Goal: Task Accomplishment & Management: Manage account settings

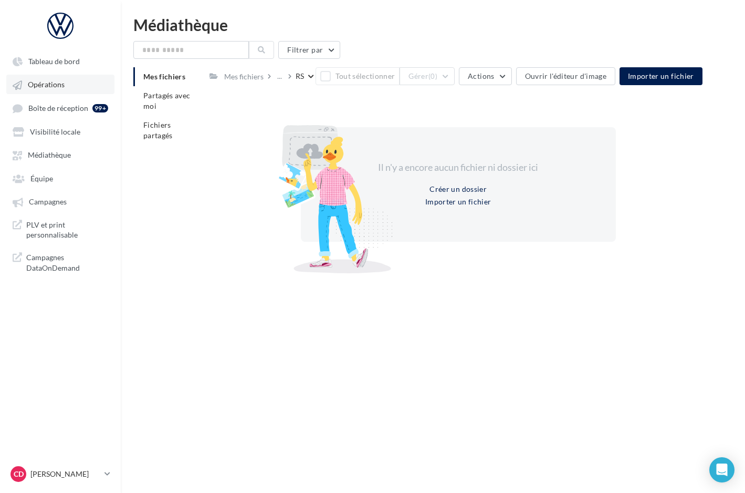
click at [55, 85] on span "Opérations" at bounding box center [46, 84] width 37 height 9
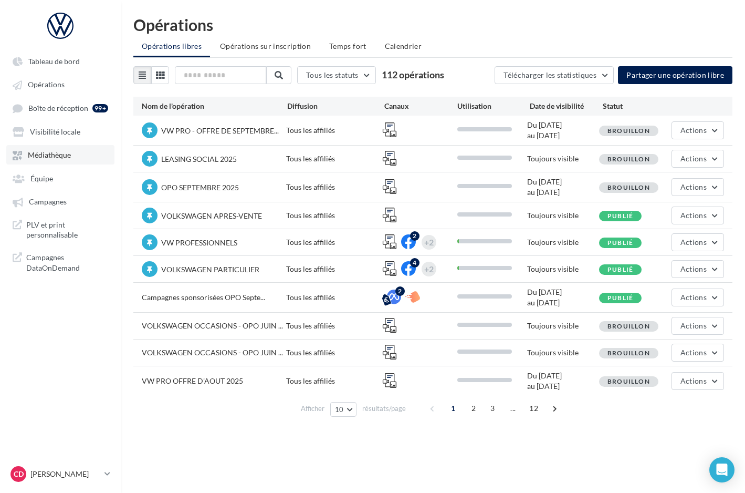
click at [47, 156] on span "Médiathèque" at bounding box center [49, 155] width 43 height 9
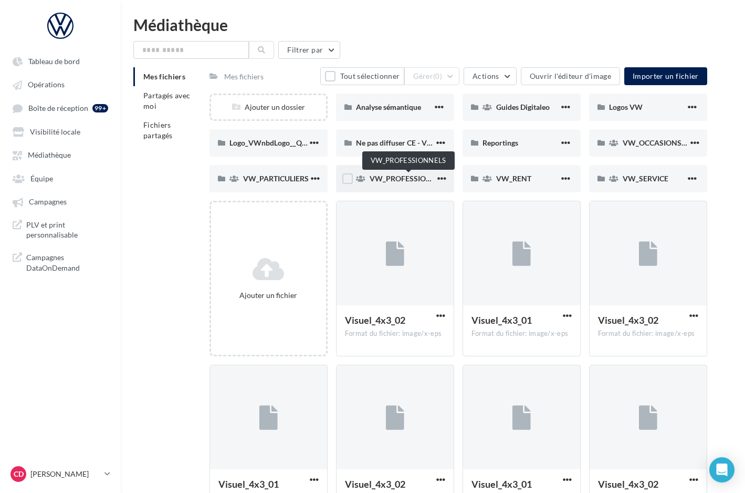
click at [408, 182] on span "VW_PROFESSIONNELS" at bounding box center [410, 178] width 80 height 9
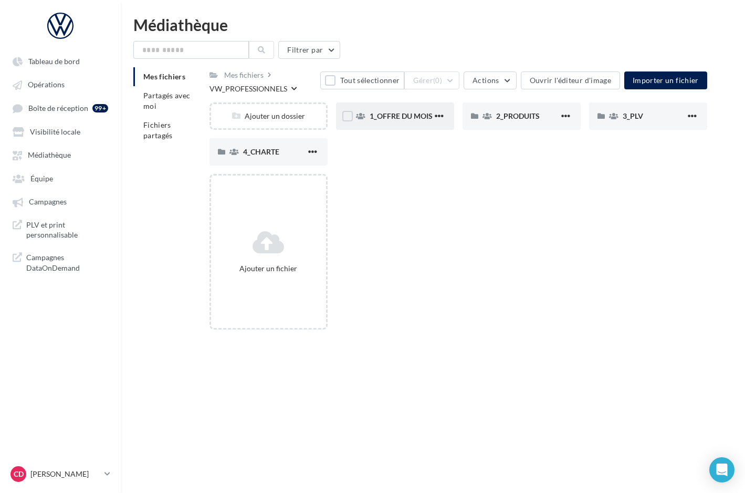
click at [412, 117] on span "1_OFFRE DU MOIS" at bounding box center [401, 115] width 63 height 9
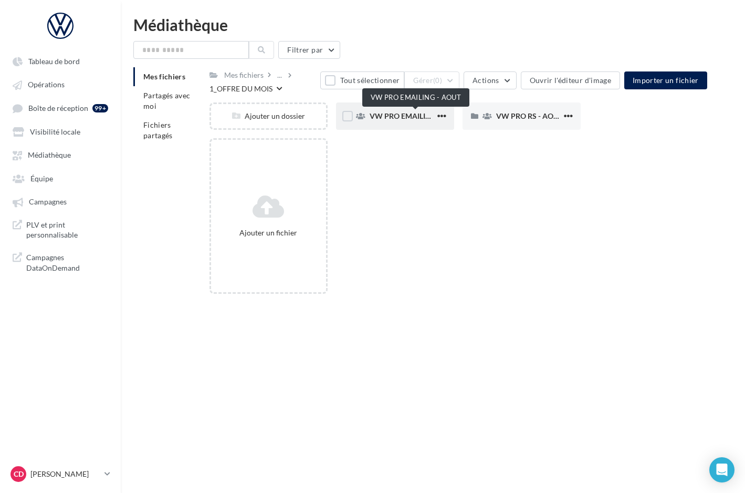
click at [409, 117] on span "VW PRO EMAILING - AOUT" at bounding box center [416, 115] width 93 height 9
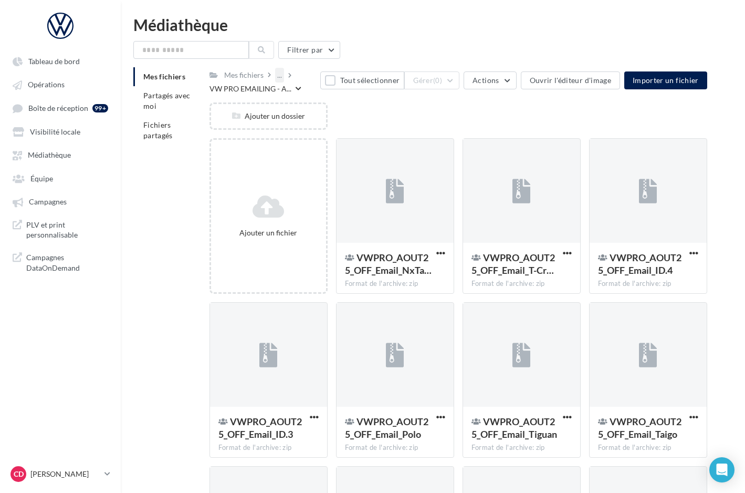
click at [280, 76] on div "..." at bounding box center [279, 75] width 9 height 15
click at [309, 123] on button "1_OFFRE DU MOIS" at bounding box center [354, 127] width 157 height 27
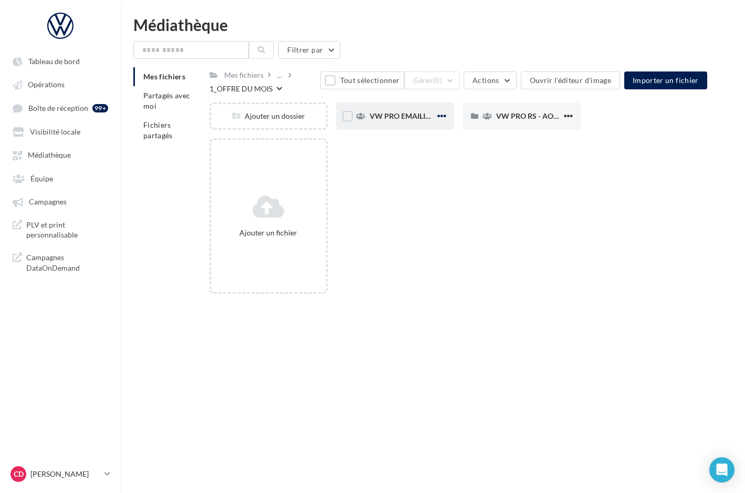
click at [445, 118] on span "button" at bounding box center [441, 115] width 9 height 9
click at [419, 165] on button "Déplacer" at bounding box center [390, 164] width 117 height 27
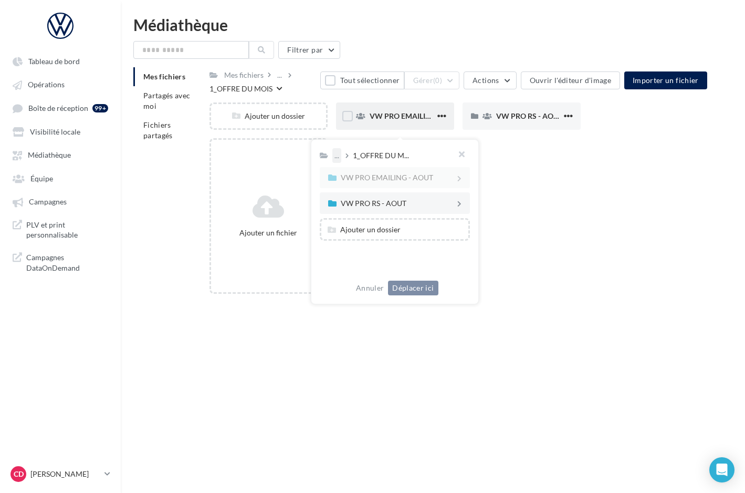
click at [336, 158] on div "..." at bounding box center [336, 155] width 9 height 15
click at [361, 186] on button "Mes fichiers" at bounding box center [411, 181] width 157 height 27
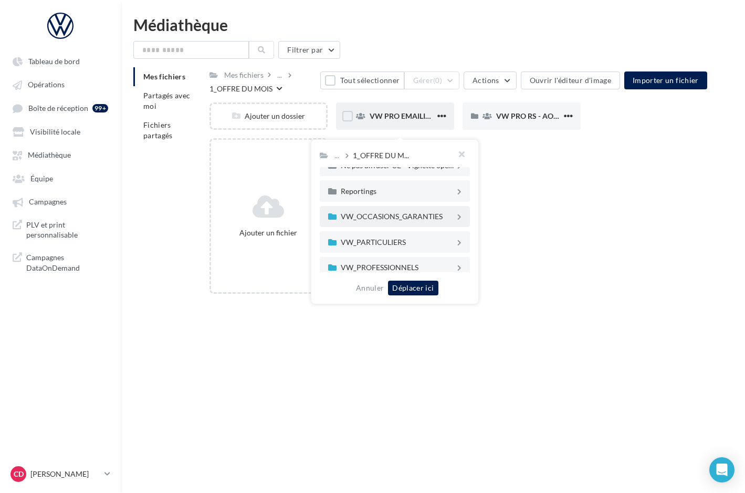
scroll to position [111, 0]
click at [363, 172] on div "Ne pas diffuser CE - Vignette operation" at bounding box center [398, 167] width 114 height 7
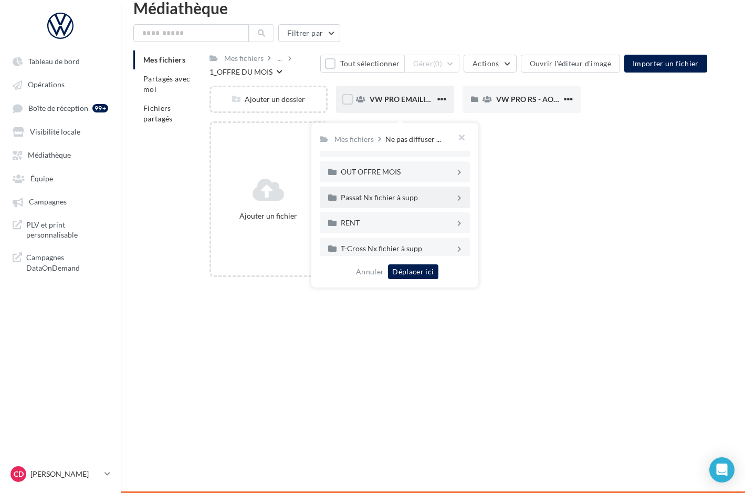
scroll to position [272, 0]
click at [383, 192] on div "OUT OFFRE MOIS" at bounding box center [392, 195] width 129 height 13
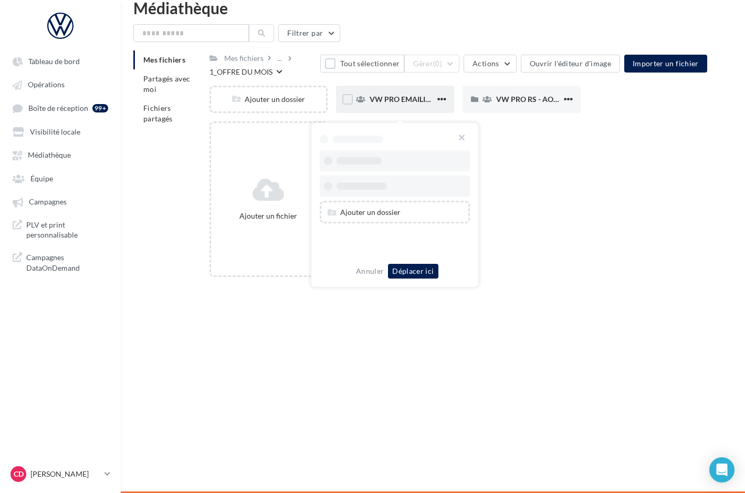
scroll to position [0, 0]
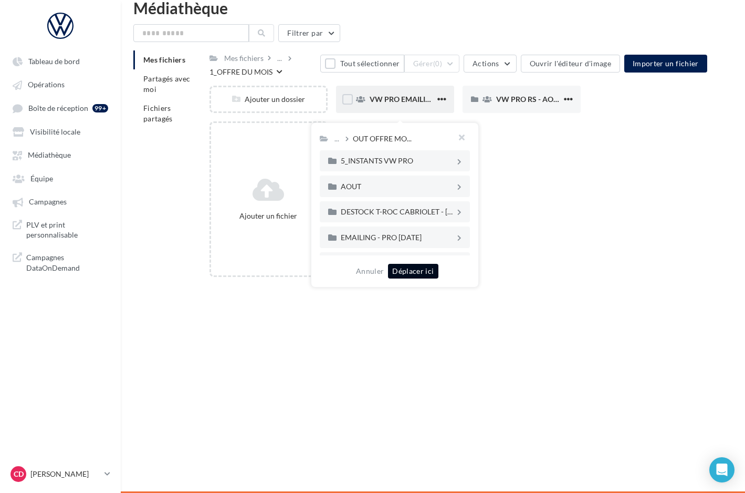
click at [409, 274] on button "Déplacer ici" at bounding box center [413, 271] width 50 height 15
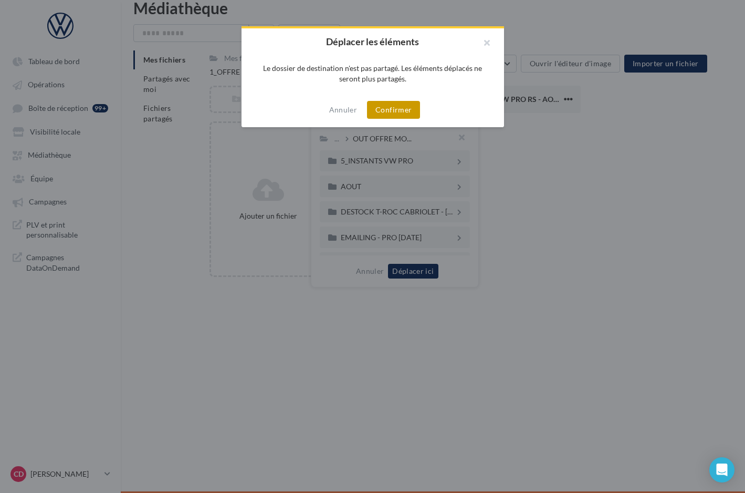
click at [398, 111] on button "Confirmer" at bounding box center [393, 110] width 53 height 18
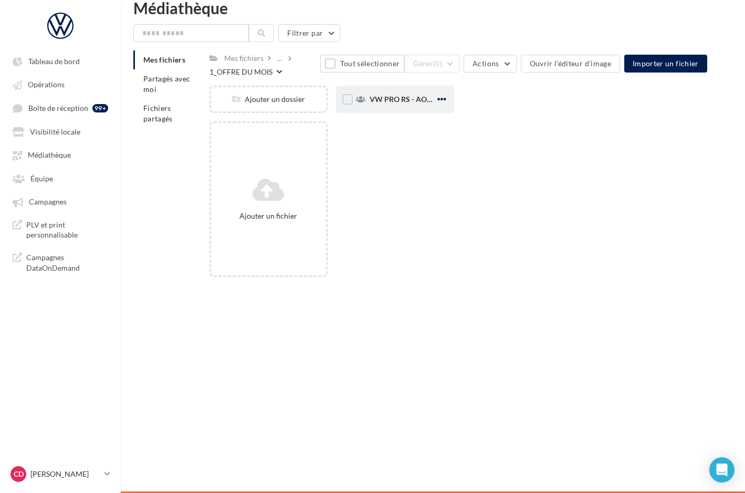
click at [443, 103] on span "button" at bounding box center [441, 99] width 9 height 9
click at [420, 151] on button "Déplacer" at bounding box center [390, 147] width 117 height 27
click at [335, 143] on div "..." at bounding box center [336, 138] width 9 height 15
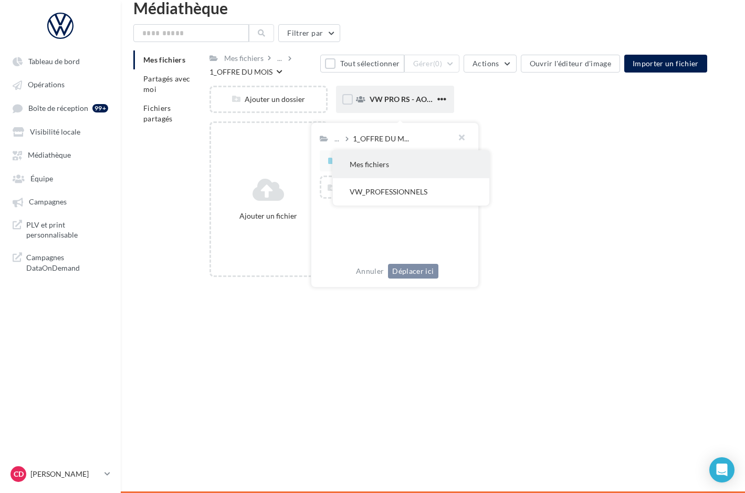
click at [362, 165] on button "Mes fichiers" at bounding box center [411, 164] width 157 height 27
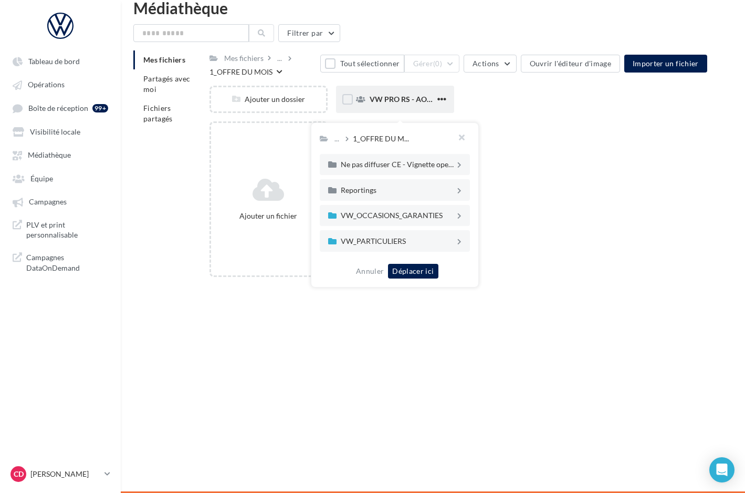
scroll to position [99, 0]
click at [384, 167] on div "Ne pas diffuser CE - Vignette operation" at bounding box center [398, 163] width 114 height 7
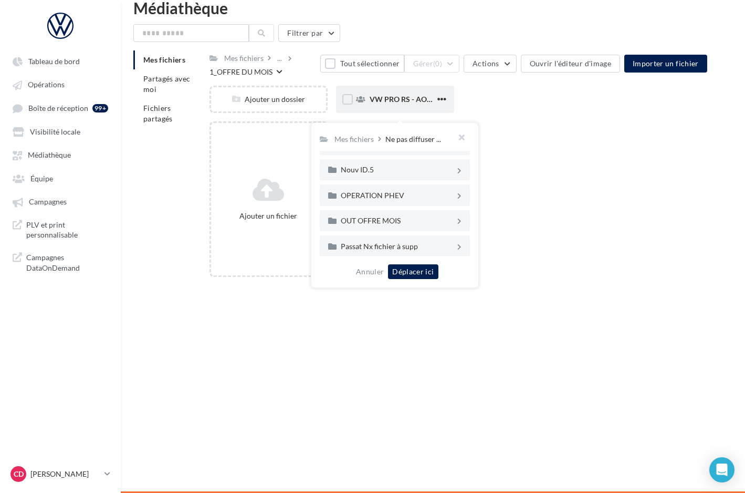
scroll to position [247, 0]
click at [366, 223] on div "OUT OFFRE MOIS" at bounding box center [398, 219] width 114 height 7
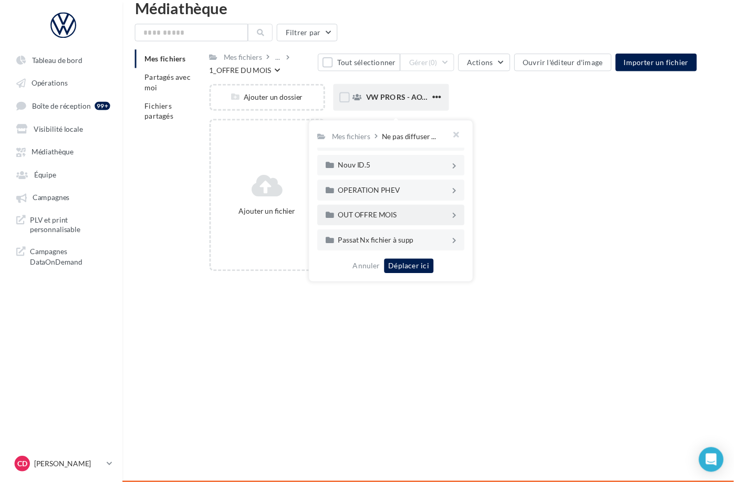
scroll to position [0, 0]
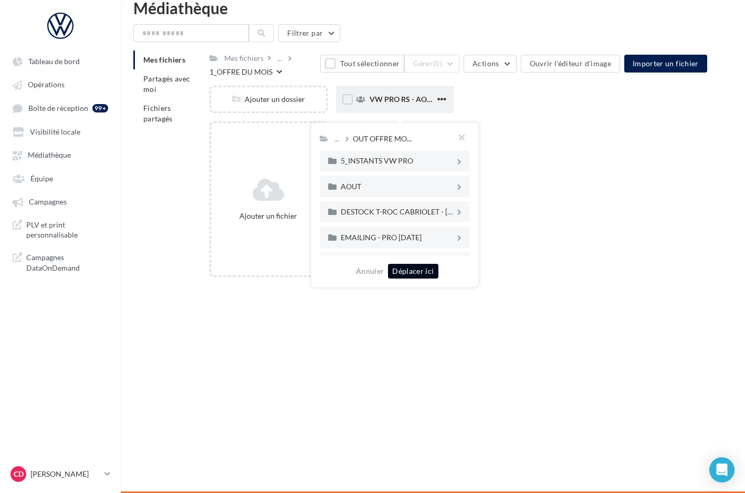
click at [405, 274] on button "Déplacer ici" at bounding box center [413, 271] width 50 height 15
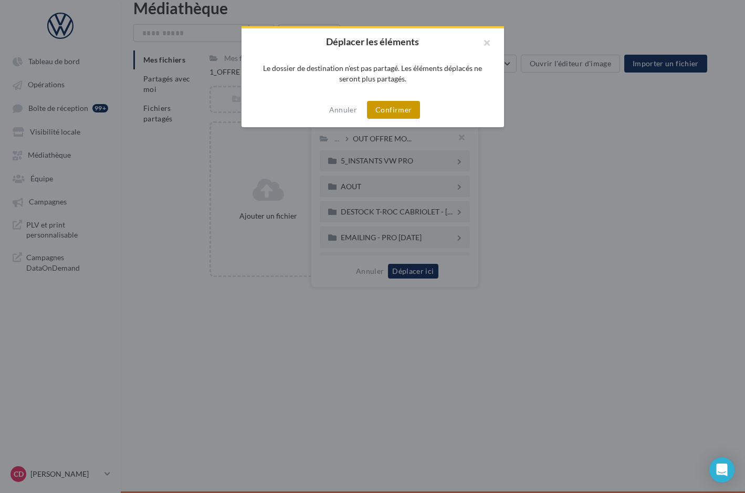
click at [401, 112] on button "Confirmer" at bounding box center [393, 110] width 53 height 18
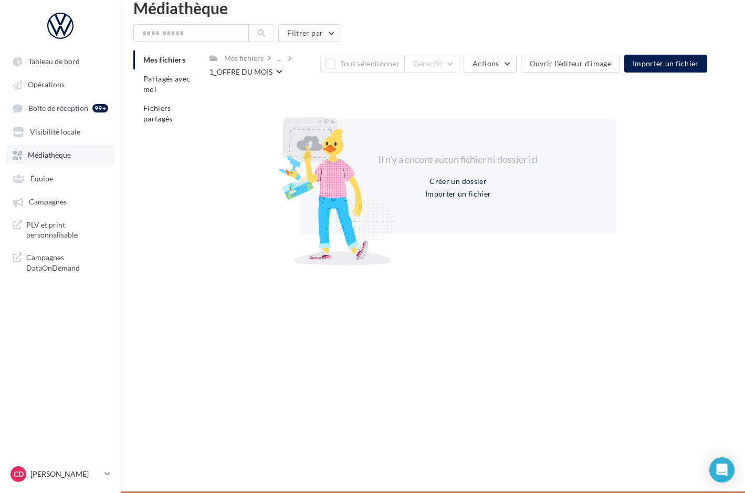
click at [46, 153] on span "Médiathèque" at bounding box center [49, 155] width 43 height 9
click at [239, 58] on div "Mes fichiers" at bounding box center [243, 58] width 39 height 11
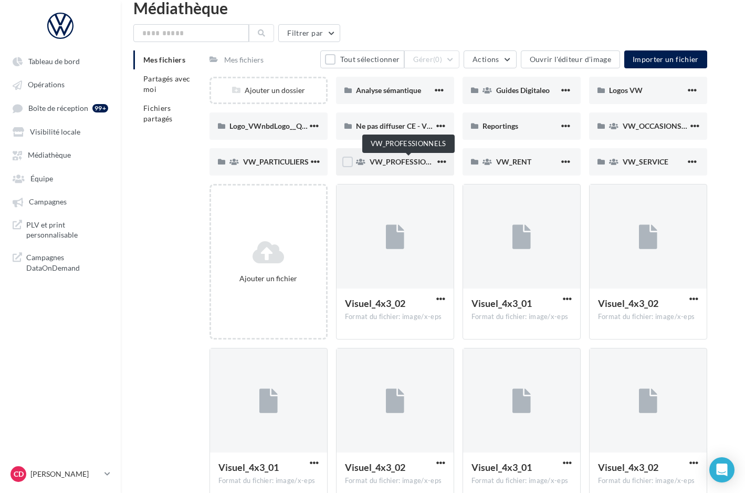
click at [410, 164] on span "VW_PROFESSIONNELS" at bounding box center [410, 161] width 80 height 9
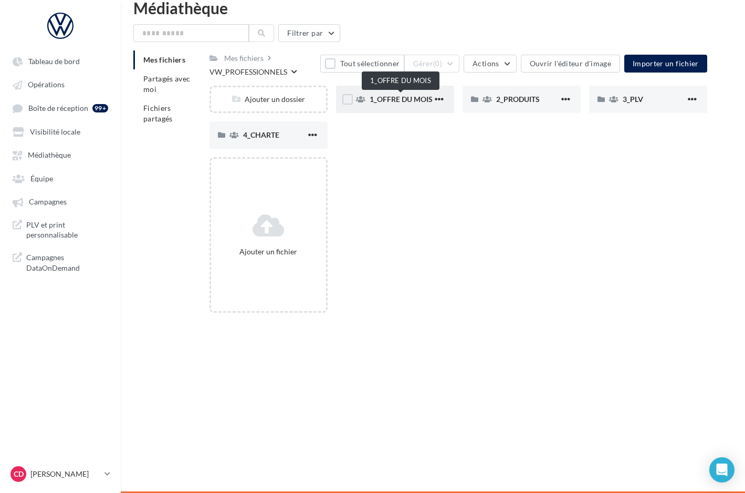
click at [414, 101] on span "1_OFFRE DU MOIS" at bounding box center [401, 99] width 63 height 9
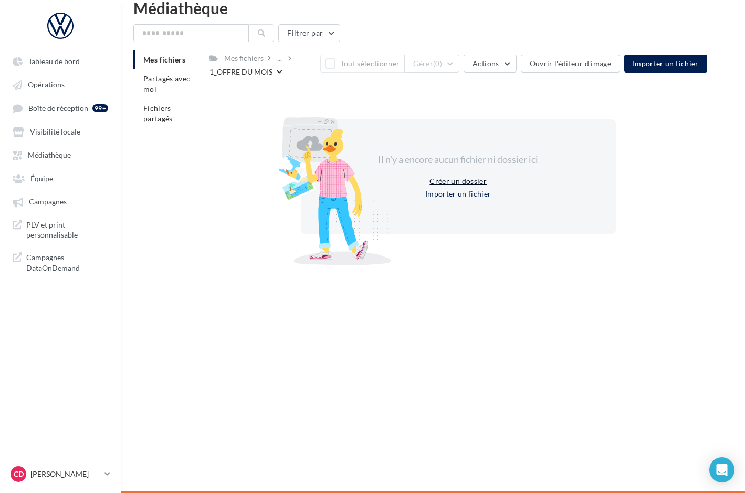
click at [438, 181] on button "Créer un dossier" at bounding box center [458, 181] width 66 height 13
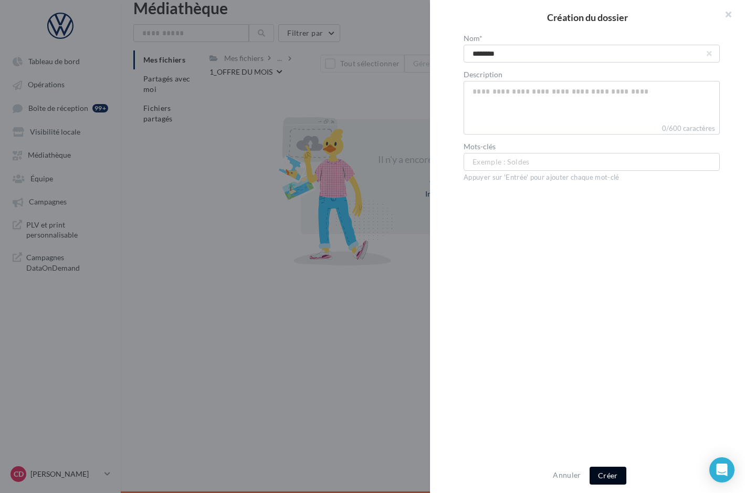
type input "********"
click at [608, 475] on button "Créer" at bounding box center [608, 475] width 37 height 18
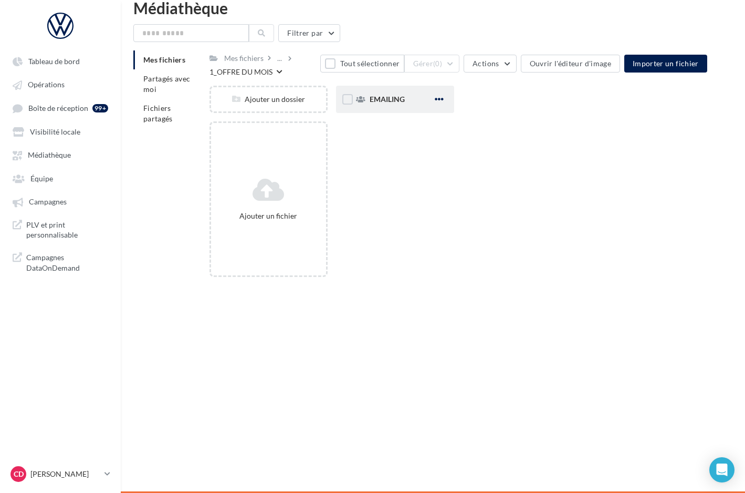
click at [439, 102] on span "button" at bounding box center [439, 99] width 9 height 9
click at [407, 128] on button "Modifier les informations" at bounding box center [387, 120] width 117 height 27
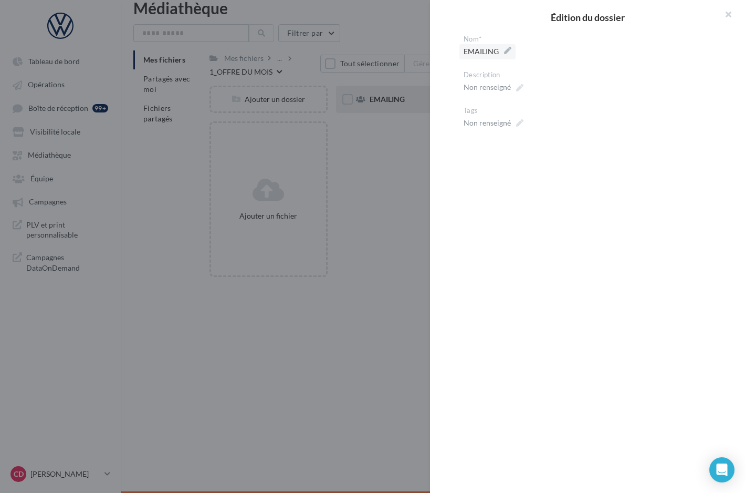
click at [481, 59] on label "EMAILING" at bounding box center [488, 51] width 56 height 15
click at [0, 0] on textarea "********" at bounding box center [0, 0] width 0 height 0
click at [491, 57] on textarea "********" at bounding box center [592, 53] width 256 height 18
type textarea "*"
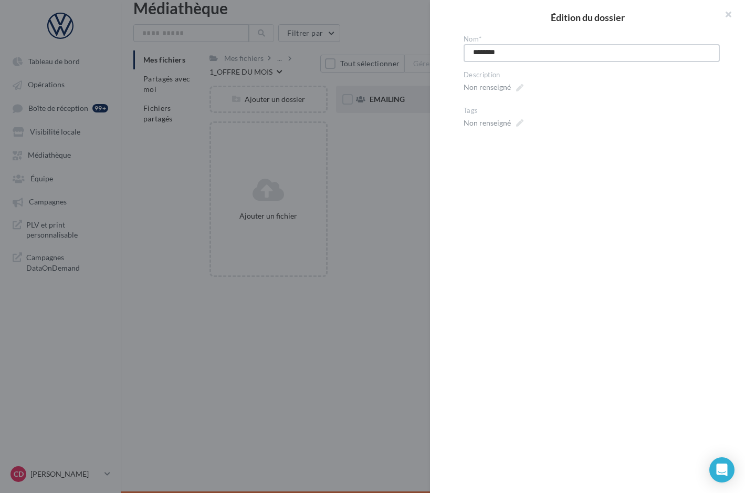
type textarea "*"
type textarea "**"
type textarea "***"
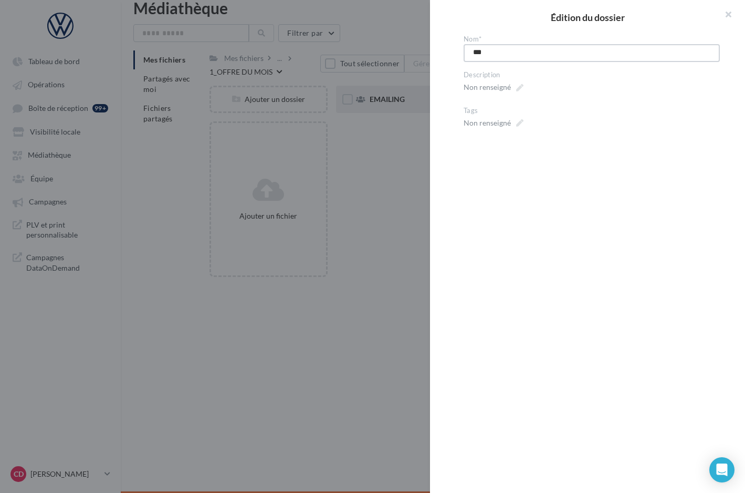
type textarea "****"
type textarea "*****"
type textarea "******"
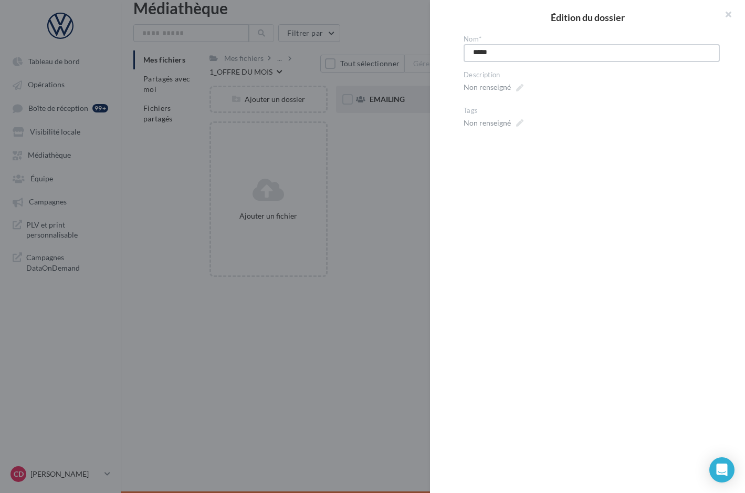
type textarea "******"
type textarea "*******"
type textarea "********"
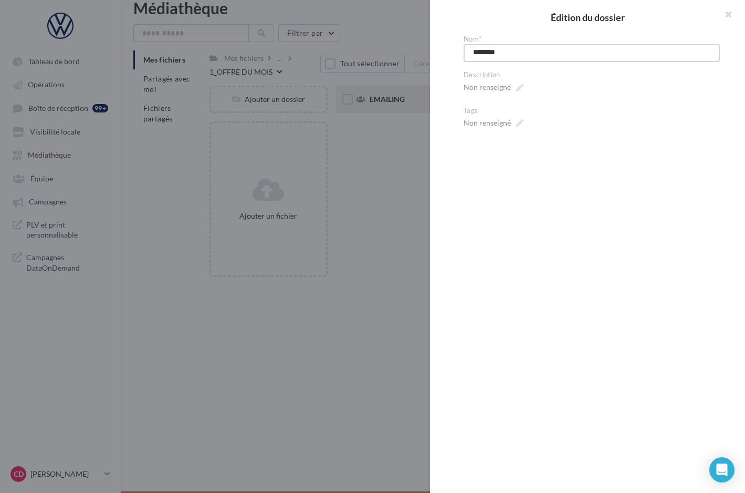
type textarea "*********"
type textarea "**********"
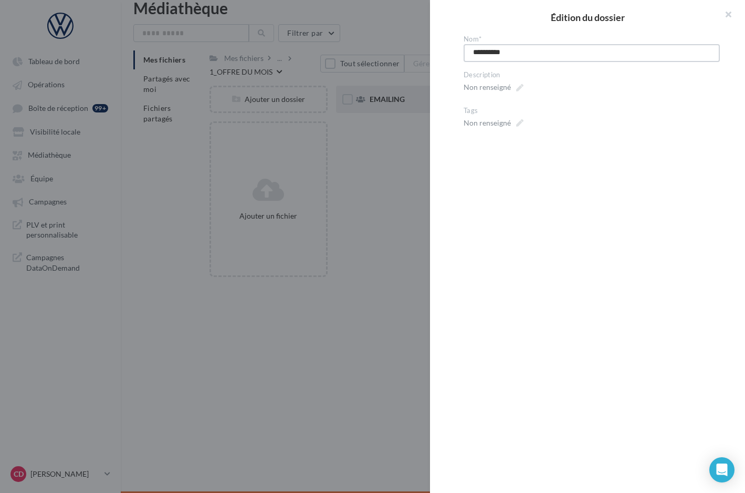
type textarea "**********"
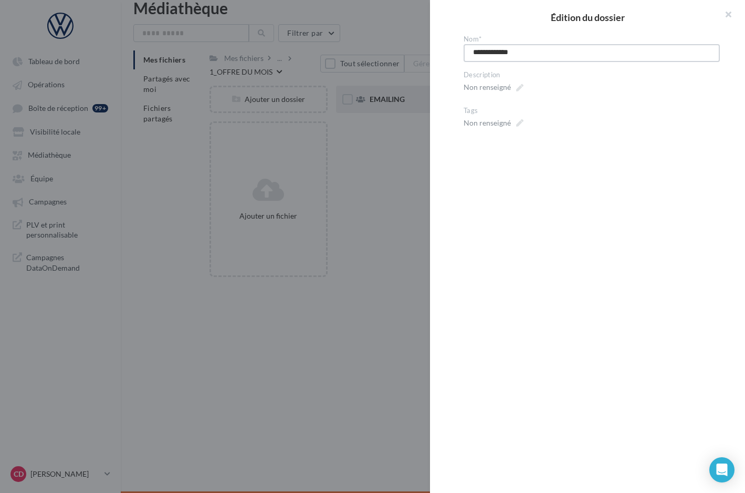
type textarea "**********"
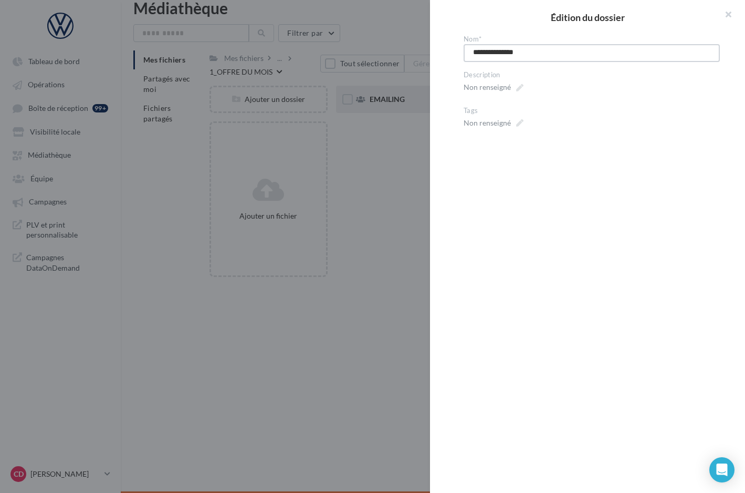
type textarea "**********"
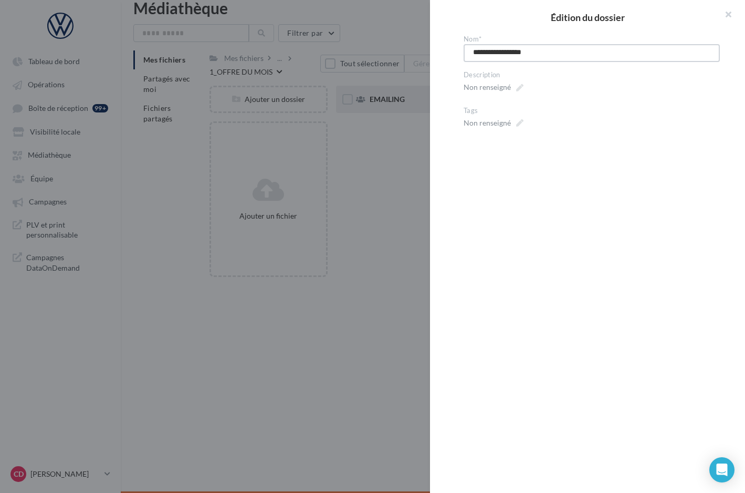
type textarea "**********"
click at [595, 55] on textarea "**********" at bounding box center [592, 53] width 256 height 18
type textarea "**********"
click at [398, 254] on div at bounding box center [372, 246] width 745 height 493
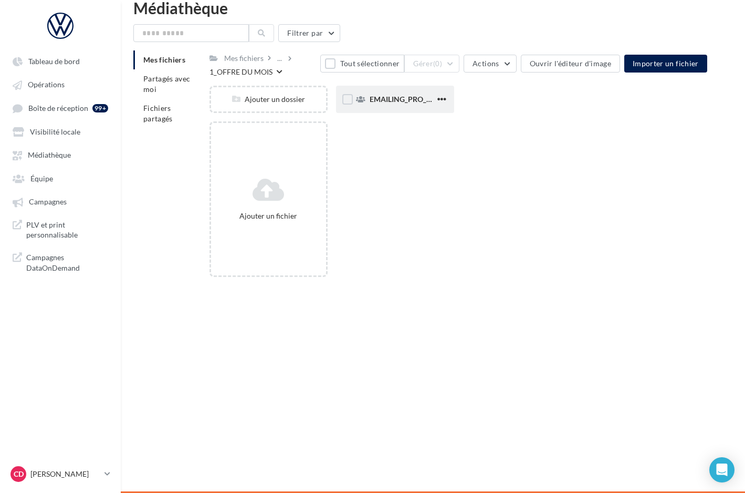
click at [401, 102] on span "EMAILING_PRO_Sept25" at bounding box center [410, 99] width 80 height 9
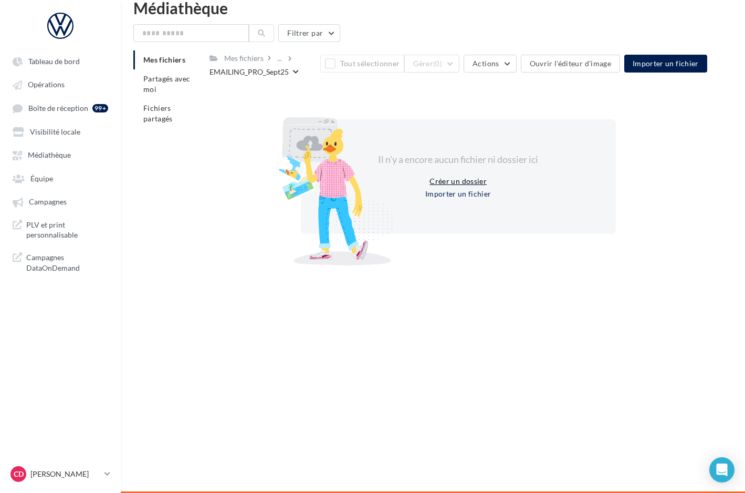
click at [439, 183] on button "Créer un dossier" at bounding box center [458, 181] width 66 height 13
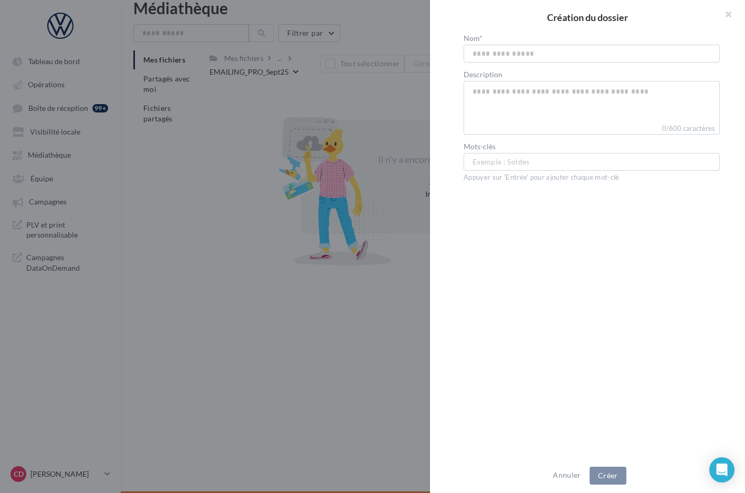
click at [439, 183] on div at bounding box center [372, 246] width 745 height 493
click at [494, 50] on input "text" at bounding box center [592, 54] width 256 height 18
type input "********"
click at [444, 105] on div "Nom* ******** Description 0/600 caractères Mots-clés Exemple : Soldes ... Appuy…" at bounding box center [592, 247] width 324 height 424
click at [392, 103] on div at bounding box center [372, 246] width 745 height 493
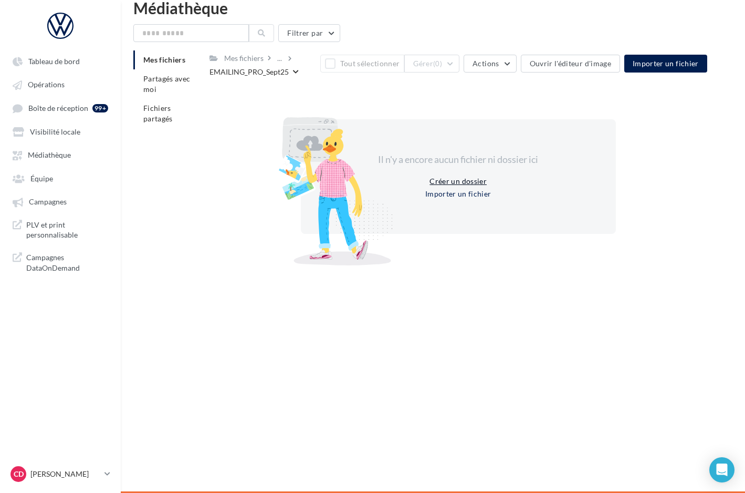
click at [437, 184] on button "Créer un dossier" at bounding box center [458, 181] width 66 height 13
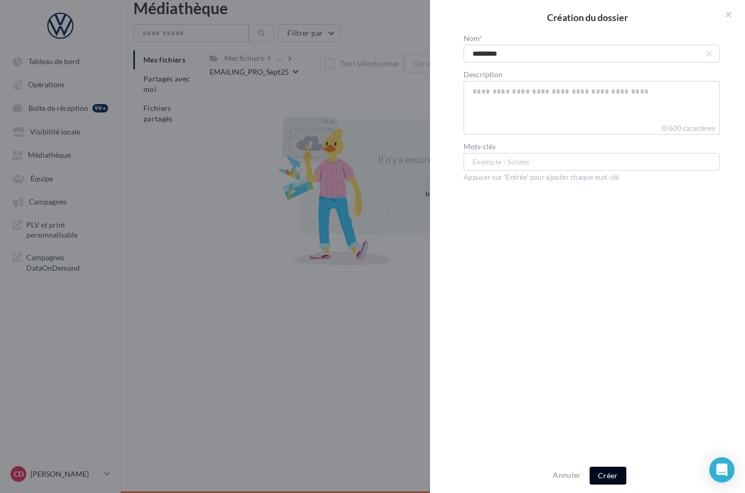
type input "*********"
click at [610, 474] on button "Créer" at bounding box center [608, 475] width 37 height 18
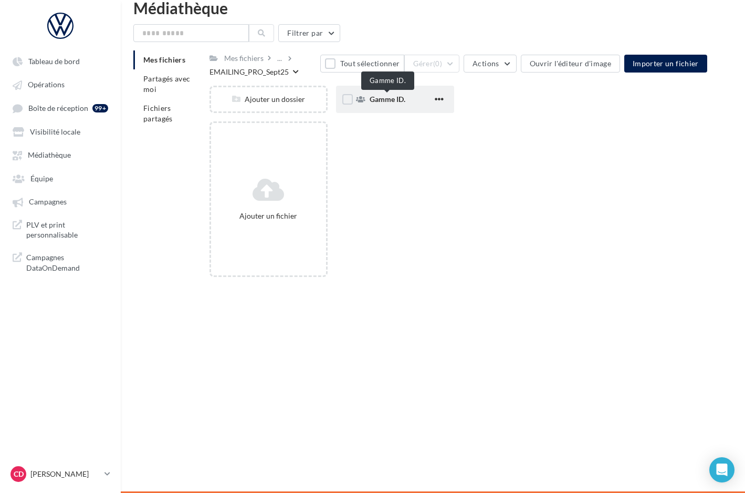
click at [384, 102] on span "Gamme ID." at bounding box center [388, 99] width 36 height 9
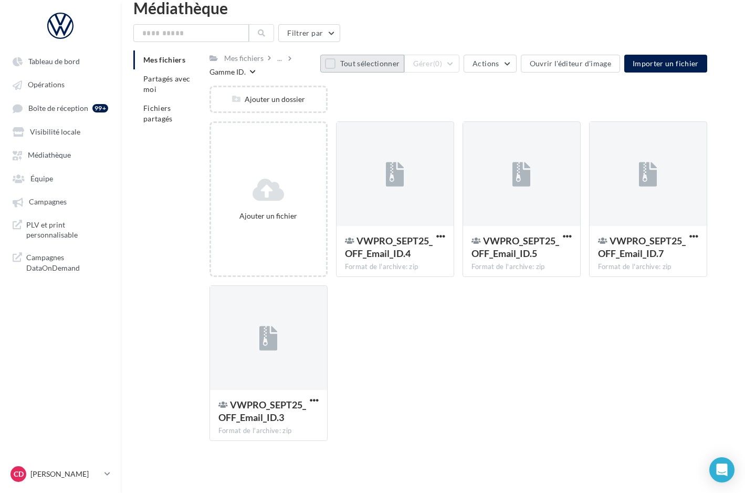
click at [337, 66] on button "Tout sélectionner" at bounding box center [362, 64] width 84 height 18
click at [456, 63] on button "Gérer (4)" at bounding box center [431, 64] width 55 height 18
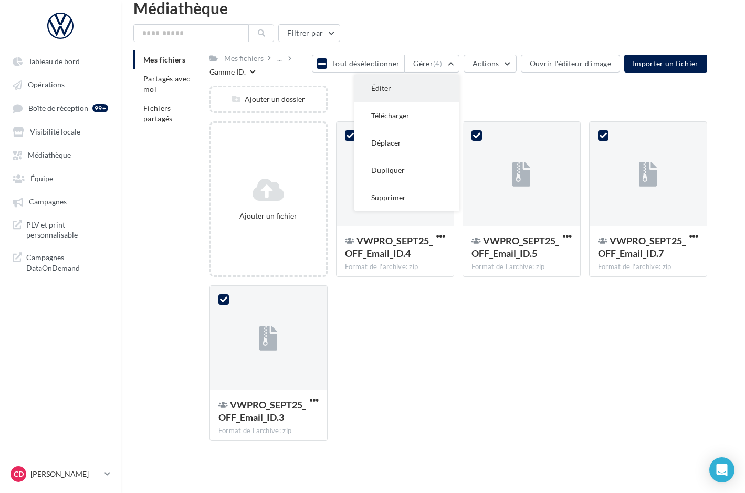
click at [443, 84] on button "Éditer" at bounding box center [407, 88] width 105 height 27
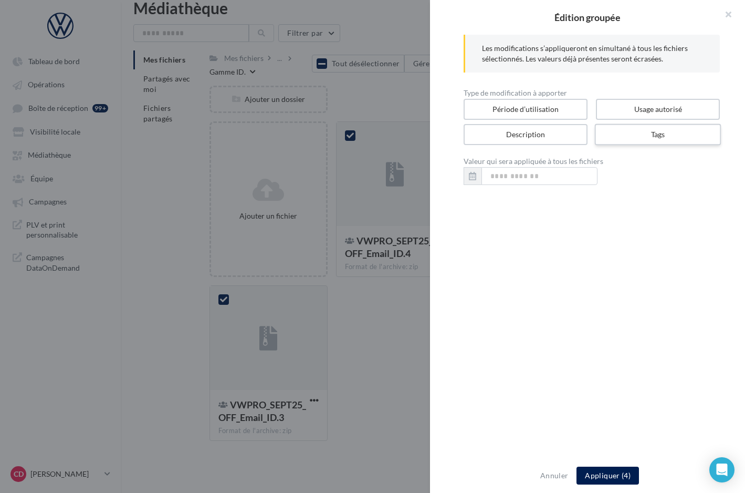
click at [620, 134] on label "Tags" at bounding box center [658, 135] width 127 height 22
click at [525, 173] on input "text" at bounding box center [591, 175] width 233 height 11
type input "******"
type input "**********"
click at [588, 184] on input "text" at bounding box center [530, 189] width 118 height 11
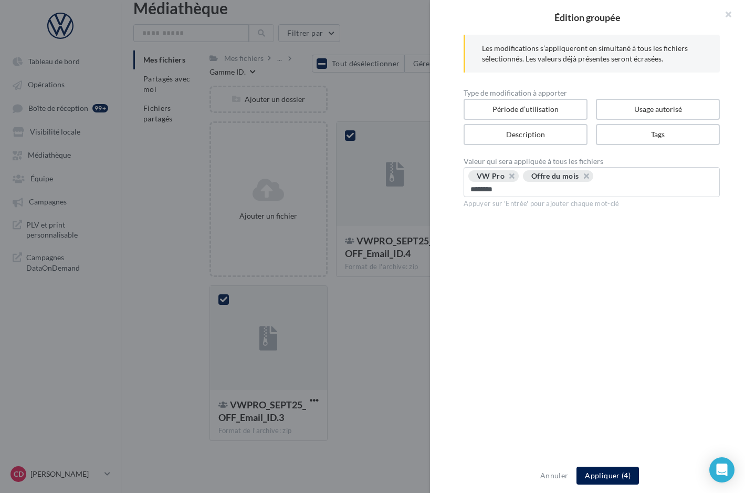
type input "*********"
type input "********"
type input "****"
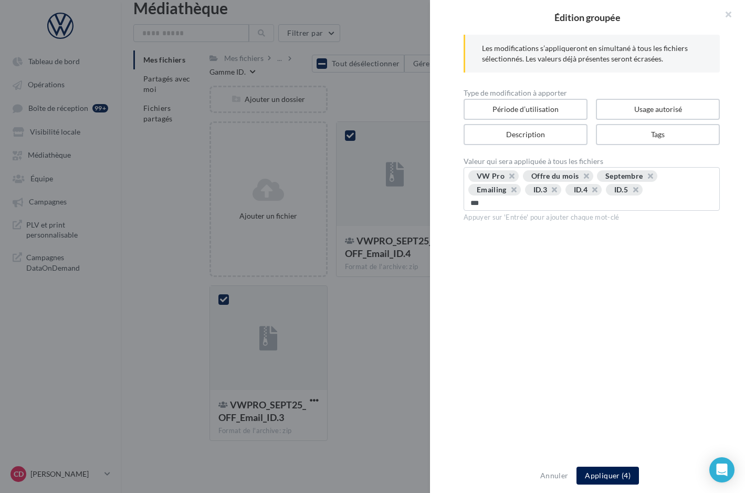
type input "****"
paste input "**********"
type input "**********"
click at [595, 475] on button "Appliquer (4)" at bounding box center [608, 475] width 62 height 18
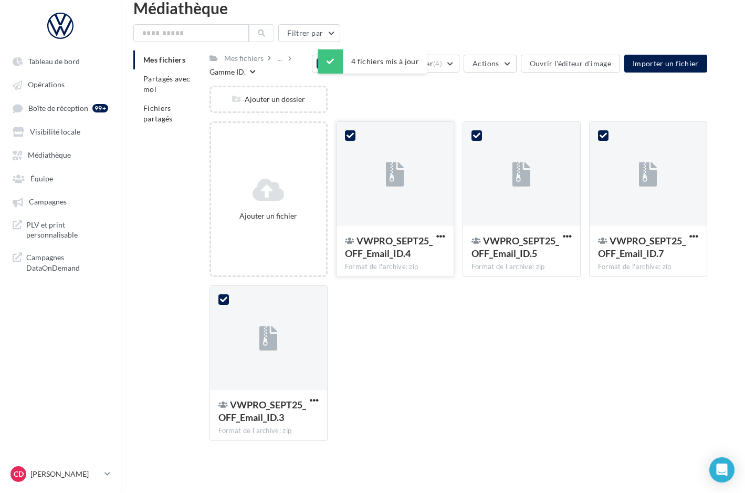
click at [350, 136] on icon at bounding box center [350, 135] width 7 height 7
click at [473, 141] on div at bounding box center [477, 136] width 11 height 13
click at [476, 137] on icon at bounding box center [476, 135] width 7 height 7
click at [603, 137] on icon at bounding box center [603, 135] width 7 height 7
click at [222, 303] on icon at bounding box center [223, 299] width 7 height 7
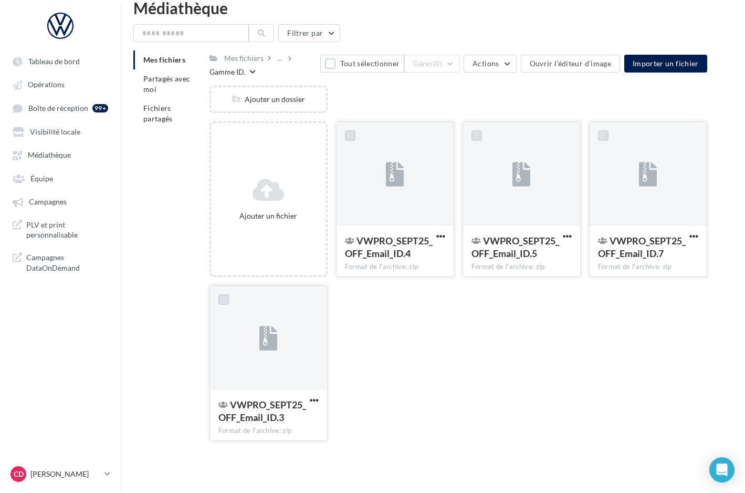
click at [435, 158] on div at bounding box center [395, 174] width 117 height 105
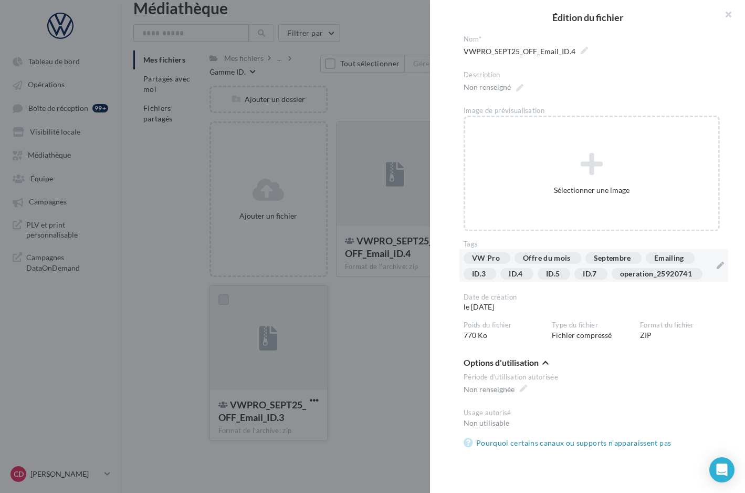
click at [498, 277] on div "VW Pro Offre du mois Septembre Emailing ID.3 ID.4 ID.5 ID.7 operation_25920741" at bounding box center [588, 268] width 248 height 32
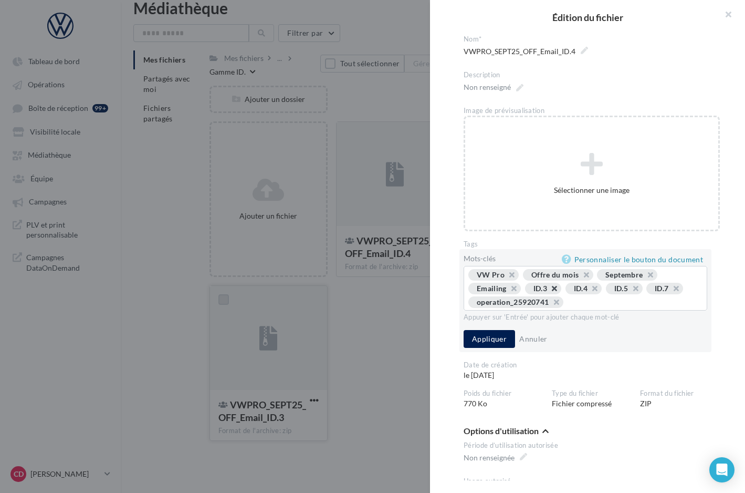
click at [549, 291] on button "button" at bounding box center [549, 291] width 0 height 0
click at [589, 291] on button "button" at bounding box center [589, 291] width 0 height 0
click at [493, 340] on button "Appliquer" at bounding box center [489, 338] width 51 height 18
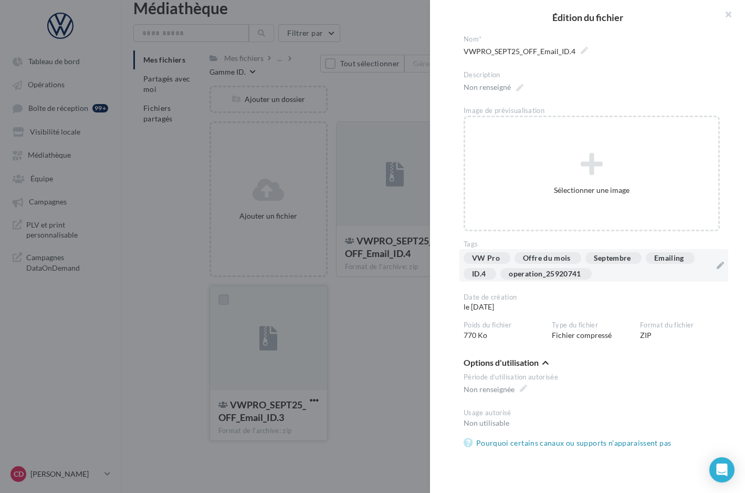
click at [377, 325] on div at bounding box center [372, 246] width 745 height 493
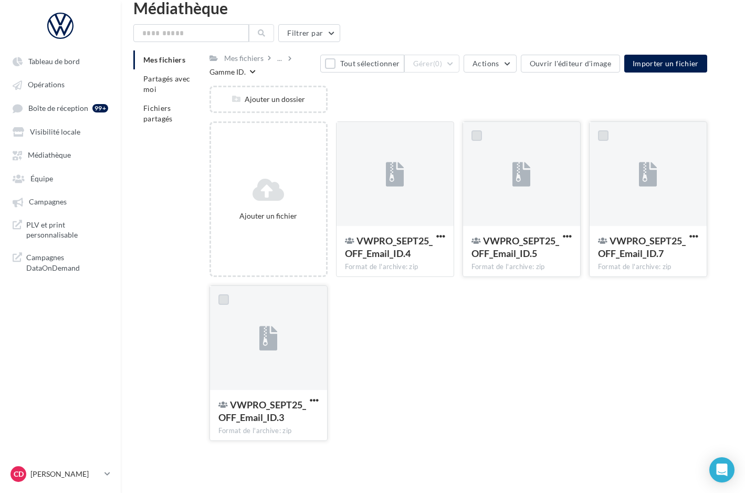
click at [559, 193] on div at bounding box center [521, 174] width 117 height 105
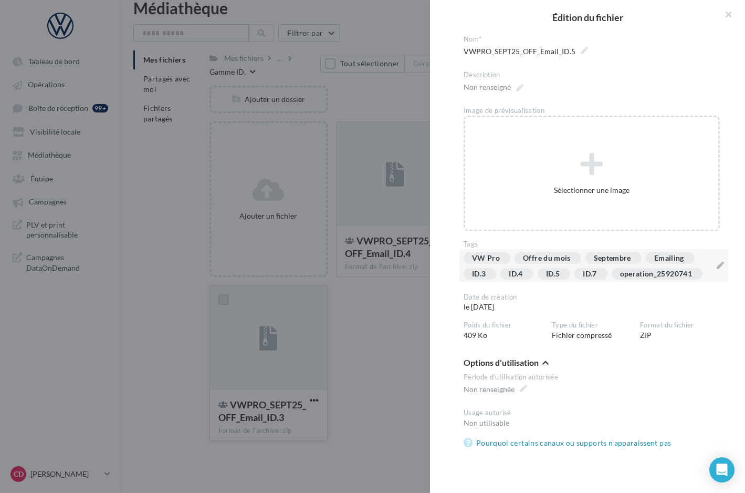
click at [609, 282] on div "VW Pro Offre du mois Septembre Emailing ID.3 ID.4 ID.5 ID.7 operation_25920741" at bounding box center [591, 266] width 273 height 35
click at [704, 256] on div "VW Pro Offre du mois Septembre Emailing ID.3 ID.4 ID.5 ID.7 operation_25920741" at bounding box center [588, 268] width 248 height 32
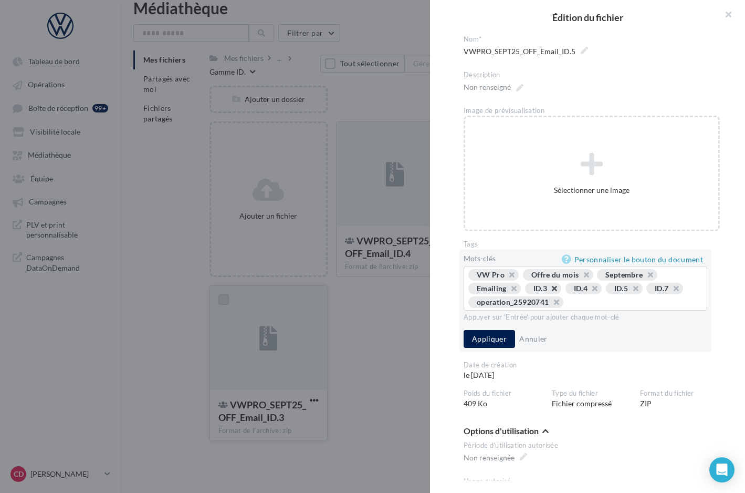
click at [549, 291] on button "button" at bounding box center [549, 291] width 0 height 0
click at [589, 291] on button "button" at bounding box center [589, 291] width 0 height 0
click at [492, 339] on button "Appliquer" at bounding box center [489, 338] width 51 height 18
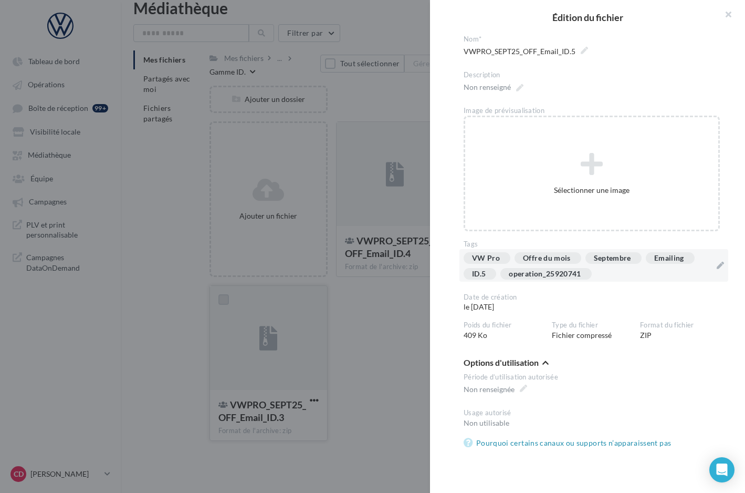
click at [342, 357] on div at bounding box center [372, 246] width 745 height 493
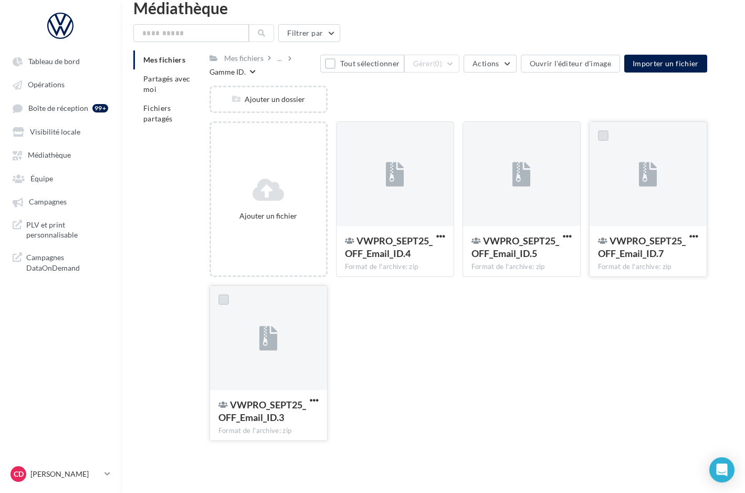
click at [650, 216] on div at bounding box center [648, 174] width 117 height 105
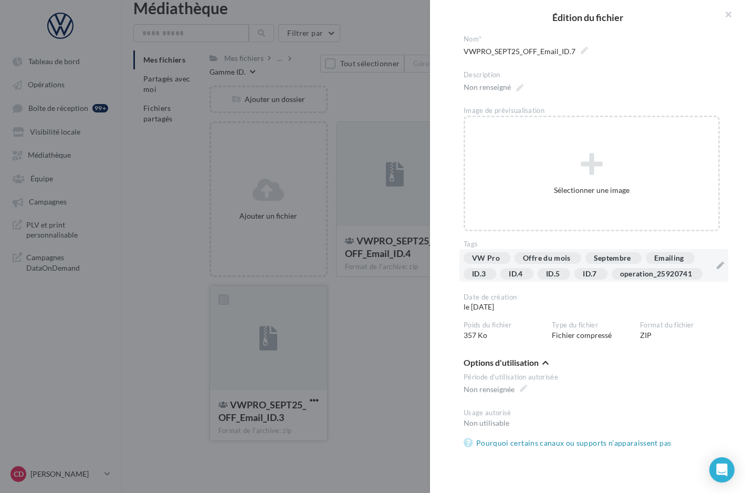
click at [710, 260] on div "VW Pro Offre du mois Septembre Emailing ID.3 ID.4 ID.5 ID.7 operation_25920741" at bounding box center [588, 268] width 248 height 32
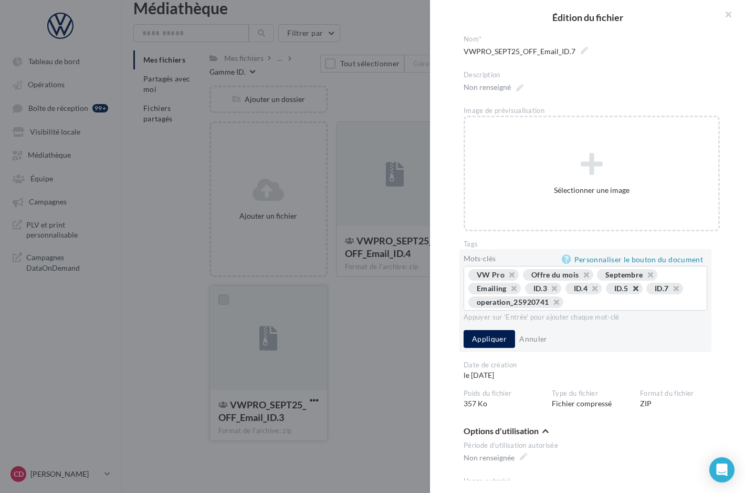
click at [630, 291] on button "button" at bounding box center [630, 291] width 0 height 0
click at [589, 291] on button "button" at bounding box center [589, 291] width 0 height 0
click at [549, 291] on button "button" at bounding box center [549, 291] width 0 height 0
click at [484, 343] on button "Appliquer" at bounding box center [489, 338] width 51 height 18
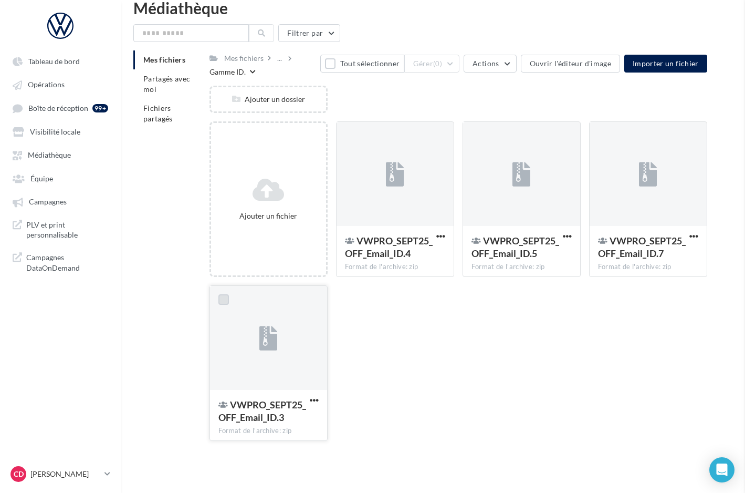
click at [299, 357] on div at bounding box center [268, 338] width 117 height 105
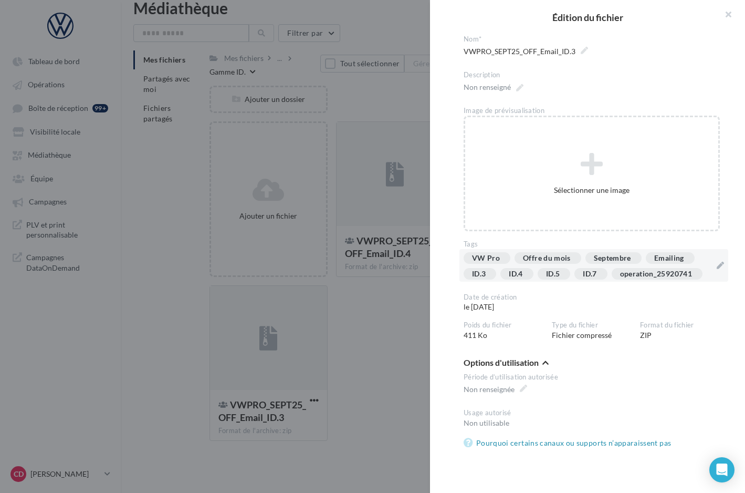
click at [709, 257] on div "VW Pro Offre du mois Septembre Emailing ID.3 ID.4 ID.5 ID.7 operation_25920741" at bounding box center [588, 268] width 248 height 32
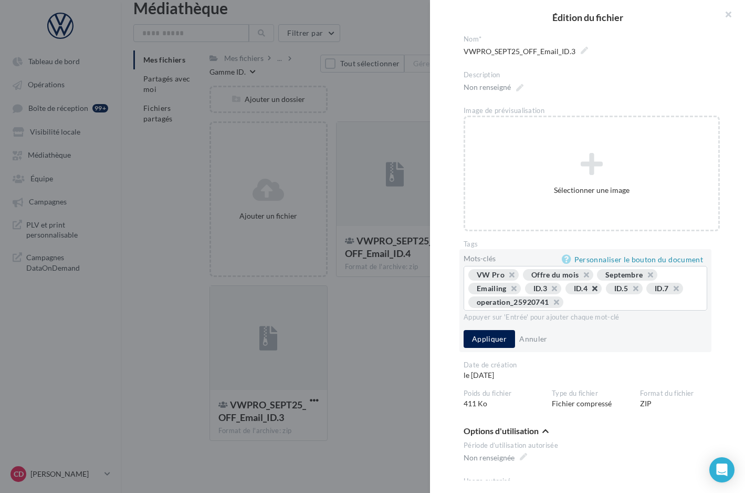
click at [589, 291] on button "button" at bounding box center [589, 291] width 0 height 0
click at [498, 338] on button "Appliquer" at bounding box center [489, 338] width 51 height 18
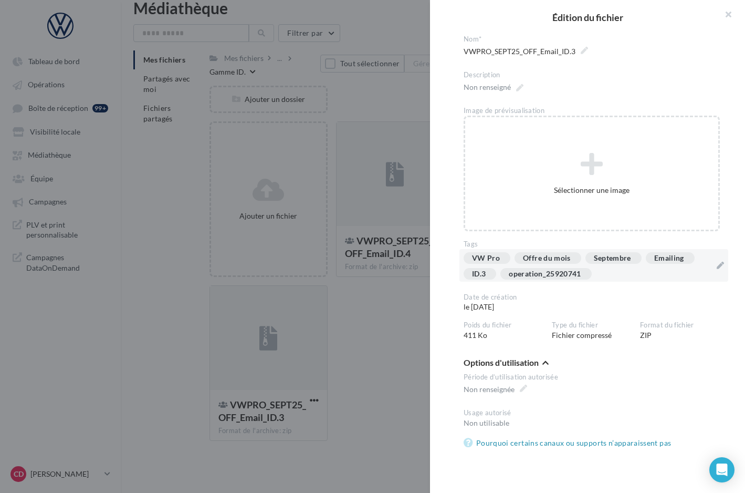
click at [367, 347] on div at bounding box center [372, 246] width 745 height 493
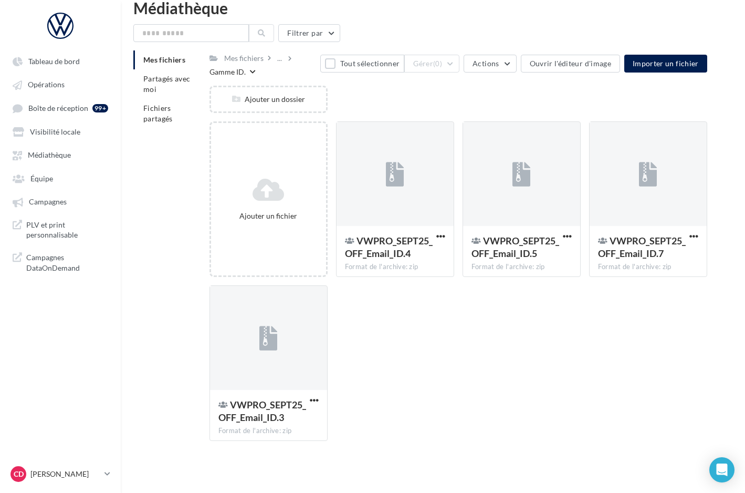
click at [438, 334] on div "Ajouter un fichier VWPRO_SEPT25_OFF_Email_ID.4 Format de l'archive: zip VWPRO_S…" at bounding box center [463, 285] width 506 height 328
click at [276, 61] on div "..." at bounding box center [279, 58] width 9 height 15
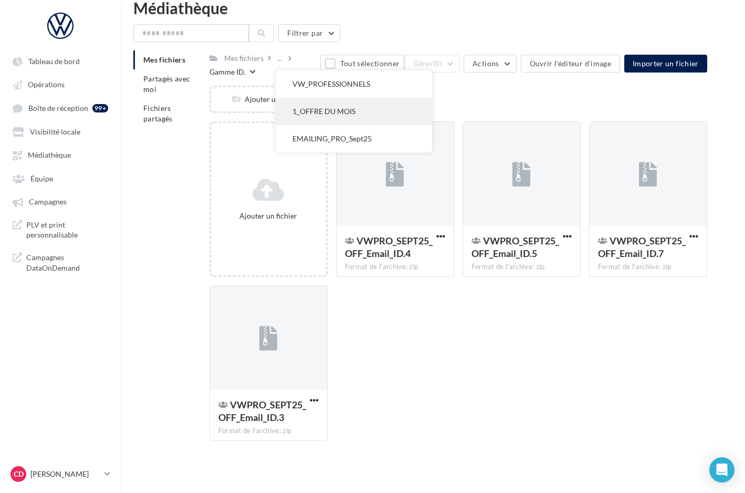
click at [325, 119] on button "1_OFFRE DU MOIS" at bounding box center [354, 111] width 157 height 27
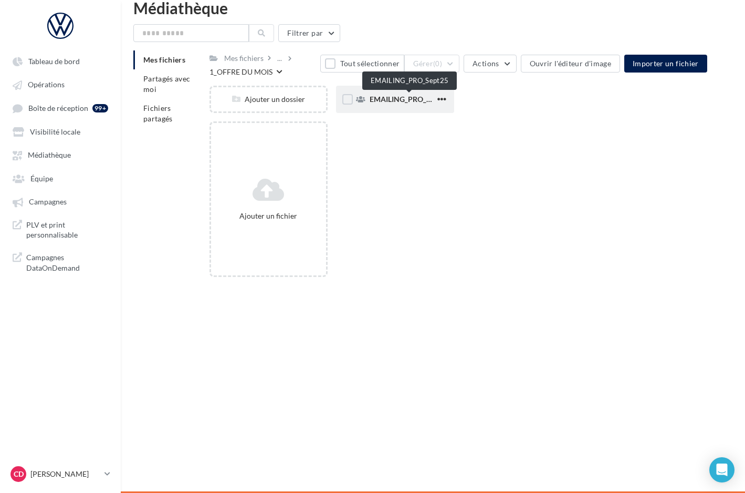
click at [395, 103] on span "EMAILING_PRO_Sept25" at bounding box center [410, 99] width 80 height 9
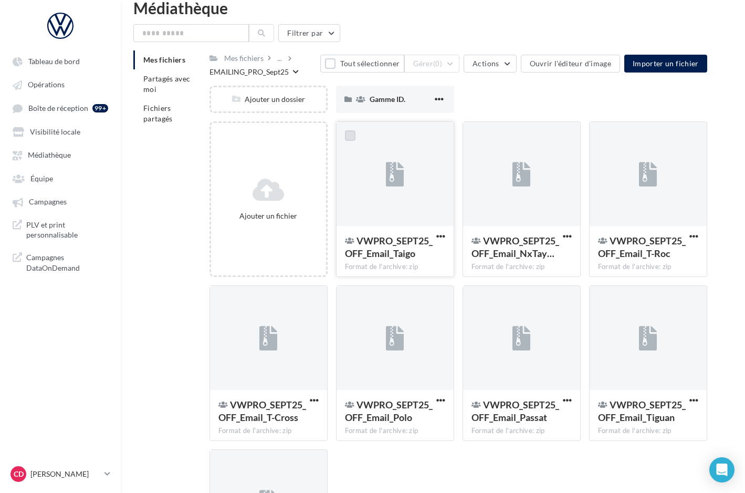
click at [350, 138] on label at bounding box center [350, 135] width 11 height 11
click at [478, 134] on label at bounding box center [477, 135] width 11 height 11
click at [602, 133] on label at bounding box center [603, 135] width 11 height 11
click at [600, 301] on label at bounding box center [603, 299] width 11 height 11
click at [474, 301] on label at bounding box center [477, 299] width 11 height 11
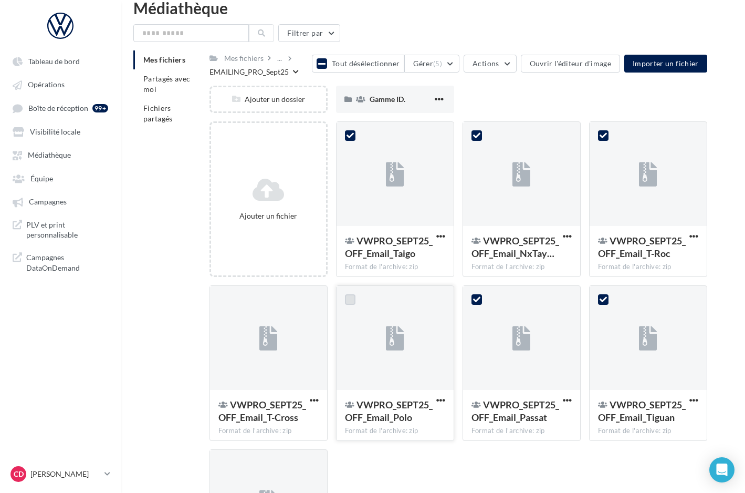
click at [349, 299] on label at bounding box center [350, 299] width 11 height 11
click at [224, 300] on label at bounding box center [223, 299] width 11 height 11
click at [221, 463] on label at bounding box center [223, 463] width 11 height 11
click at [452, 62] on button "Gérer (8)" at bounding box center [431, 64] width 55 height 18
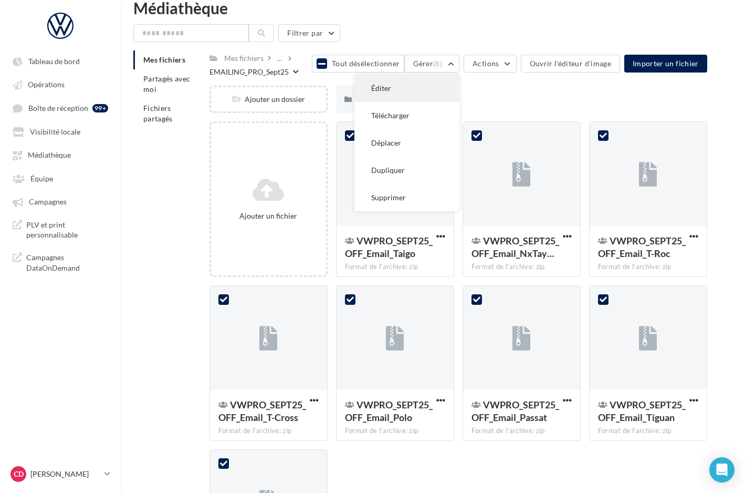
click at [440, 85] on button "Éditer" at bounding box center [407, 88] width 105 height 27
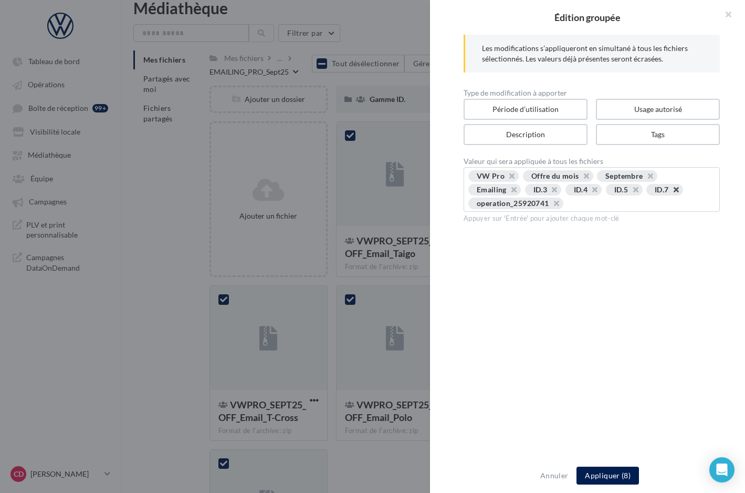
click at [671, 192] on button "button" at bounding box center [671, 192] width 0 height 0
click at [606, 189] on span "ID.5" at bounding box center [624, 190] width 37 height 12
click at [589, 192] on button "button" at bounding box center [589, 192] width 0 height 0
click at [549, 192] on button "button" at bounding box center [549, 192] width 0 height 0
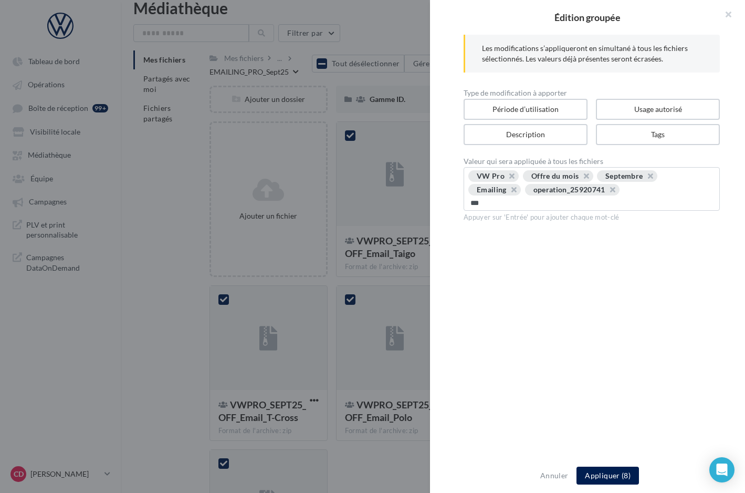
type input "****"
type input "*******"
type input "*****"
type input "******"
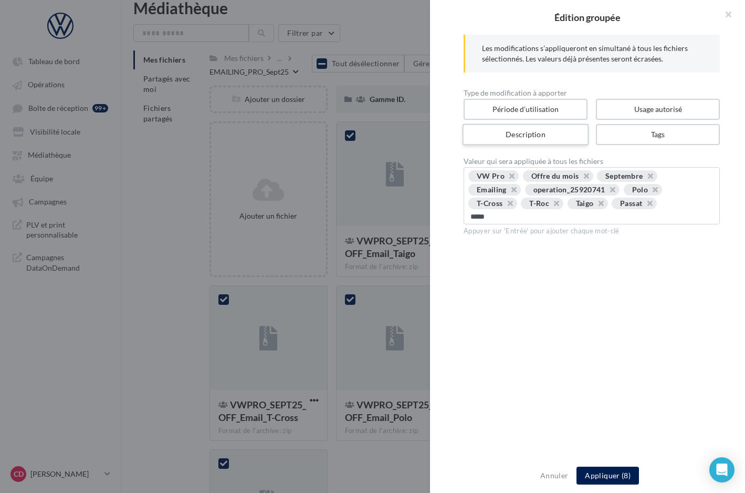
type input "******"
type input "****"
type input "**********"
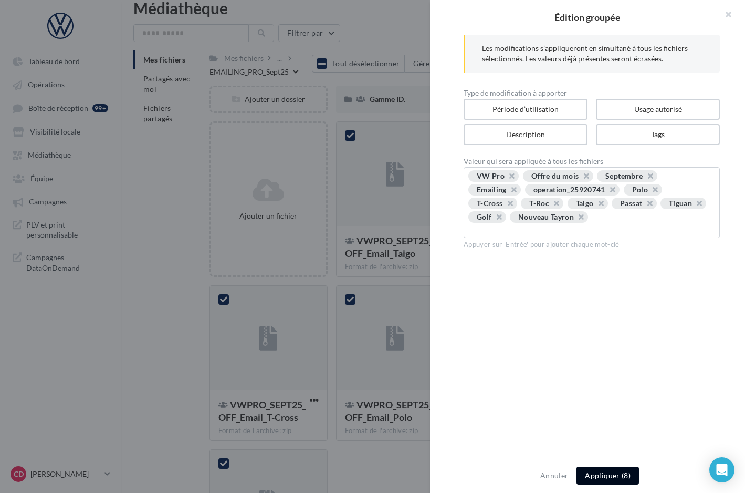
click at [603, 476] on button "Appliquer (8)" at bounding box center [608, 475] width 62 height 18
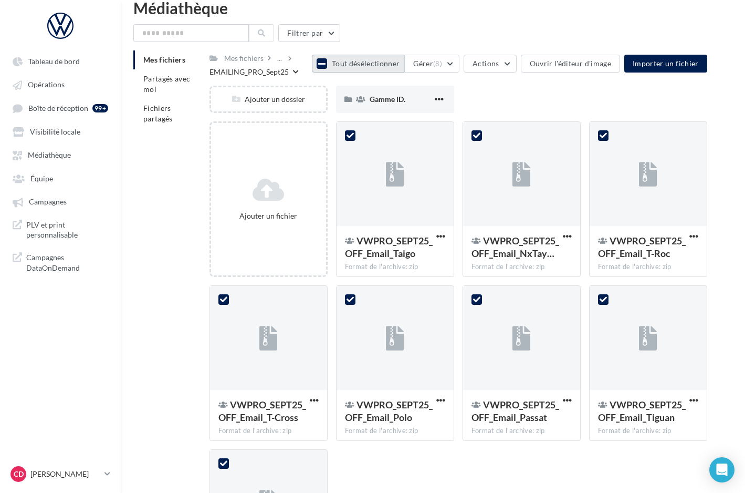
click at [326, 62] on icon at bounding box center [321, 63] width 7 height 8
click at [336, 62] on button "Tout sélectionner" at bounding box center [362, 64] width 84 height 18
click at [454, 66] on button "Gérer (9)" at bounding box center [431, 64] width 55 height 18
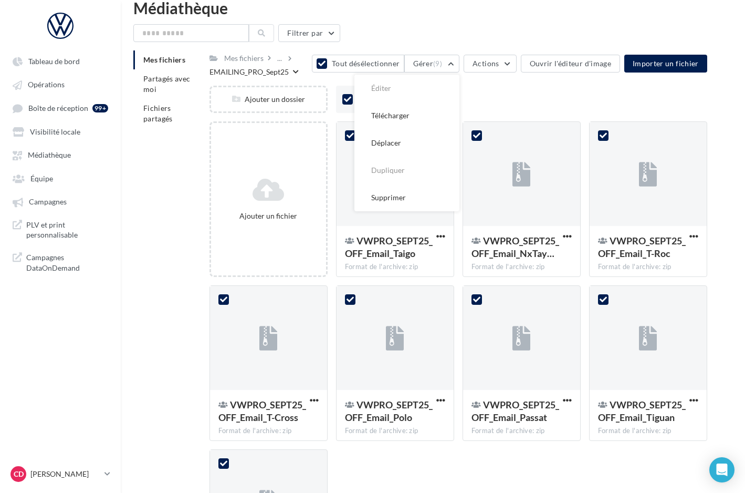
click at [480, 101] on div "Ajouter un dossier Gamme ID. 9 Gamme ID." at bounding box center [463, 104] width 506 height 36
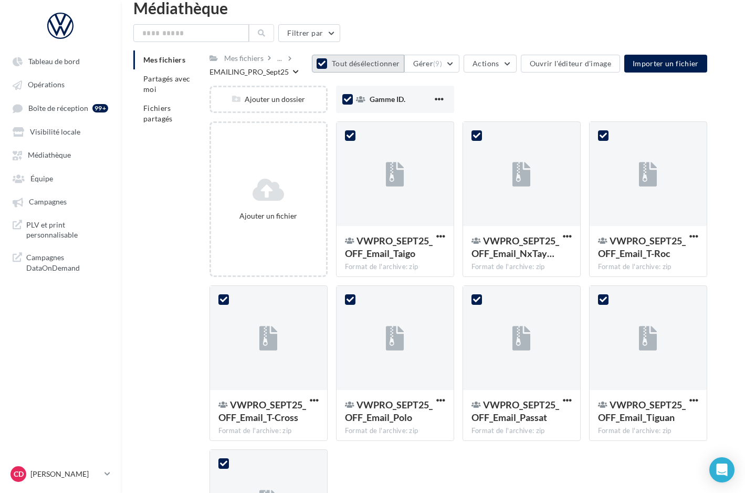
click at [321, 60] on button "Tout désélectionner" at bounding box center [358, 64] width 92 height 18
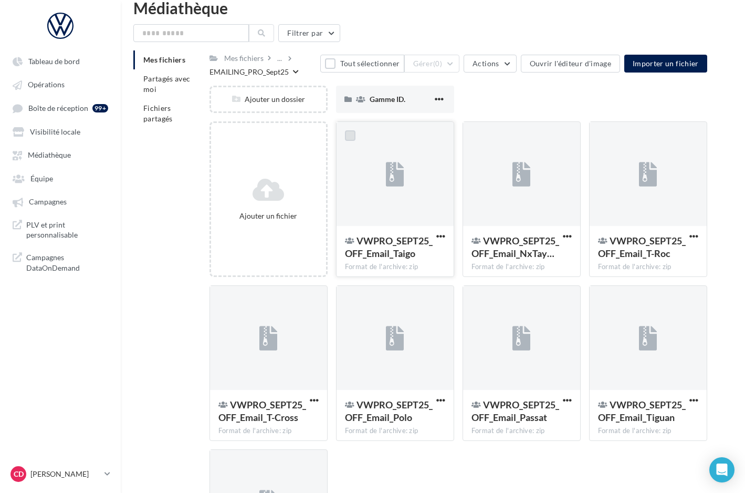
click at [352, 137] on label at bounding box center [350, 135] width 11 height 11
click at [476, 140] on label at bounding box center [477, 135] width 11 height 11
click at [602, 134] on label at bounding box center [603, 135] width 11 height 11
click at [220, 297] on label at bounding box center [223, 299] width 11 height 11
click at [351, 304] on label at bounding box center [350, 299] width 11 height 11
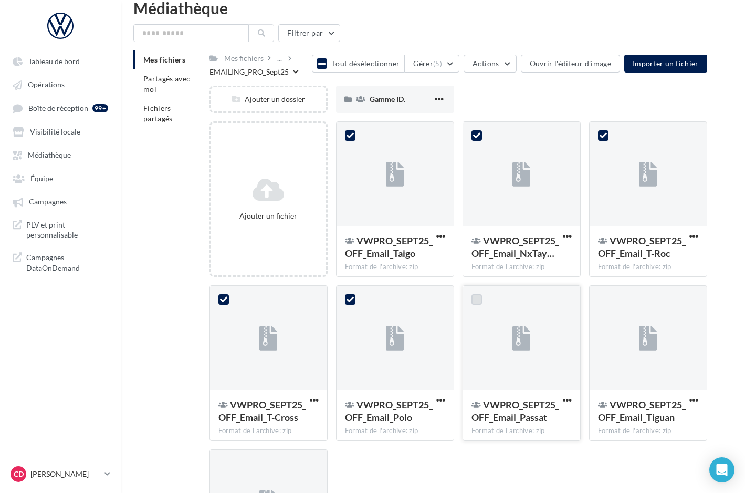
click at [479, 299] on label at bounding box center [477, 299] width 11 height 11
click at [605, 299] on label at bounding box center [603, 299] width 11 height 11
click at [223, 463] on label at bounding box center [223, 463] width 11 height 11
click at [456, 67] on button "Gérer (8)" at bounding box center [431, 64] width 55 height 18
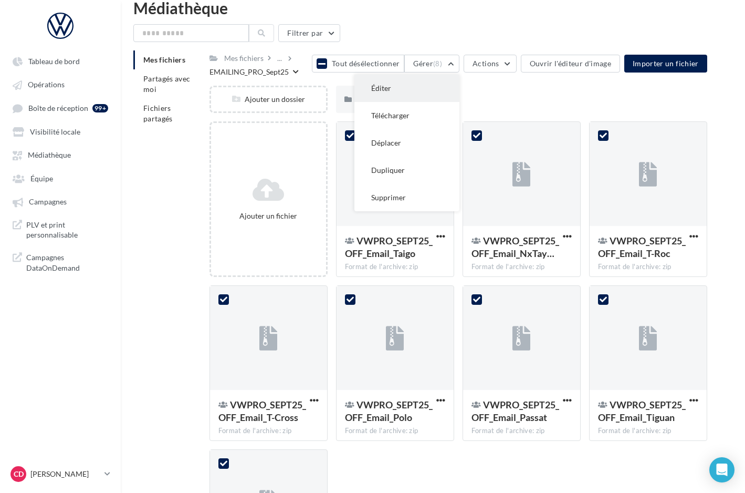
click at [444, 85] on button "Éditer" at bounding box center [407, 88] width 105 height 27
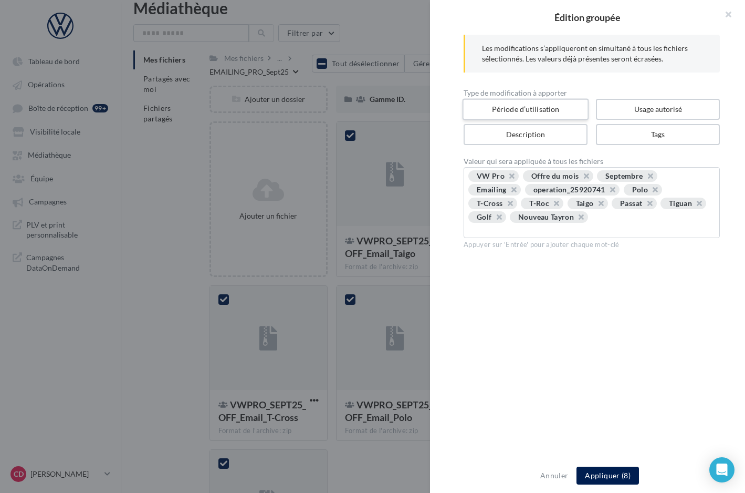
click at [517, 116] on label "Période d’utilisation" at bounding box center [526, 110] width 127 height 22
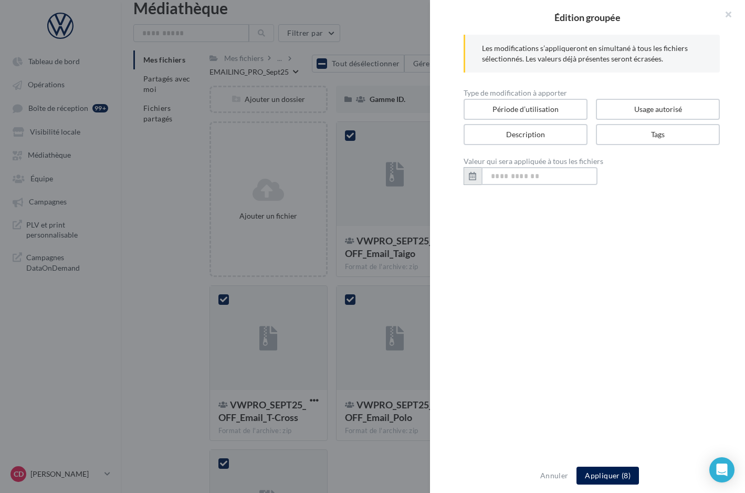
click at [534, 177] on input "text" at bounding box center [540, 176] width 116 height 18
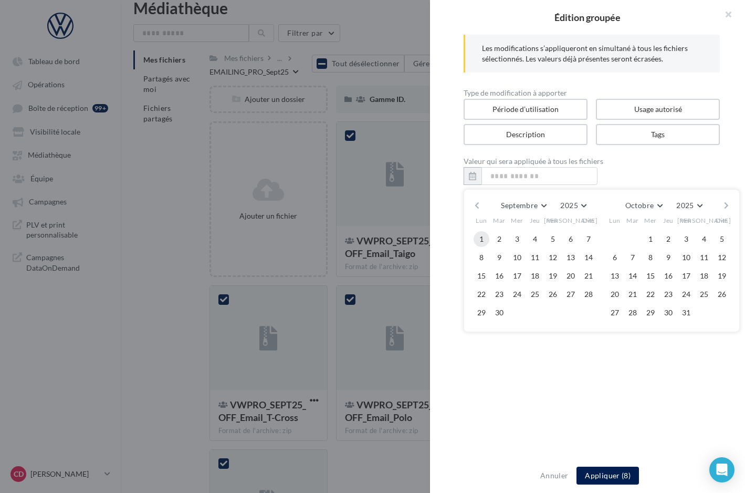
click at [483, 239] on button "1" at bounding box center [482, 239] width 16 height 16
click at [500, 309] on button "30" at bounding box center [500, 313] width 16 height 16
type input "**********"
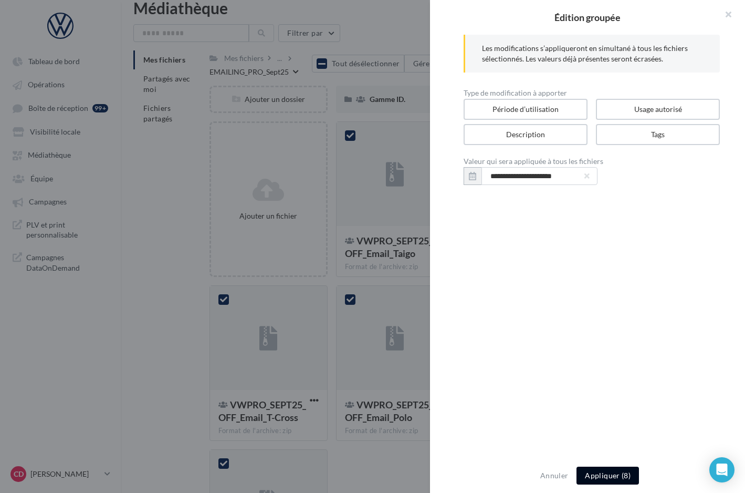
click at [598, 473] on button "Appliquer (8)" at bounding box center [608, 475] width 62 height 18
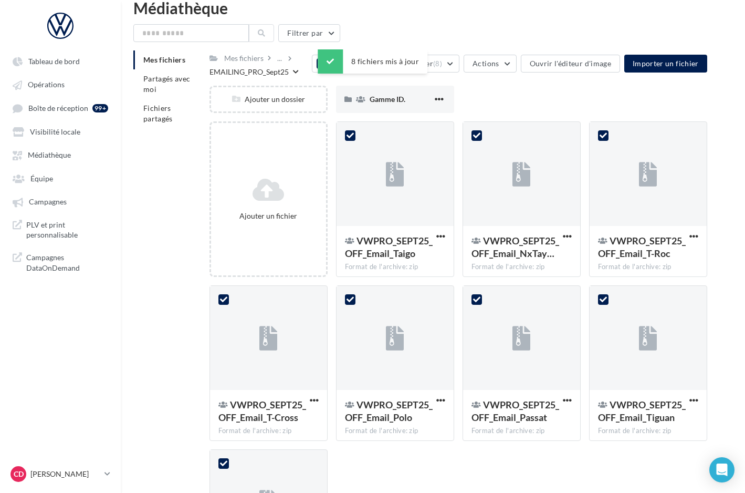
click at [468, 94] on div "Ajouter un dossier Gamme ID. Gamme ID." at bounding box center [463, 104] width 506 height 36
click at [378, 45] on div "Filtrer par Mes fichiers Partagés avec moi Fichiers partagés Mes fichiers ... E…" at bounding box center [432, 318] width 599 height 589
click at [330, 62] on button "Tout désélectionner" at bounding box center [358, 64] width 92 height 18
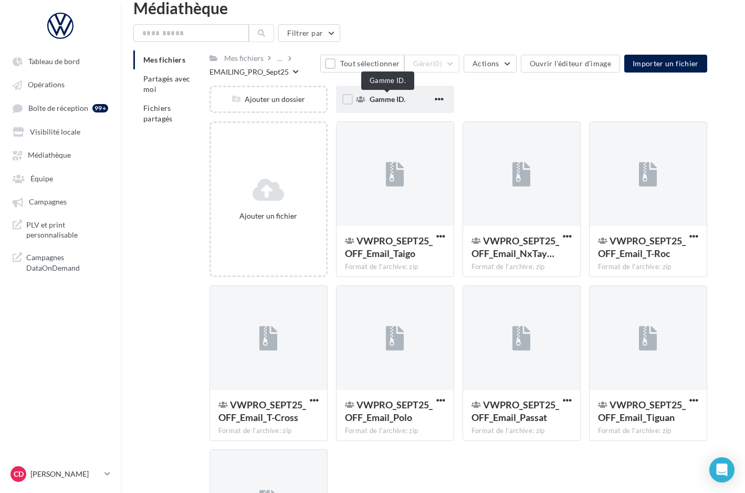
click at [374, 98] on span "Gamme ID." at bounding box center [388, 99] width 36 height 9
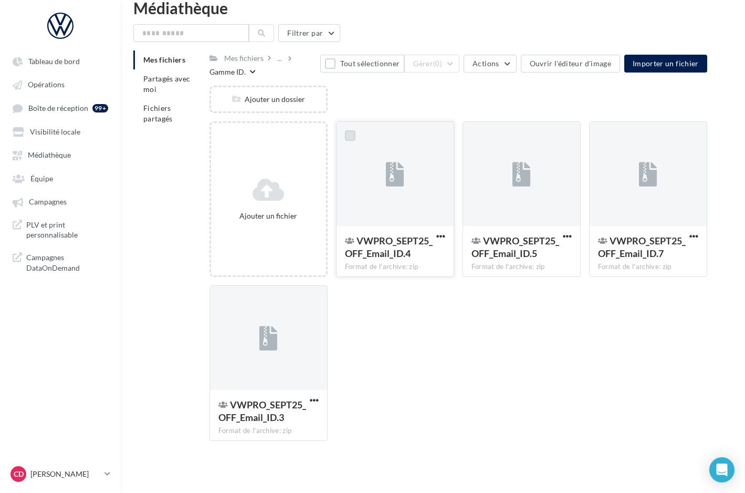
click at [350, 135] on label at bounding box center [350, 135] width 11 height 11
click at [474, 136] on label at bounding box center [477, 135] width 11 height 11
click at [600, 137] on label at bounding box center [603, 135] width 11 height 11
click at [222, 300] on label at bounding box center [223, 299] width 11 height 11
click at [453, 66] on button "Gérer (4)" at bounding box center [431, 64] width 55 height 18
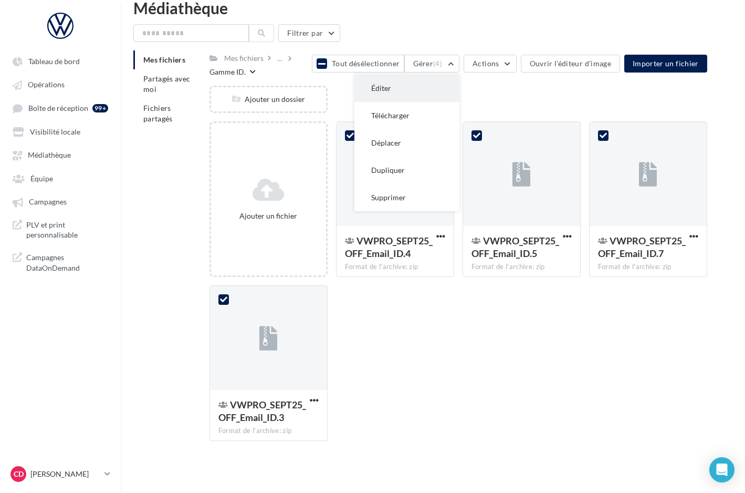
click at [439, 83] on button "Éditer" at bounding box center [407, 88] width 105 height 27
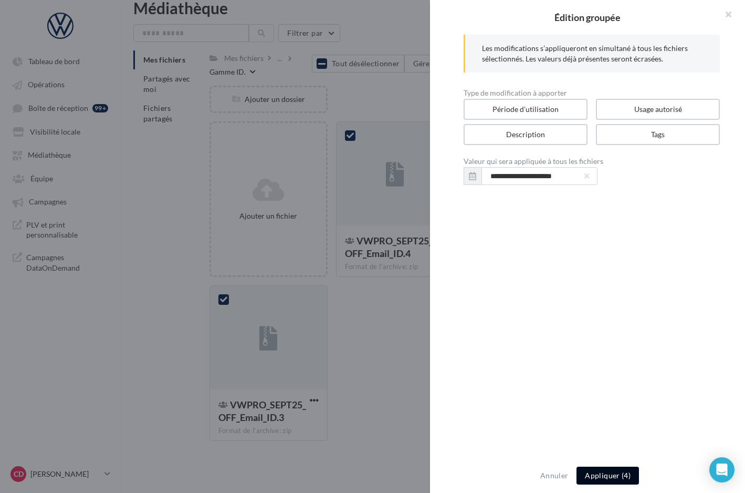
click at [595, 476] on button "Appliquer (4)" at bounding box center [608, 475] width 62 height 18
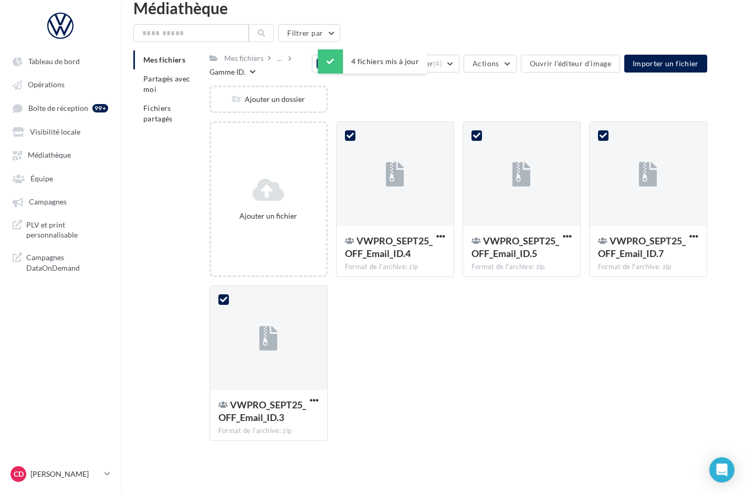
click at [379, 106] on div "Ajouter un dossier" at bounding box center [463, 104] width 506 height 36
click at [366, 102] on div "Ajouter un dossier" at bounding box center [463, 104] width 506 height 36
click at [326, 62] on icon at bounding box center [321, 63] width 7 height 8
click at [373, 311] on div "Ajouter un fichier VWPRO_SEPT25_OFF_Email_ID.4 Format de l'archive: zip VWPRO_S…" at bounding box center [463, 285] width 506 height 328
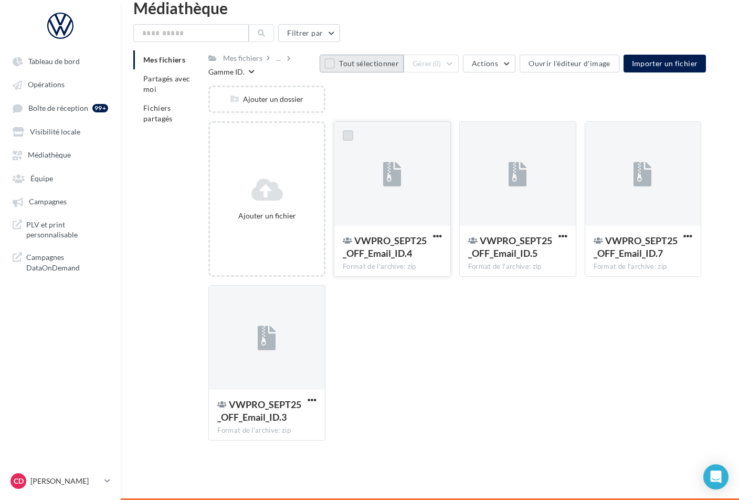
click at [349, 136] on label at bounding box center [348, 135] width 11 height 11
click at [477, 133] on label at bounding box center [473, 135] width 11 height 11
click at [602, 137] on label at bounding box center [599, 135] width 11 height 11
click at [224, 298] on label at bounding box center [222, 299] width 11 height 11
click at [455, 66] on button "Gérer (4)" at bounding box center [431, 64] width 55 height 18
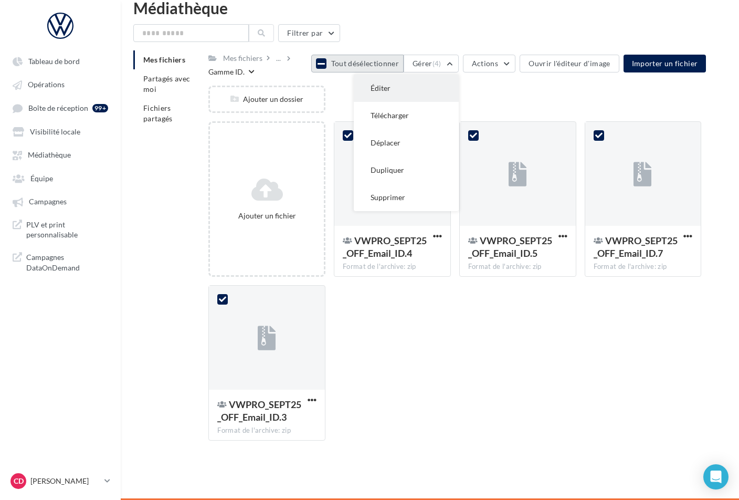
click at [449, 78] on button "Éditer" at bounding box center [406, 88] width 105 height 27
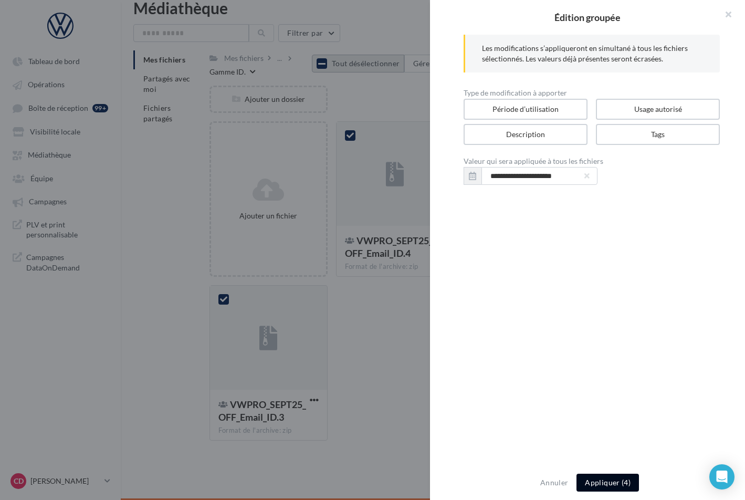
drag, startPoint x: 610, startPoint y: 484, endPoint x: 597, endPoint y: 464, distance: 23.5
click at [610, 483] on button "Appliquer (4)" at bounding box center [608, 483] width 62 height 18
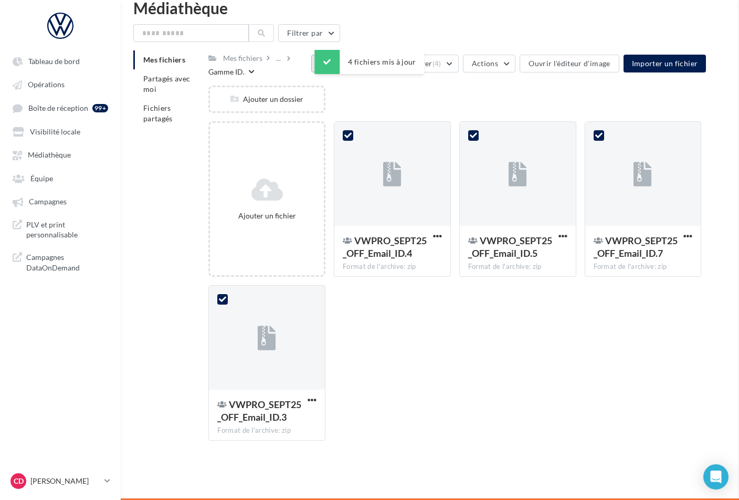
click at [433, 99] on div "Ajouter un dossier" at bounding box center [460, 104] width 502 height 36
click at [407, 98] on div "Ajouter un dossier" at bounding box center [460, 104] width 502 height 36
click at [330, 65] on button "Tout désélectionner" at bounding box center [357, 64] width 92 height 18
click at [373, 92] on div "Ajouter un dossier" at bounding box center [460, 104] width 502 height 36
click at [280, 61] on div "..." at bounding box center [278, 58] width 9 height 15
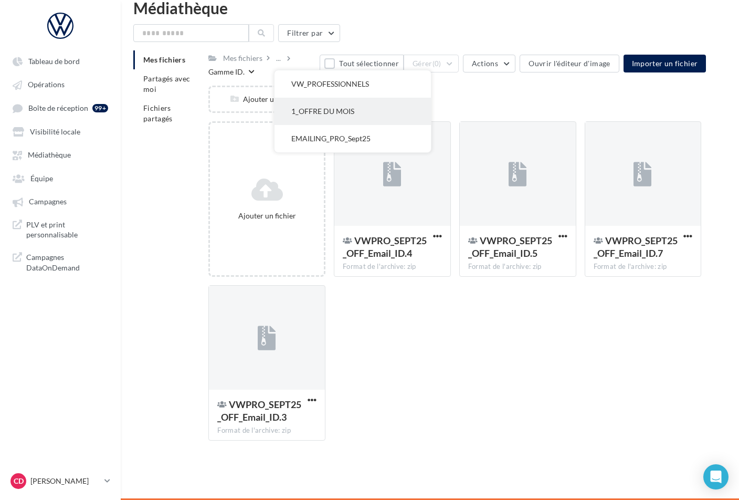
click at [305, 107] on button "1_OFFRE DU MOIS" at bounding box center [353, 111] width 157 height 27
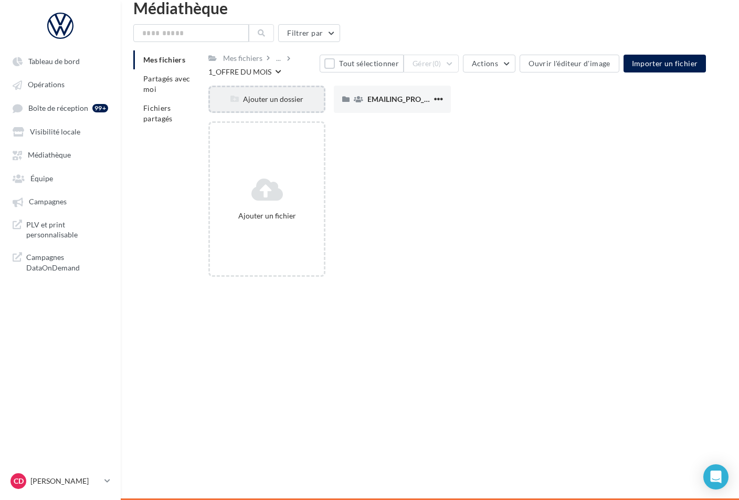
click at [283, 97] on div "Ajouter un dossier" at bounding box center [267, 99] width 114 height 11
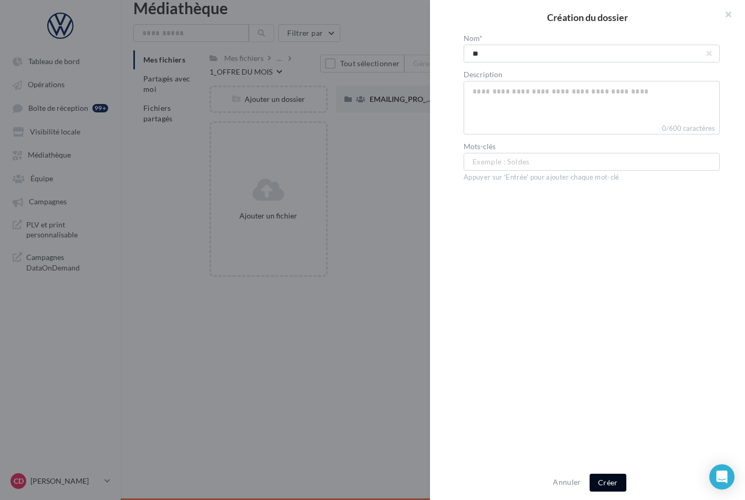
type input "**"
click at [612, 481] on button "Créer" at bounding box center [608, 483] width 37 height 18
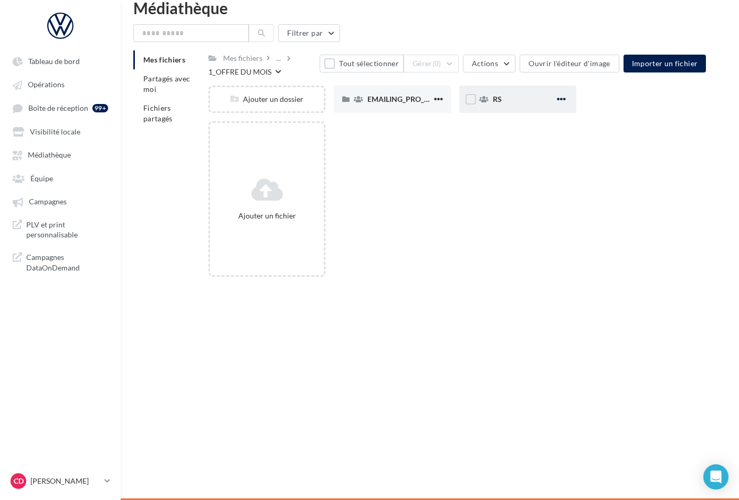
click at [560, 99] on span "button" at bounding box center [561, 99] width 9 height 9
click at [517, 121] on button "Modifier les informations" at bounding box center [510, 120] width 117 height 27
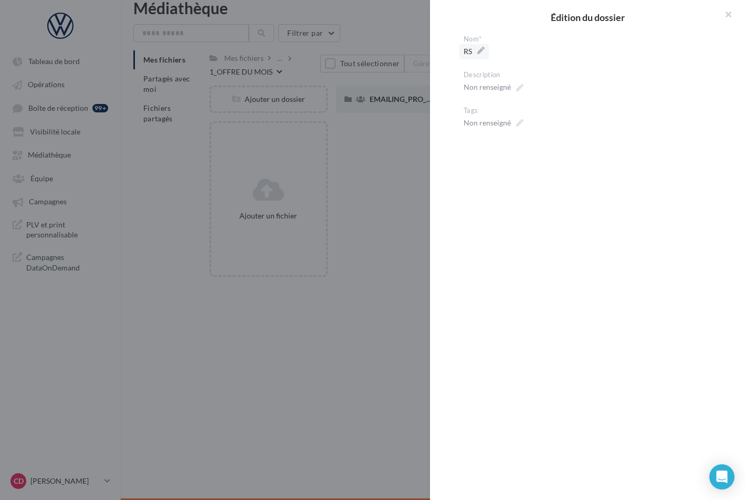
click at [481, 50] on label "RS" at bounding box center [474, 51] width 29 height 15
click at [0, 0] on textarea "**" at bounding box center [0, 0] width 0 height 0
type textarea "***"
type textarea "****"
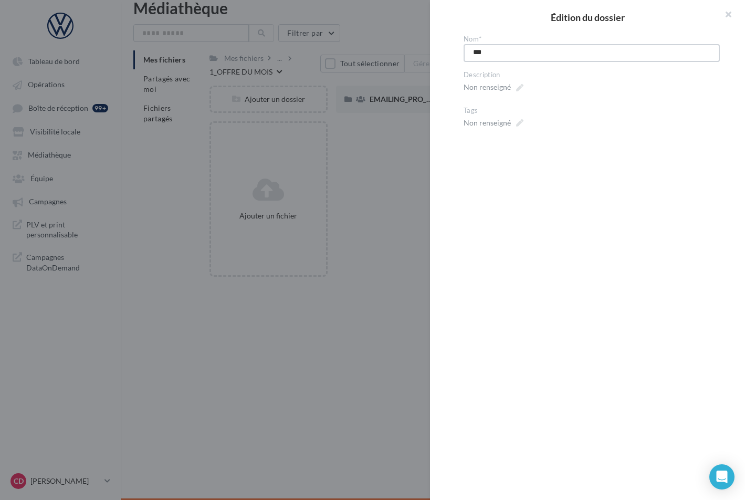
type textarea "****"
type textarea "*****"
type textarea "******"
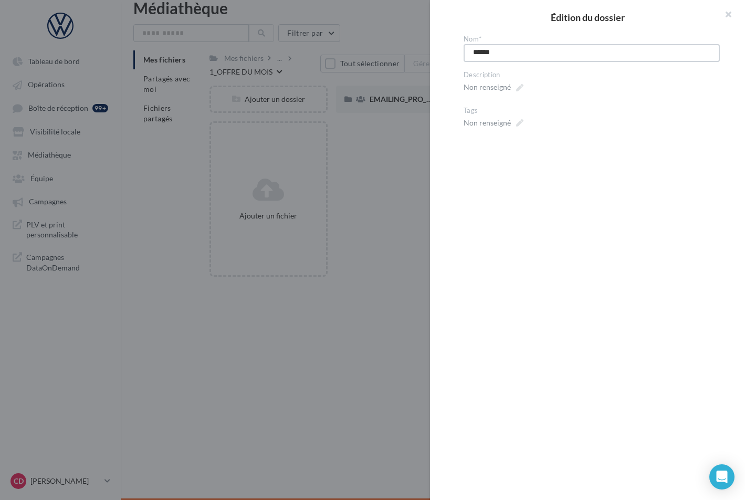
type textarea "*******"
type textarea "********"
type textarea "*********"
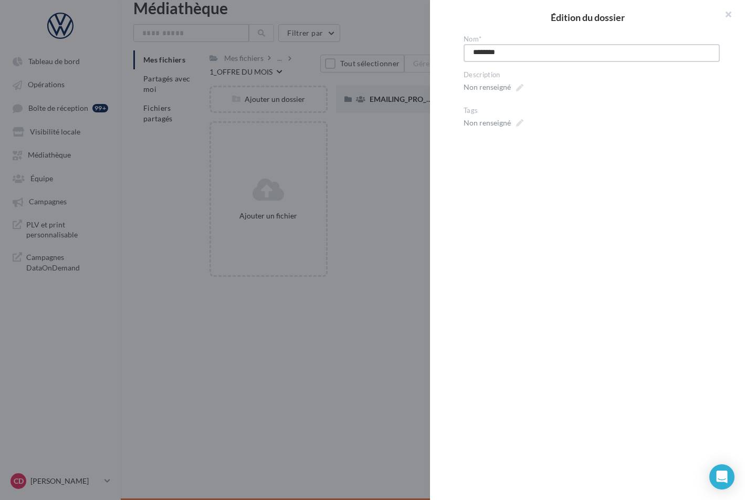
type textarea "*********"
type textarea "**********"
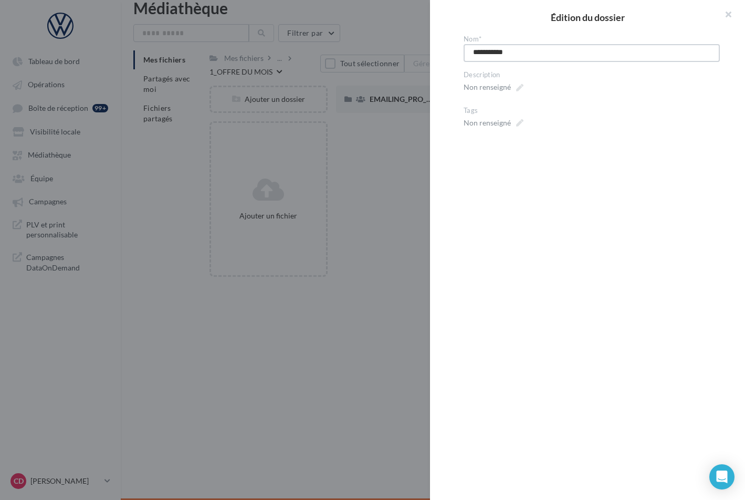
type textarea "**********"
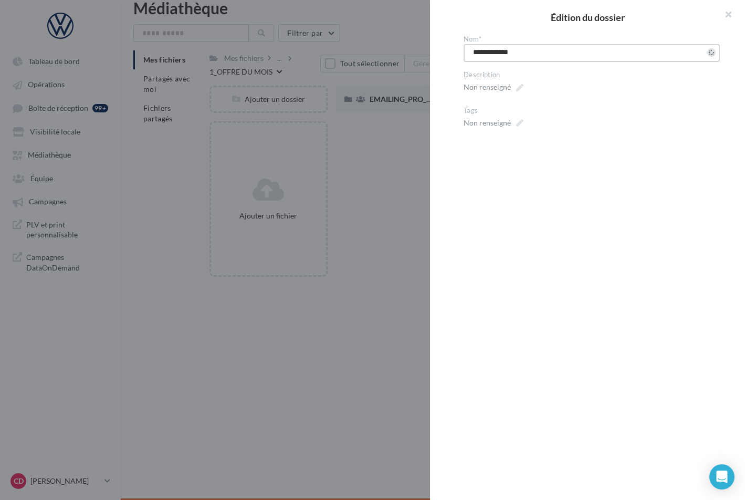
click at [530, 65] on div "**********" at bounding box center [592, 84] width 256 height 98
click at [380, 316] on div at bounding box center [372, 250] width 745 height 500
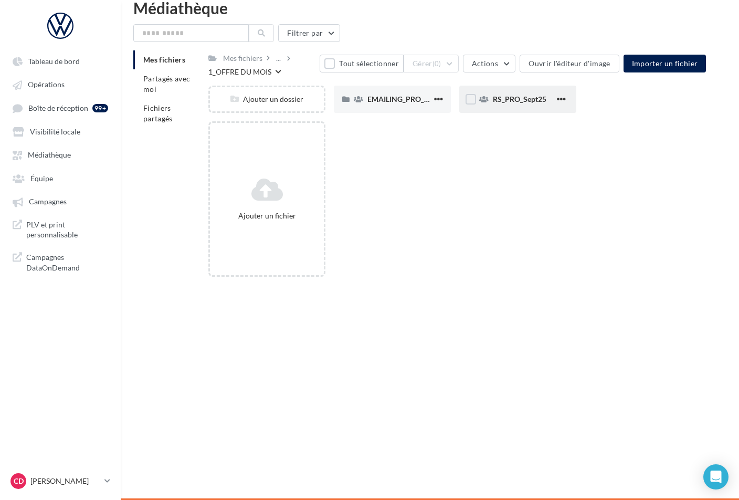
drag, startPoint x: 536, startPoint y: 171, endPoint x: 529, endPoint y: 122, distance: 48.7
click at [536, 171] on div "Ajouter un fichier" at bounding box center [460, 203] width 502 height 164
click at [519, 100] on span "RS_PRO_Sept25" at bounding box center [520, 99] width 54 height 9
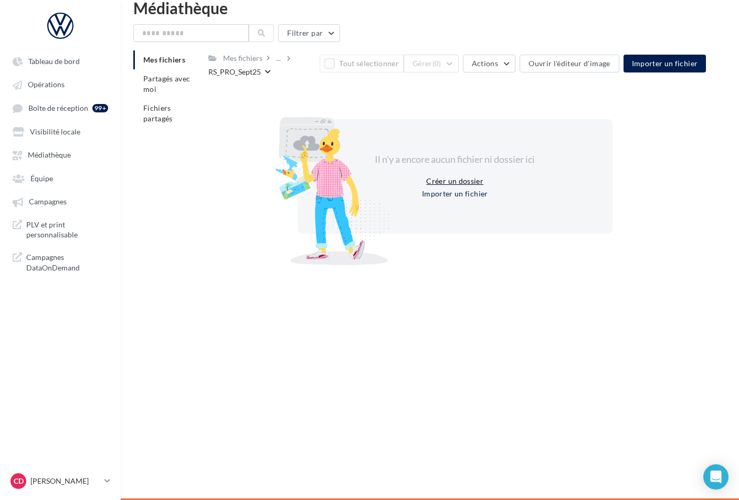
click at [440, 182] on button "Créer un dossier" at bounding box center [455, 181] width 66 height 13
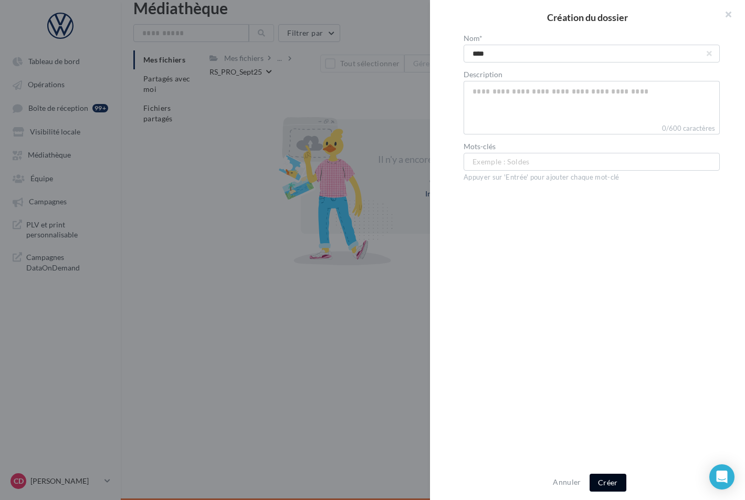
type input "****"
click at [604, 482] on button "Créer" at bounding box center [608, 483] width 37 height 18
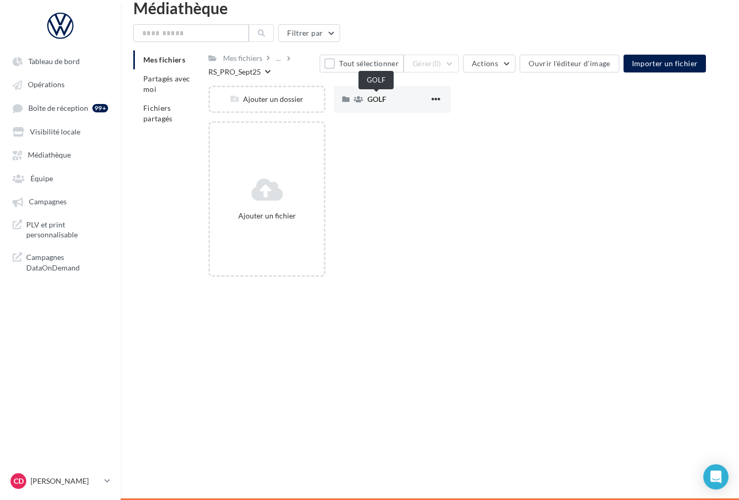
click at [375, 100] on span "GOLF" at bounding box center [377, 99] width 19 height 9
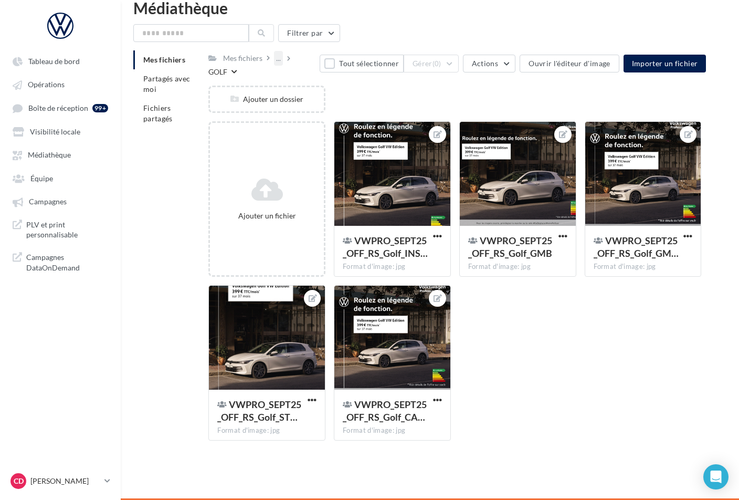
click at [279, 60] on div "..." at bounding box center [278, 58] width 9 height 15
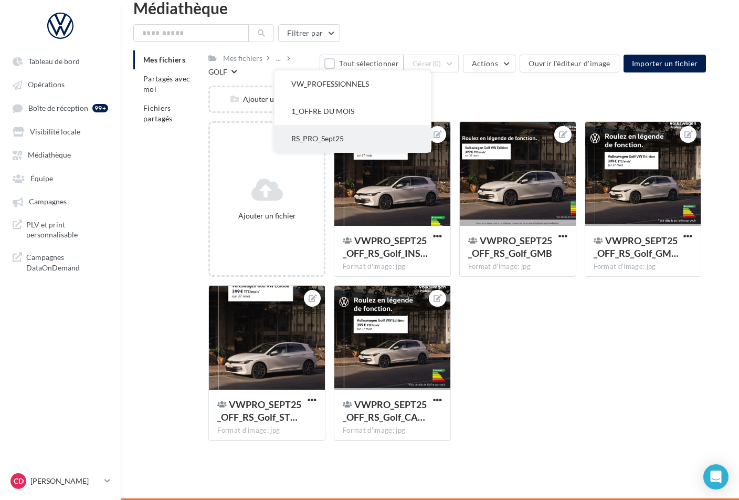
click at [320, 130] on button "RS_PRO_Sept25" at bounding box center [353, 138] width 157 height 27
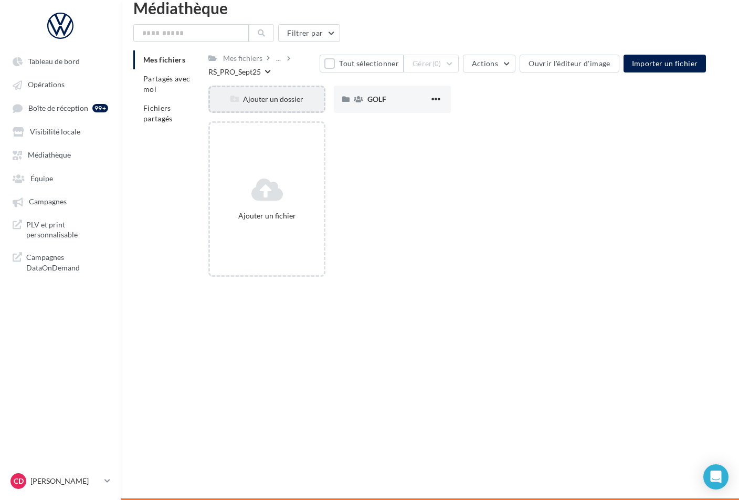
click at [280, 101] on div "Ajouter un dossier" at bounding box center [267, 99] width 114 height 11
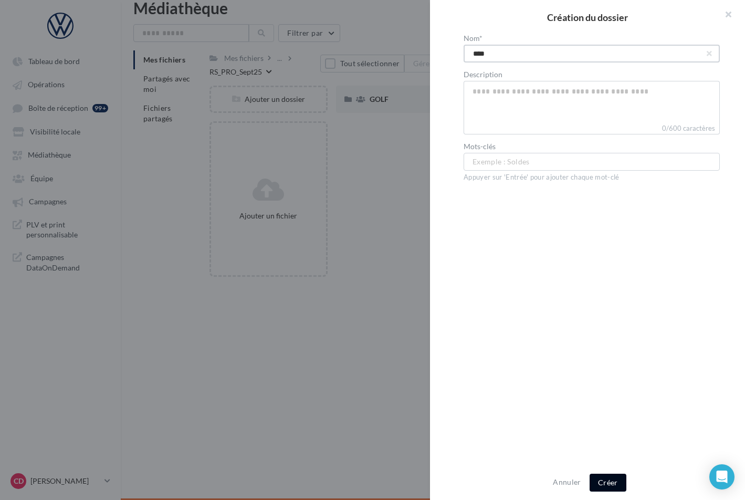
type input "****"
drag, startPoint x: 615, startPoint y: 483, endPoint x: 508, endPoint y: 381, distance: 147.8
click at [614, 483] on button "Créer" at bounding box center [608, 483] width 37 height 18
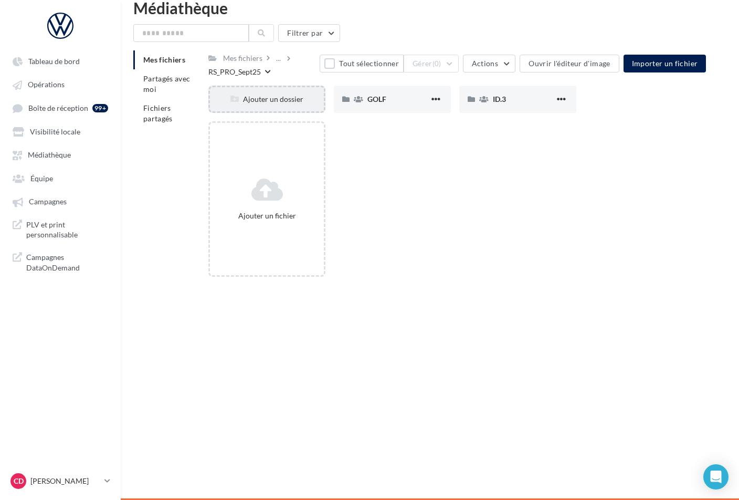
click at [276, 101] on div "Ajouter un dossier" at bounding box center [267, 99] width 114 height 11
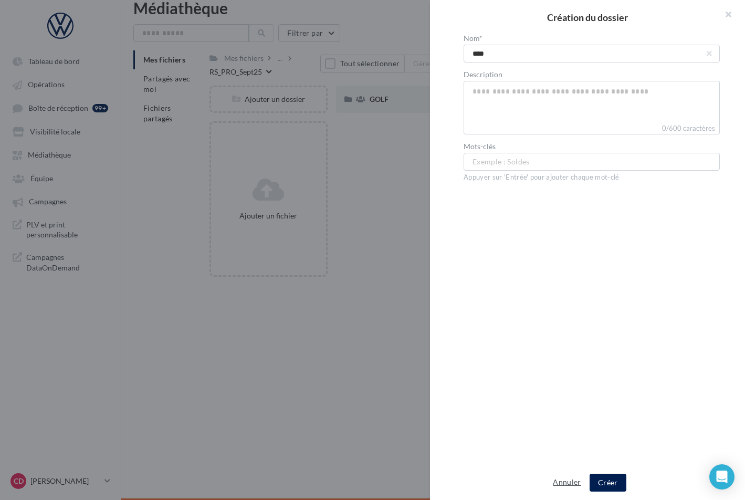
type input "****"
click at [605, 484] on button "Créer" at bounding box center [608, 483] width 37 height 18
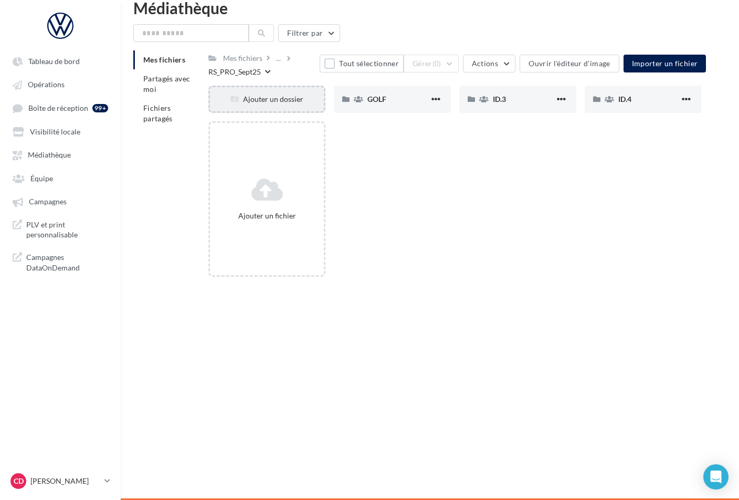
click at [267, 100] on div "Ajouter un dossier" at bounding box center [267, 99] width 114 height 11
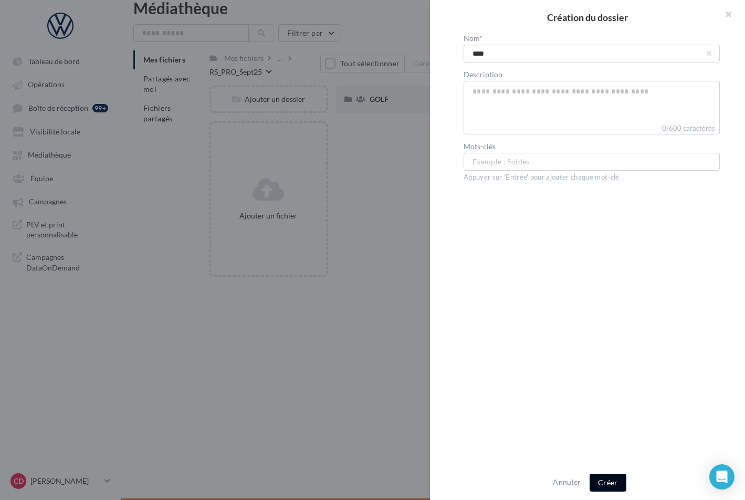
type input "****"
click at [606, 484] on button "Créer" at bounding box center [608, 483] width 37 height 18
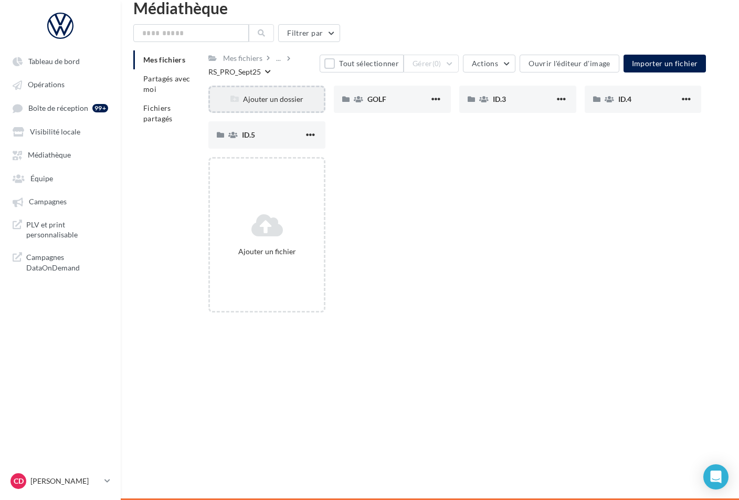
click at [275, 98] on div "Ajouter un dossier" at bounding box center [267, 99] width 114 height 11
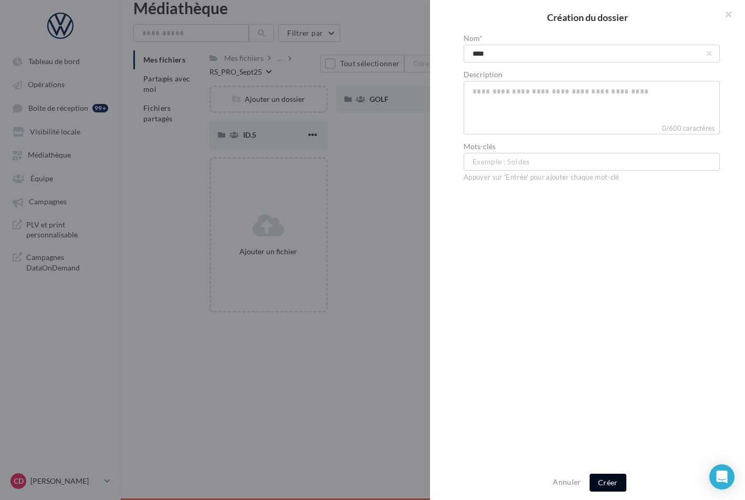
type input "****"
click at [609, 487] on button "Créer" at bounding box center [608, 483] width 37 height 18
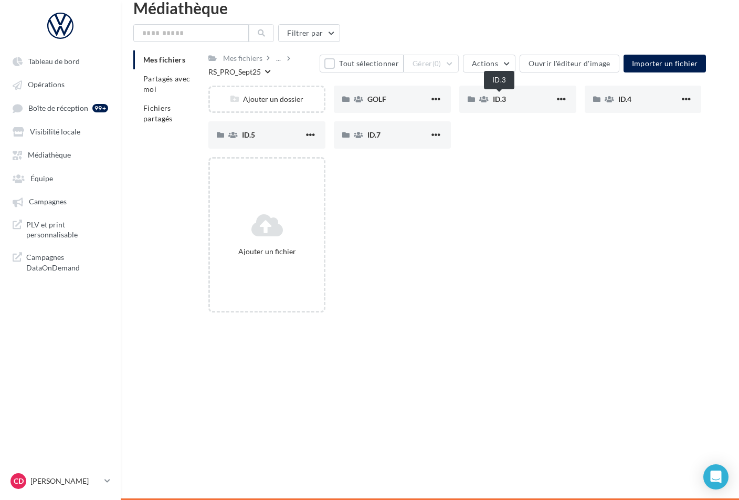
drag, startPoint x: 506, startPoint y: 100, endPoint x: 520, endPoint y: 43, distance: 58.9
click at [506, 100] on span "ID.3" at bounding box center [499, 99] width 13 height 9
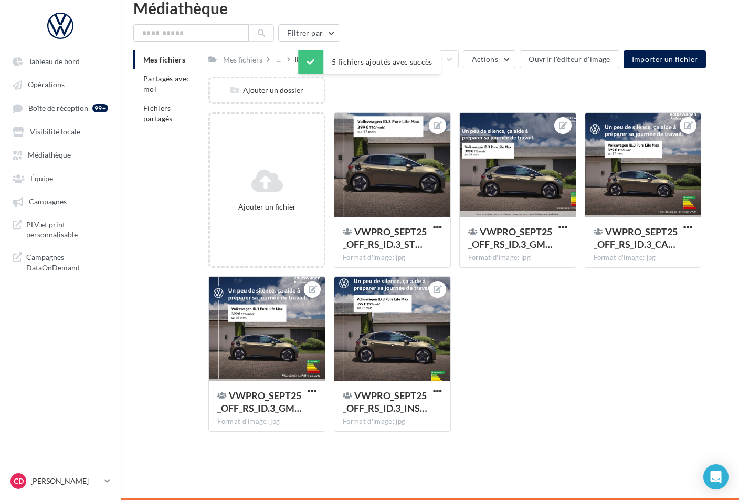
click at [355, 93] on div "Ajouter un dossier" at bounding box center [460, 95] width 502 height 36
click at [282, 62] on div "..." at bounding box center [278, 59] width 9 height 15
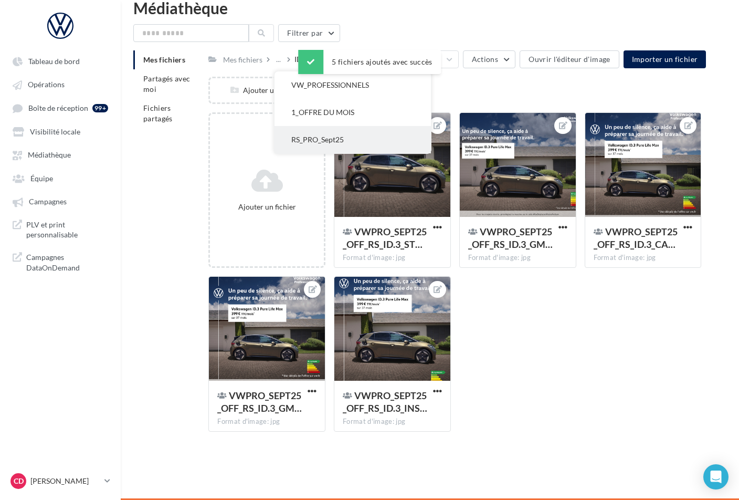
click at [309, 127] on button "RS_PRO_Sept25" at bounding box center [353, 139] width 157 height 27
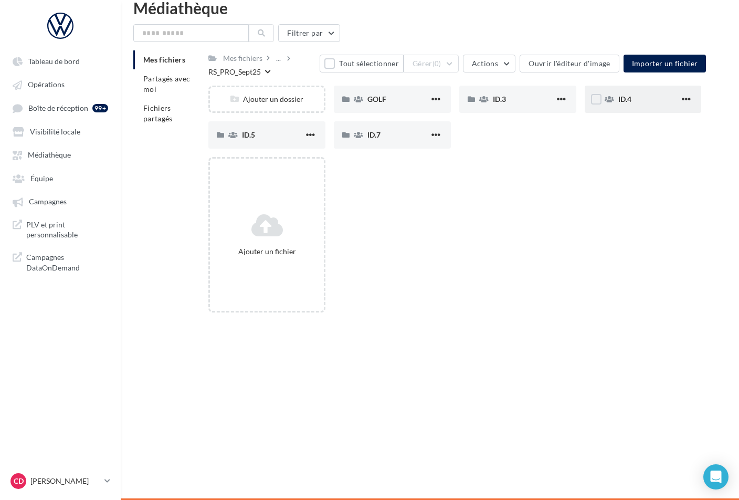
click at [631, 101] on span "ID.4" at bounding box center [625, 99] width 13 height 9
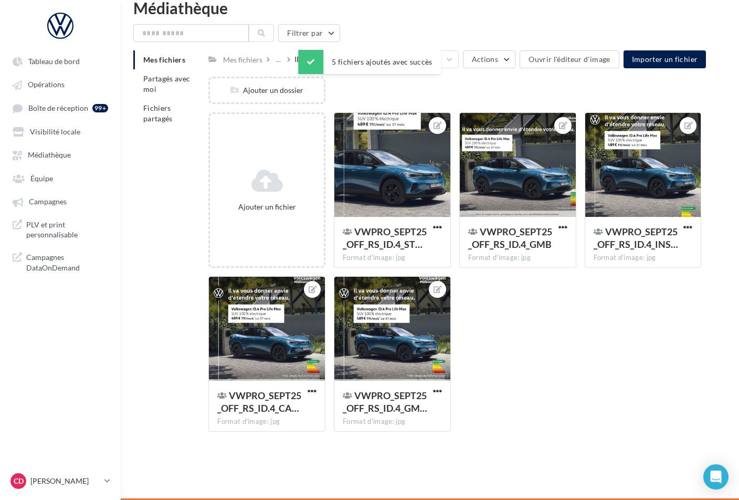
click at [378, 90] on div "Ajouter un dossier" at bounding box center [460, 95] width 502 height 36
click at [367, 93] on div "Ajouter un dossier" at bounding box center [460, 95] width 502 height 36
click at [302, 58] on div "ID.4" at bounding box center [302, 59] width 14 height 11
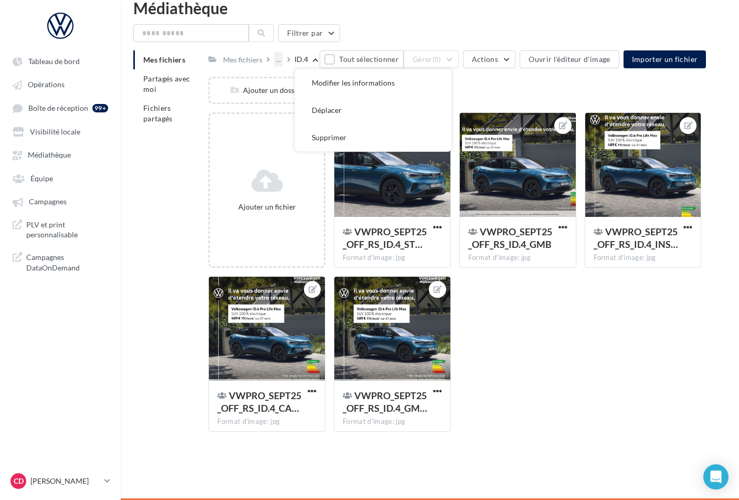
click at [277, 61] on div "..." at bounding box center [278, 59] width 9 height 15
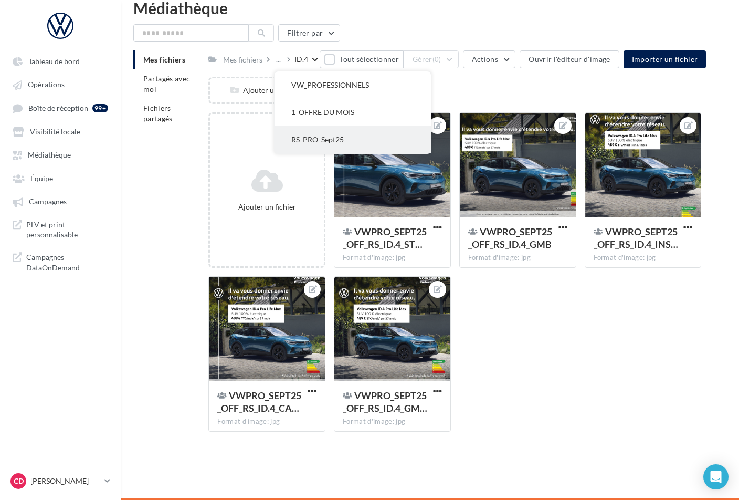
click at [329, 135] on button "RS_PRO_Sept25" at bounding box center [353, 139] width 157 height 27
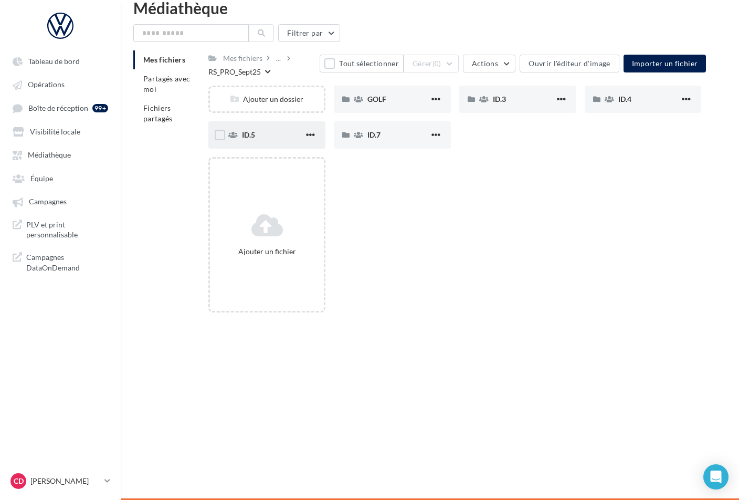
click at [253, 133] on span "ID.5" at bounding box center [248, 134] width 13 height 9
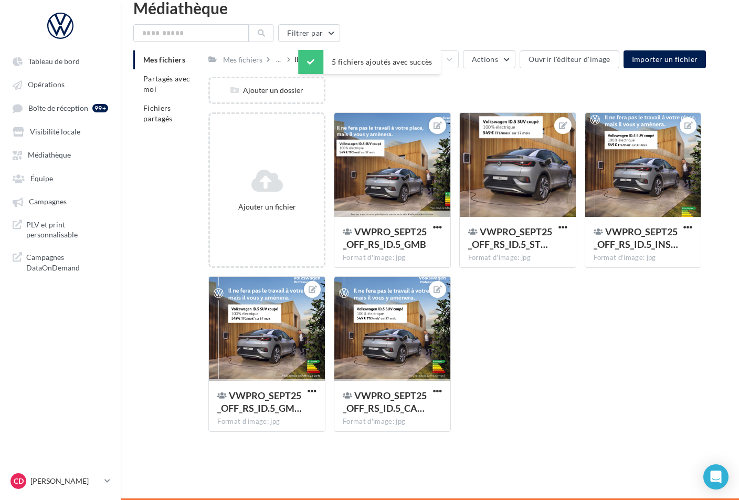
click at [348, 87] on div "Ajouter un dossier" at bounding box center [460, 95] width 502 height 36
click at [284, 60] on div "..." at bounding box center [280, 59] width 13 height 15
click at [282, 62] on div "..." at bounding box center [278, 59] width 9 height 15
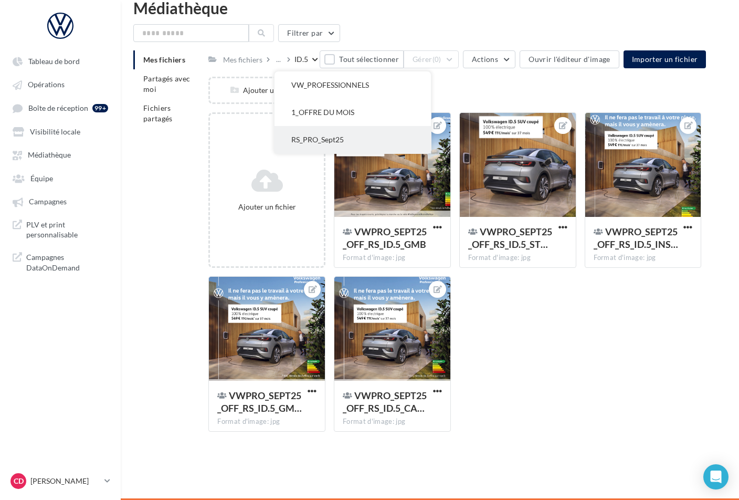
click at [319, 136] on button "RS_PRO_Sept25" at bounding box center [353, 139] width 157 height 27
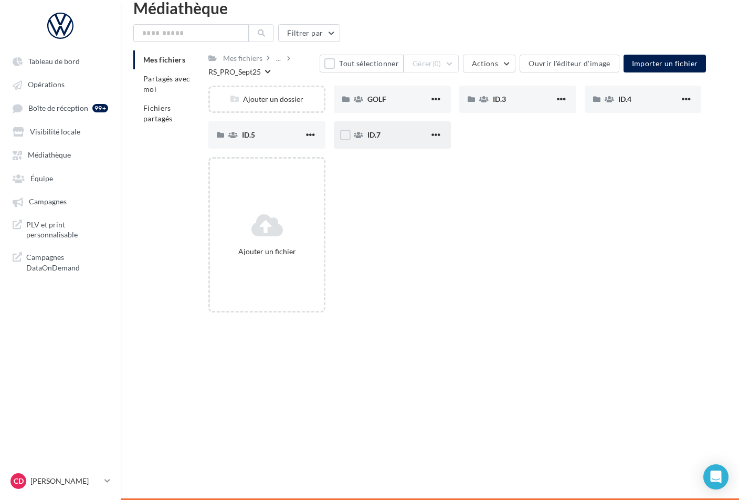
click at [363, 135] on div "ID.7" at bounding box center [392, 134] width 117 height 27
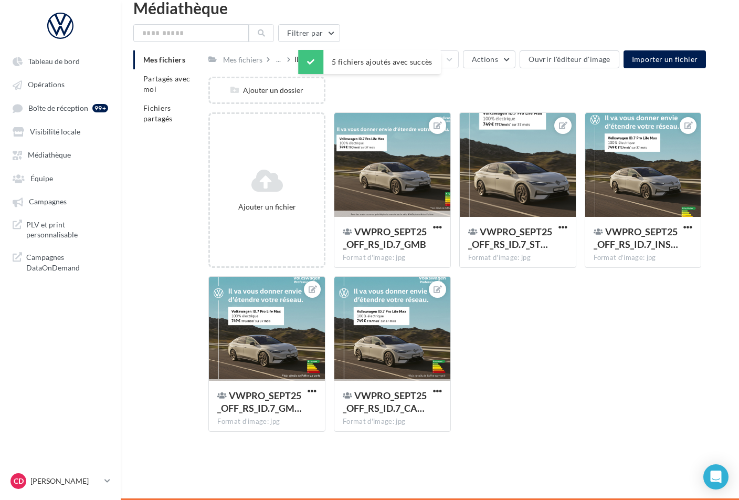
click at [347, 92] on div "Ajouter un dossier" at bounding box center [460, 95] width 502 height 36
click at [281, 60] on div "..." at bounding box center [278, 59] width 9 height 15
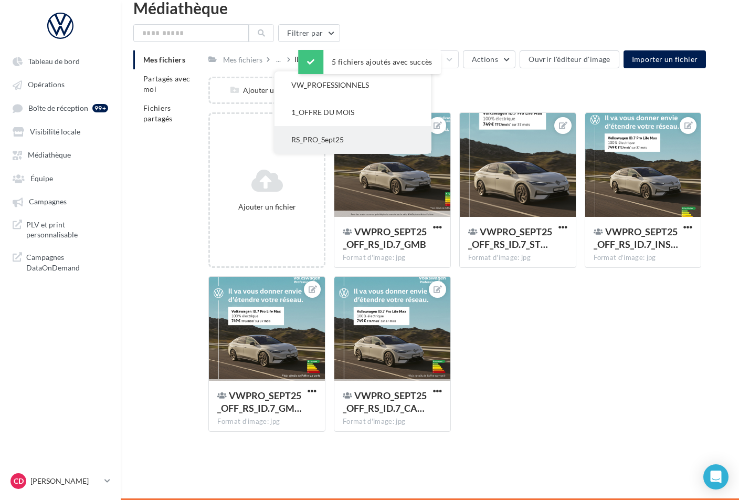
click at [310, 136] on button "RS_PRO_Sept25" at bounding box center [353, 139] width 157 height 27
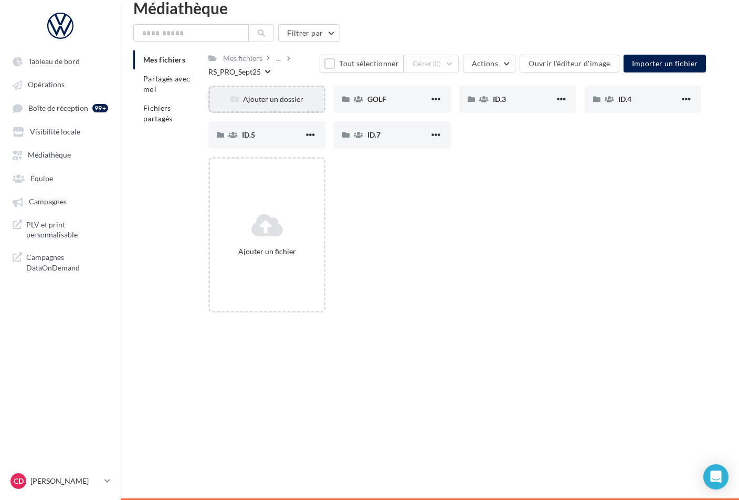
click at [283, 102] on div "Ajouter un dossier" at bounding box center [267, 99] width 114 height 11
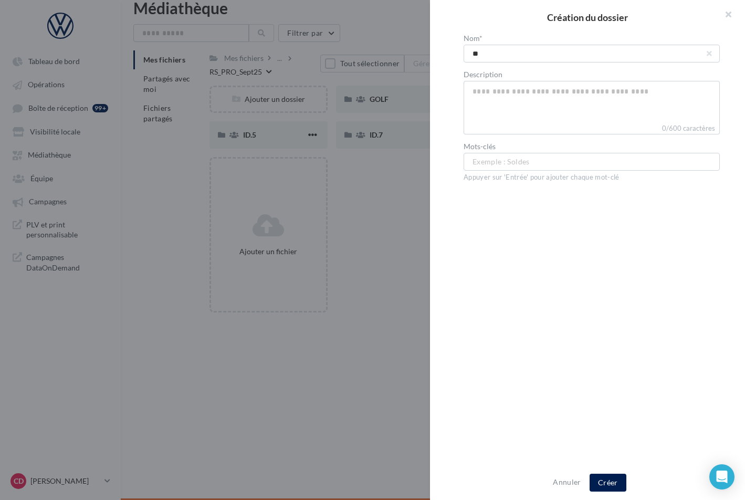
type input "*"
type input "******"
click at [617, 492] on div "Annuler Créer" at bounding box center [587, 482] width 315 height 35
click at [615, 486] on button "Créer" at bounding box center [608, 483] width 37 height 18
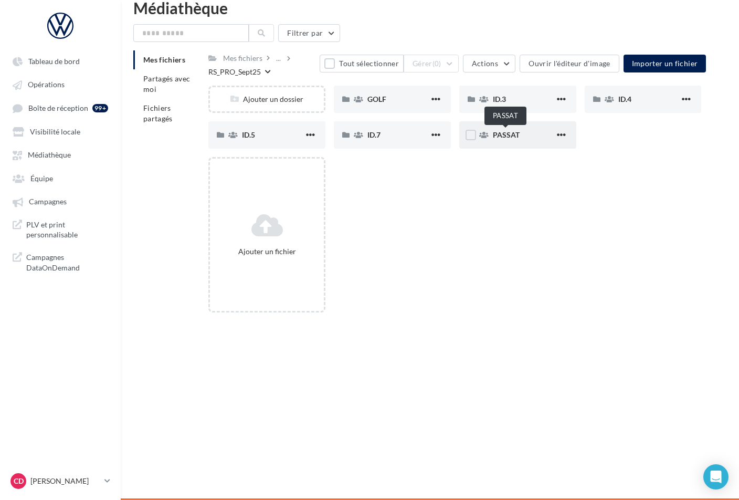
click at [508, 136] on span "PASSAT" at bounding box center [506, 134] width 27 height 9
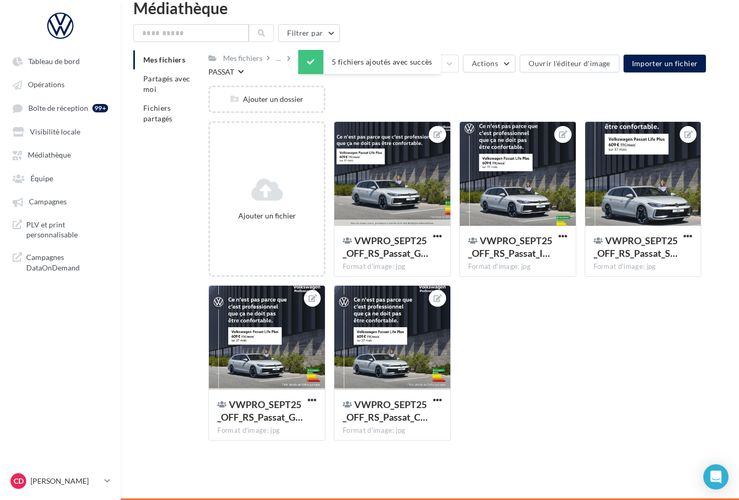
click at [284, 71] on div "Mes fichiers ... PASSAT" at bounding box center [264, 63] width 111 height 27
click at [283, 62] on div "..." at bounding box center [280, 58] width 13 height 15
drag, startPoint x: 280, startPoint y: 62, endPoint x: 281, endPoint y: 68, distance: 5.9
click at [280, 62] on div "..." at bounding box center [278, 58] width 9 height 15
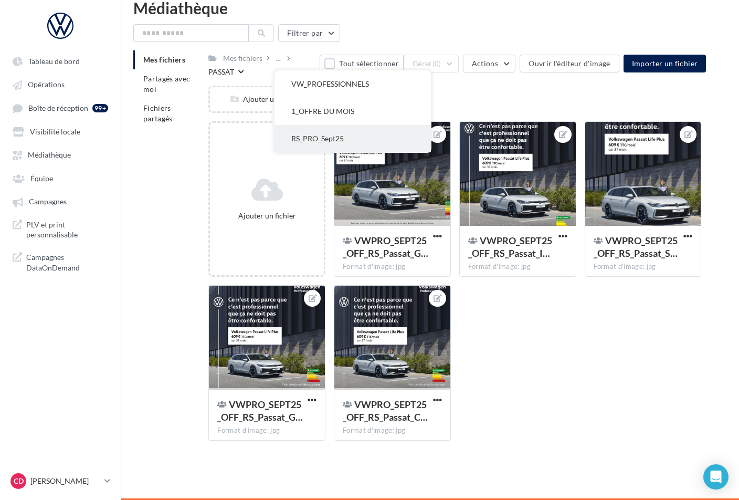
click at [300, 133] on button "RS_PRO_Sept25" at bounding box center [353, 138] width 157 height 27
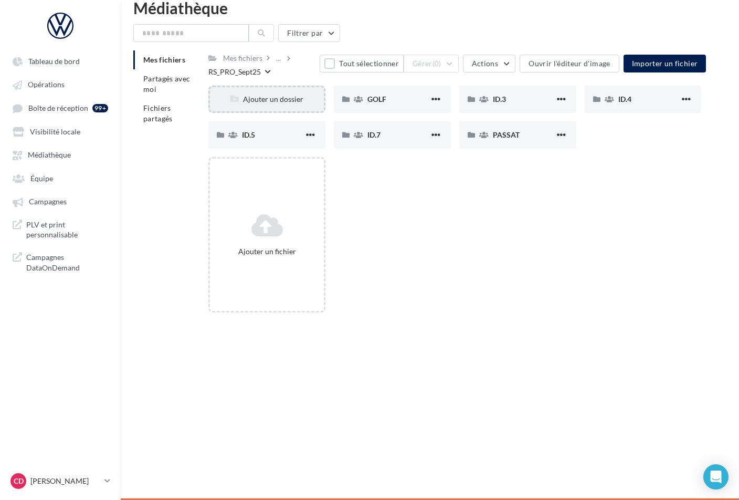
click at [277, 97] on div "Ajouter un dossier" at bounding box center [267, 99] width 114 height 11
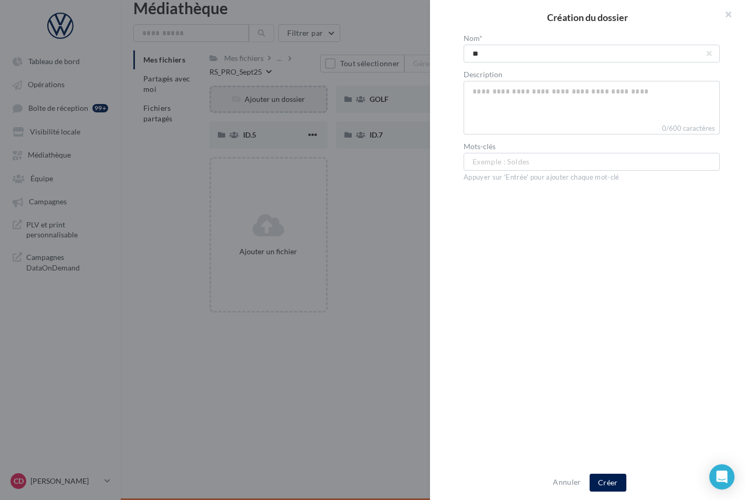
type input "*"
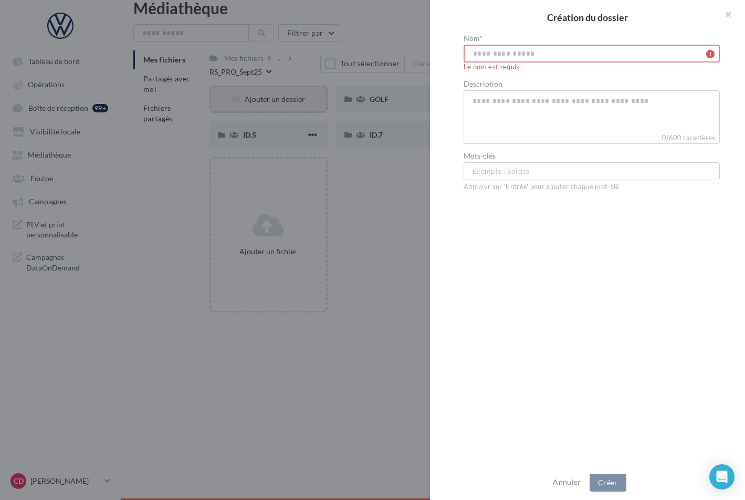
type input "*"
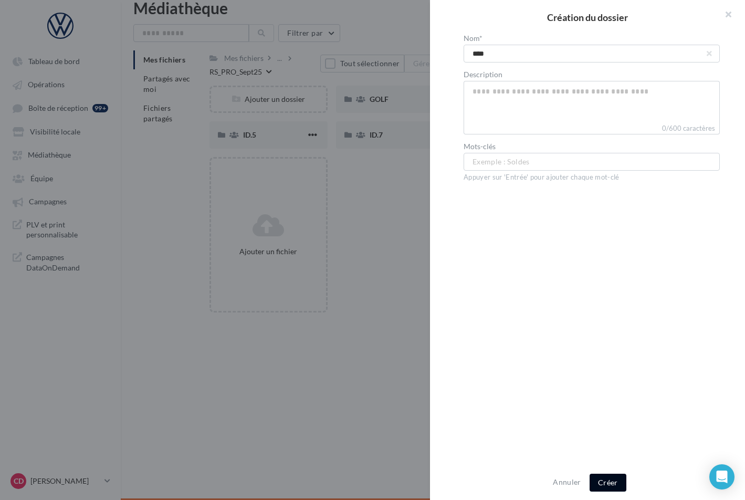
type input "****"
click at [612, 474] on button "Créer" at bounding box center [608, 483] width 37 height 18
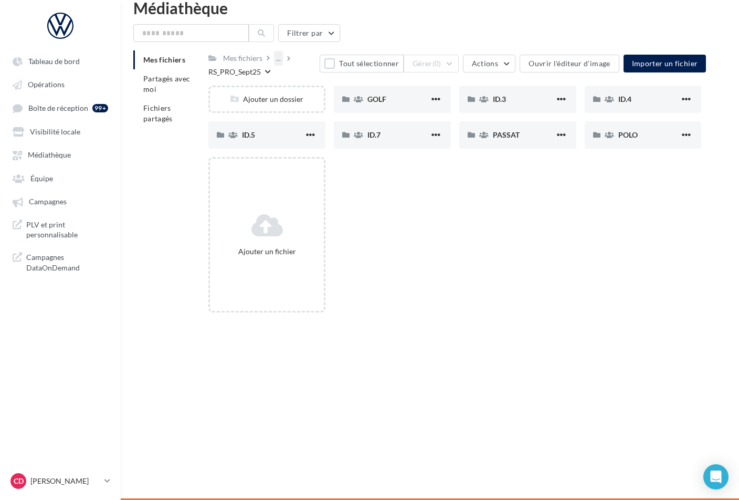
click at [278, 61] on div "..." at bounding box center [278, 58] width 9 height 15
click at [452, 234] on div "Ajouter un fichier" at bounding box center [460, 239] width 502 height 164
click at [280, 100] on div "Ajouter un dossier" at bounding box center [267, 99] width 114 height 11
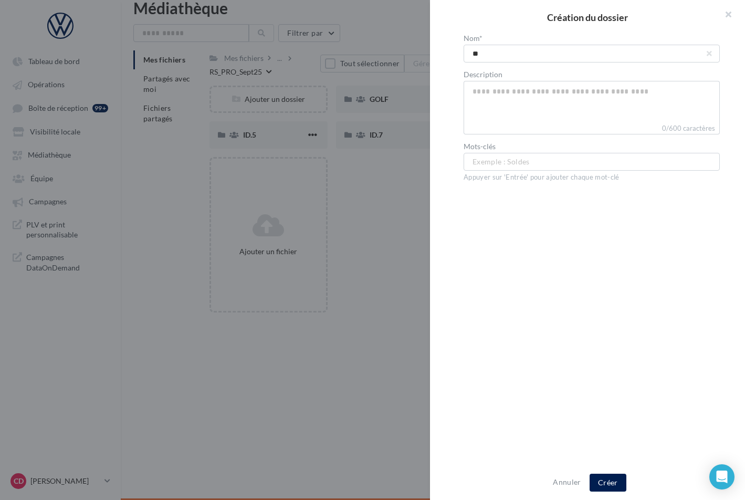
type input "*"
type input "*****"
drag, startPoint x: 627, startPoint y: 346, endPoint x: 627, endPoint y: 358, distance: 12.1
click at [626, 346] on div "Nom* ***** Description 0/600 caractères Mots-clés Exemple : Soldes ... Appuyer …" at bounding box center [592, 251] width 324 height 432
click at [618, 477] on button "Créer" at bounding box center [608, 483] width 37 height 18
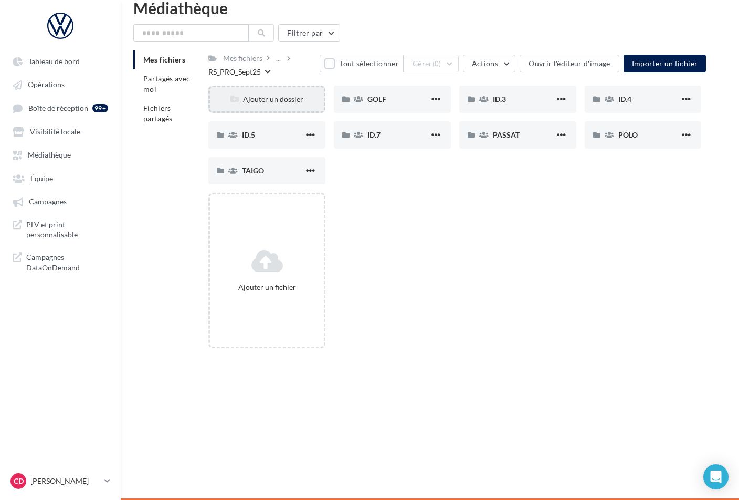
click at [264, 101] on div "Ajouter un dossier" at bounding box center [267, 99] width 114 height 11
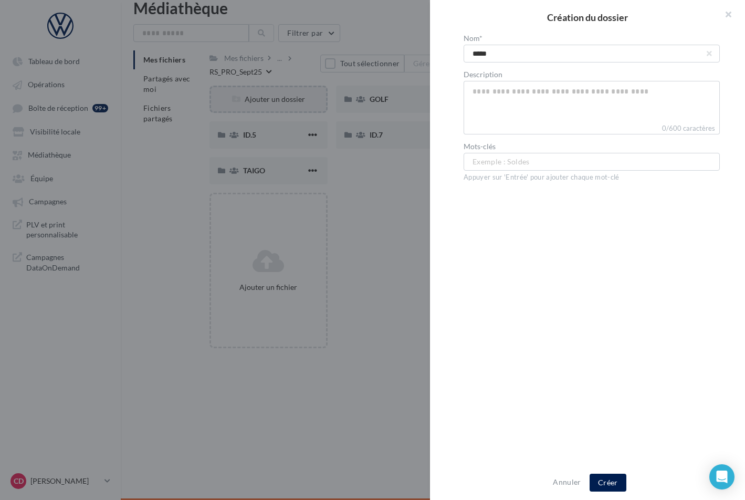
type input "******"
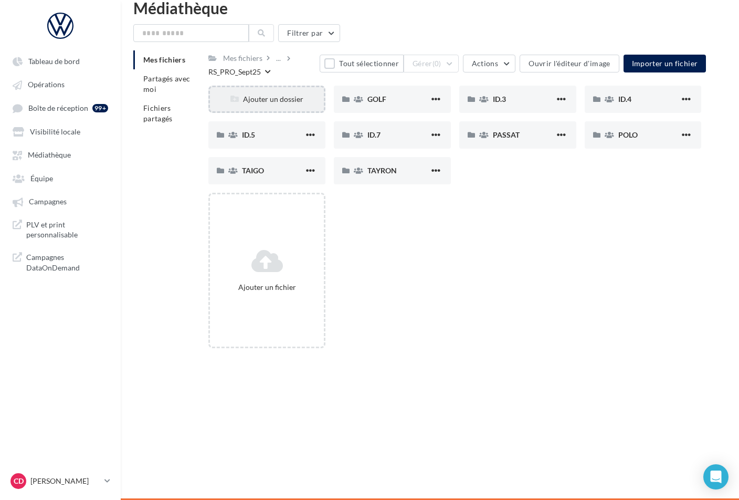
click at [279, 96] on div "Ajouter un dossier" at bounding box center [267, 99] width 114 height 11
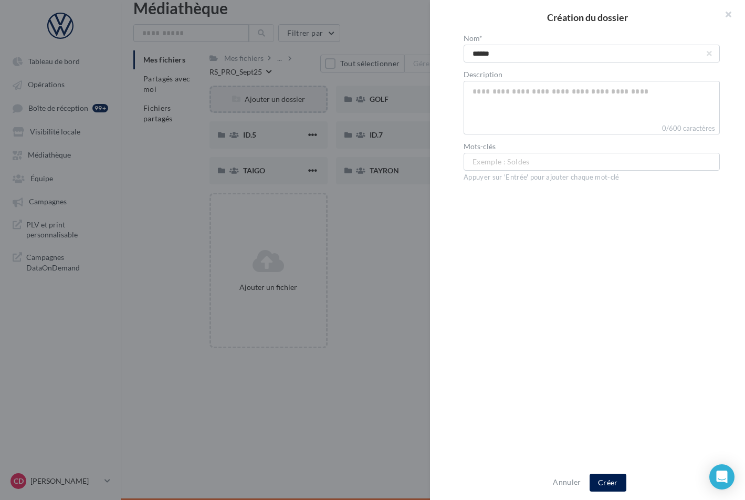
type input "*******"
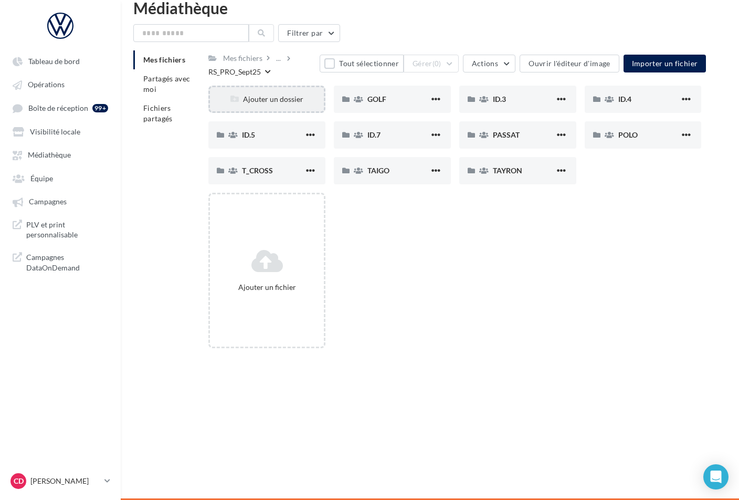
click at [275, 103] on div "Ajouter un dossier" at bounding box center [267, 99] width 114 height 11
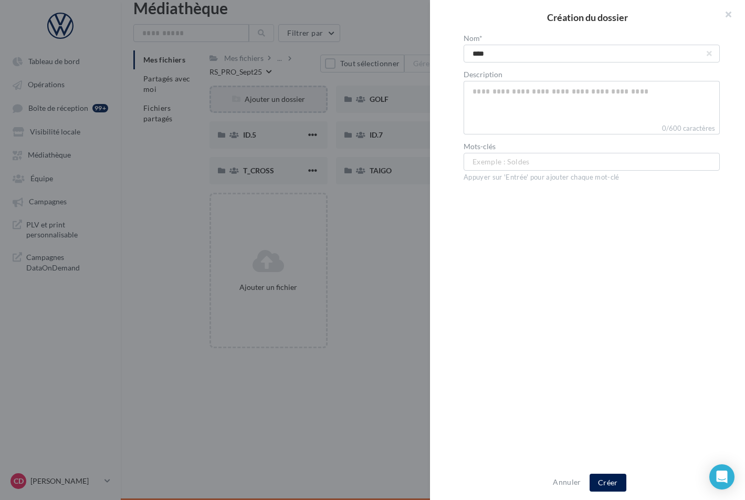
type input "*****"
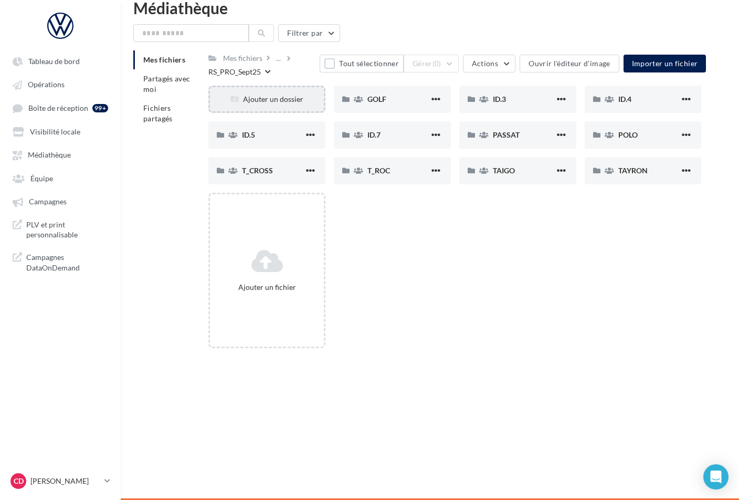
click at [278, 98] on div "Ajouter un dossier" at bounding box center [267, 99] width 114 height 11
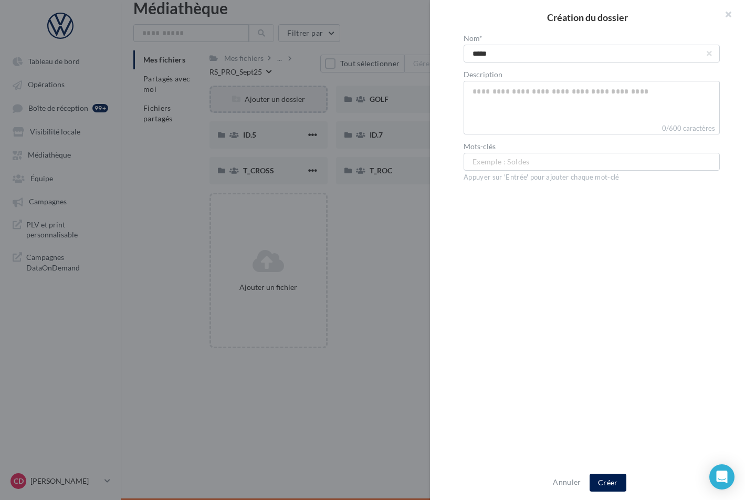
type input "******"
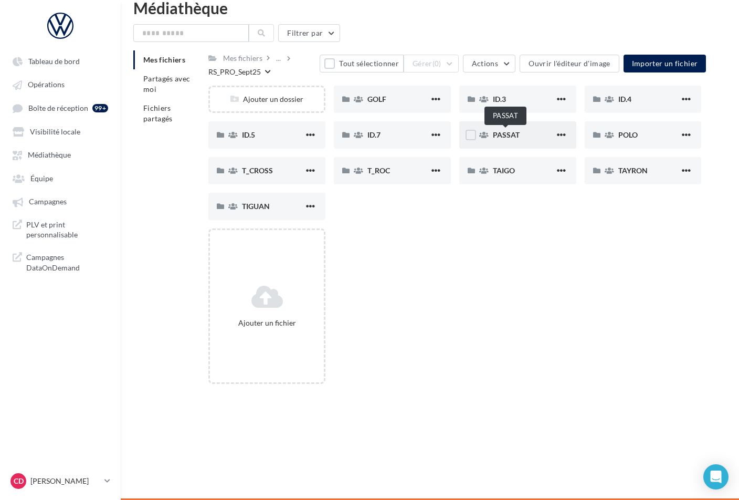
click at [498, 137] on span "PASSAT" at bounding box center [506, 134] width 27 height 9
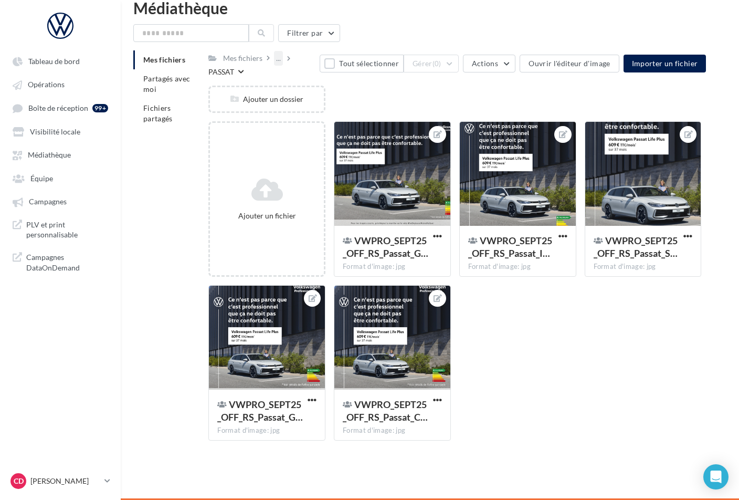
click at [282, 58] on div "..." at bounding box center [278, 58] width 9 height 15
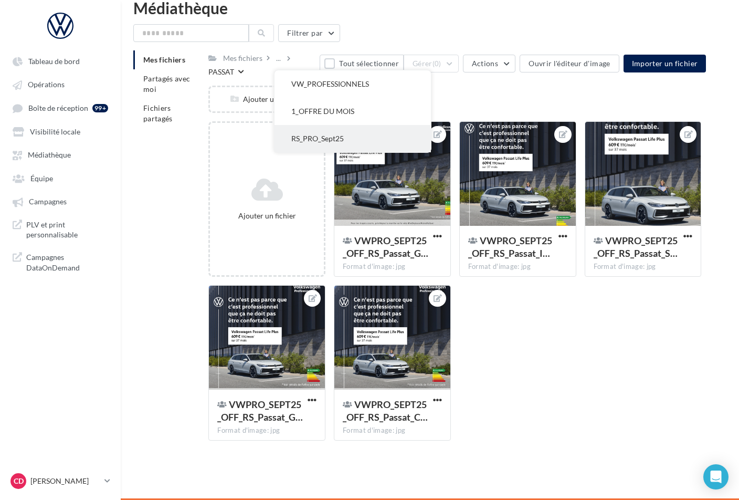
click at [327, 126] on button "RS_PRO_Sept25" at bounding box center [353, 138] width 157 height 27
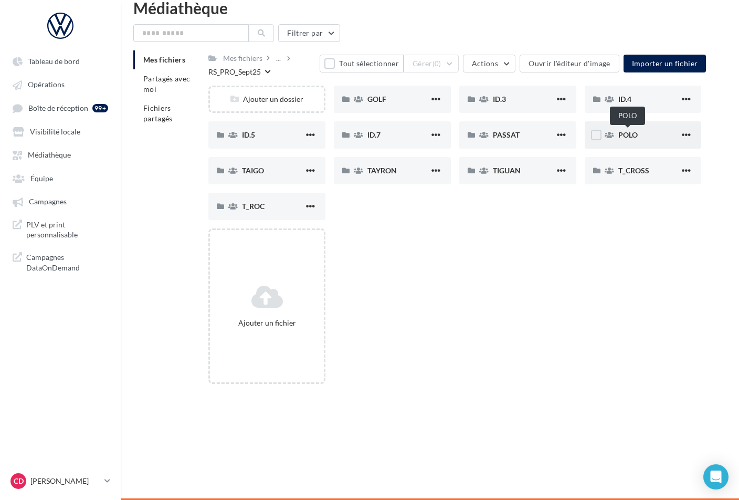
click at [634, 137] on span "POLO" at bounding box center [628, 134] width 19 height 9
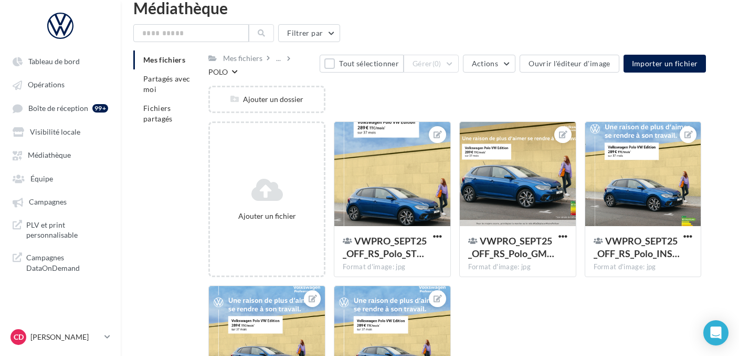
click at [298, 66] on div "Mes fichiers ... POLO" at bounding box center [264, 63] width 111 height 27
click at [279, 60] on div "..." at bounding box center [278, 58] width 9 height 15
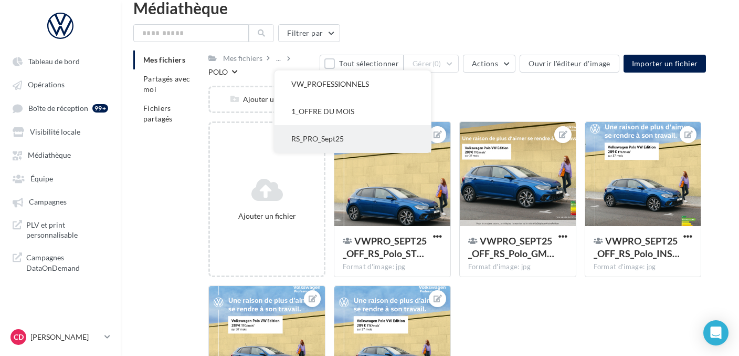
click at [330, 134] on button "RS_PRO_Sept25" at bounding box center [353, 138] width 157 height 27
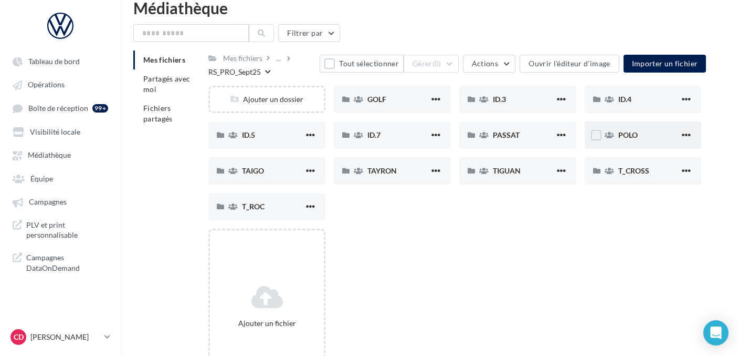
click at [626, 138] on span "POLO" at bounding box center [628, 134] width 19 height 9
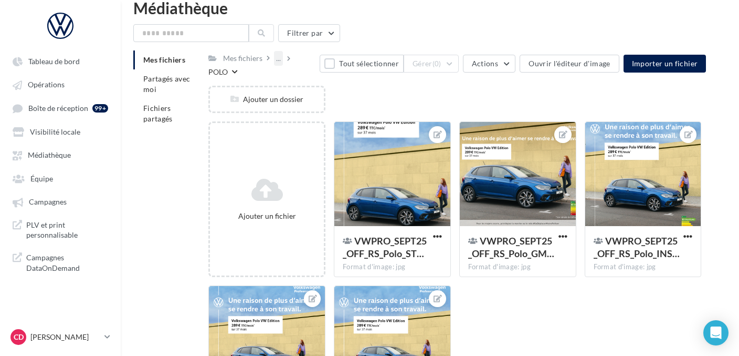
click at [276, 61] on div "..." at bounding box center [278, 58] width 9 height 15
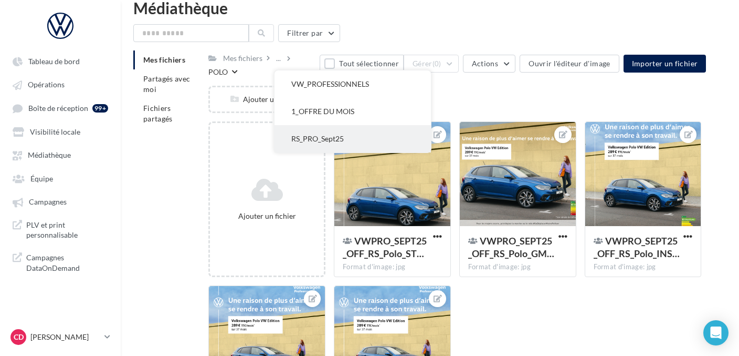
click at [319, 140] on button "RS_PRO_Sept25" at bounding box center [353, 138] width 157 height 27
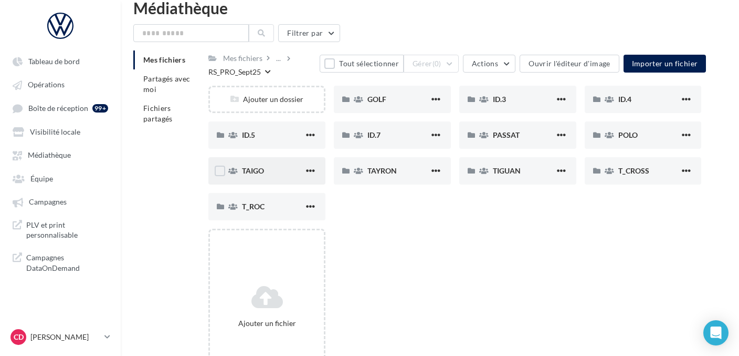
click at [273, 173] on div "TAIGO" at bounding box center [273, 170] width 62 height 11
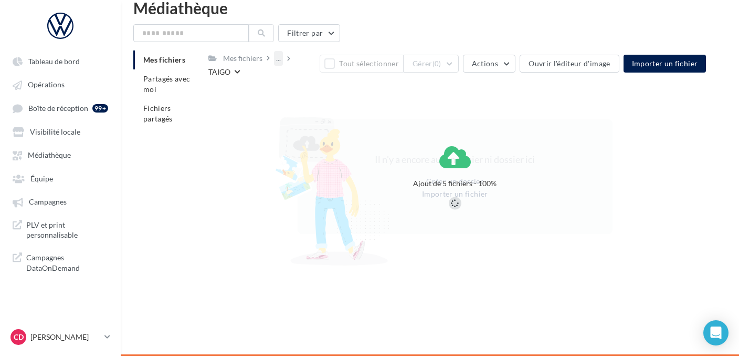
click at [279, 60] on div "..." at bounding box center [278, 58] width 9 height 15
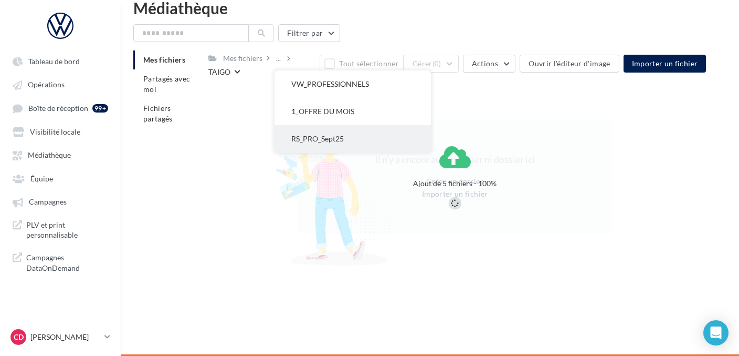
click at [315, 132] on button "RS_PRO_Sept25" at bounding box center [353, 138] width 157 height 27
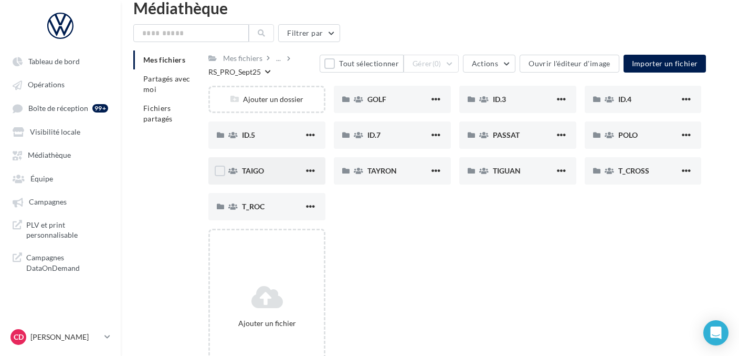
click at [279, 168] on div "TAIGO" at bounding box center [273, 170] width 62 height 11
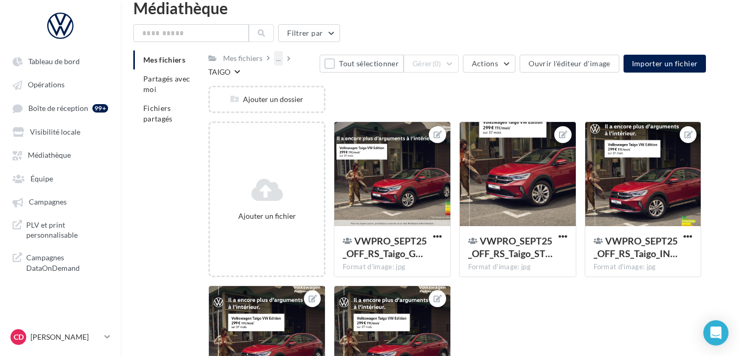
click at [282, 60] on div "..." at bounding box center [278, 58] width 9 height 15
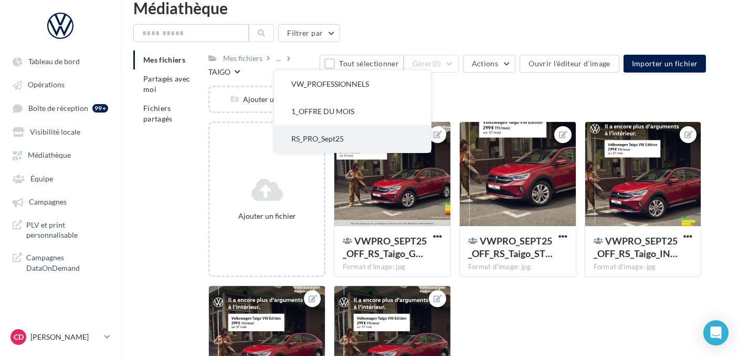
click at [337, 132] on button "RS_PRO_Sept25" at bounding box center [353, 138] width 157 height 27
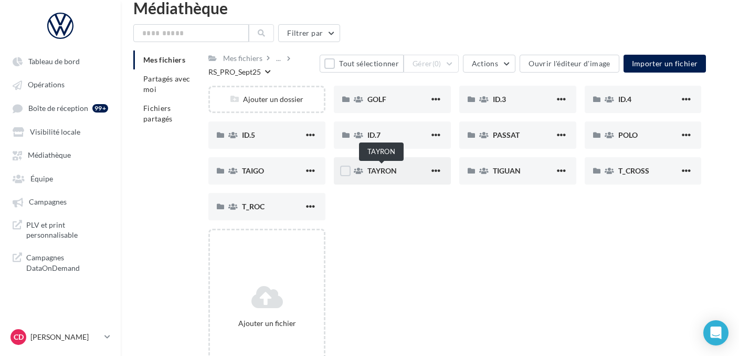
click at [389, 173] on span "TAYRON" at bounding box center [382, 170] width 29 height 9
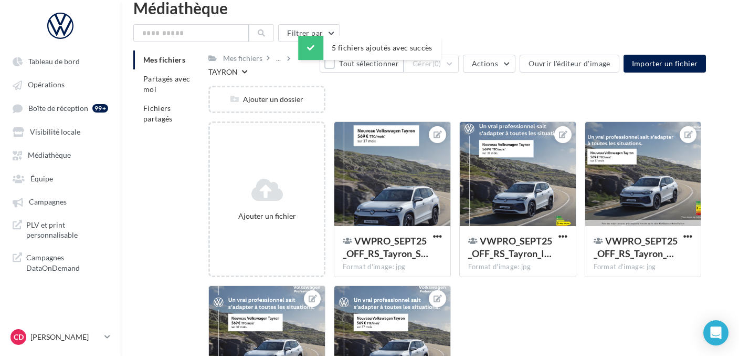
click at [338, 93] on div "Ajouter un dossier" at bounding box center [460, 104] width 502 height 36
click at [289, 61] on icon at bounding box center [288, 58] width 3 height 7
click at [284, 60] on div "..." at bounding box center [280, 58] width 13 height 15
click at [280, 61] on div "..." at bounding box center [278, 58] width 9 height 15
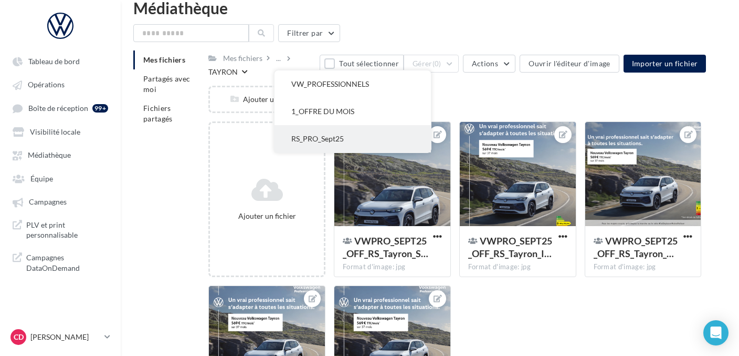
click at [310, 128] on button "RS_PRO_Sept25" at bounding box center [353, 138] width 157 height 27
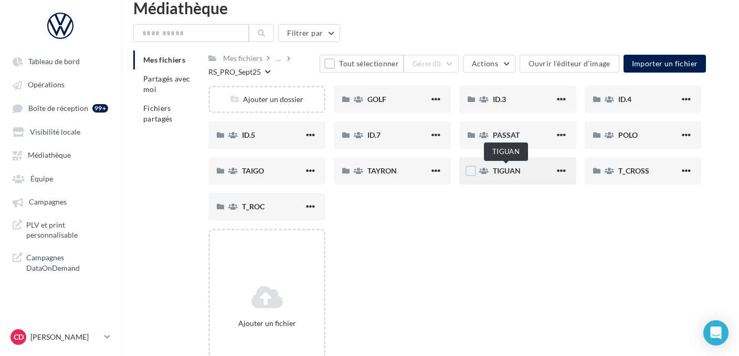
click at [518, 172] on span "TIGUAN" at bounding box center [507, 170] width 28 height 9
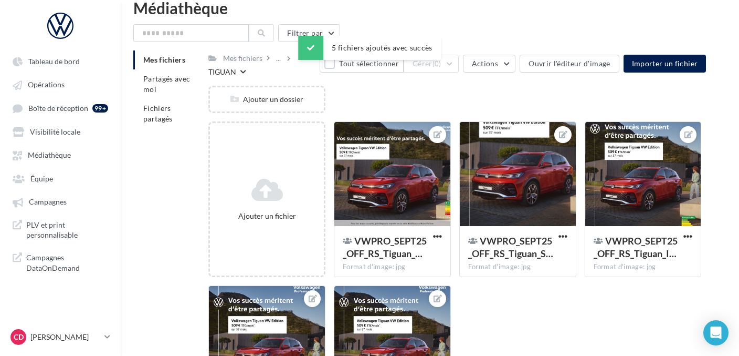
click at [319, 74] on div "Mes fichiers ... [GEOGRAPHIC_DATA]" at bounding box center [264, 63] width 111 height 27
click at [278, 61] on div "..." at bounding box center [278, 58] width 9 height 15
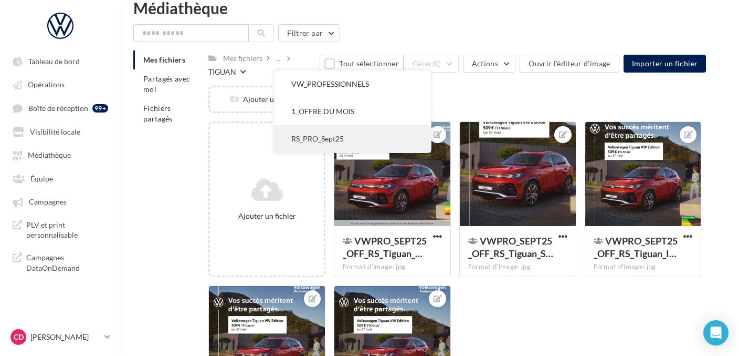
click at [315, 131] on button "RS_PRO_Sept25" at bounding box center [353, 138] width 157 height 27
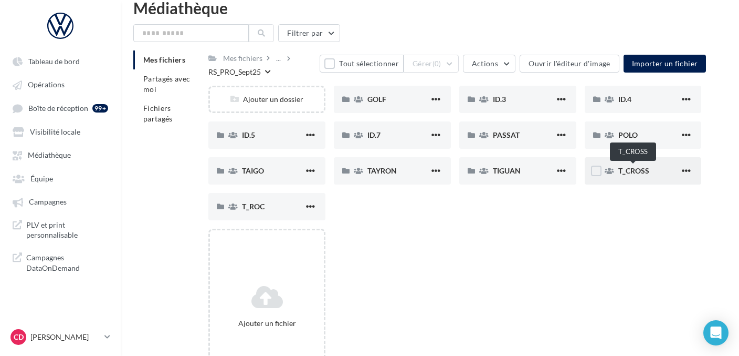
click at [631, 172] on span "T_CROSS" at bounding box center [634, 170] width 31 height 9
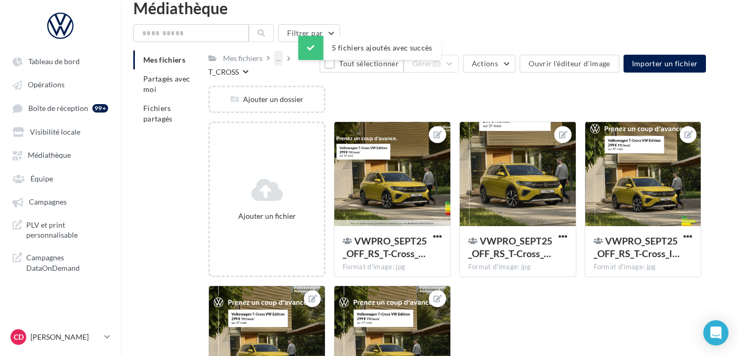
click at [278, 61] on div "..." at bounding box center [278, 58] width 9 height 15
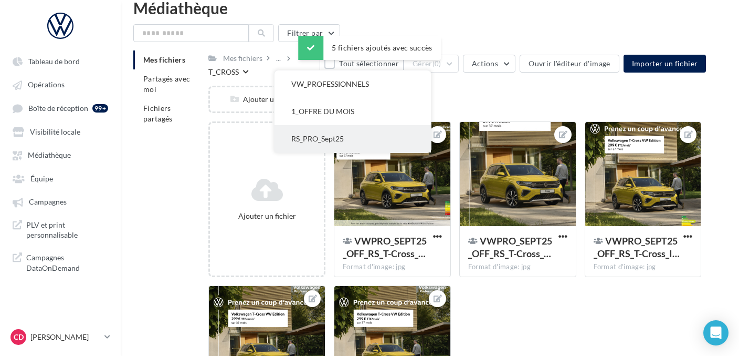
click at [317, 132] on button "RS_PRO_Sept25" at bounding box center [353, 138] width 157 height 27
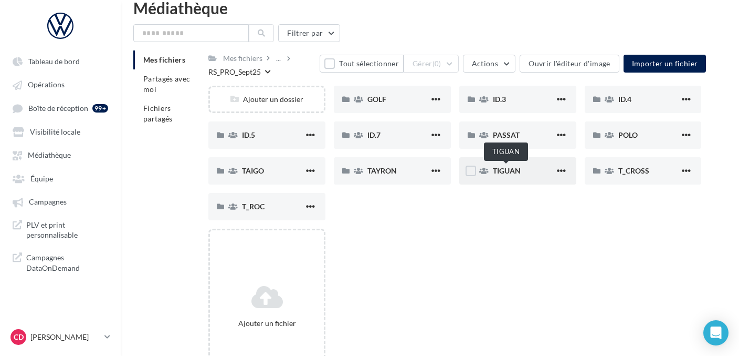
click at [511, 174] on span "TIGUAN" at bounding box center [507, 170] width 28 height 9
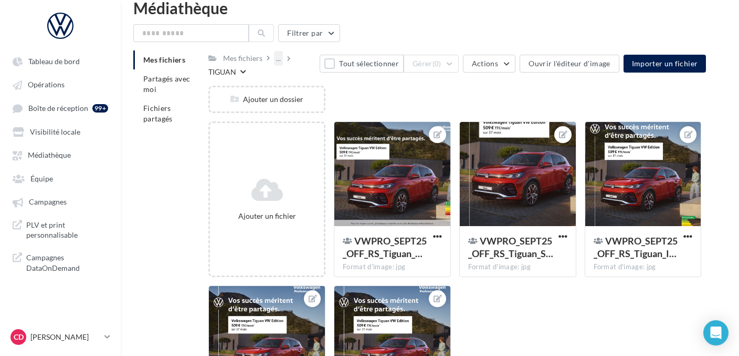
click at [275, 60] on div "..." at bounding box center [278, 58] width 9 height 15
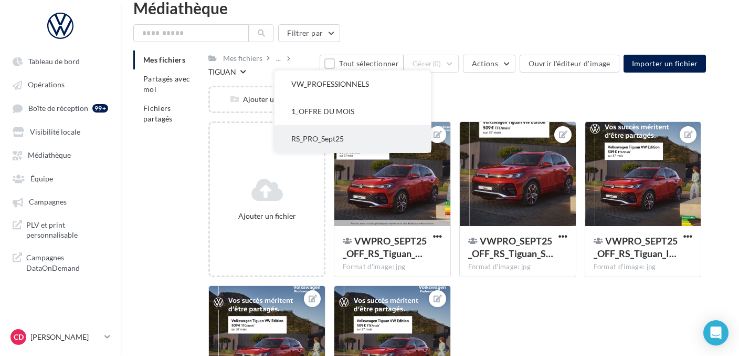
click at [307, 142] on button "RS_PRO_Sept25" at bounding box center [353, 138] width 157 height 27
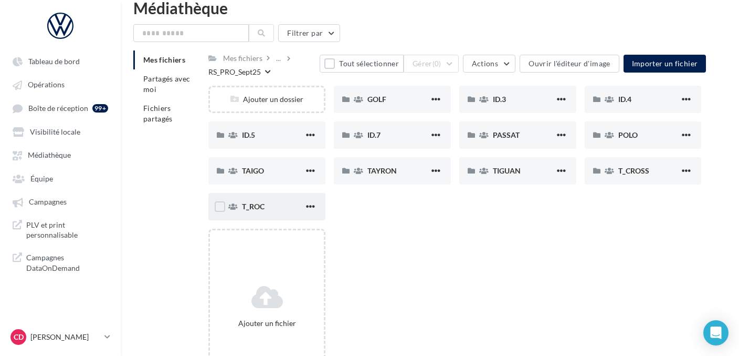
click at [279, 206] on div "T_ROC" at bounding box center [273, 206] width 62 height 11
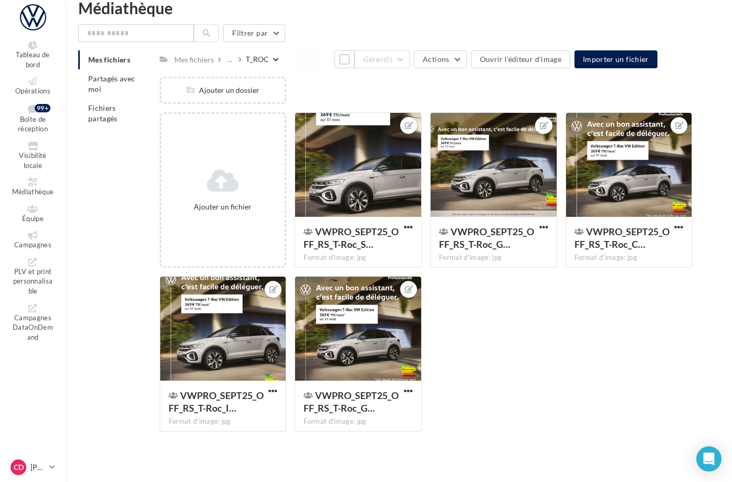
click at [276, 67] on div "Mes fichiers ... T_ROC" at bounding box center [219, 58] width 119 height 15
click at [279, 67] on div "Mes fichiers ... T_ROC" at bounding box center [219, 58] width 119 height 15
click at [234, 61] on div "..." at bounding box center [229, 59] width 9 height 15
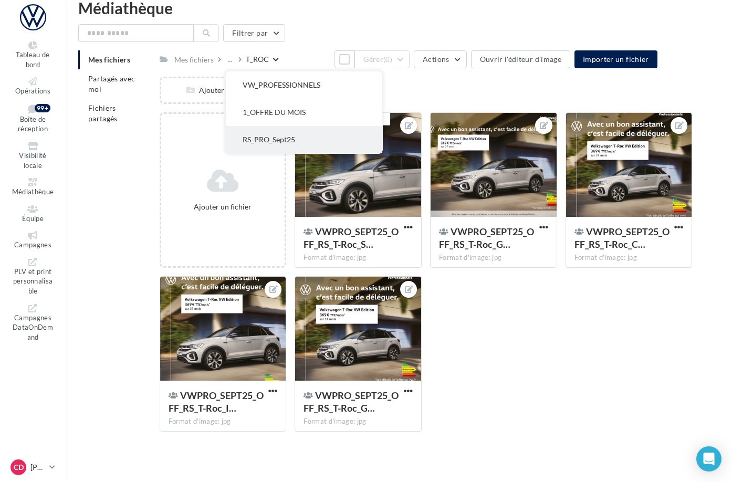
click at [299, 133] on button "RS_PRO_Sept25" at bounding box center [304, 139] width 157 height 27
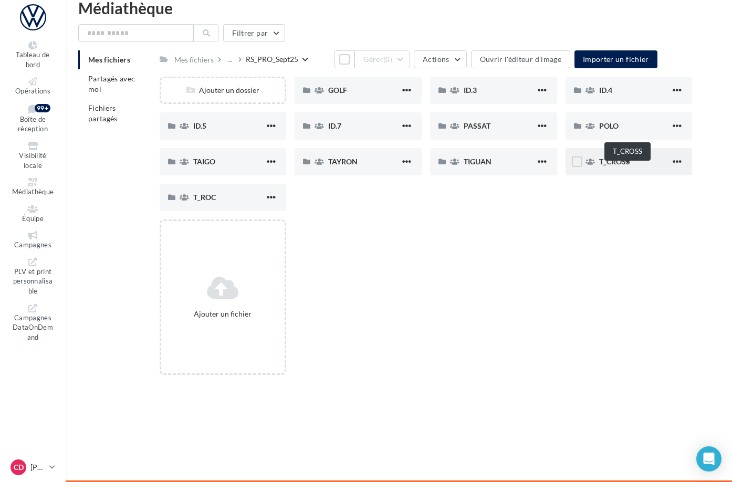
click at [630, 166] on span "T_CROSS" at bounding box center [614, 161] width 31 height 9
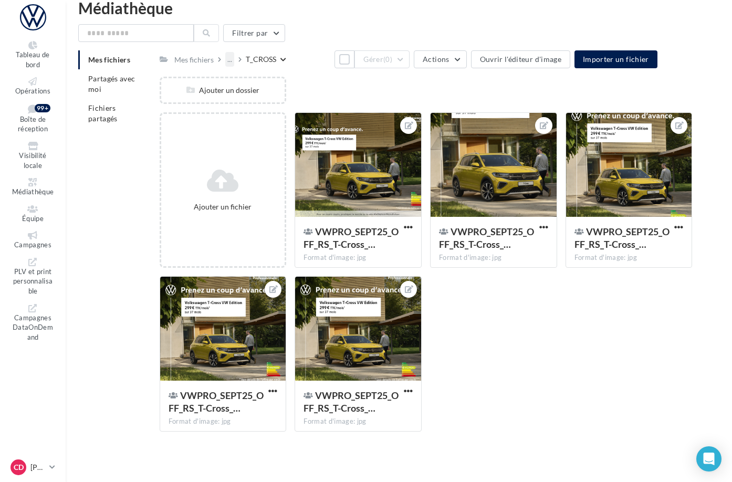
click at [234, 60] on div "..." at bounding box center [229, 59] width 9 height 15
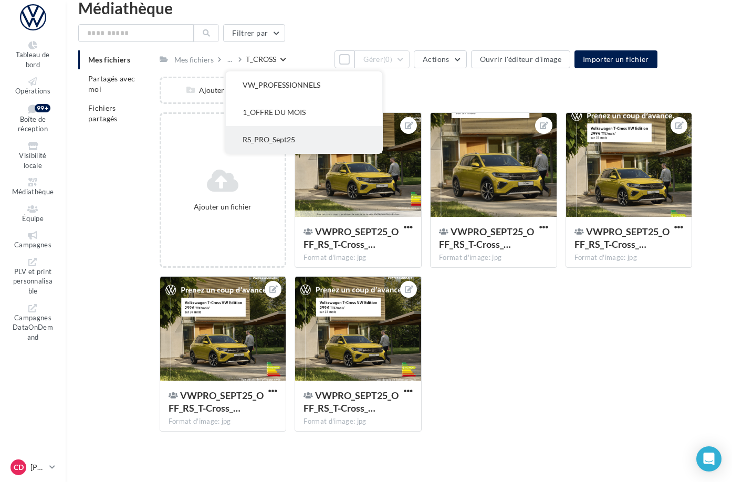
click at [315, 127] on button "RS_PRO_Sept25" at bounding box center [304, 139] width 157 height 27
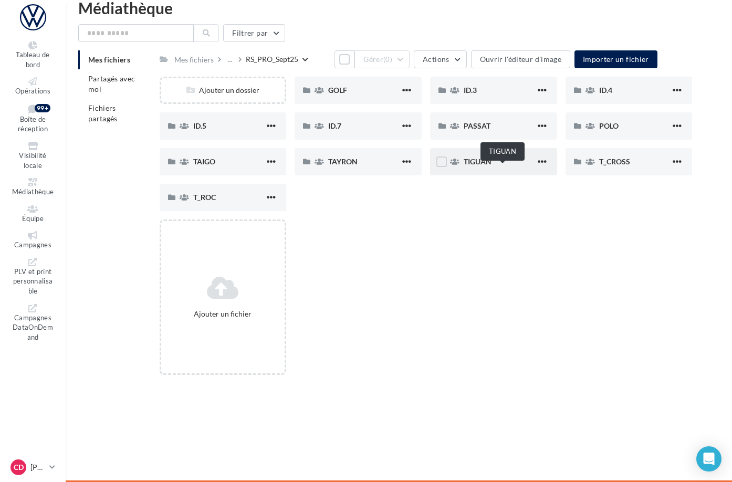
click at [492, 166] on span "TIGUAN" at bounding box center [478, 161] width 28 height 9
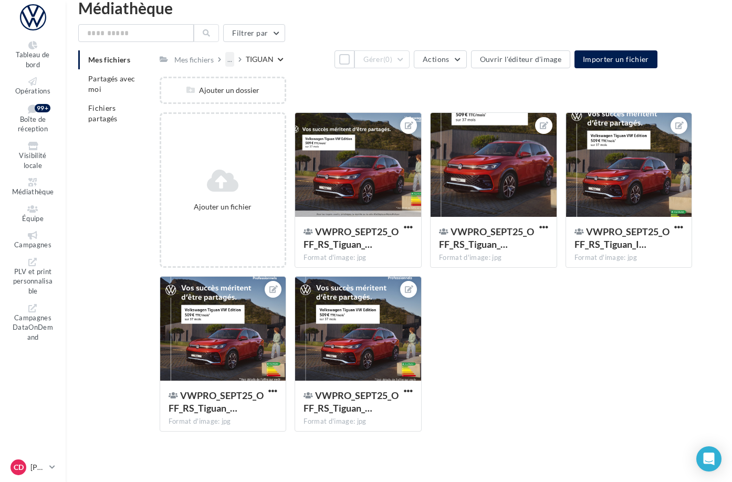
drag, startPoint x: 275, startPoint y: 58, endPoint x: 278, endPoint y: 64, distance: 6.8
click at [234, 58] on div "..." at bounding box center [229, 59] width 9 height 15
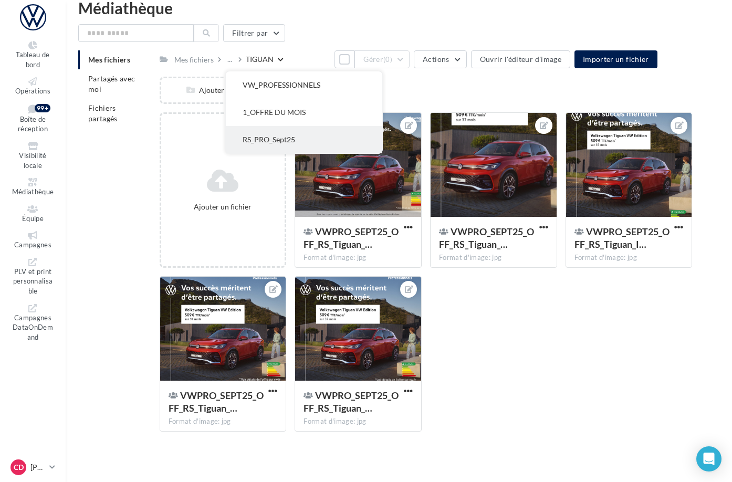
click at [315, 130] on button "RS_PRO_Sept25" at bounding box center [304, 139] width 157 height 27
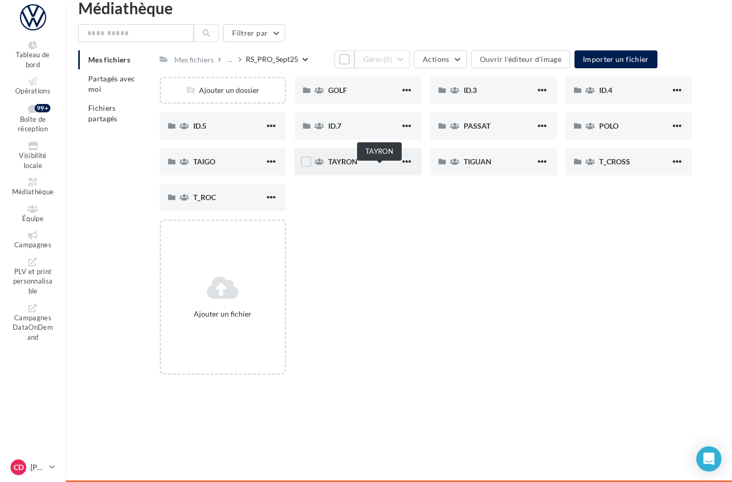
click at [358, 166] on span "TAYRON" at bounding box center [342, 161] width 29 height 9
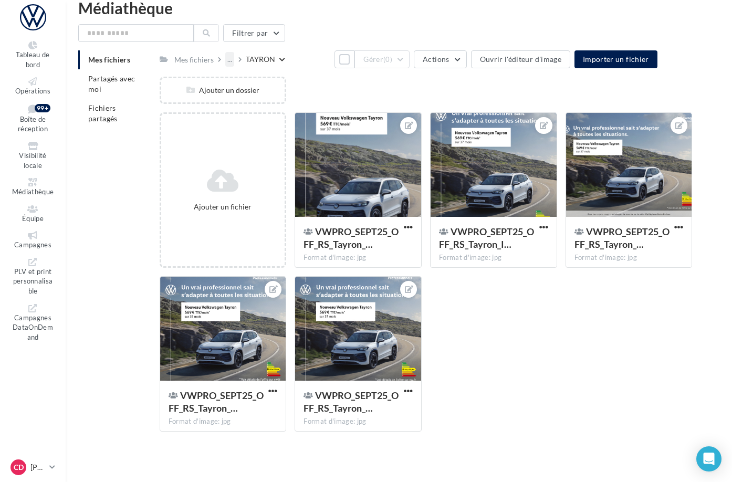
click at [234, 61] on div "..." at bounding box center [229, 59] width 9 height 15
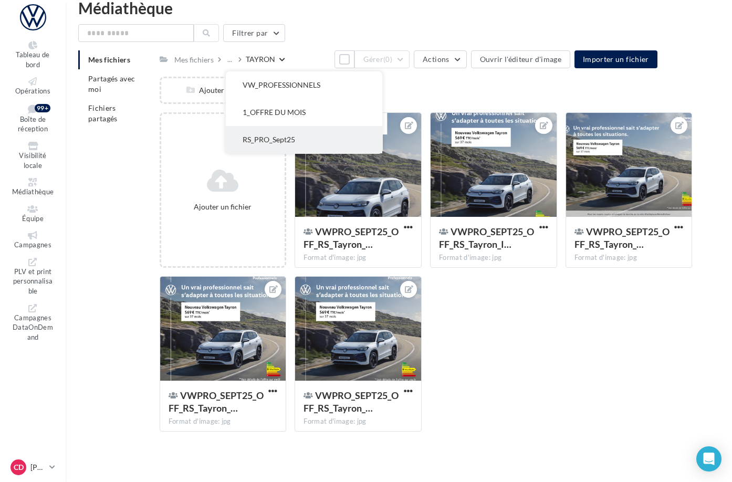
click at [310, 131] on button "RS_PRO_Sept25" at bounding box center [304, 139] width 157 height 27
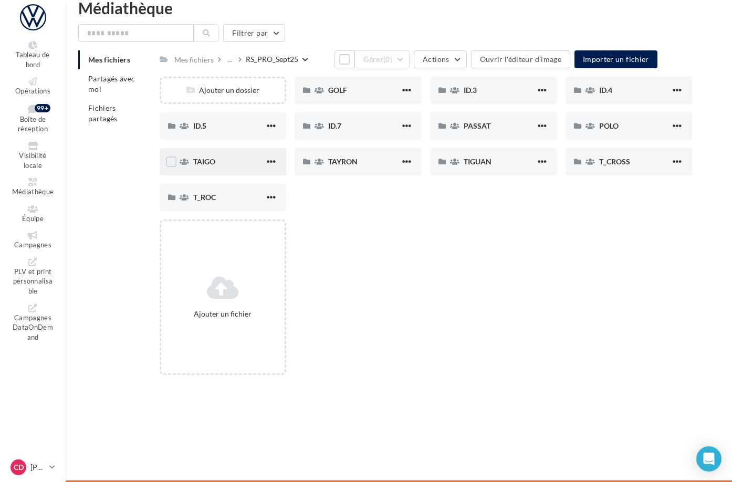
click at [265, 167] on div "TAIGO" at bounding box center [229, 162] width 72 height 11
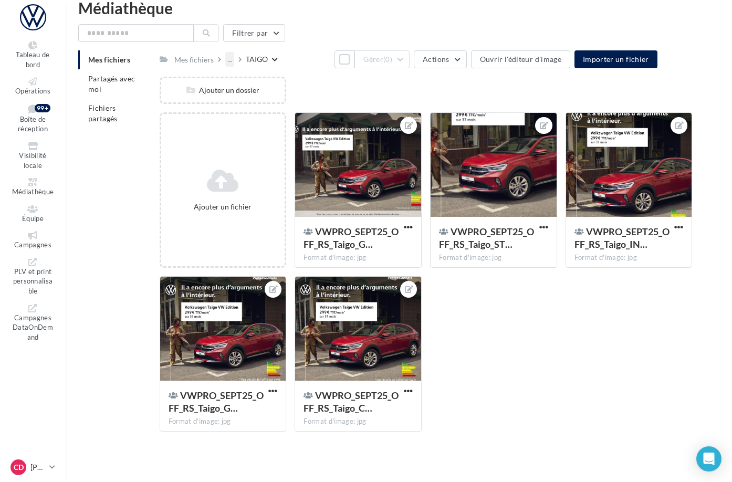
click at [234, 59] on div "..." at bounding box center [229, 59] width 9 height 15
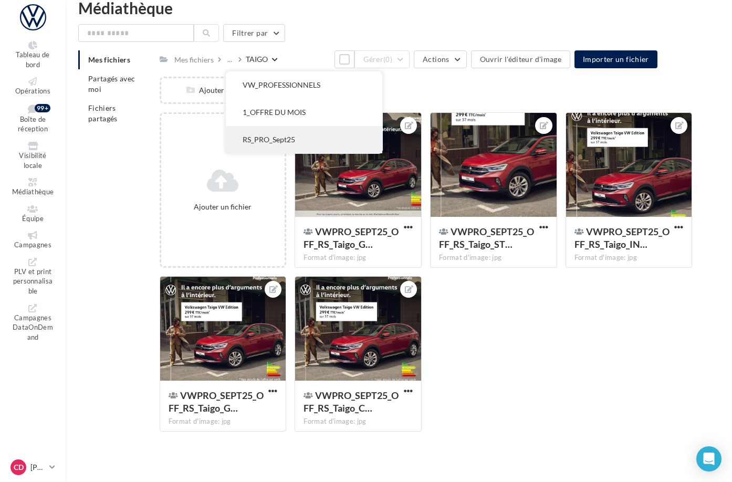
click at [308, 135] on button "RS_PRO_Sept25" at bounding box center [304, 139] width 157 height 27
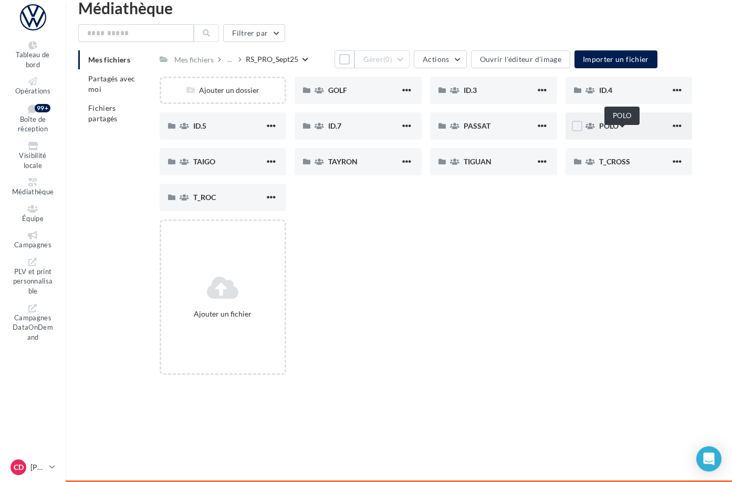
click at [618, 130] on span "POLO" at bounding box center [608, 125] width 19 height 9
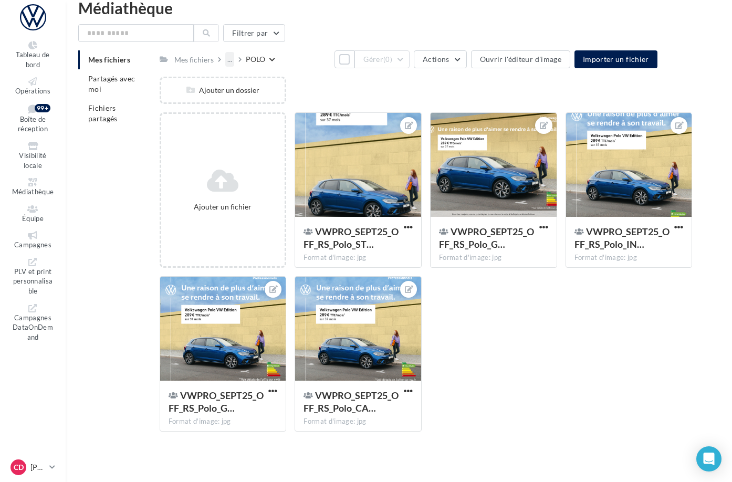
click at [234, 60] on div "..." at bounding box center [229, 59] width 9 height 15
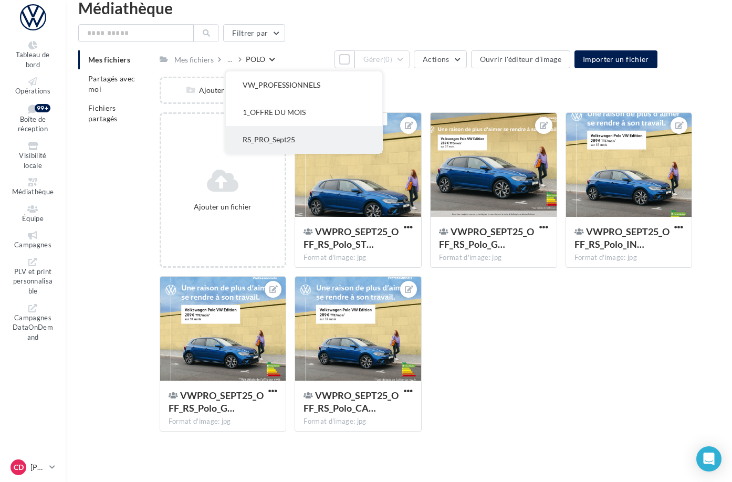
click at [302, 134] on button "RS_PRO_Sept25" at bounding box center [304, 139] width 157 height 27
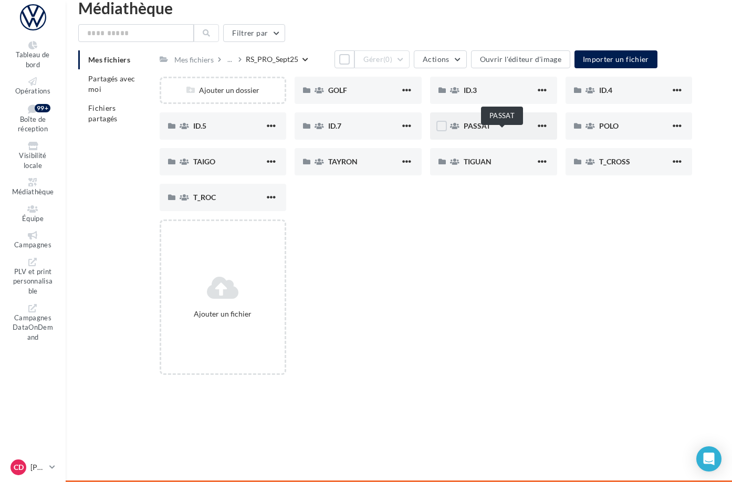
click at [491, 130] on span "PASSAT" at bounding box center [477, 125] width 27 height 9
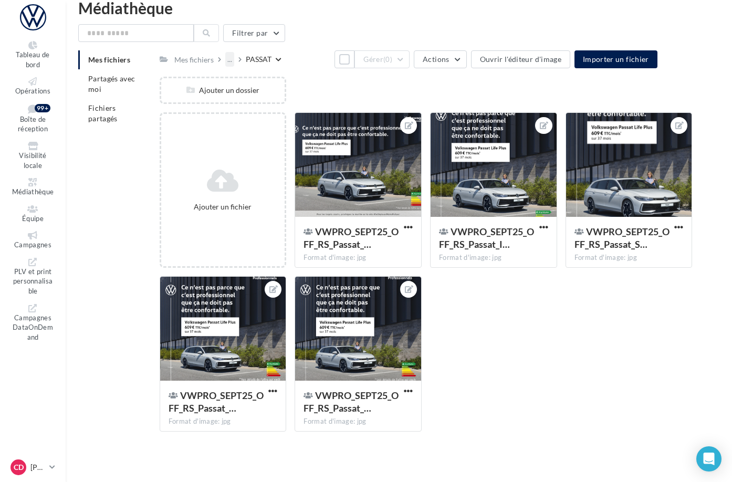
click at [234, 59] on div "..." at bounding box center [229, 59] width 9 height 15
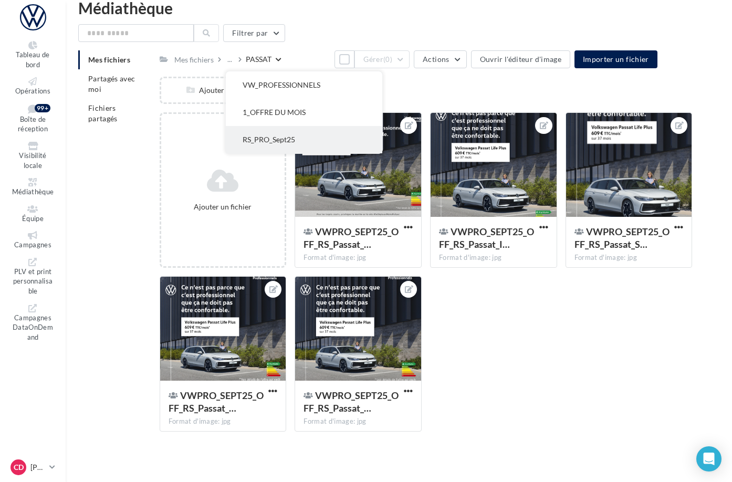
click at [316, 133] on button "RS_PRO_Sept25" at bounding box center [304, 139] width 157 height 27
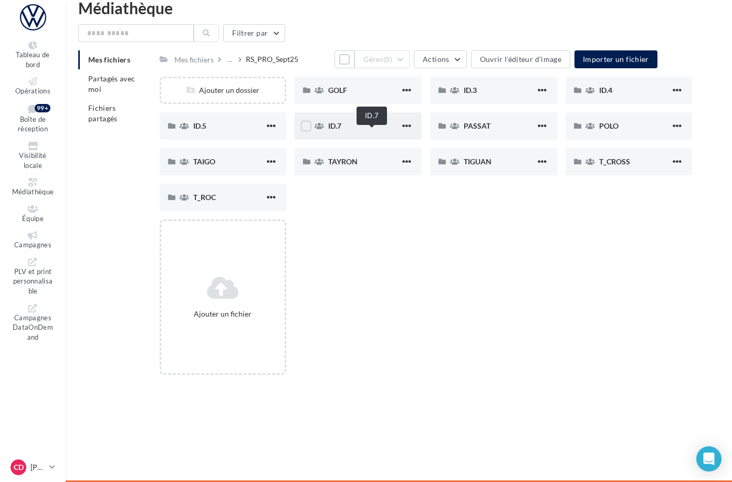
click at [341, 130] on span "ID.7" at bounding box center [334, 125] width 13 height 9
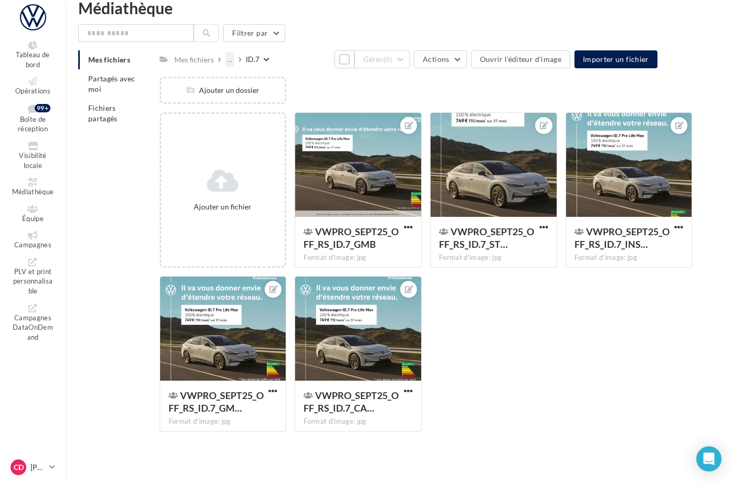
click at [234, 60] on div "..." at bounding box center [229, 59] width 9 height 15
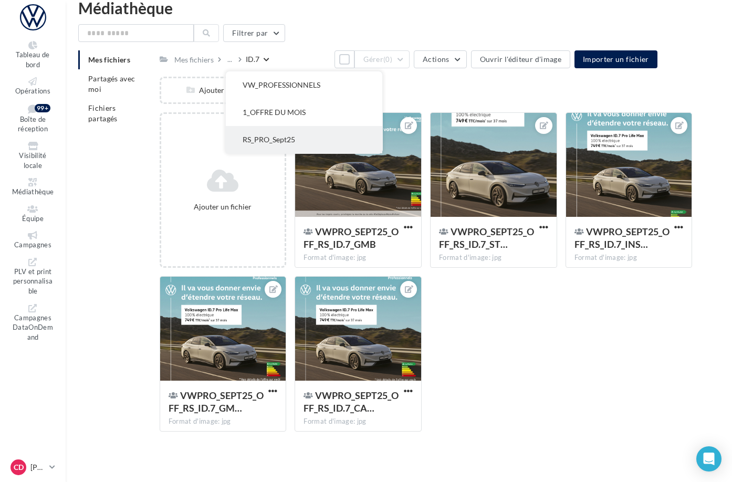
click at [314, 130] on button "RS_PRO_Sept25" at bounding box center [304, 139] width 157 height 27
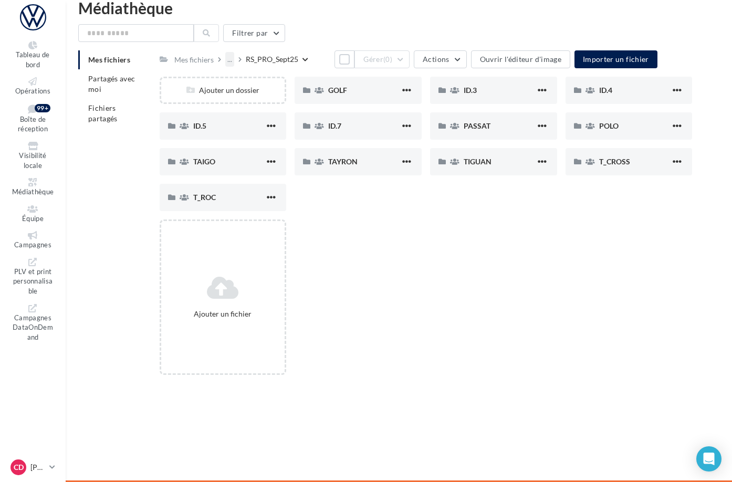
click at [234, 60] on div "..." at bounding box center [229, 59] width 9 height 15
click at [263, 131] on div "ID.5" at bounding box center [229, 126] width 72 height 11
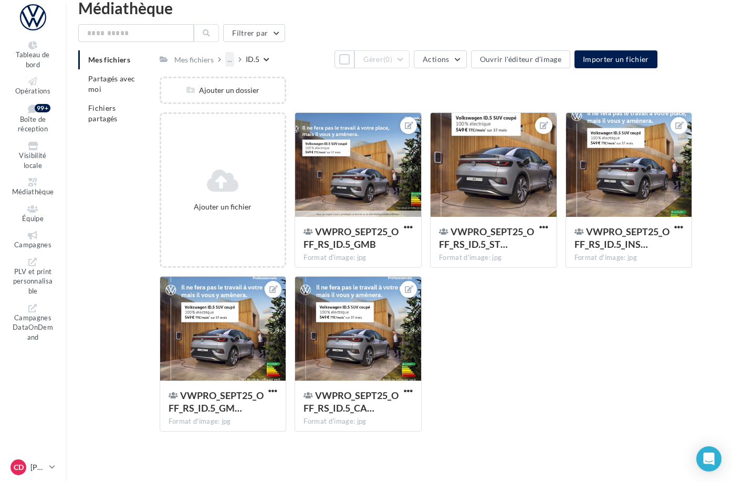
click at [234, 61] on div "..." at bounding box center [229, 59] width 9 height 15
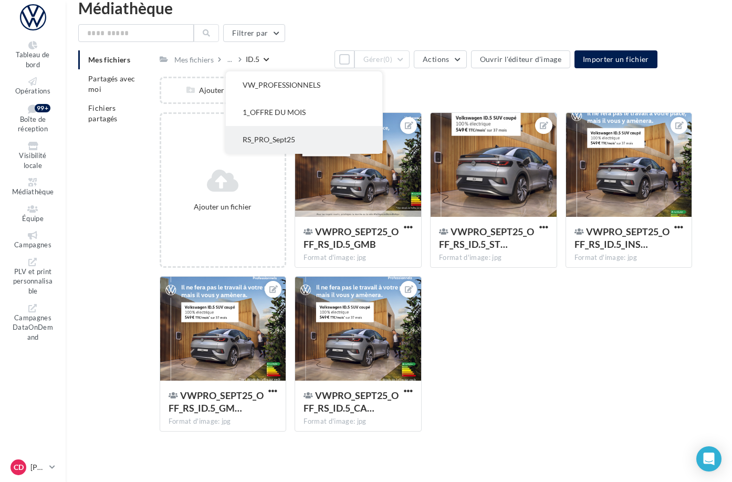
click at [311, 130] on button "RS_PRO_Sept25" at bounding box center [304, 139] width 157 height 27
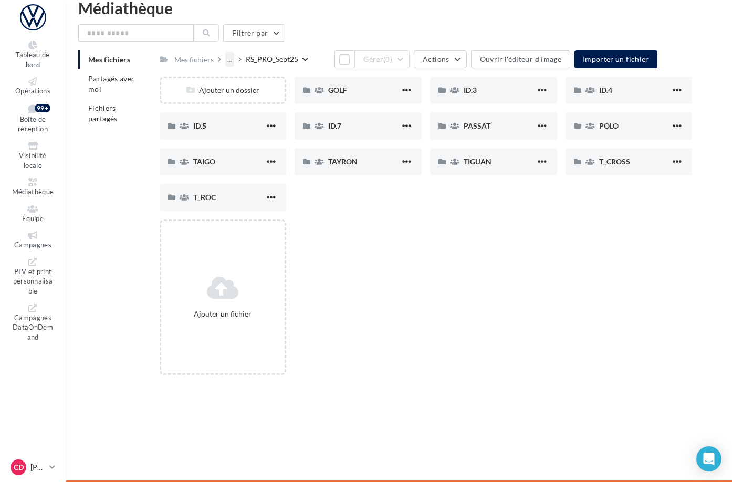
click at [234, 60] on div "..." at bounding box center [229, 59] width 9 height 15
click at [317, 110] on button "1_OFFRE DU MOIS" at bounding box center [304, 112] width 157 height 27
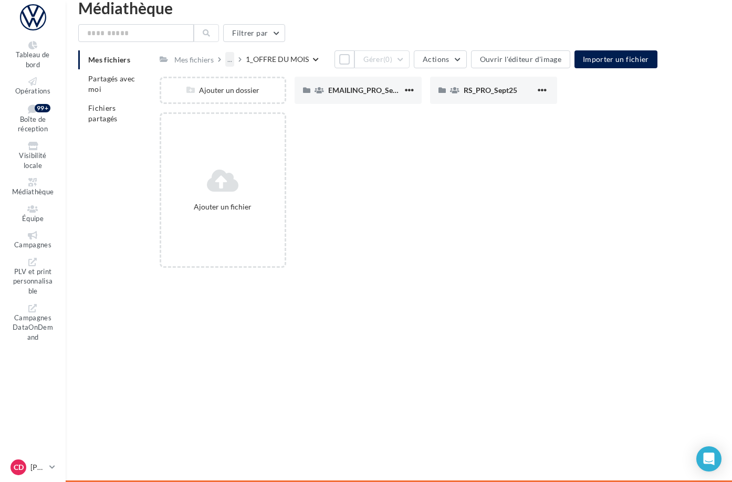
click at [234, 58] on div "..." at bounding box center [229, 59] width 9 height 15
click at [294, 83] on button "VW_PROFESSIONNELS" at bounding box center [304, 84] width 157 height 27
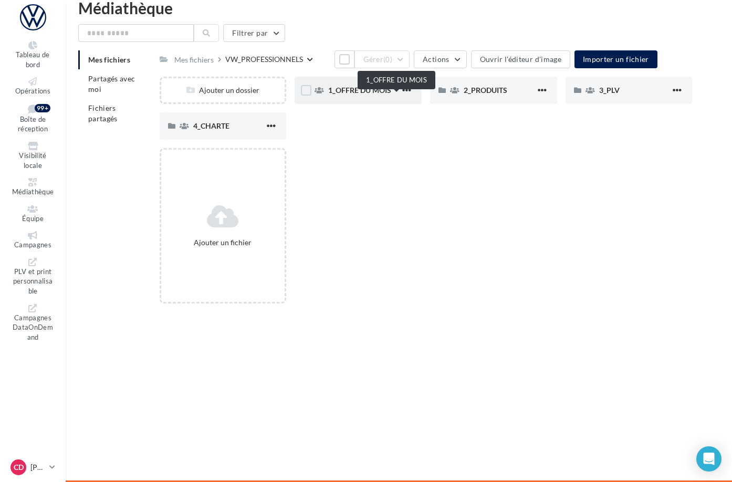
click at [391, 95] on span "1_OFFRE DU MOIS" at bounding box center [359, 90] width 63 height 9
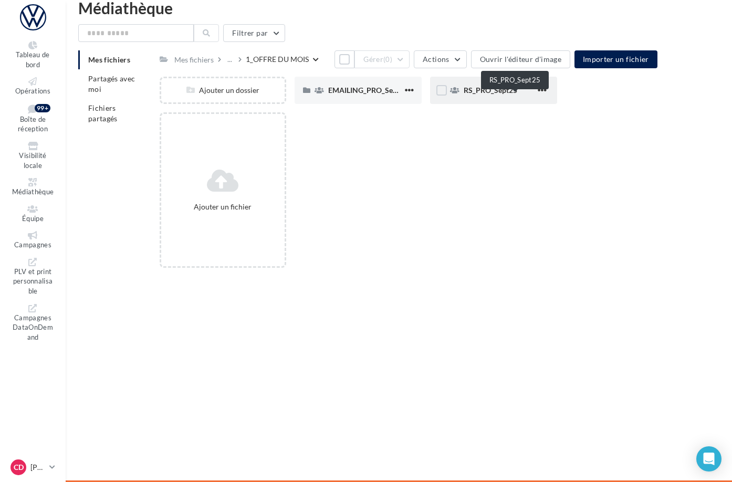
click at [508, 95] on span "RS_PRO_Sept25" at bounding box center [491, 90] width 54 height 9
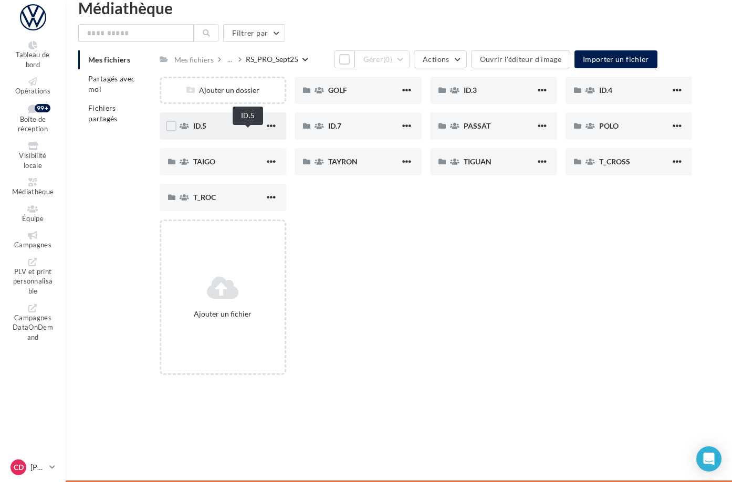
click at [206, 130] on span "ID.5" at bounding box center [199, 125] width 13 height 9
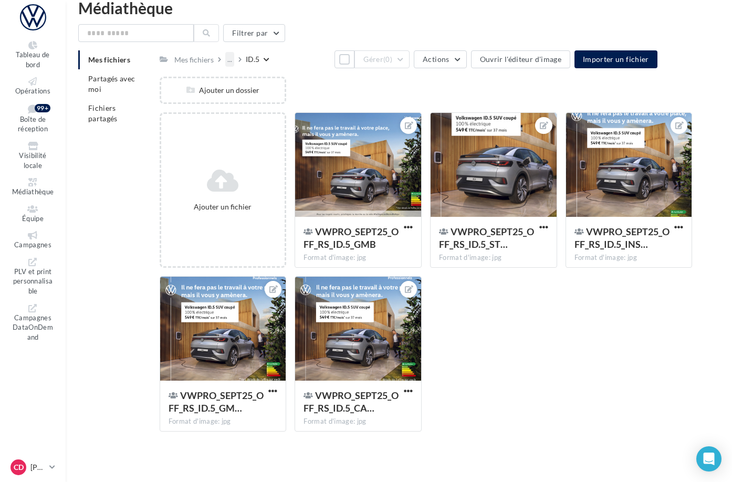
click at [234, 62] on div "..." at bounding box center [229, 59] width 9 height 15
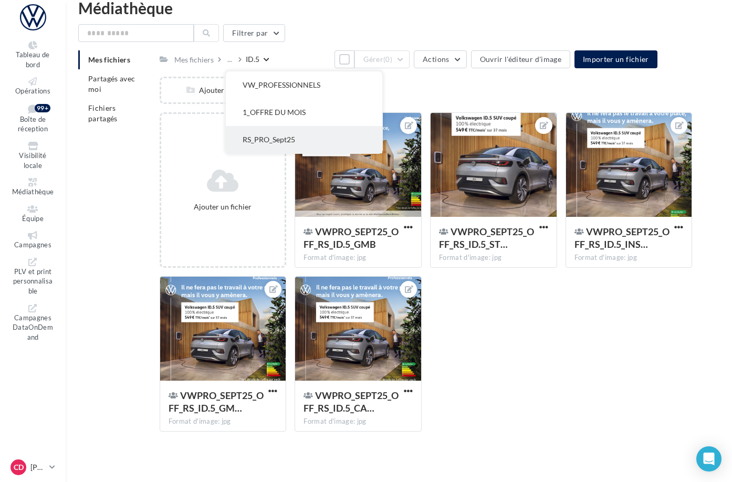
click at [307, 131] on button "RS_PRO_Sept25" at bounding box center [304, 139] width 157 height 27
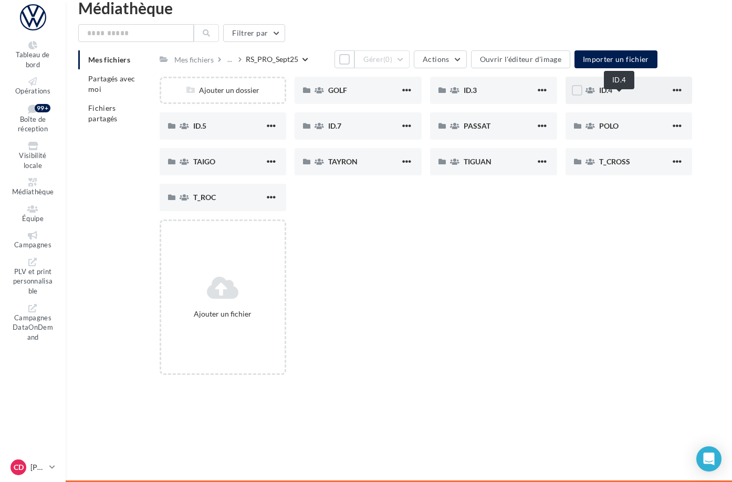
click at [612, 95] on span "ID.4" at bounding box center [605, 90] width 13 height 9
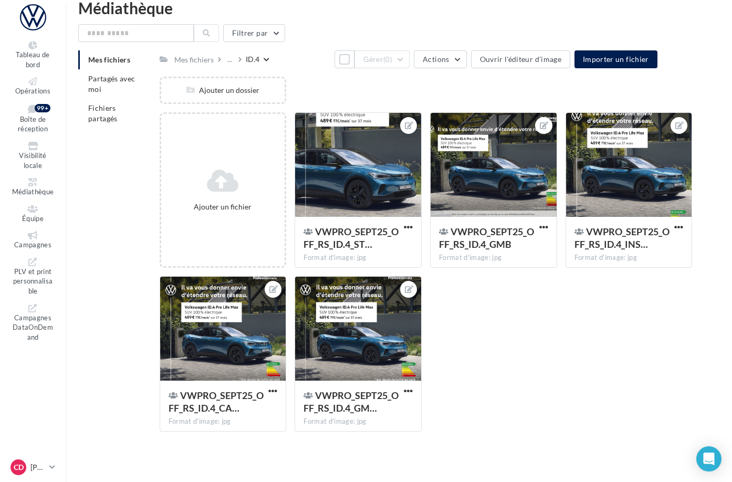
click at [259, 60] on div "ID.4" at bounding box center [253, 59] width 14 height 11
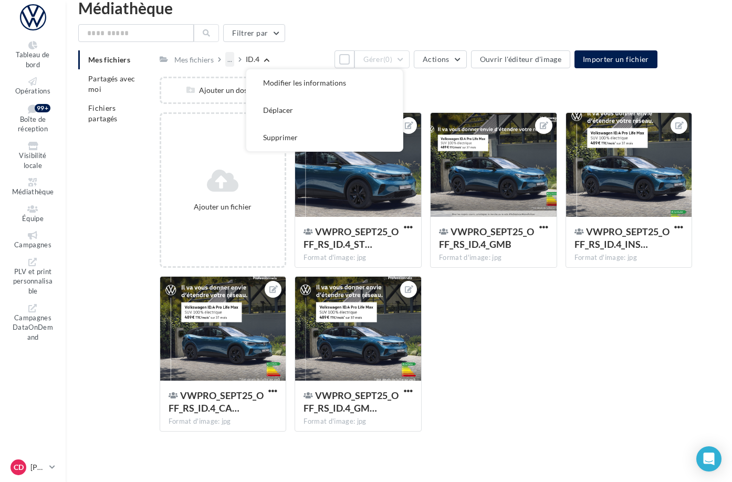
click at [234, 62] on div "..." at bounding box center [229, 59] width 9 height 15
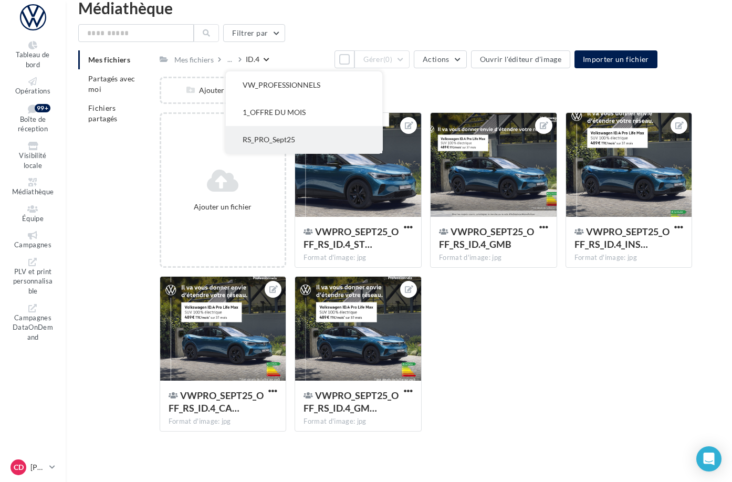
click at [308, 132] on button "RS_PRO_Sept25" at bounding box center [304, 139] width 157 height 27
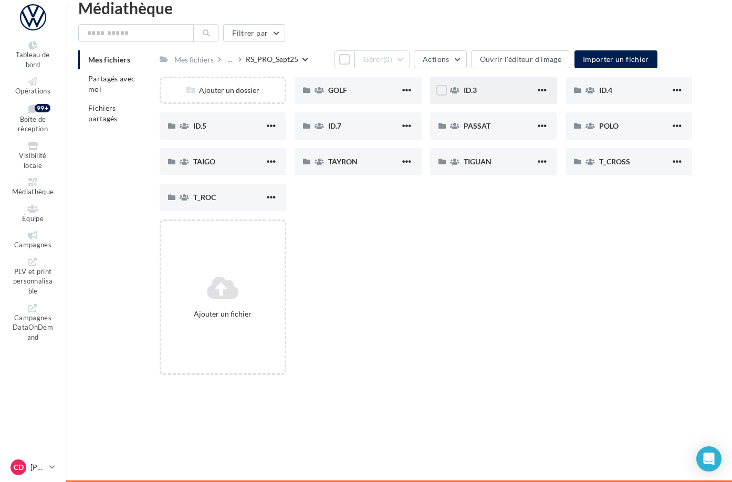
click at [477, 95] on span "ID.3" at bounding box center [470, 90] width 13 height 9
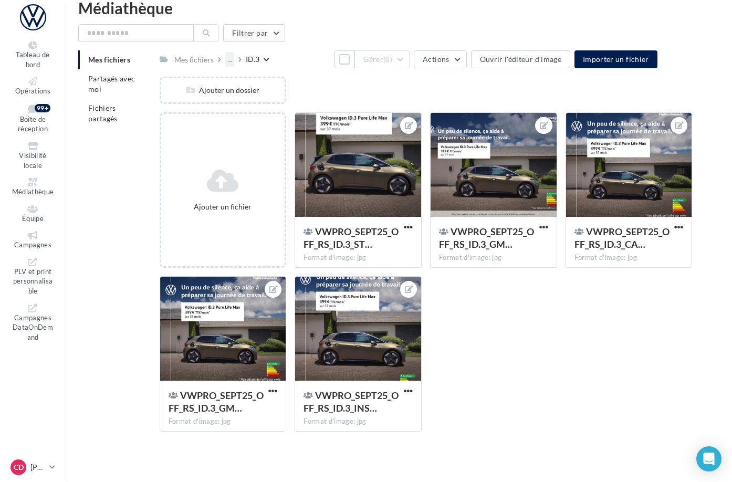
click at [234, 62] on div "..." at bounding box center [229, 59] width 9 height 15
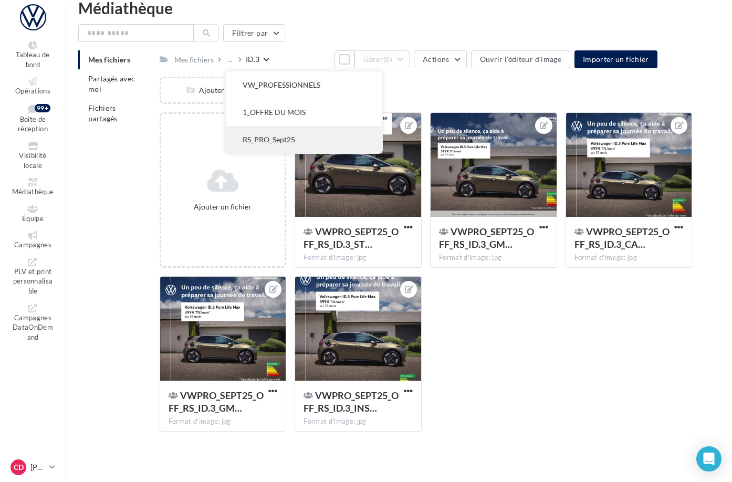
click at [299, 132] on button "RS_PRO_Sept25" at bounding box center [304, 139] width 157 height 27
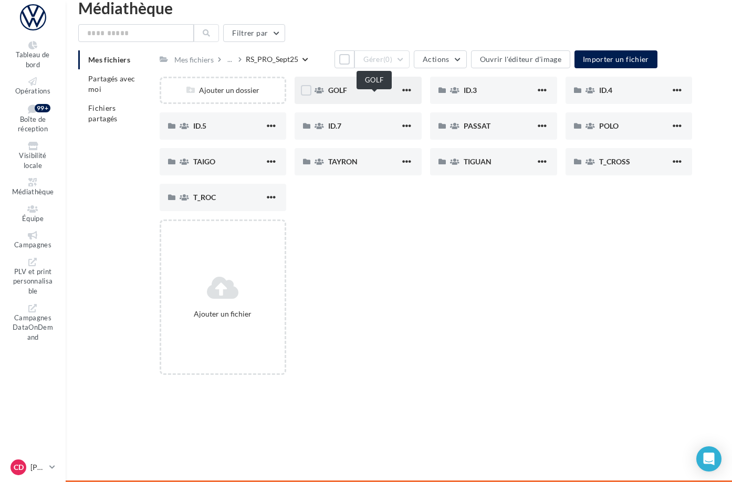
click at [347, 95] on span "GOLF" at bounding box center [337, 90] width 19 height 9
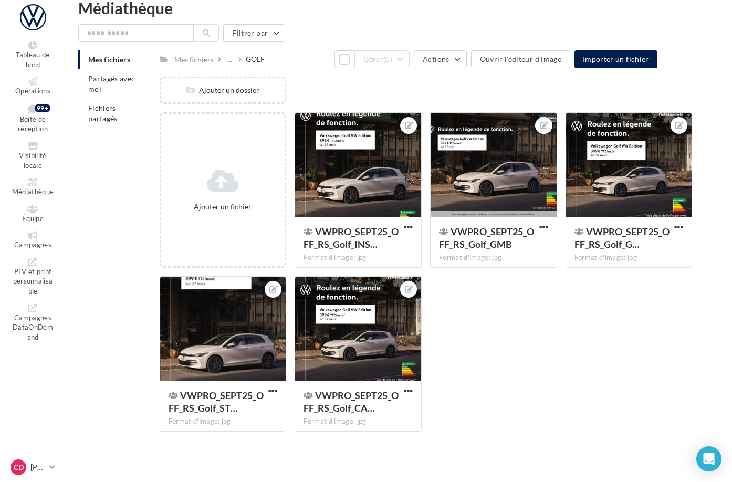
drag, startPoint x: 277, startPoint y: 59, endPoint x: 279, endPoint y: 65, distance: 6.1
click at [234, 59] on div "..." at bounding box center [229, 59] width 9 height 15
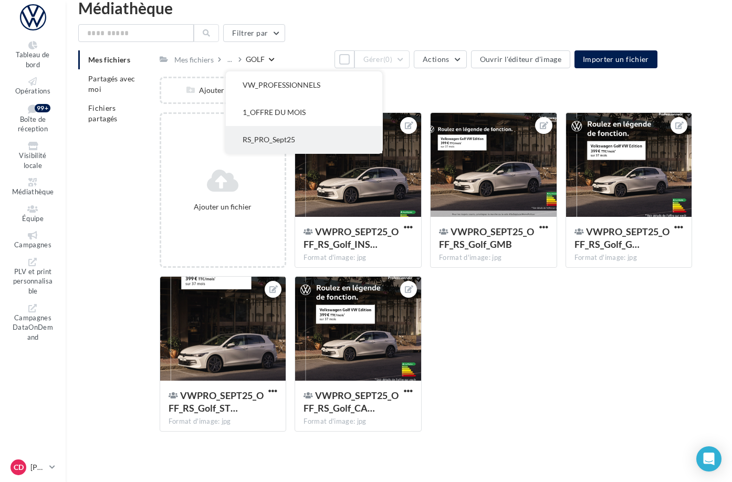
click at [310, 132] on button "RS_PRO_Sept25" at bounding box center [304, 139] width 157 height 27
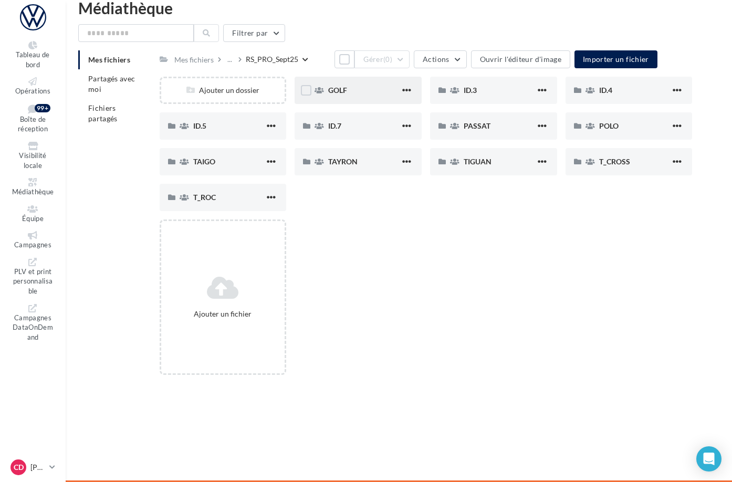
click at [347, 95] on span "GOLF" at bounding box center [337, 90] width 19 height 9
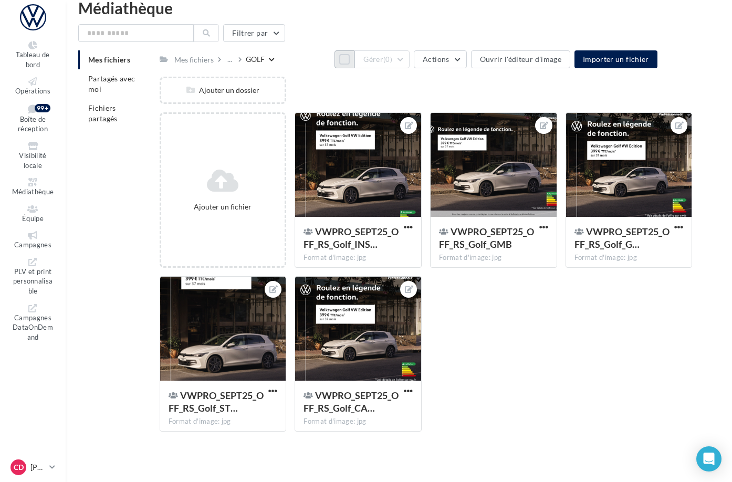
click at [335, 65] on button "Tout sélectionner" at bounding box center [345, 59] width 20 height 18
drag, startPoint x: 452, startPoint y: 65, endPoint x: 454, endPoint y: 71, distance: 6.5
click at [410, 65] on button "Gérer (5)" at bounding box center [382, 59] width 55 height 18
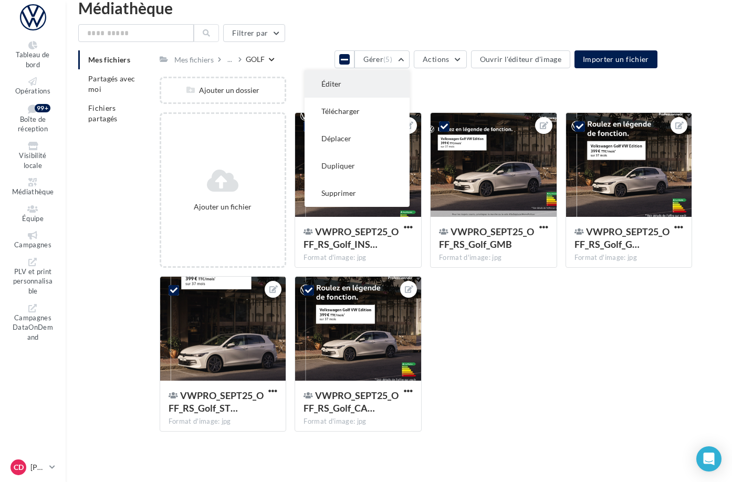
click at [410, 87] on button "Éditer" at bounding box center [357, 83] width 105 height 27
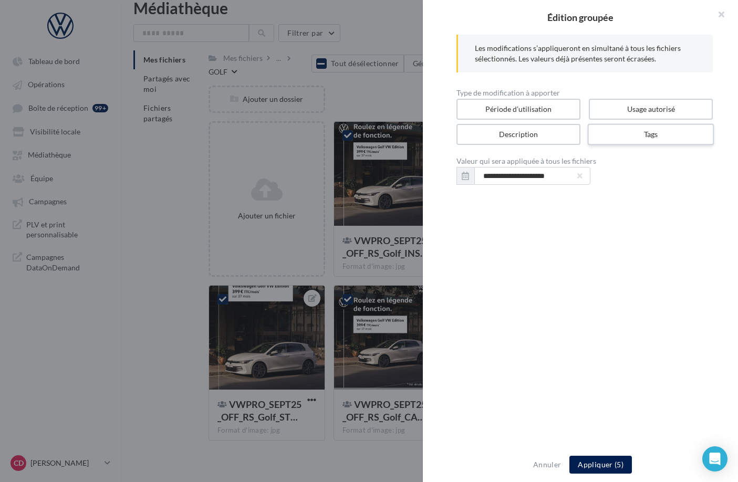
click at [639, 134] on label "Tags" at bounding box center [651, 135] width 127 height 22
click at [530, 180] on input "text" at bounding box center [580, 175] width 227 height 11
type input "*"
type input "******"
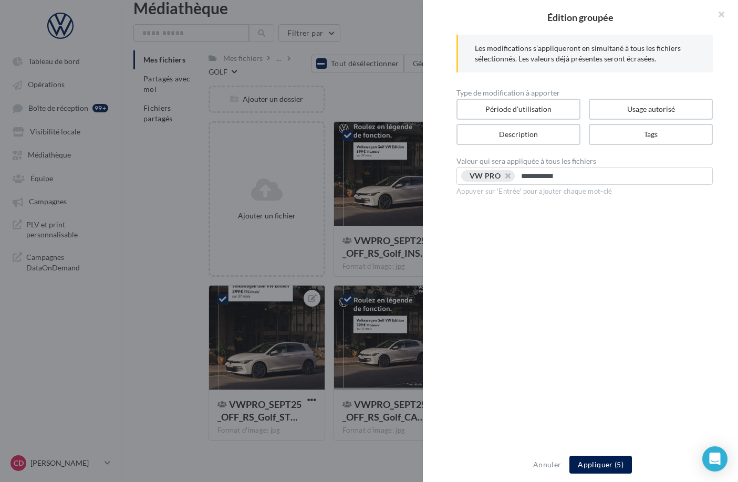
type input "**********"
type input "*********"
type input "**"
paste input "**********"
type input "**********"
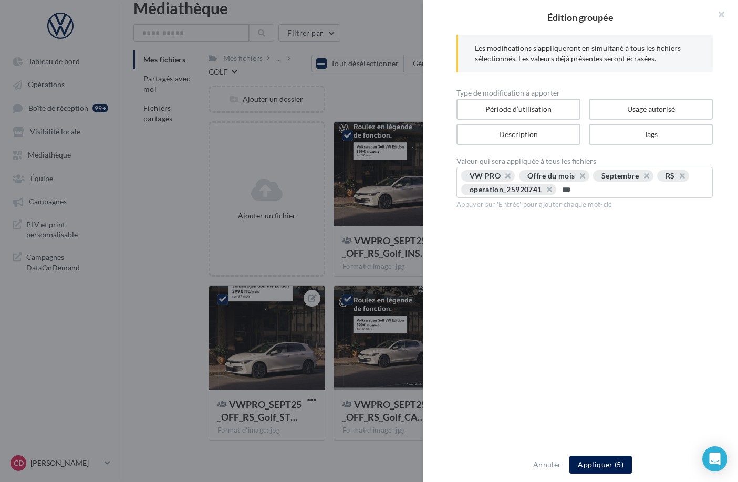
type input "****"
type input "********"
type input "*********"
type input "*****"
type input "********"
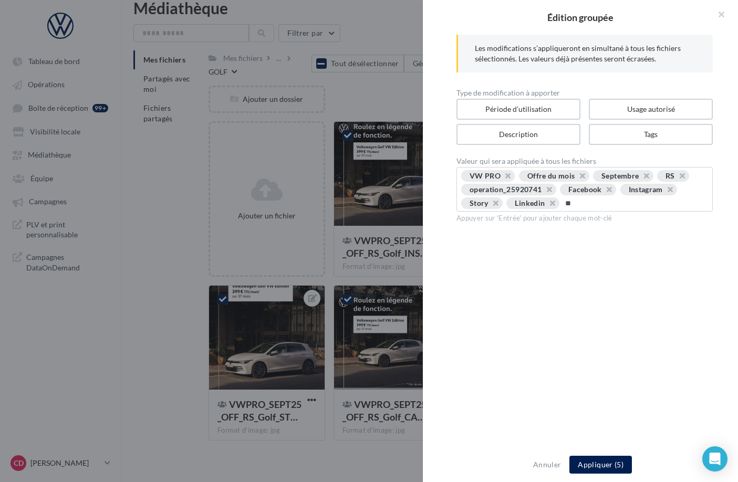
type input "***"
type input "****"
click at [604, 464] on button "Appliquer (5)" at bounding box center [600, 465] width 62 height 18
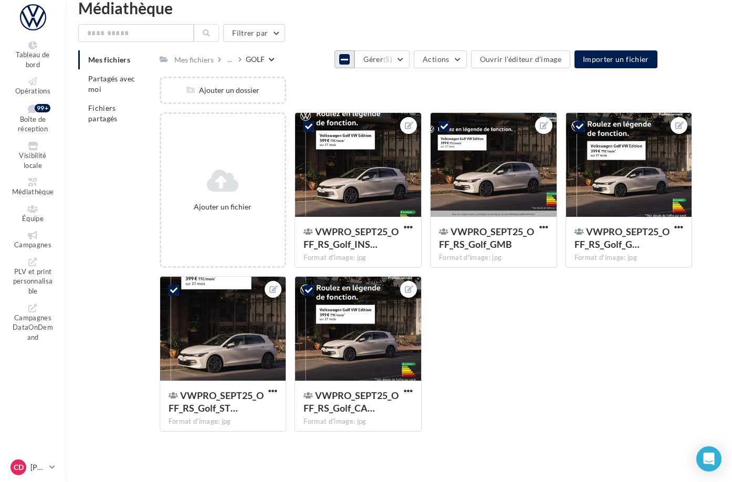
click at [341, 64] on icon at bounding box center [344, 59] width 7 height 8
click at [234, 59] on div "..." at bounding box center [229, 59] width 9 height 15
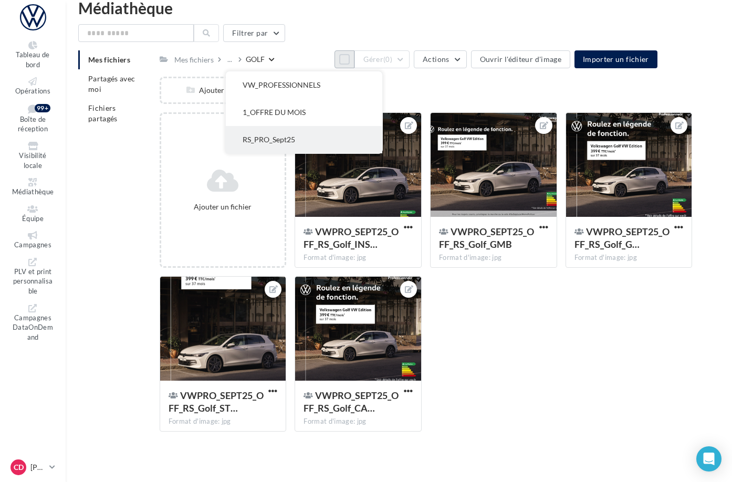
click at [305, 136] on button "RS_PRO_Sept25" at bounding box center [304, 139] width 157 height 27
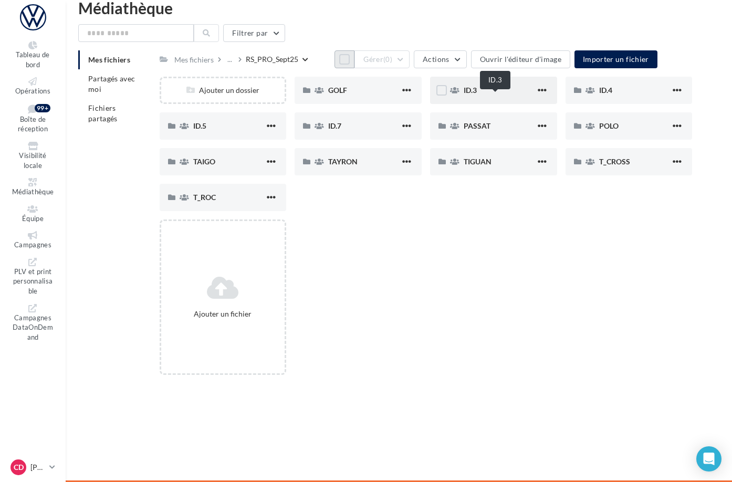
click at [477, 95] on span "ID.3" at bounding box center [470, 90] width 13 height 9
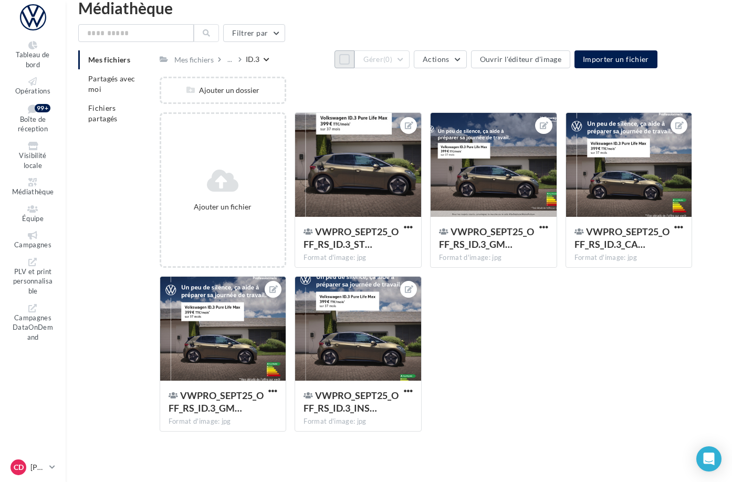
click at [335, 60] on button "Tout sélectionner" at bounding box center [345, 59] width 20 height 18
click at [410, 64] on button "Gérer (5)" at bounding box center [382, 59] width 55 height 18
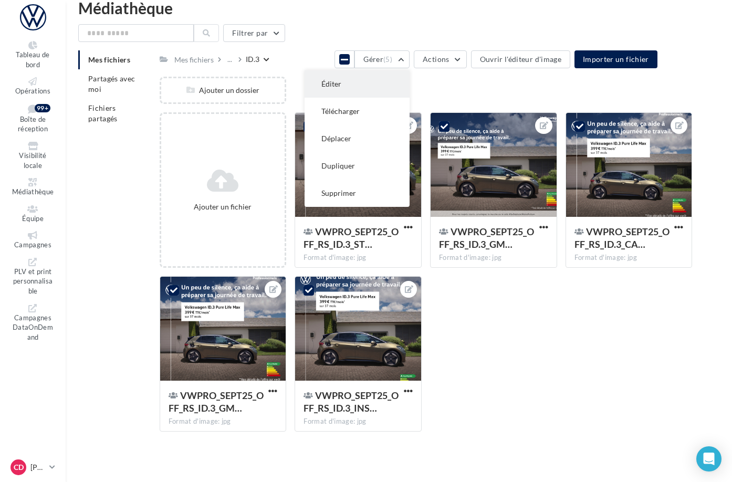
click at [410, 86] on button "Éditer" at bounding box center [357, 83] width 105 height 27
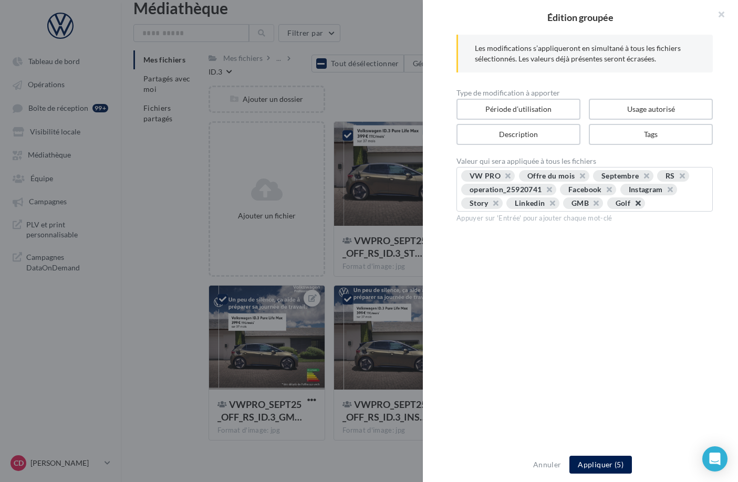
click at [632, 206] on button "button" at bounding box center [632, 206] width 0 height 0
click at [638, 203] on div "VW PRO Offre du mois Septembre RS operation_25920741 Facebook Instagram Story L…" at bounding box center [584, 190] width 247 height 41
click at [632, 202] on div "VW PRO Offre du mois Septembre RS operation_25920741 Facebook Instagram Story L…" at bounding box center [584, 190] width 247 height 41
click at [615, 202] on div "VW PRO Offre du mois Septembre RS operation_25920741 Facebook Instagram Story L…" at bounding box center [584, 190] width 247 height 41
click at [610, 202] on div "VW PRO Offre du mois Septembre RS operation_25920741 Facebook Instagram Story L…" at bounding box center [584, 190] width 247 height 41
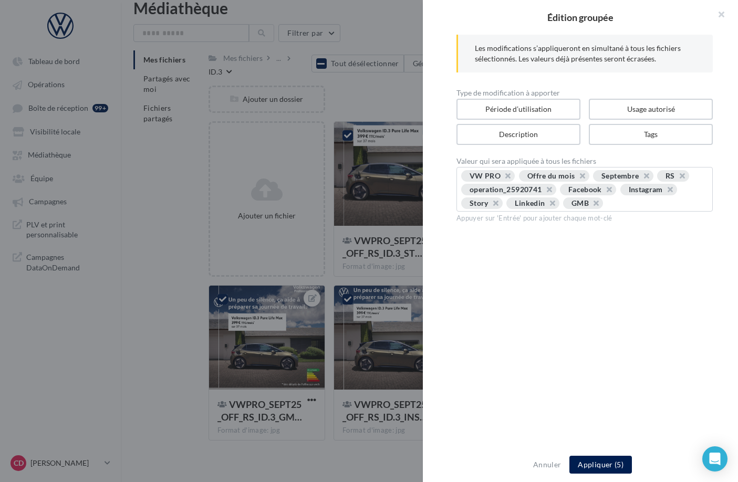
click at [609, 203] on div "VW PRO Offre du mois Septembre RS operation_25920741 Facebook Instagram Story L…" at bounding box center [584, 190] width 247 height 41
click at [608, 203] on div "VW PRO Offre du mois Septembre RS operation_25920741 Facebook Instagram Story L…" at bounding box center [584, 190] width 247 height 41
click at [608, 210] on div "VW PRO Offre du mois Septembre RS operation_25920741 Facebook Instagram Story L…" at bounding box center [584, 190] width 247 height 41
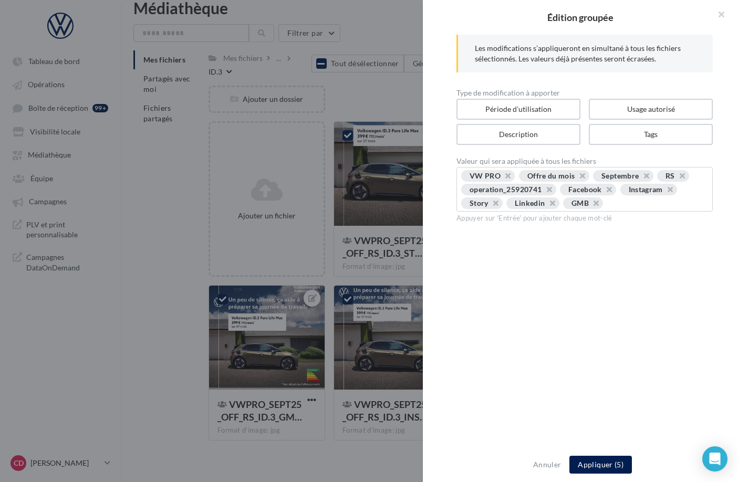
drag, startPoint x: 605, startPoint y: 214, endPoint x: 593, endPoint y: 213, distance: 11.6
click at [605, 211] on div "VW PRO Offre du mois Septembre RS operation_25920741 Facebook Instagram Story L…" at bounding box center [584, 190] width 247 height 41
drag, startPoint x: 524, startPoint y: 213, endPoint x: 509, endPoint y: 213, distance: 14.2
click at [609, 209] on input "text" at bounding box center [656, 203] width 95 height 11
type input "****"
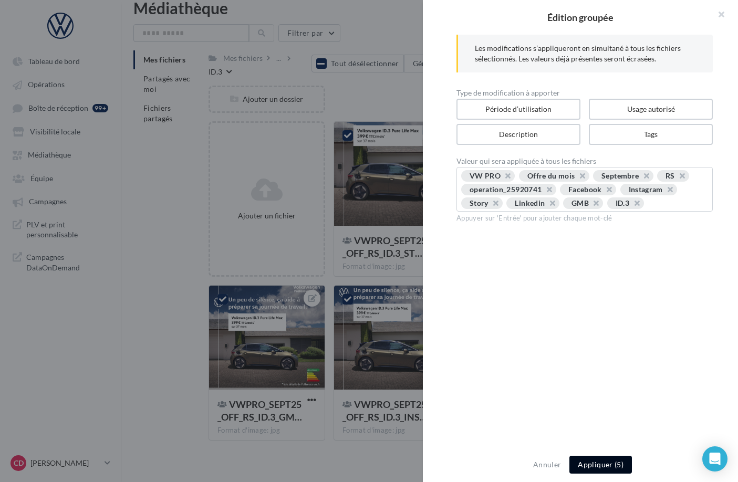
click at [605, 469] on button "Appliquer (5)" at bounding box center [600, 465] width 62 height 18
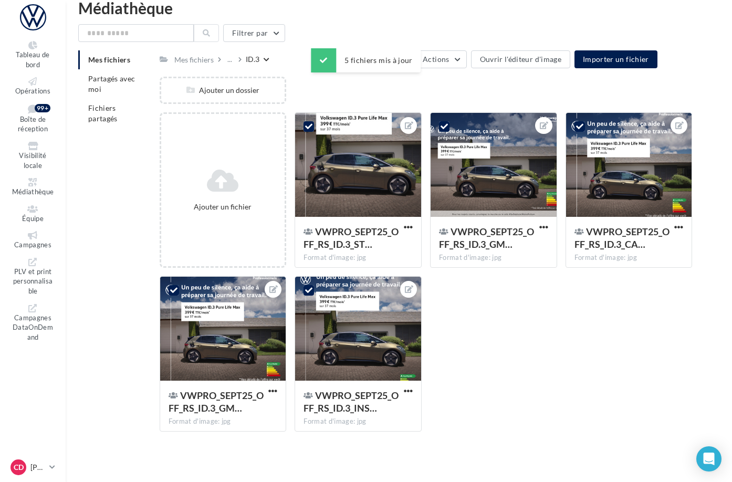
click at [347, 100] on div "Ajouter un dossier" at bounding box center [430, 95] width 541 height 36
click at [234, 61] on div "..." at bounding box center [229, 59] width 9 height 15
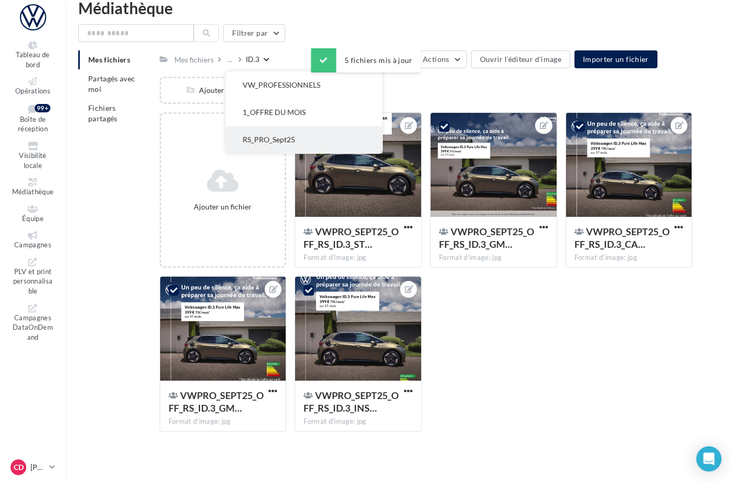
click at [307, 132] on button "RS_PRO_Sept25" at bounding box center [304, 139] width 157 height 27
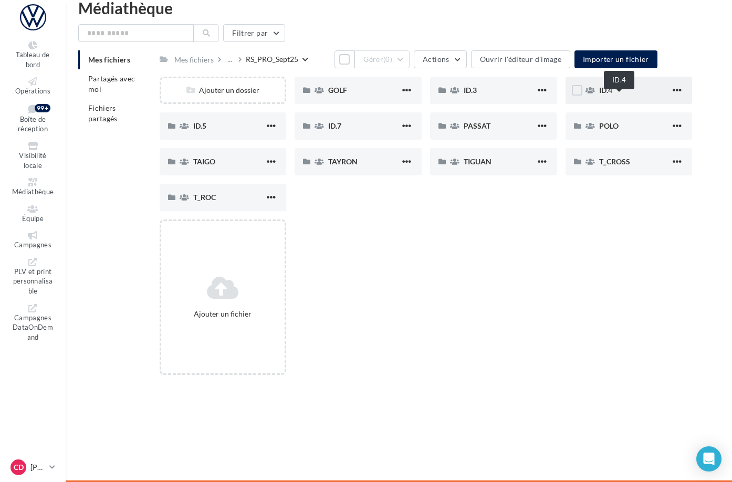
click at [612, 95] on span "ID.4" at bounding box center [605, 90] width 13 height 9
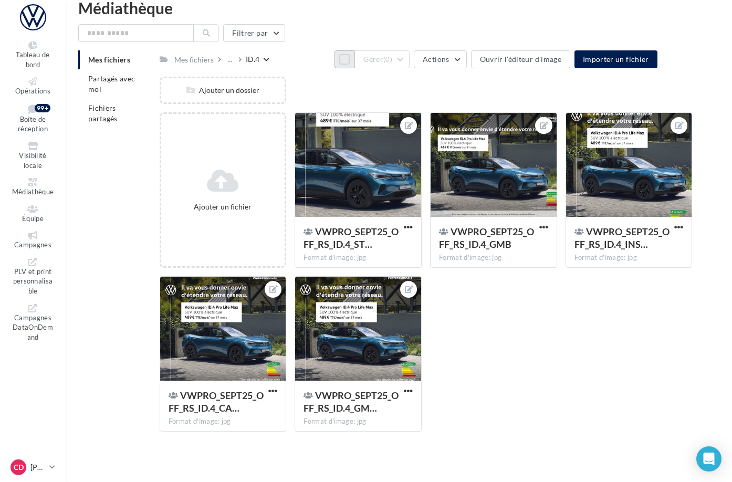
click at [335, 60] on button "Tout sélectionner" at bounding box center [345, 59] width 20 height 18
click at [410, 66] on button "Gérer (5)" at bounding box center [382, 59] width 55 height 18
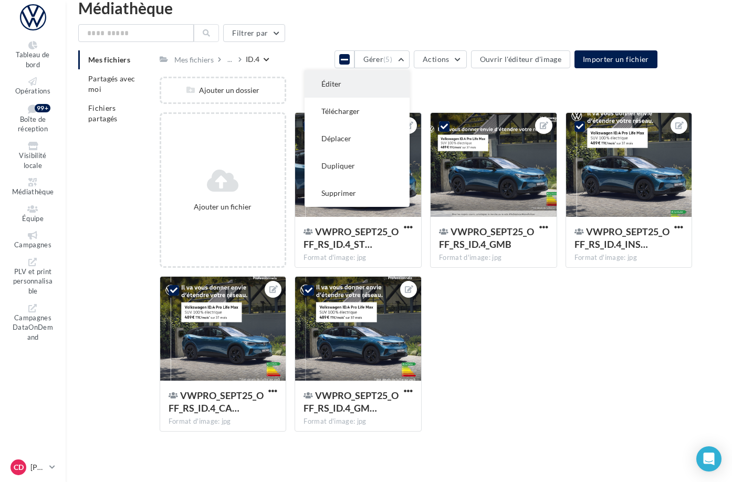
click at [410, 87] on button "Éditer" at bounding box center [357, 83] width 105 height 27
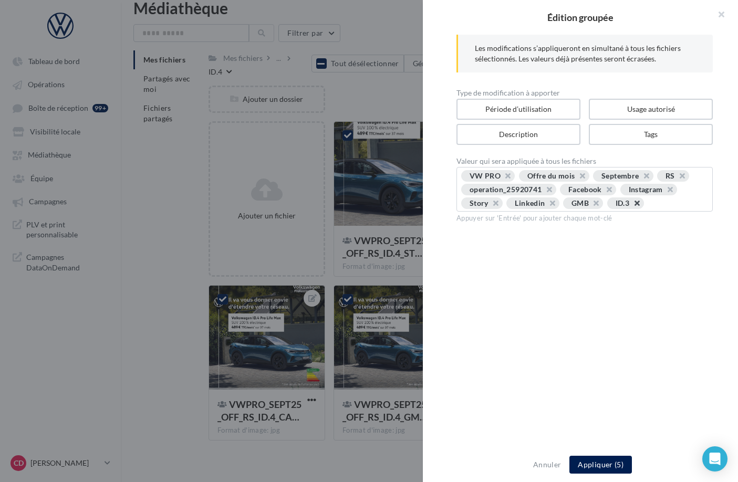
click at [640, 204] on span "ID.3" at bounding box center [625, 203] width 37 height 12
click at [631, 206] on button "button" at bounding box center [631, 206] width 0 height 0
type input "****"
click at [593, 466] on button "Appliquer (5)" at bounding box center [600, 465] width 62 height 18
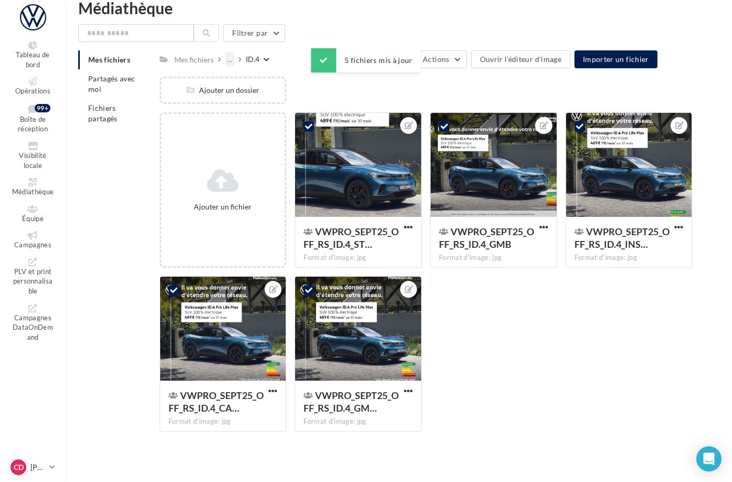
click at [234, 60] on div "..." at bounding box center [229, 59] width 9 height 15
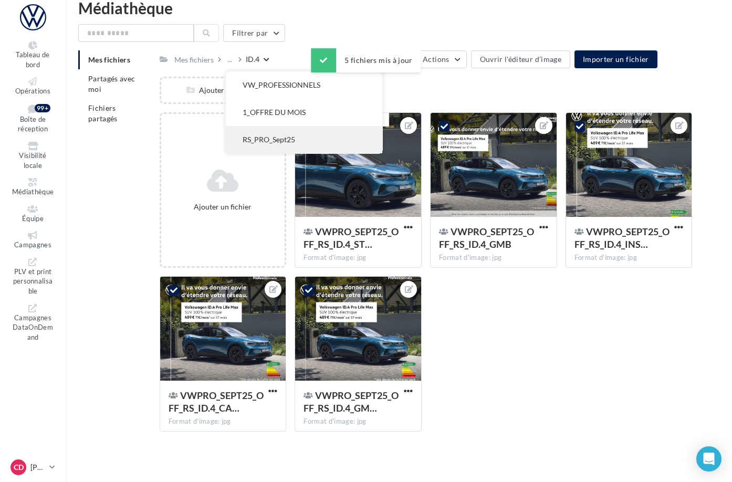
click at [308, 134] on button "RS_PRO_Sept25" at bounding box center [304, 139] width 157 height 27
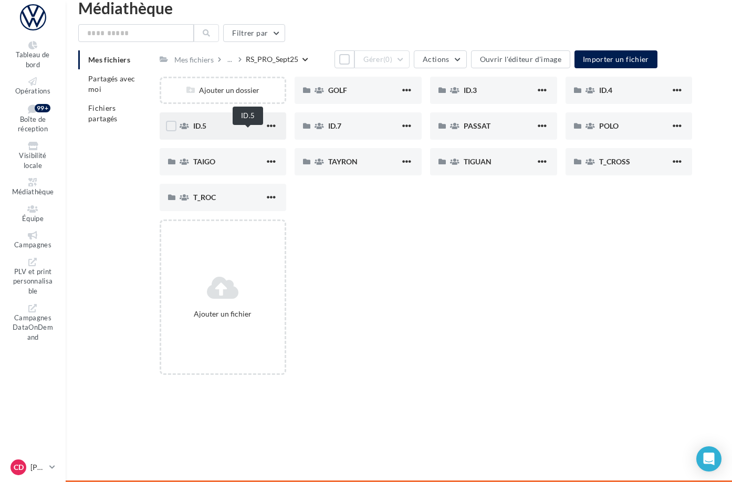
click at [206, 130] on span "ID.5" at bounding box center [199, 125] width 13 height 9
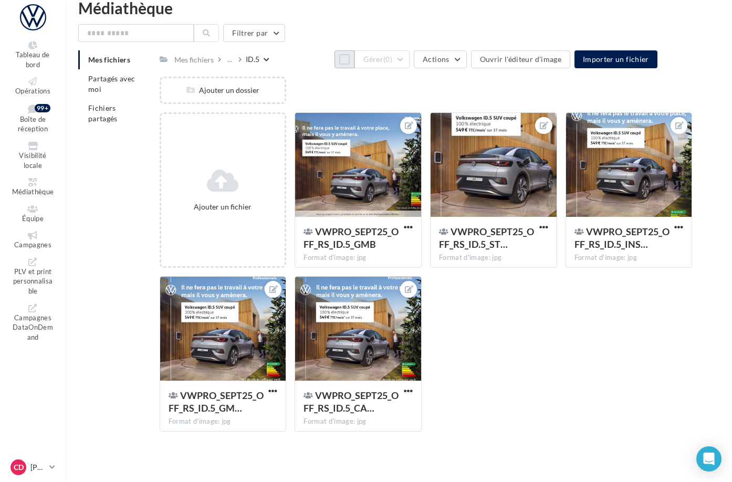
click at [335, 59] on button "Tout sélectionner" at bounding box center [345, 59] width 20 height 18
drag, startPoint x: 455, startPoint y: 64, endPoint x: 453, endPoint y: 73, distance: 9.7
click at [410, 64] on button "Gérer (5)" at bounding box center [382, 59] width 55 height 18
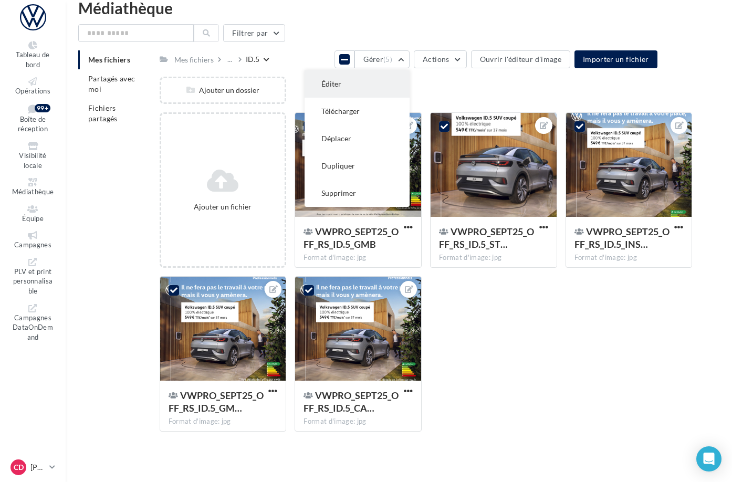
click at [410, 81] on button "Éditer" at bounding box center [357, 83] width 105 height 27
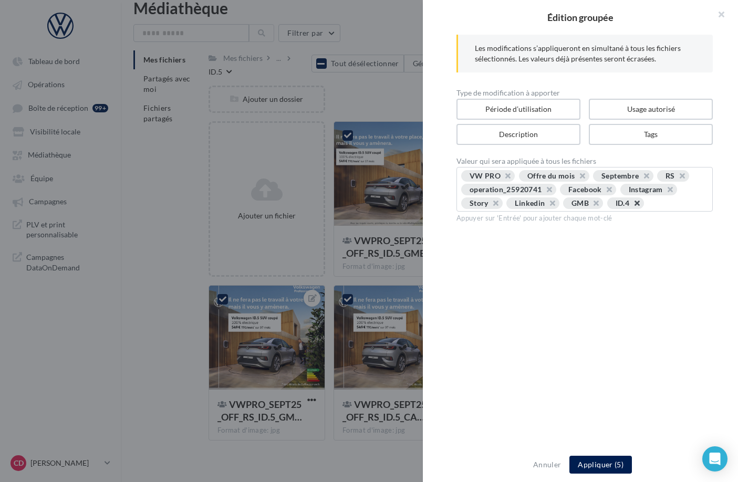
click at [631, 206] on button "button" at bounding box center [631, 206] width 0 height 0
click at [609, 209] on input "text" at bounding box center [656, 203] width 95 height 11
type input "****"
click at [593, 463] on button "Appliquer (5)" at bounding box center [600, 465] width 62 height 18
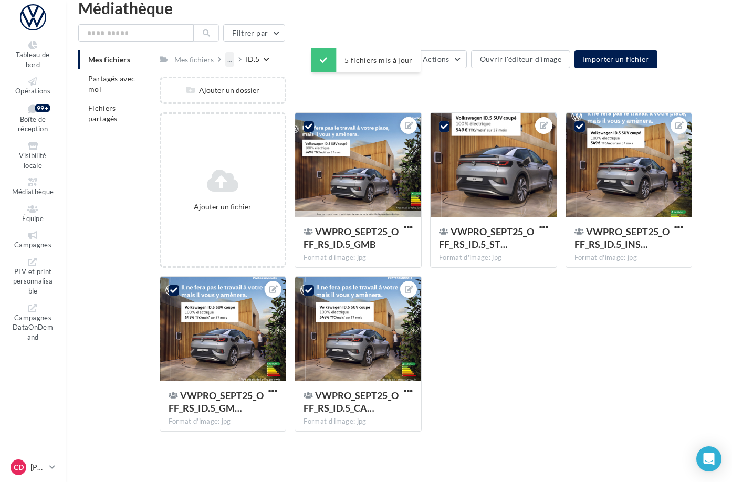
click at [234, 61] on div "..." at bounding box center [229, 59] width 9 height 15
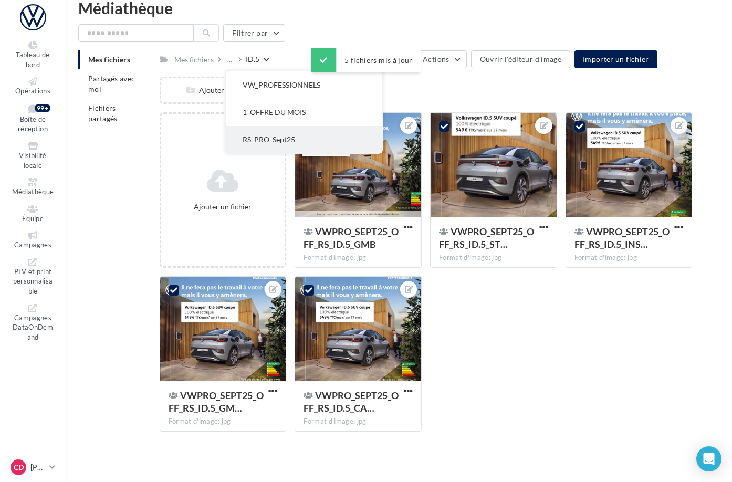
click at [304, 132] on button "RS_PRO_Sept25" at bounding box center [304, 139] width 157 height 27
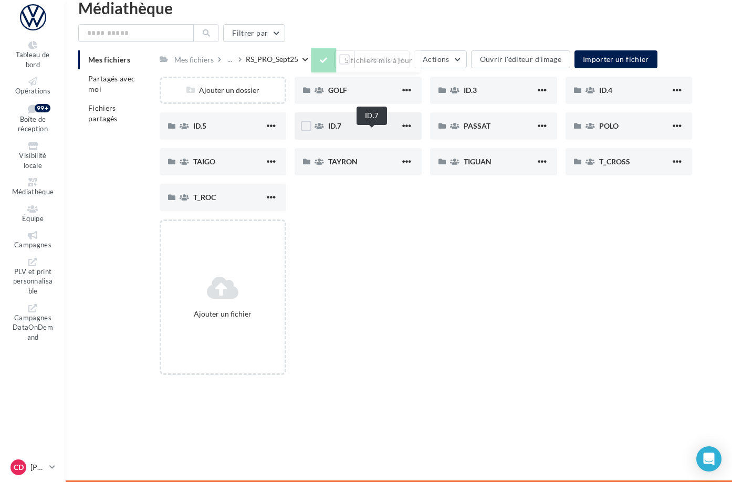
click at [341, 130] on span "ID.7" at bounding box center [334, 125] width 13 height 9
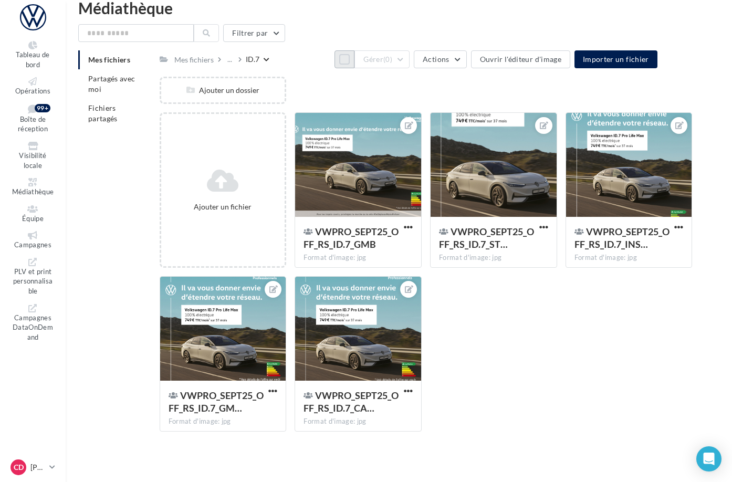
drag, startPoint x: 330, startPoint y: 60, endPoint x: 356, endPoint y: 62, distance: 25.9
click at [335, 60] on button "Tout sélectionner" at bounding box center [345, 59] width 20 height 18
click at [410, 65] on button "Gérer (5)" at bounding box center [382, 59] width 55 height 18
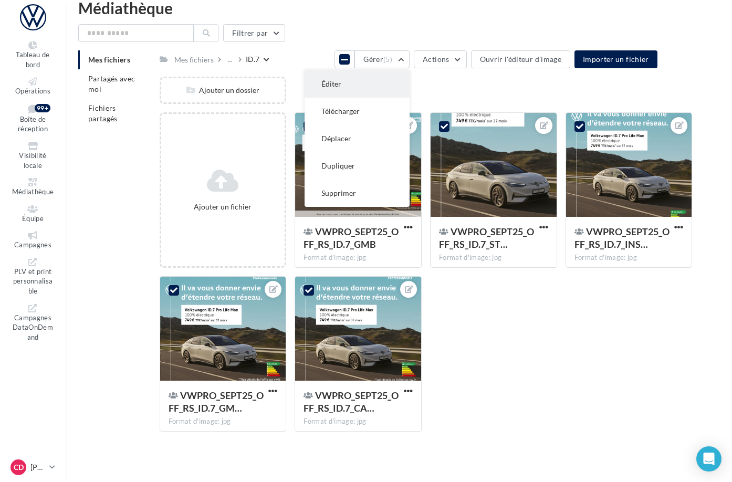
click at [410, 80] on button "Éditer" at bounding box center [357, 83] width 105 height 27
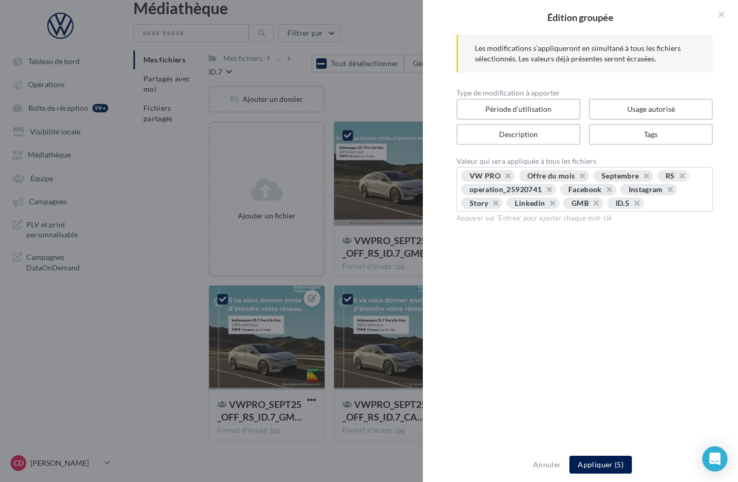
click at [605, 211] on div "VW PRO Offre du mois Septembre RS operation_25920741 Facebook Instagram Story L…" at bounding box center [584, 190] width 247 height 41
click at [650, 209] on input "text" at bounding box center [678, 203] width 56 height 11
click at [631, 206] on button "button" at bounding box center [631, 206] width 0 height 0
type input "****"
click at [599, 464] on button "Appliquer (5)" at bounding box center [600, 465] width 62 height 18
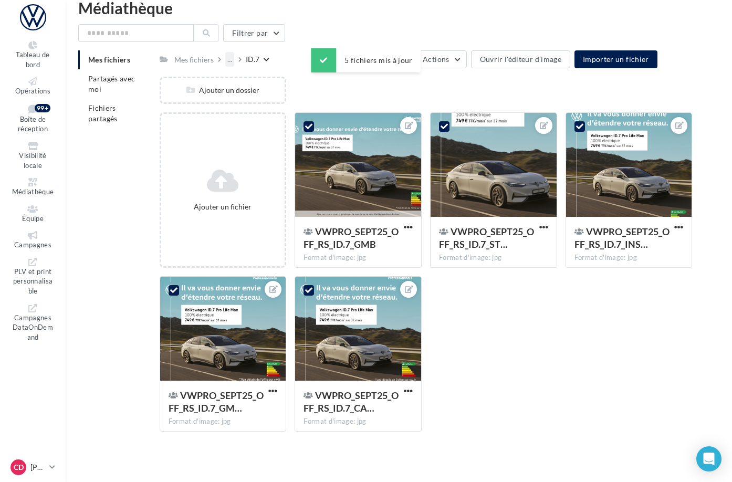
click at [234, 62] on div "..." at bounding box center [229, 59] width 9 height 15
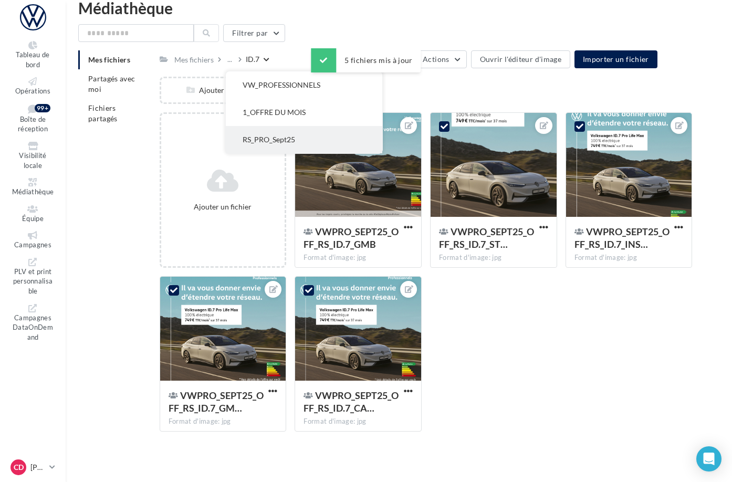
click at [310, 136] on button "RS_PRO_Sept25" at bounding box center [304, 139] width 157 height 27
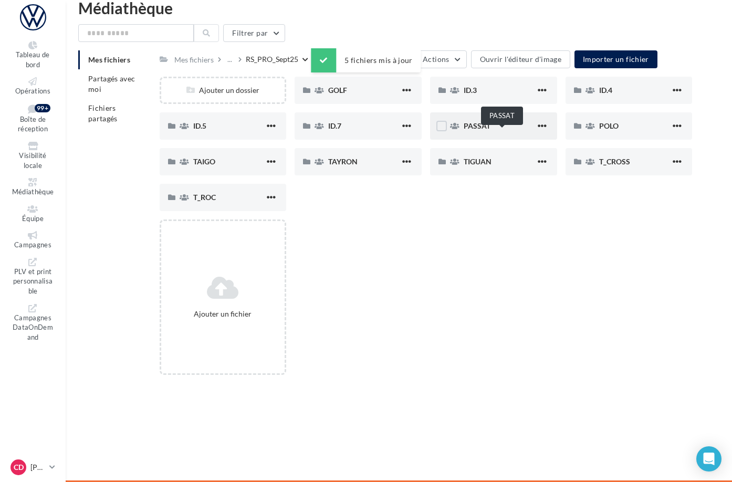
click at [491, 130] on span "PASSAT" at bounding box center [477, 125] width 27 height 9
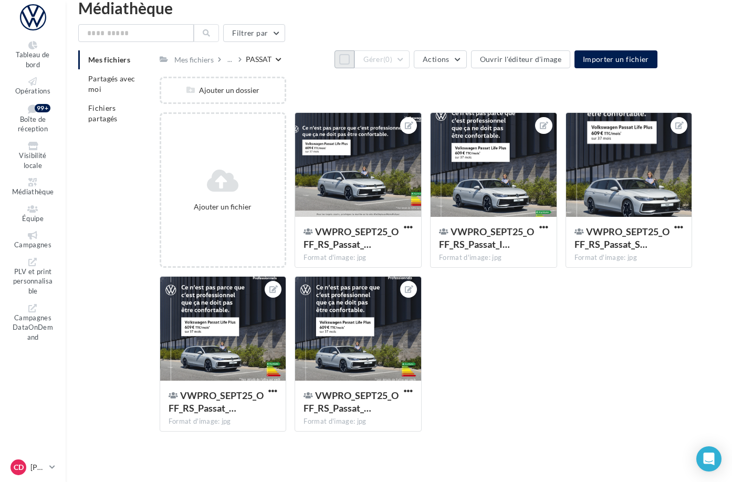
click at [335, 66] on button "Tout sélectionner" at bounding box center [345, 59] width 20 height 18
click at [410, 65] on button "Gérer (5)" at bounding box center [382, 59] width 55 height 18
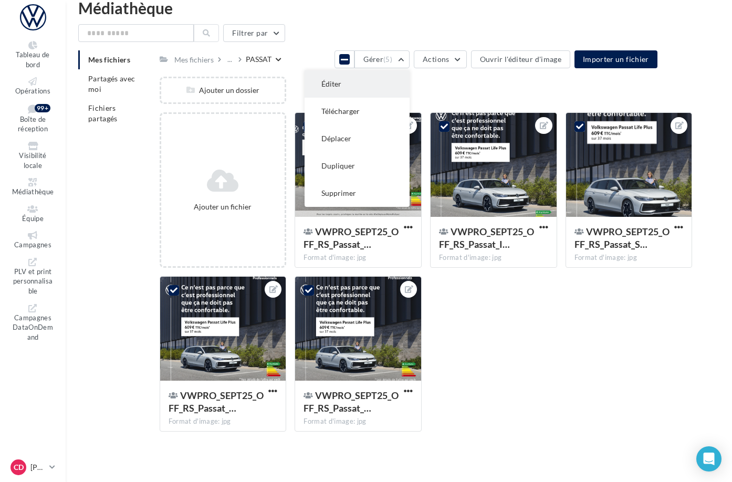
click at [410, 82] on button "Éditer" at bounding box center [357, 83] width 105 height 27
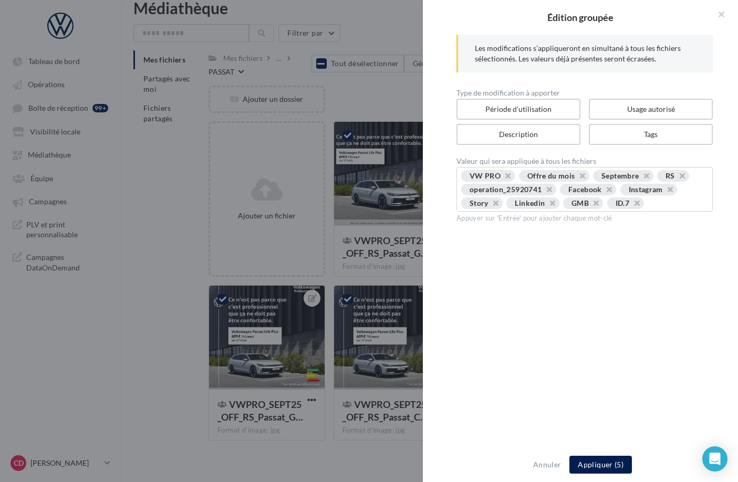
click at [631, 206] on button "button" at bounding box center [631, 206] width 0 height 0
click at [609, 209] on input "text" at bounding box center [656, 203] width 95 height 11
type input "******"
click at [602, 463] on button "Appliquer (5)" at bounding box center [600, 465] width 62 height 18
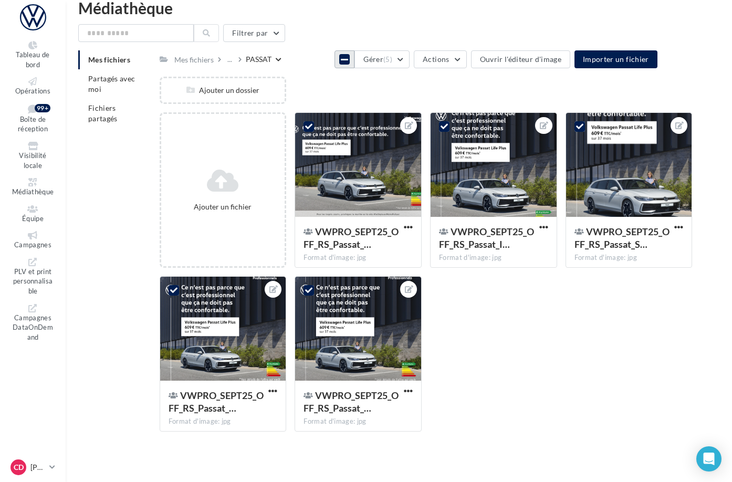
click at [341, 64] on icon at bounding box center [344, 59] width 7 height 8
click at [400, 160] on div at bounding box center [358, 165] width 126 height 105
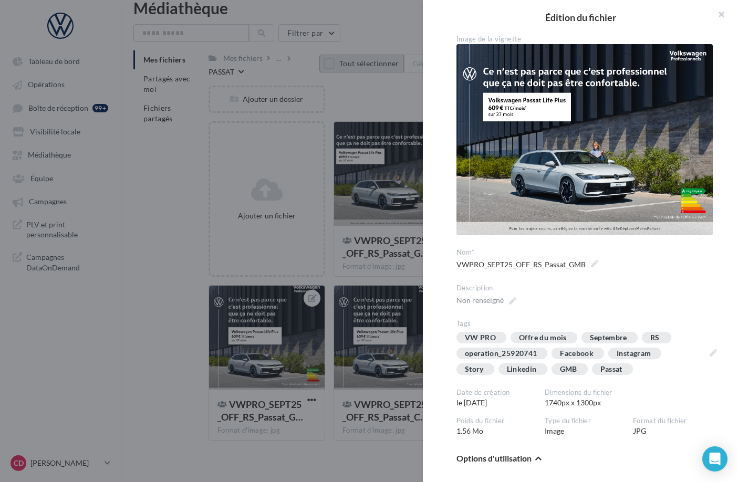
click at [348, 97] on div at bounding box center [369, 241] width 738 height 482
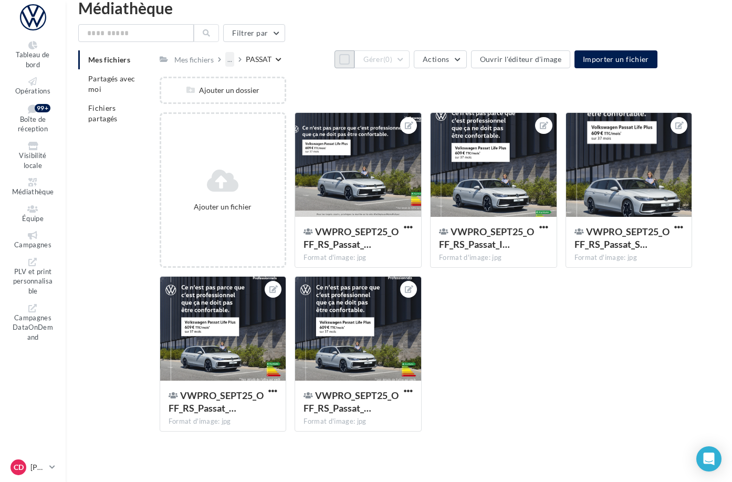
click at [234, 60] on div "..." at bounding box center [229, 59] width 9 height 15
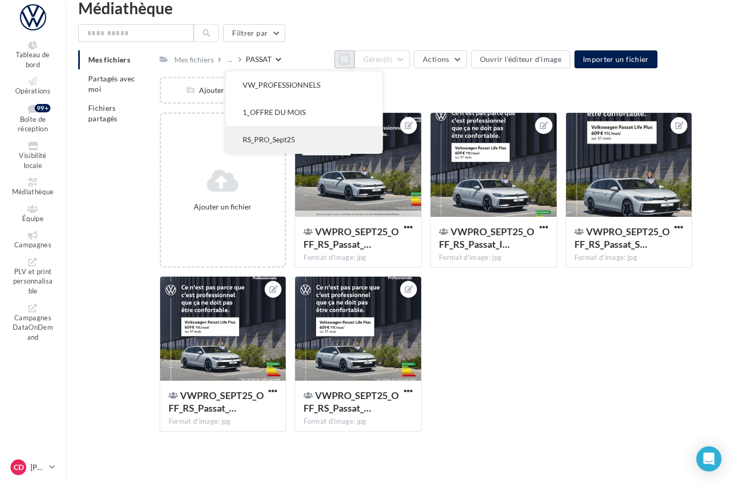
click at [306, 136] on button "RS_PRO_Sept25" at bounding box center [304, 139] width 157 height 27
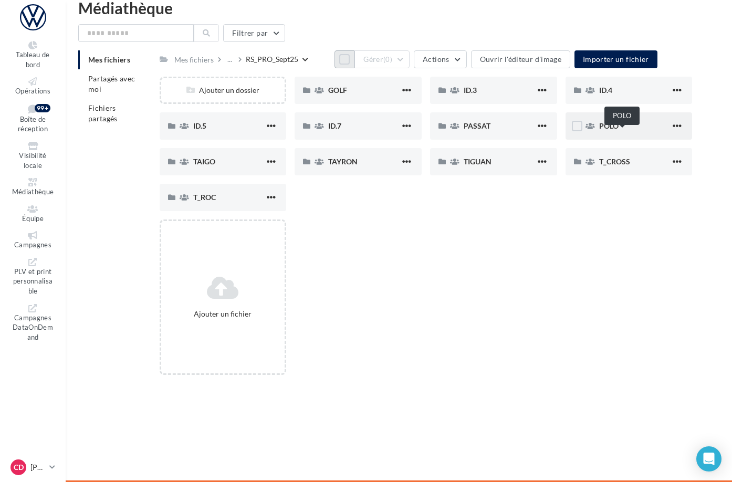
click at [615, 130] on span "POLO" at bounding box center [608, 125] width 19 height 9
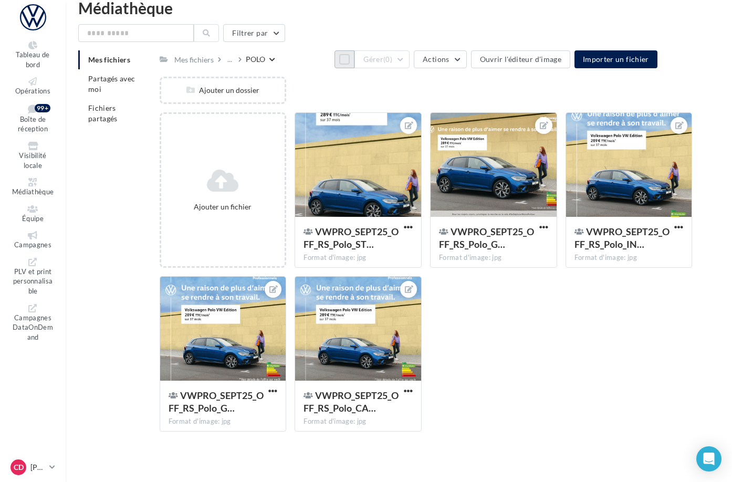
click at [335, 62] on button "Tout sélectionner" at bounding box center [345, 59] width 20 height 18
click at [410, 66] on button "Gérer (5)" at bounding box center [382, 59] width 55 height 18
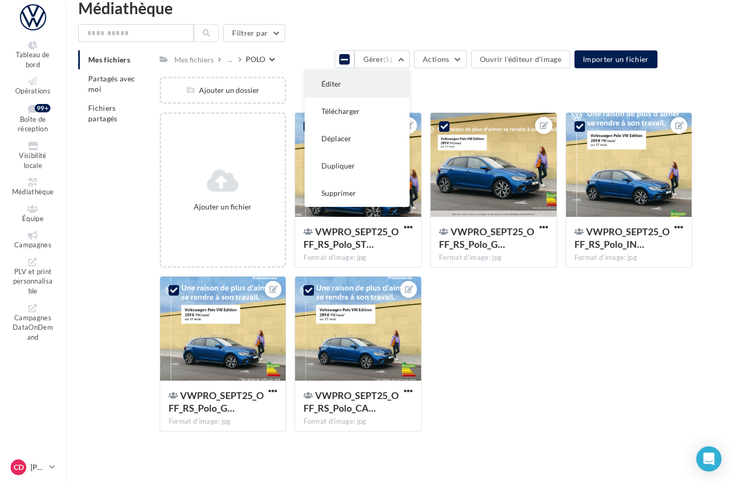
click at [410, 80] on button "Éditer" at bounding box center [357, 83] width 105 height 27
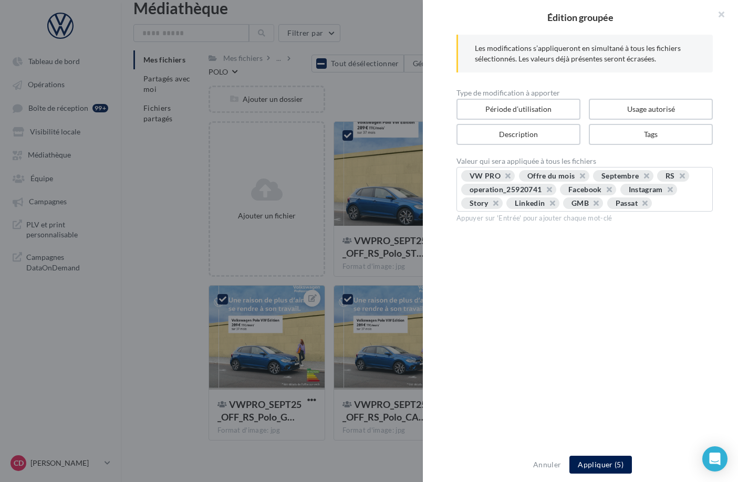
click at [639, 206] on button "button" at bounding box center [639, 206] width 0 height 0
click at [641, 209] on div "VW PRO Offre du mois Septembre RS operation_25920741 Facebook Instagram Story L…" at bounding box center [584, 190] width 247 height 41
click at [642, 211] on div "VW PRO Offre du mois Septembre RS operation_25920741 Facebook Instagram Story L…" at bounding box center [584, 190] width 247 height 41
click at [609, 209] on input "text" at bounding box center [656, 203] width 95 height 11
type input "****"
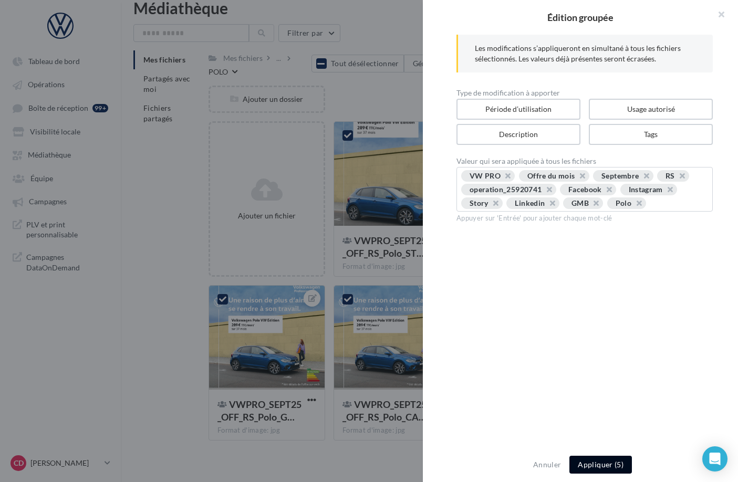
click at [606, 468] on button "Appliquer (5)" at bounding box center [600, 465] width 62 height 18
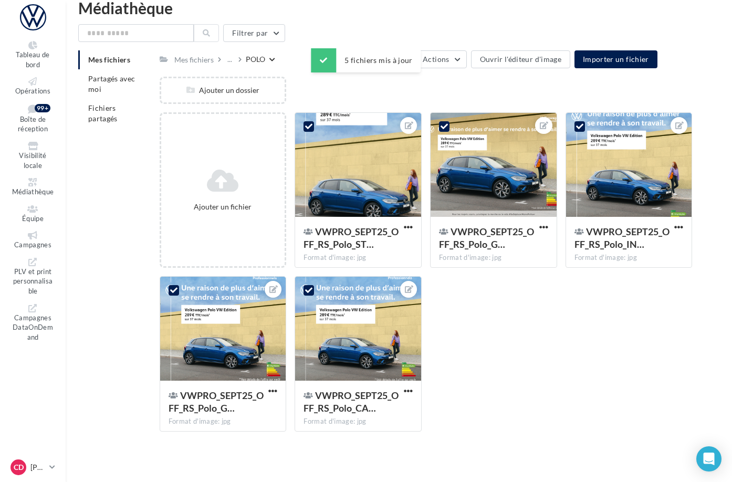
click at [275, 65] on div "Mes fichiers ... POLO" at bounding box center [218, 58] width 116 height 15
click at [234, 61] on div "..." at bounding box center [229, 59] width 9 height 15
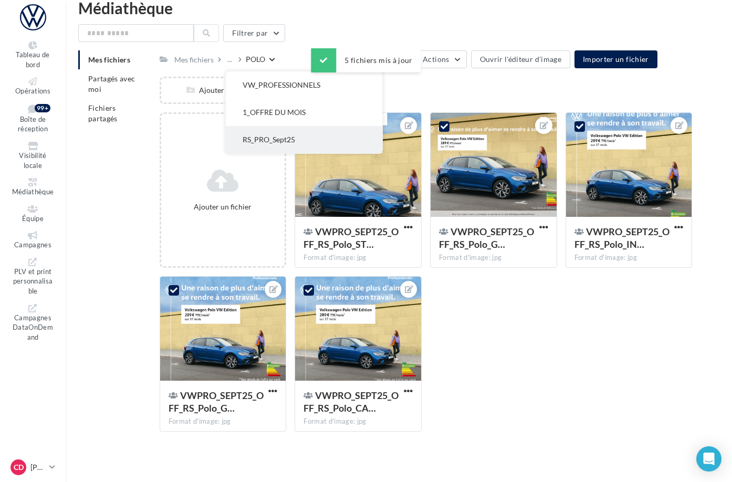
click at [309, 129] on button "RS_PRO_Sept25" at bounding box center [304, 139] width 157 height 27
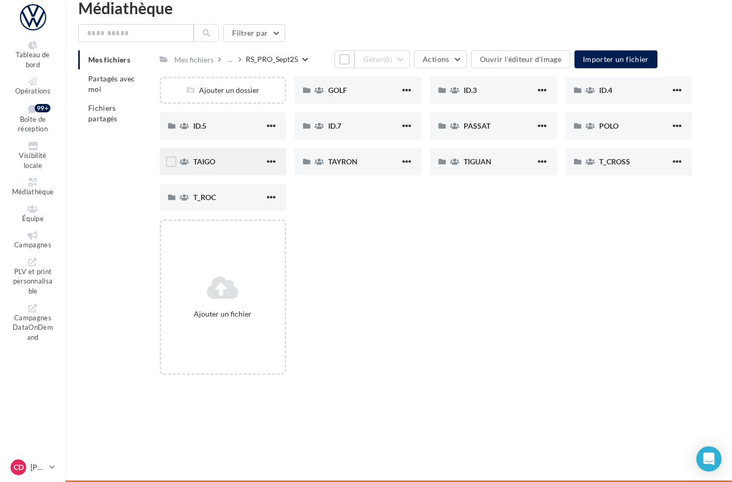
click at [215, 166] on span "TAIGO" at bounding box center [204, 161] width 22 height 9
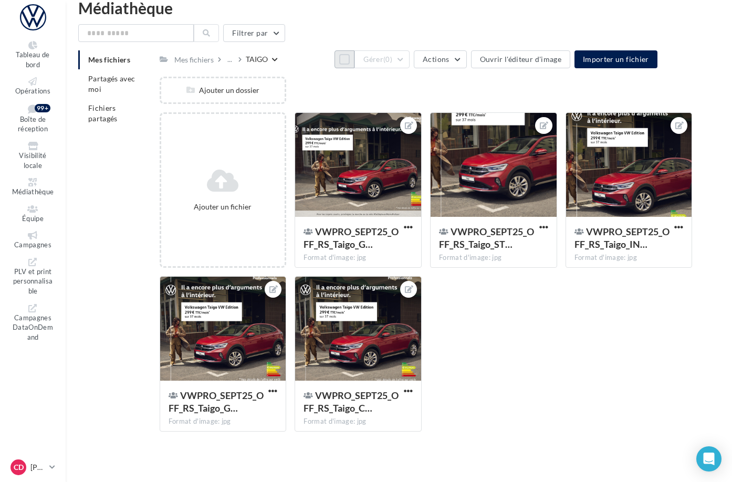
click at [335, 64] on button "Tout sélectionner" at bounding box center [345, 59] width 20 height 18
click at [410, 63] on button "Gérer (5)" at bounding box center [382, 59] width 55 height 18
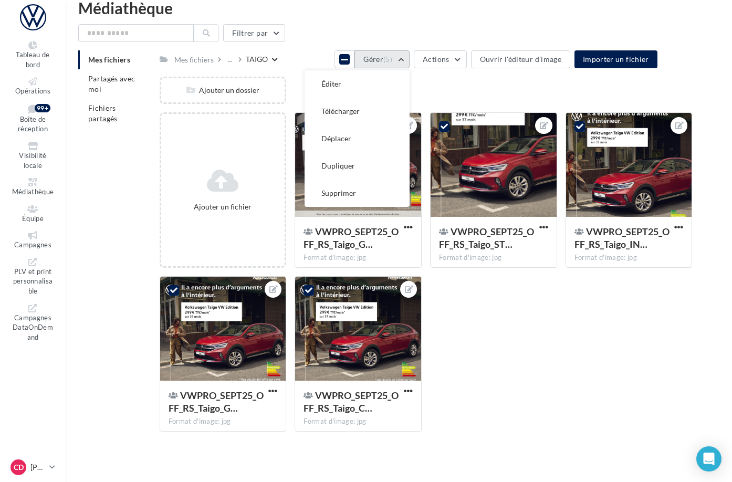
click at [410, 78] on button "Éditer" at bounding box center [357, 83] width 105 height 27
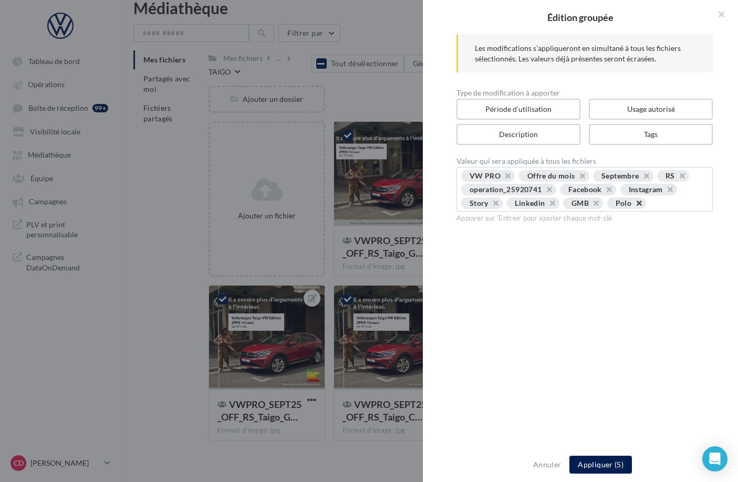
click at [633, 206] on button "button" at bounding box center [633, 206] width 0 height 0
click at [609, 209] on input "text" at bounding box center [656, 203] width 95 height 11
type input "*****"
click at [595, 464] on button "Appliquer (5)" at bounding box center [600, 465] width 62 height 18
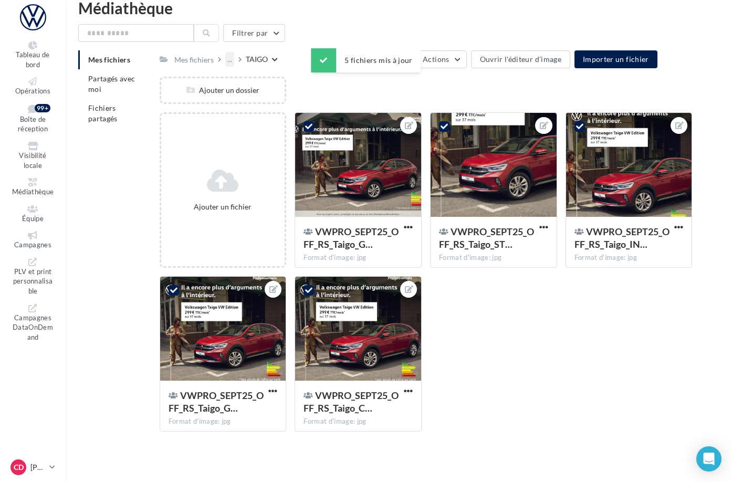
click at [234, 60] on div "..." at bounding box center [229, 59] width 9 height 15
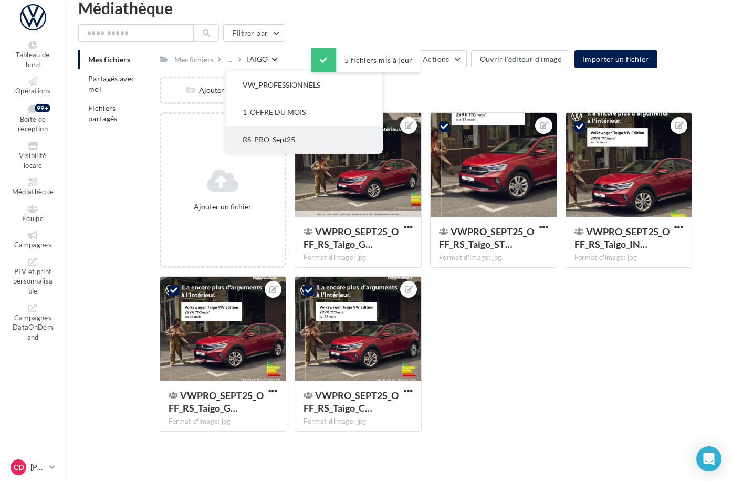
click at [304, 131] on button "RS_PRO_Sept25" at bounding box center [304, 139] width 157 height 27
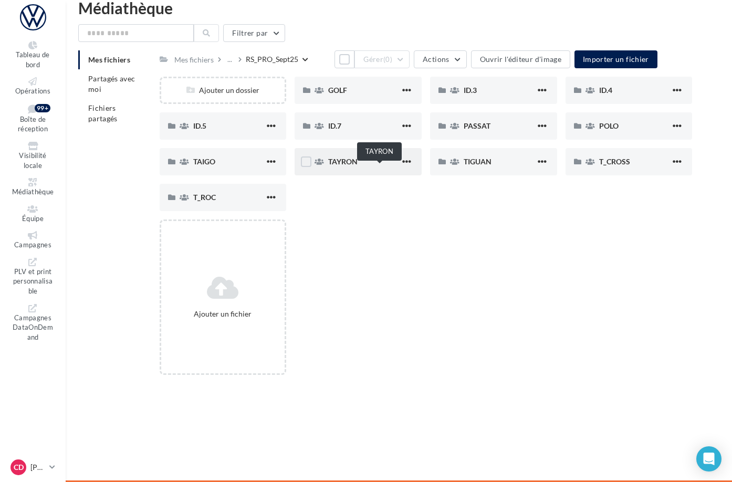
click at [358, 166] on span "TAYRON" at bounding box center [342, 161] width 29 height 9
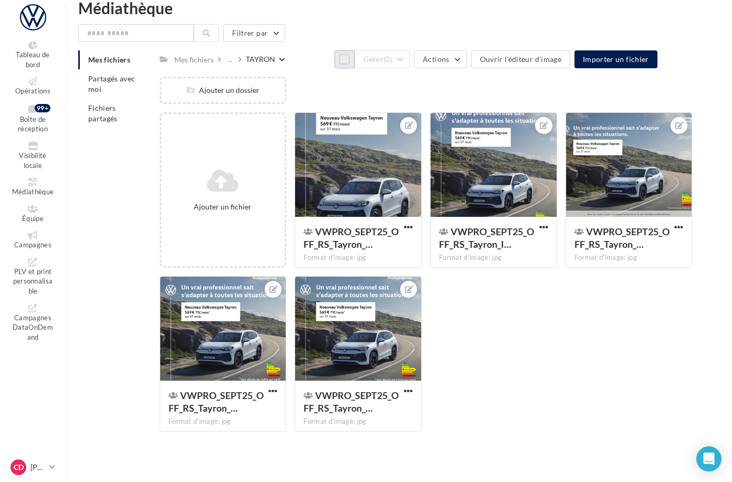
click at [335, 65] on button "Tout sélectionner" at bounding box center [345, 59] width 20 height 18
click at [410, 64] on button "Gérer (5)" at bounding box center [382, 59] width 55 height 18
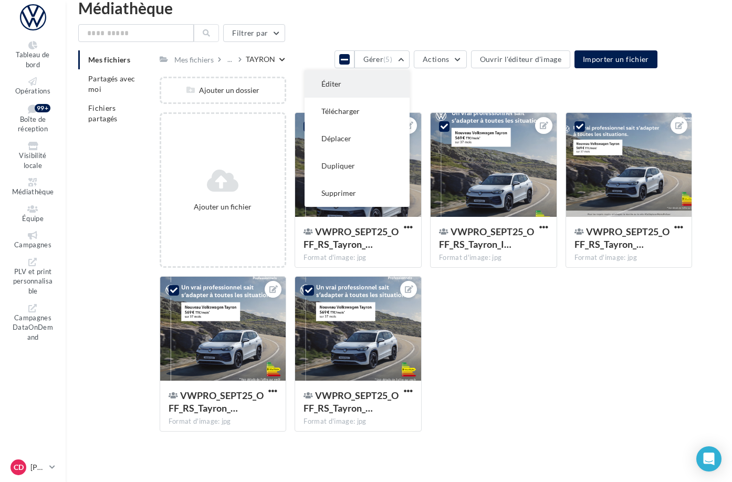
click at [410, 80] on button "Éditer" at bounding box center [357, 83] width 105 height 27
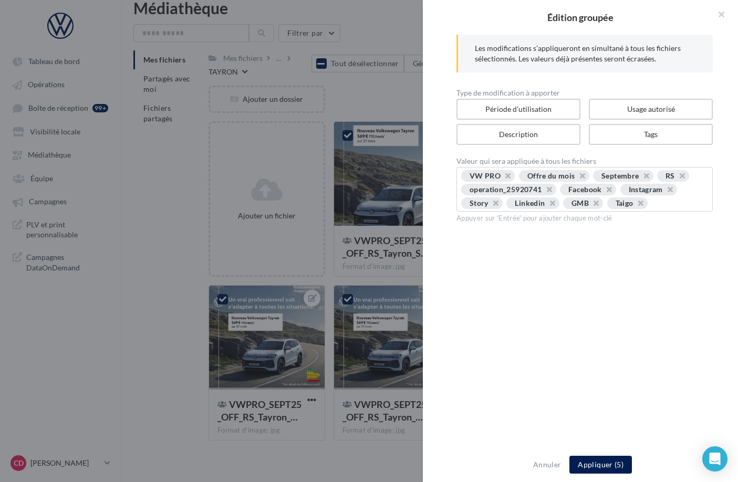
click at [635, 206] on button "button" at bounding box center [635, 206] width 0 height 0
click at [638, 211] on div "VW PRO Offre du mois Septembre RS operation_25920741 Facebook Instagram Story L…" at bounding box center [584, 190] width 247 height 41
click at [609, 209] on input "text" at bounding box center [656, 203] width 95 height 11
type input "******"
click at [593, 461] on button "Appliquer (5)" at bounding box center [600, 465] width 62 height 18
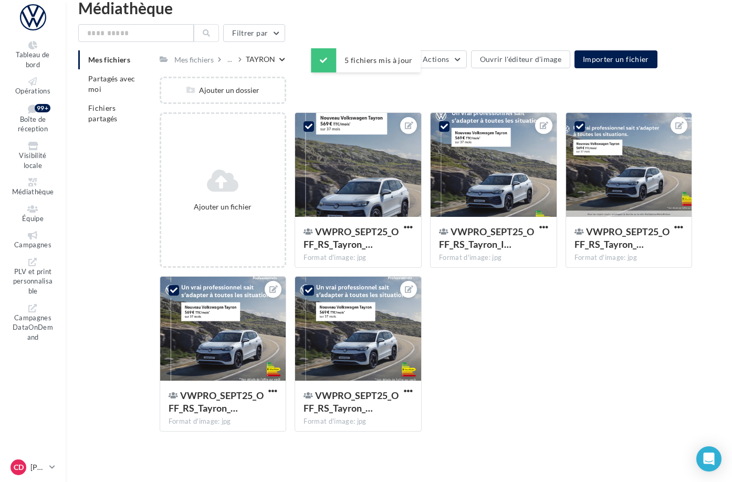
click at [225, 59] on div "Mes fichiers" at bounding box center [198, 58] width 53 height 15
click at [234, 60] on div "..." at bounding box center [229, 59] width 9 height 15
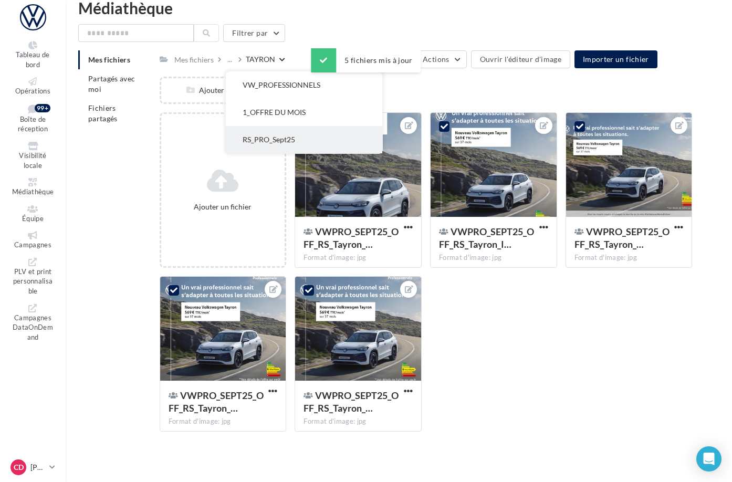
click at [298, 133] on button "RS_PRO_Sept25" at bounding box center [304, 139] width 157 height 27
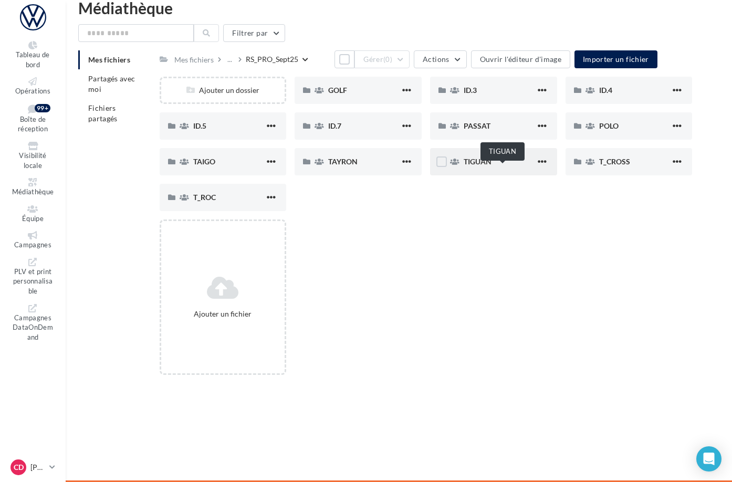
click at [492, 166] on span "TIGUAN" at bounding box center [478, 161] width 28 height 9
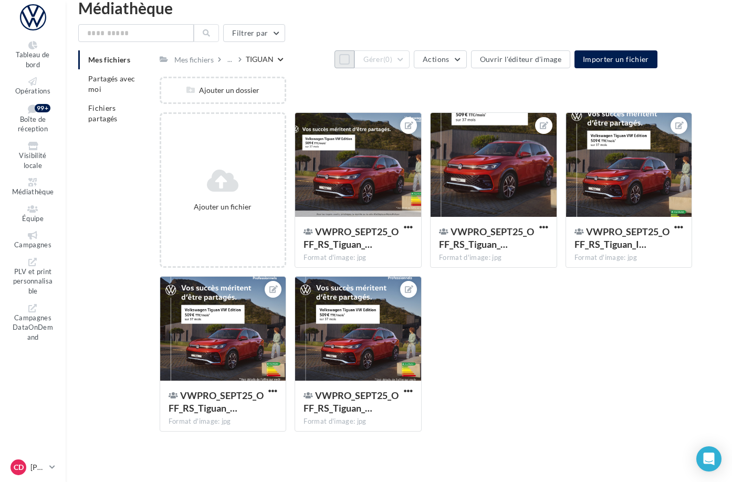
click at [335, 66] on button "Tout sélectionner" at bounding box center [345, 59] width 20 height 18
click at [410, 65] on button "Gérer (5)" at bounding box center [382, 59] width 55 height 18
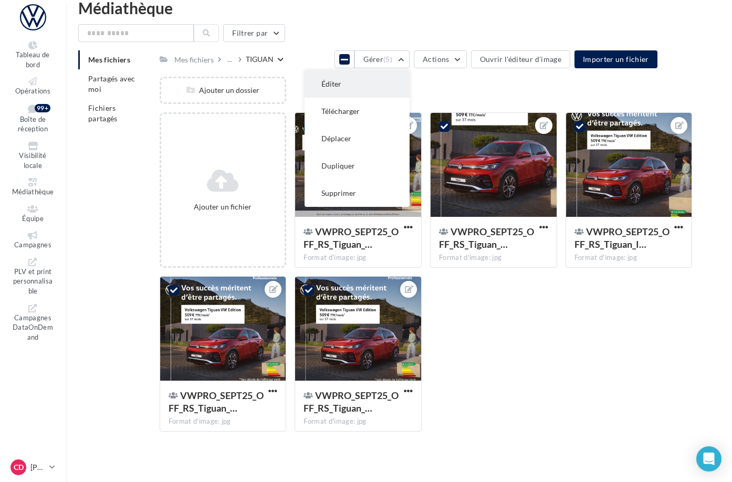
click at [410, 84] on button "Éditer" at bounding box center [357, 83] width 105 height 27
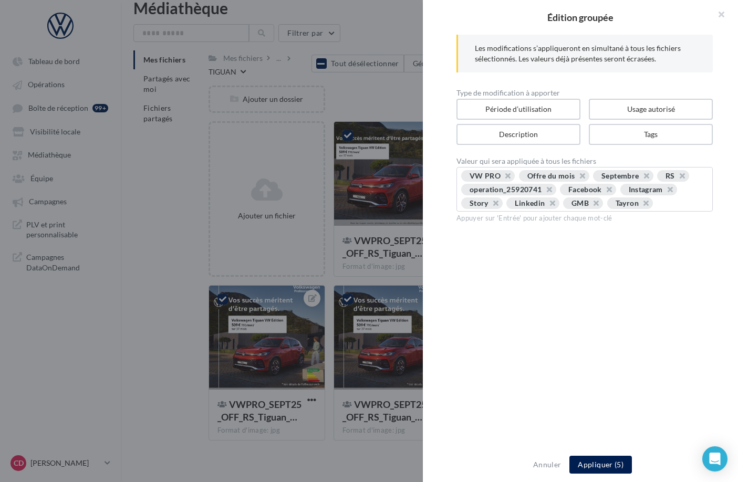
click at [534, 211] on div "VW PRO Offre du mois Septembre RS operation_25920741 Facebook Instagram Story L…" at bounding box center [584, 190] width 247 height 41
drag, startPoint x: 646, startPoint y: 204, endPoint x: 616, endPoint y: 206, distance: 30.0
click at [640, 206] on button "button" at bounding box center [640, 206] width 0 height 0
type input "******"
click at [598, 464] on button "Appliquer (5)" at bounding box center [600, 465] width 62 height 18
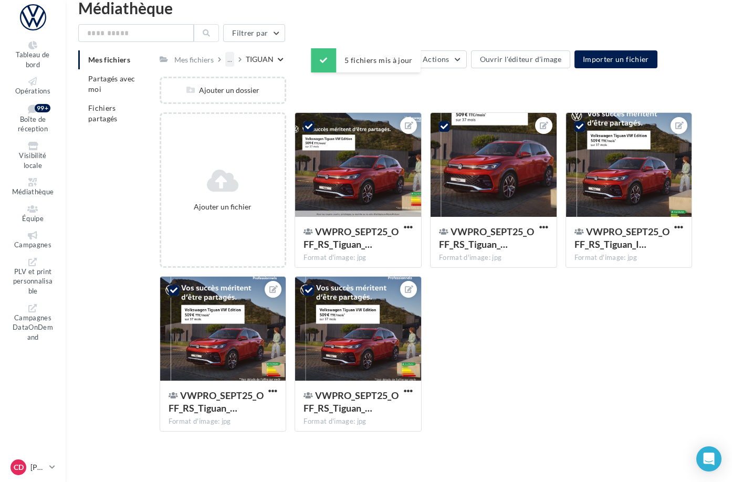
click at [234, 61] on div "..." at bounding box center [229, 59] width 9 height 15
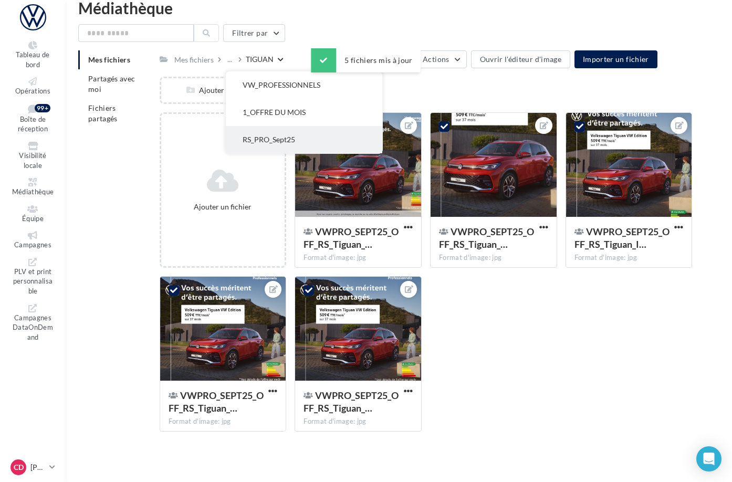
click at [306, 134] on button "RS_PRO_Sept25" at bounding box center [304, 139] width 157 height 27
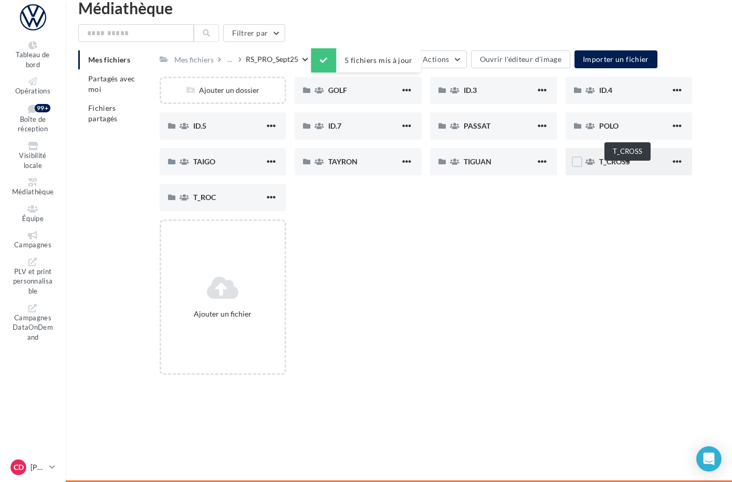
click at [629, 166] on span "T_CROSS" at bounding box center [614, 161] width 31 height 9
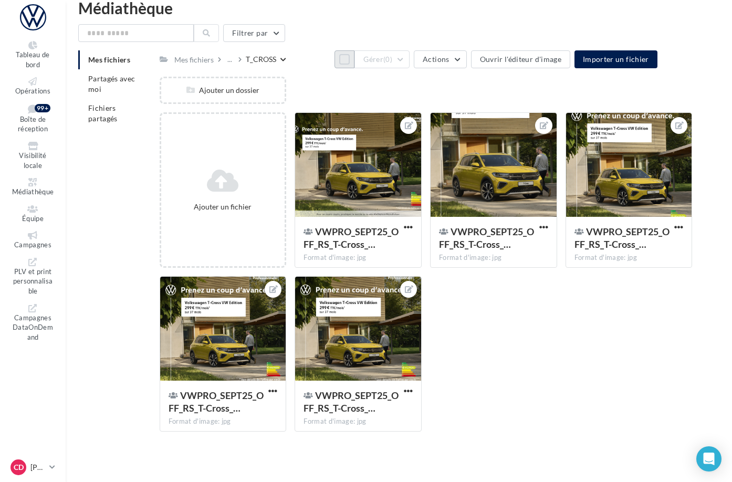
drag, startPoint x: 333, startPoint y: 66, endPoint x: 340, endPoint y: 66, distance: 6.8
click at [335, 66] on button "Tout sélectionner" at bounding box center [345, 59] width 20 height 18
click at [410, 65] on button "Gérer (5)" at bounding box center [382, 59] width 55 height 18
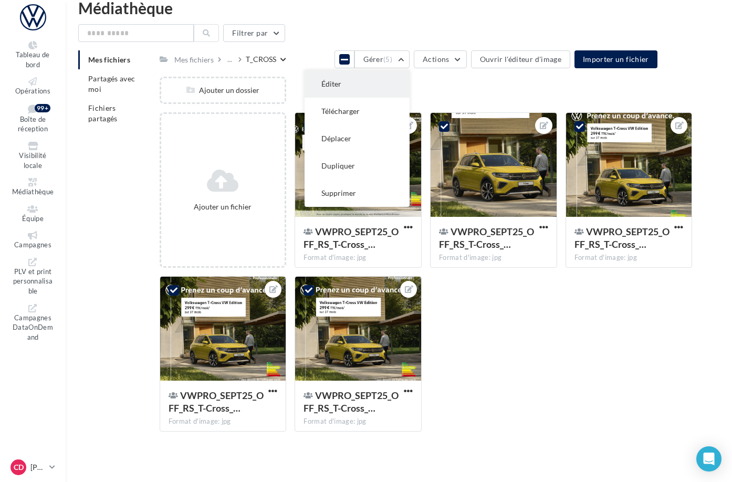
click at [410, 79] on button "Éditer" at bounding box center [357, 83] width 105 height 27
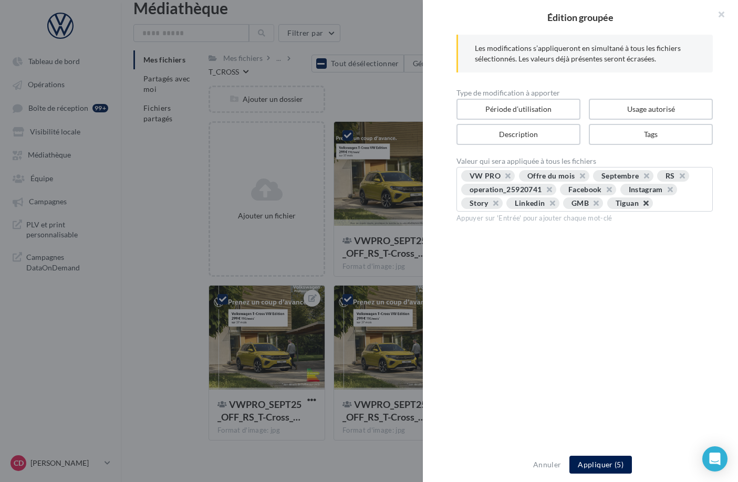
click at [640, 206] on button "button" at bounding box center [640, 206] width 0 height 0
click at [580, 211] on div "VW PRO Offre du mois Septembre RS operation_25920741 Facebook Instagram Story L…" at bounding box center [584, 190] width 247 height 41
click at [609, 209] on input "text" at bounding box center [656, 203] width 95 height 11
type input "*******"
click at [606, 465] on button "Appliquer (5)" at bounding box center [600, 465] width 62 height 18
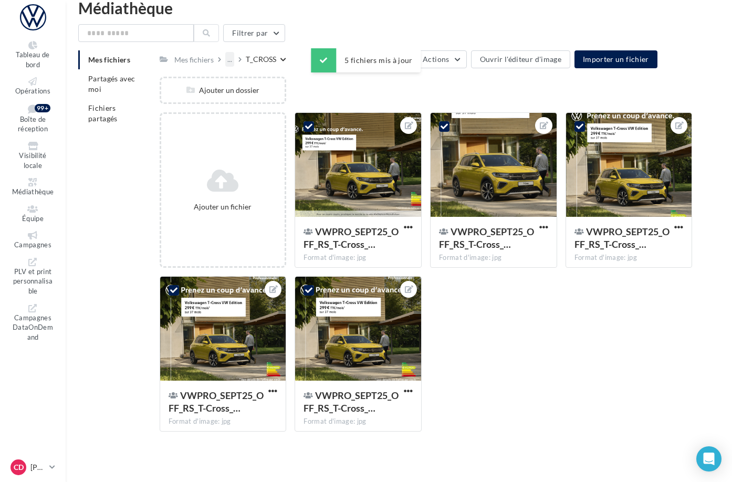
click at [234, 61] on div "..." at bounding box center [229, 59] width 9 height 15
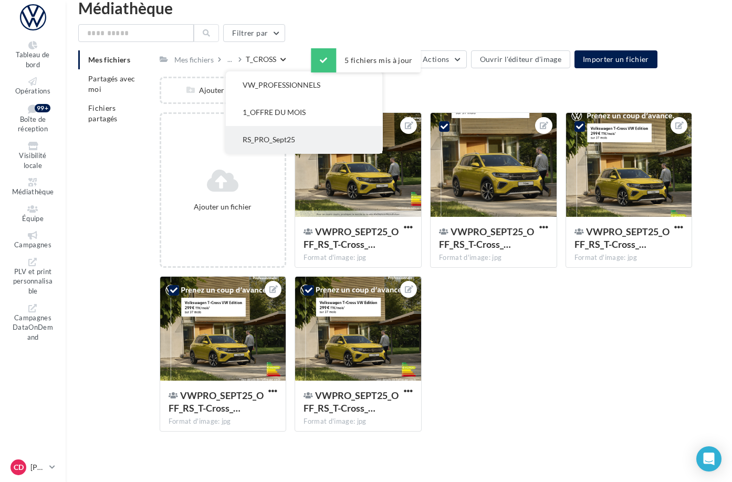
click at [301, 136] on button "RS_PRO_Sept25" at bounding box center [304, 139] width 157 height 27
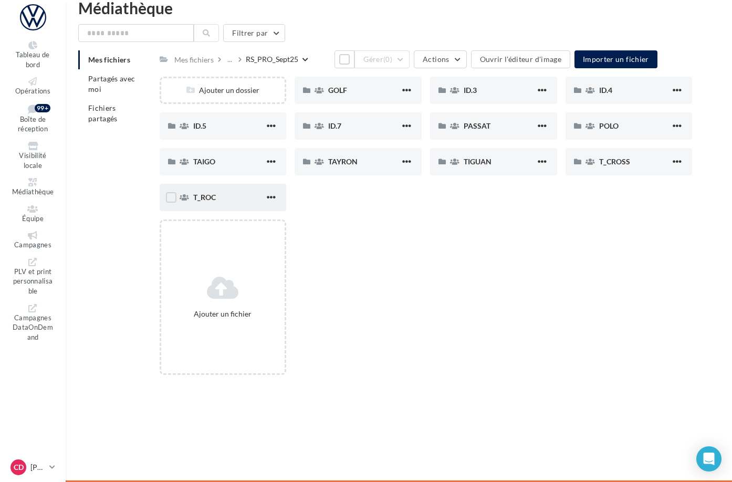
click at [216, 202] on span "T_ROC" at bounding box center [204, 197] width 23 height 9
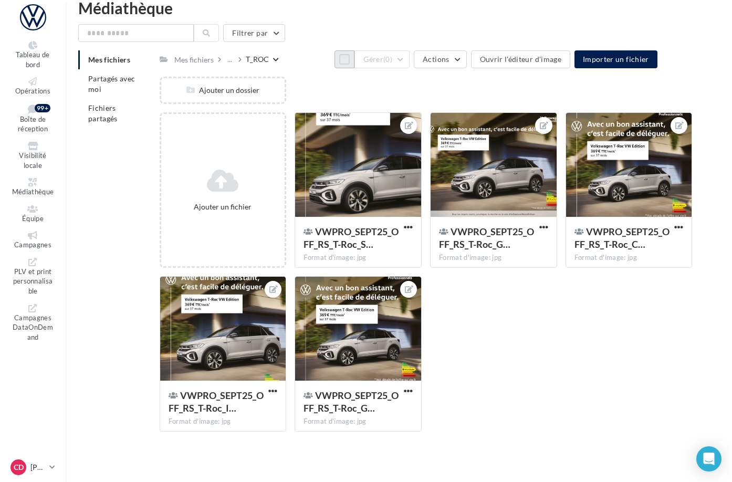
click at [335, 62] on button "Tout sélectionner" at bounding box center [345, 59] width 20 height 18
click at [234, 60] on div "..." at bounding box center [229, 59] width 9 height 15
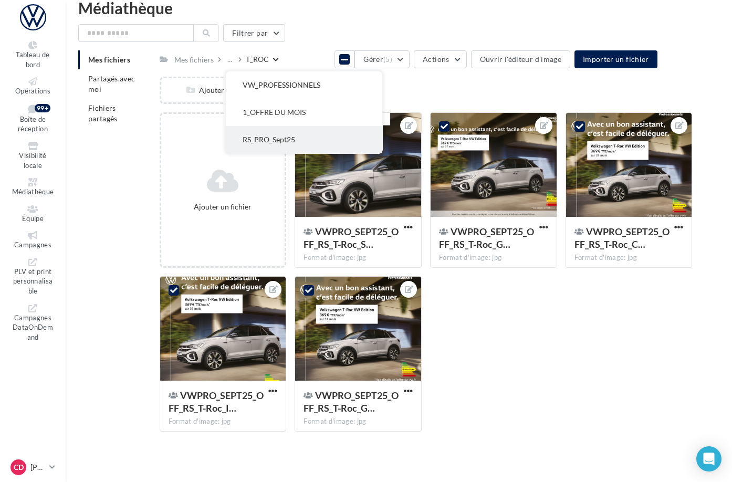
click at [313, 135] on button "RS_PRO_Sept25" at bounding box center [304, 139] width 157 height 27
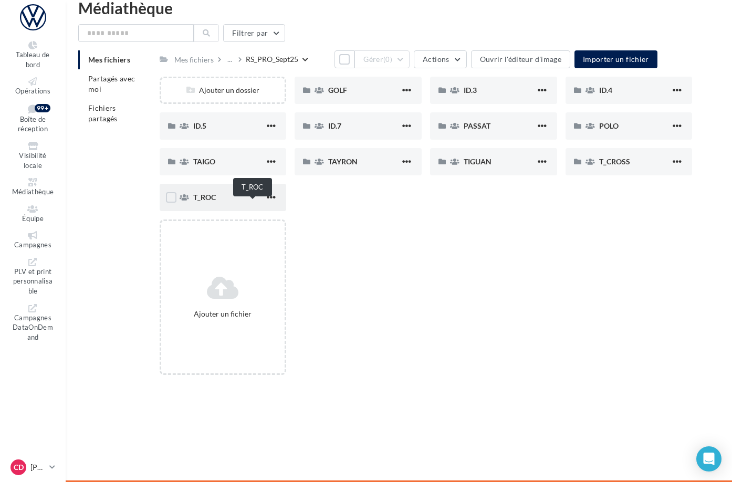
click at [216, 202] on span "T_ROC" at bounding box center [204, 197] width 23 height 9
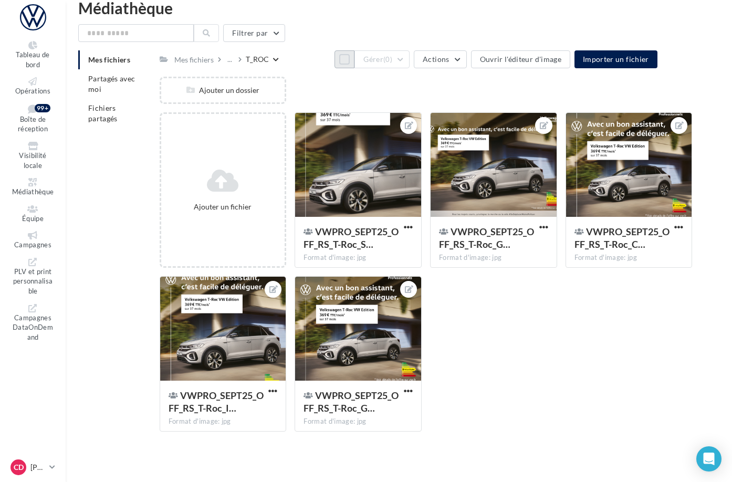
click at [335, 63] on button "Tout sélectionner" at bounding box center [345, 59] width 20 height 18
click at [410, 64] on button "Gérer (5)" at bounding box center [382, 59] width 55 height 18
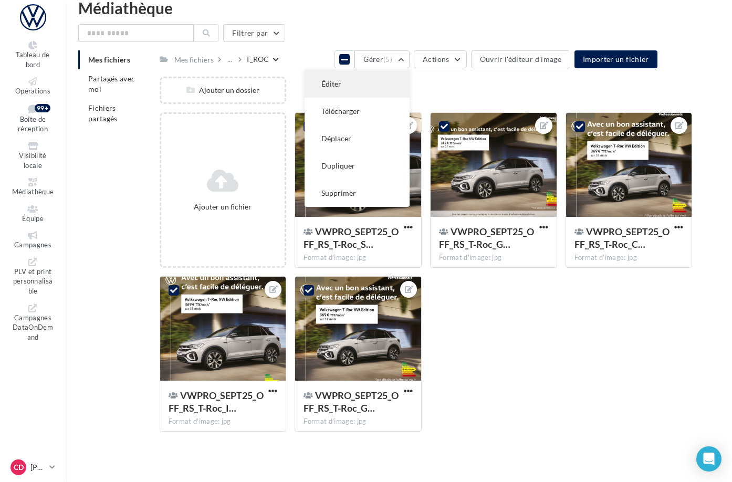
click at [410, 82] on button "Éditer" at bounding box center [357, 83] width 105 height 27
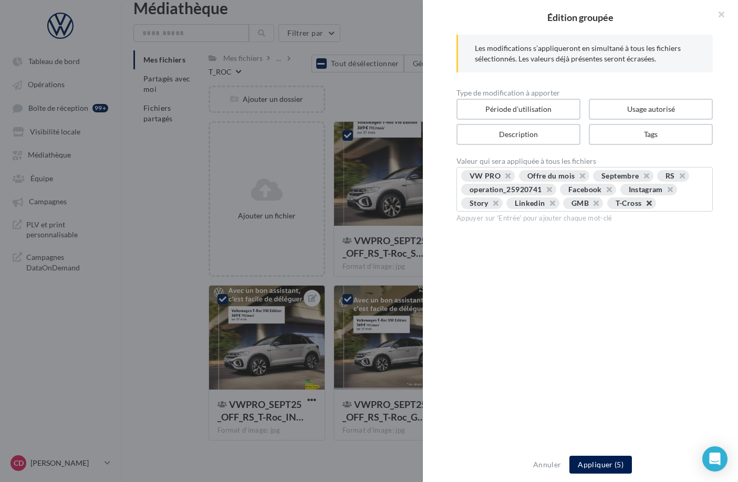
click at [643, 206] on button "button" at bounding box center [643, 206] width 0 height 0
click at [559, 211] on div "VW PRO Offre du mois Septembre RS operation_25920741 Facebook Instagram Story L…" at bounding box center [584, 190] width 247 height 41
click at [609, 209] on input "text" at bounding box center [656, 203] width 95 height 11
type input "*****"
click at [598, 466] on button "Appliquer (5)" at bounding box center [600, 465] width 62 height 18
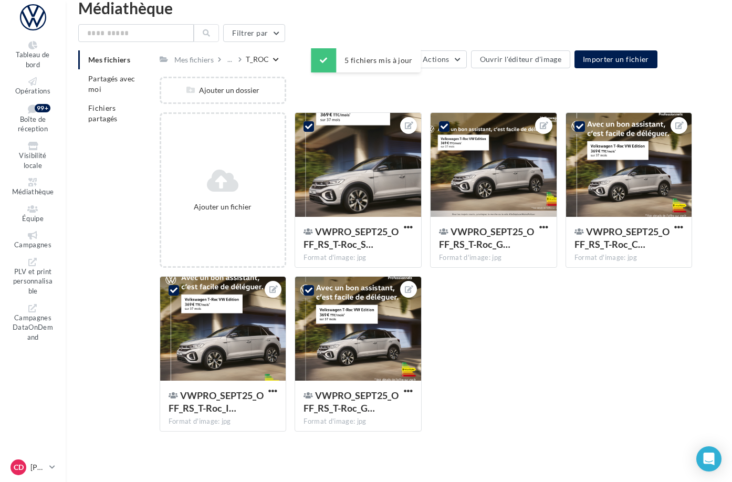
click at [410, 60] on button "Gérer (5)" at bounding box center [382, 59] width 55 height 18
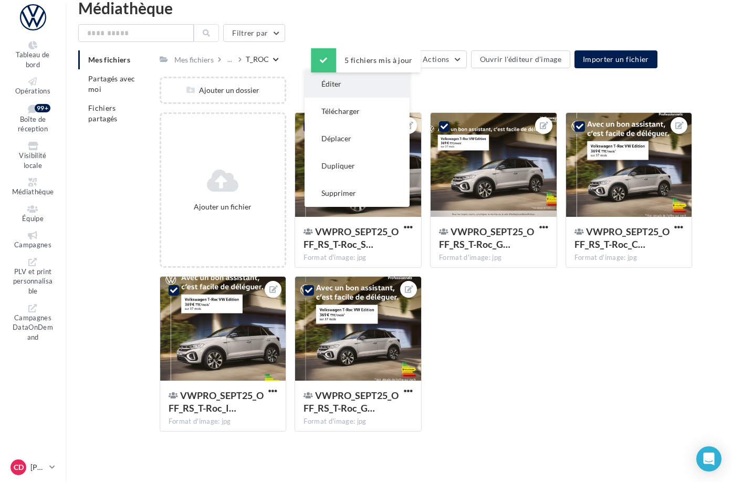
click at [410, 88] on button "Éditer" at bounding box center [357, 83] width 105 height 27
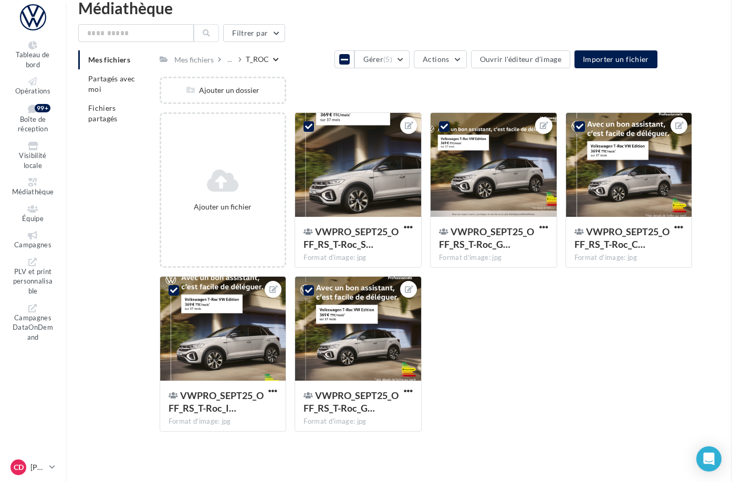
click at [331, 68] on div "Mes fichiers ... T_ROC Tout désélectionner Gérer (5) Actions Ouvrir l'éditeur d…" at bounding box center [409, 59] width 498 height 18
click at [341, 64] on icon at bounding box center [344, 59] width 7 height 8
click at [234, 60] on div "..." at bounding box center [229, 59] width 9 height 15
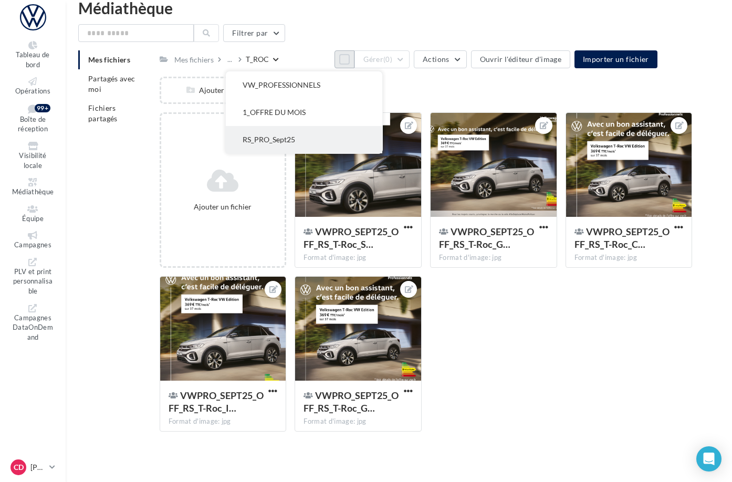
click at [294, 133] on button "RS_PRO_Sept25" at bounding box center [304, 139] width 157 height 27
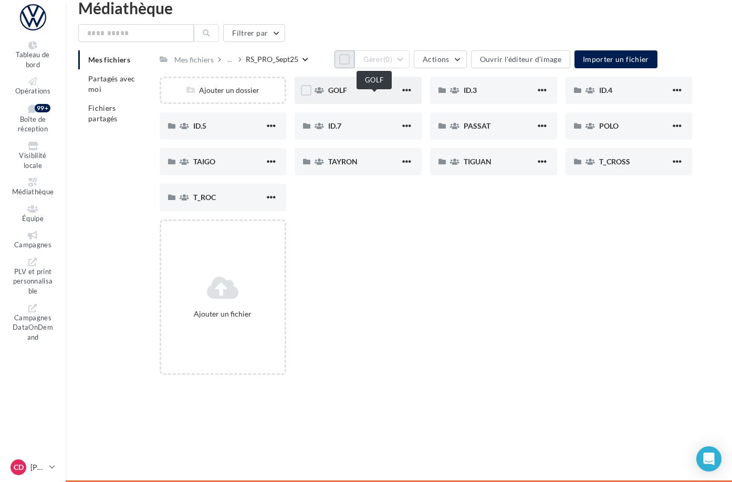
click at [347, 95] on span "GOLF" at bounding box center [337, 90] width 19 height 9
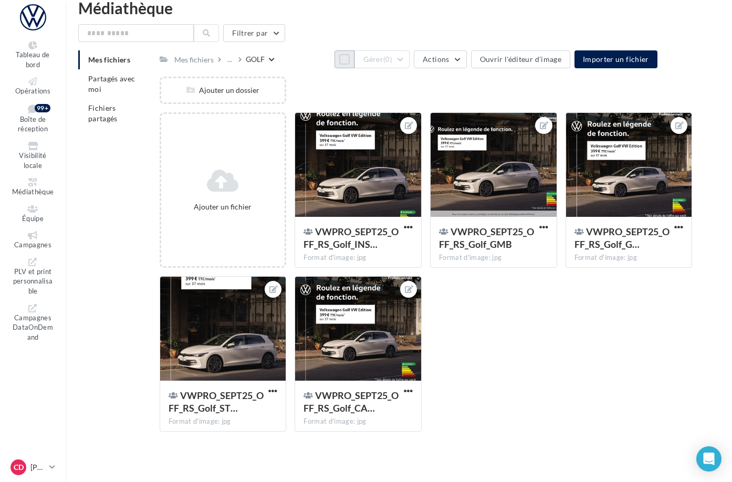
click at [335, 58] on button "Tout sélectionner" at bounding box center [345, 59] width 20 height 18
drag, startPoint x: 453, startPoint y: 64, endPoint x: 453, endPoint y: 72, distance: 8.4
click at [410, 65] on button "Gérer (5)" at bounding box center [382, 59] width 55 height 18
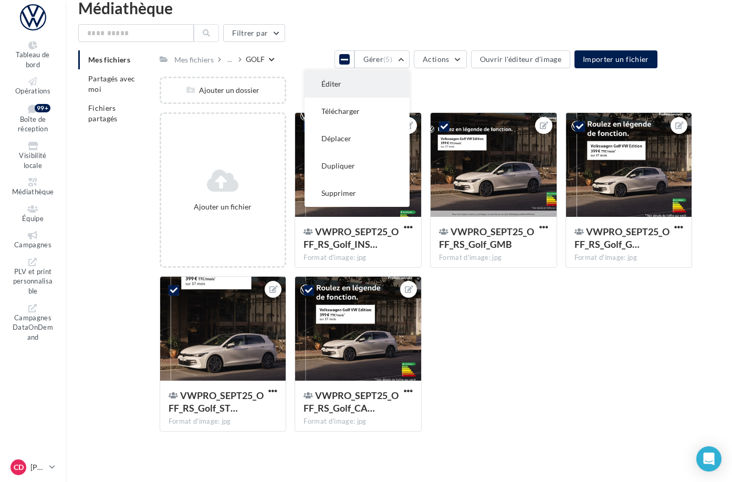
click at [410, 78] on button "Éditer" at bounding box center [357, 83] width 105 height 27
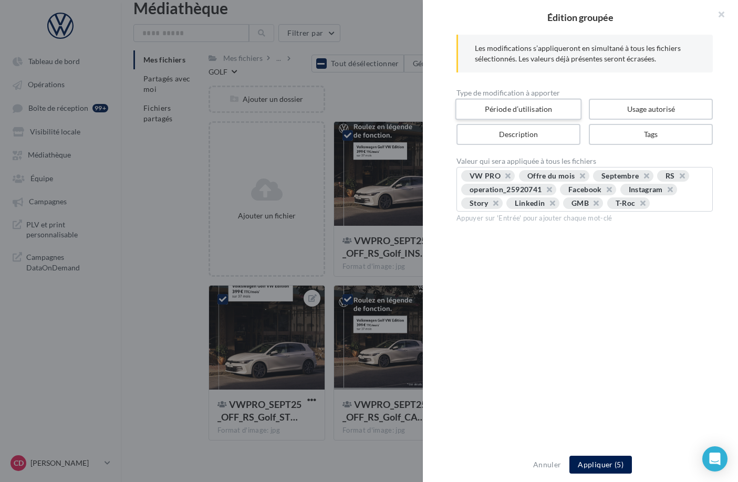
click at [503, 109] on label "Période d’utilisation" at bounding box center [518, 110] width 127 height 22
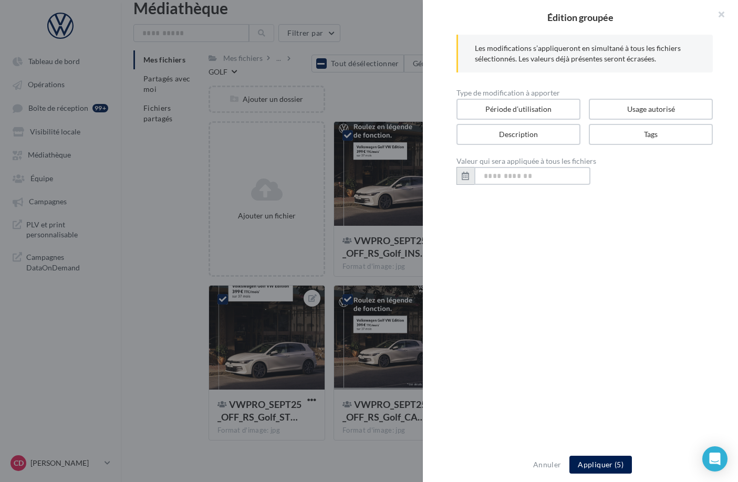
click at [535, 176] on input "text" at bounding box center [532, 176] width 116 height 18
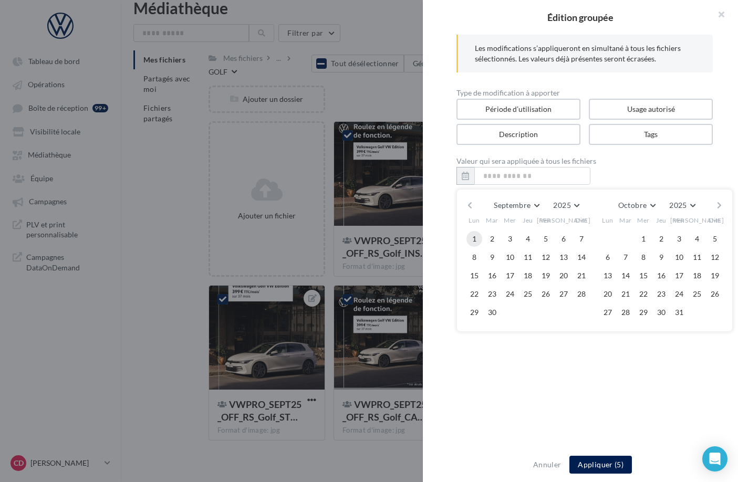
click at [475, 236] on button "1" at bounding box center [474, 239] width 16 height 16
drag, startPoint x: 495, startPoint y: 313, endPoint x: 507, endPoint y: 318, distance: 13.7
click at [495, 313] on button "30" at bounding box center [492, 313] width 16 height 16
type input "**********"
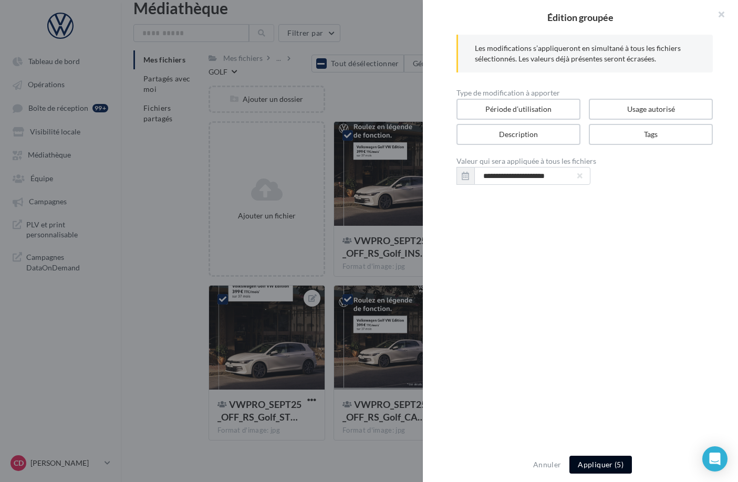
click at [612, 463] on button "Appliquer (5)" at bounding box center [600, 465] width 62 height 18
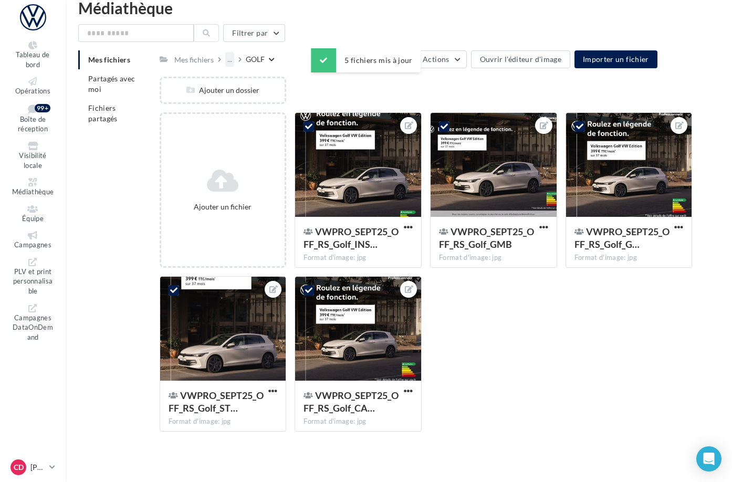
click at [234, 61] on div "..." at bounding box center [229, 59] width 9 height 15
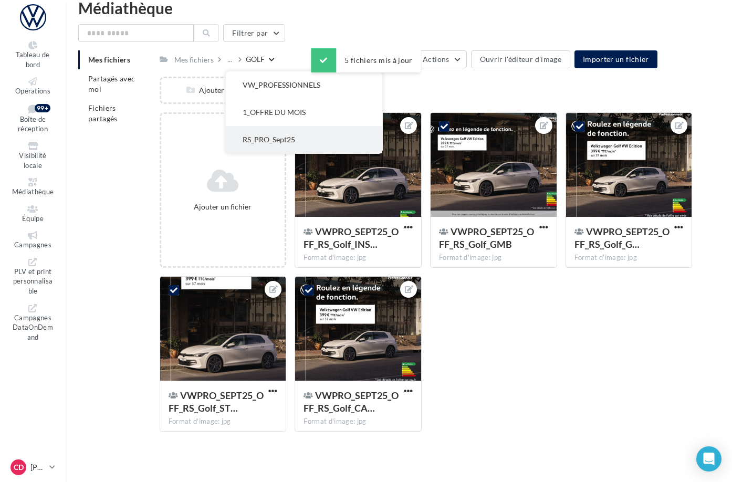
click at [300, 139] on button "RS_PRO_Sept25" at bounding box center [304, 139] width 157 height 27
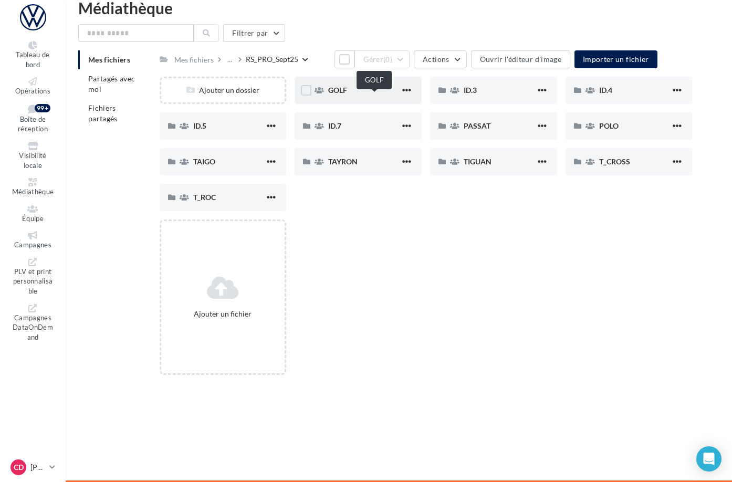
click at [347, 95] on span "GOLF" at bounding box center [337, 90] width 19 height 9
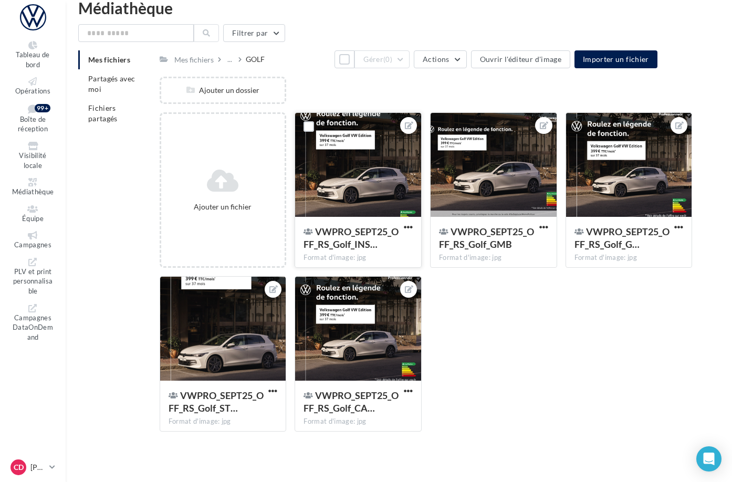
click at [398, 156] on div at bounding box center [358, 165] width 126 height 105
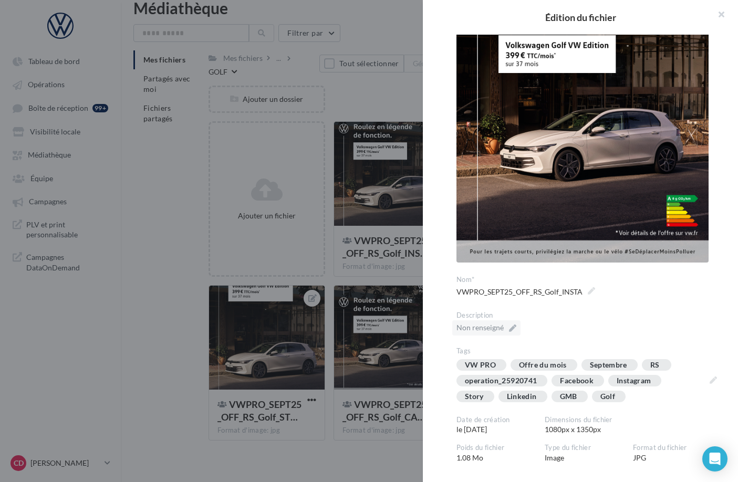
scroll to position [292, 0]
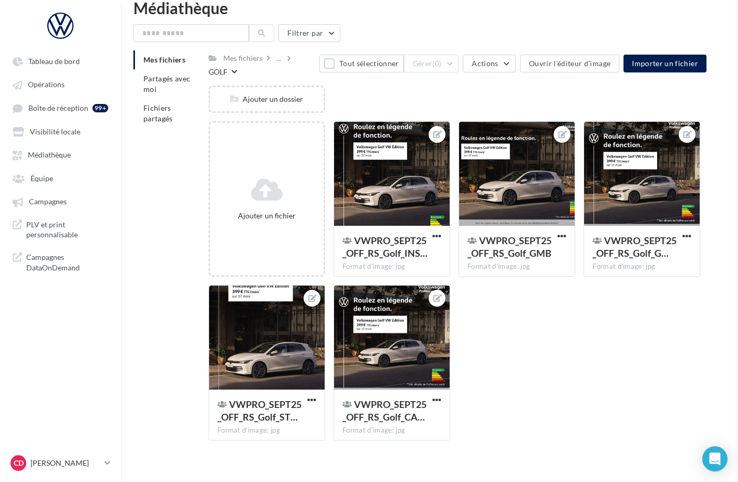
drag, startPoint x: 373, startPoint y: 105, endPoint x: 314, endPoint y: 71, distance: 68.7
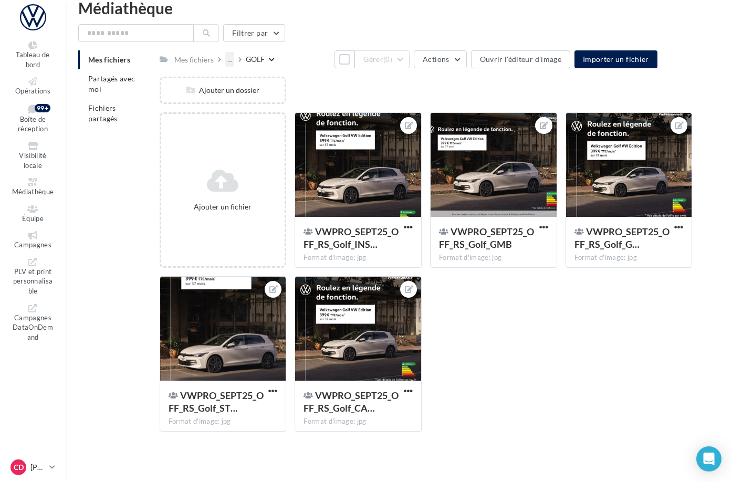
click at [234, 60] on div "..." at bounding box center [229, 59] width 9 height 15
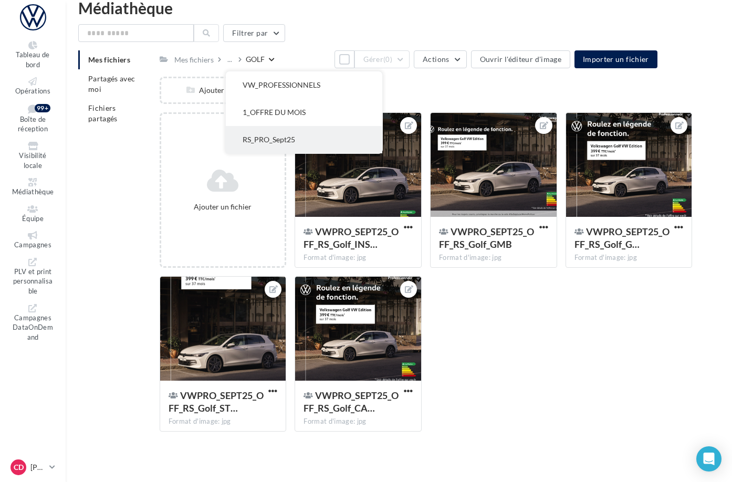
click at [316, 131] on button "RS_PRO_Sept25" at bounding box center [304, 139] width 157 height 27
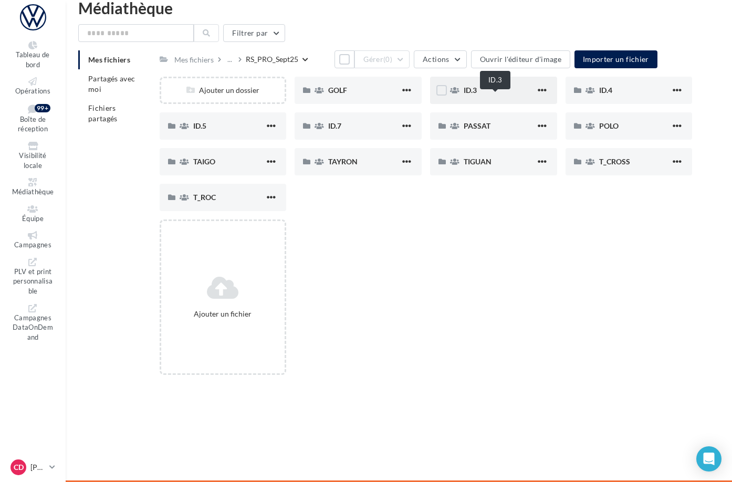
click at [477, 95] on span "ID.3" at bounding box center [470, 90] width 13 height 9
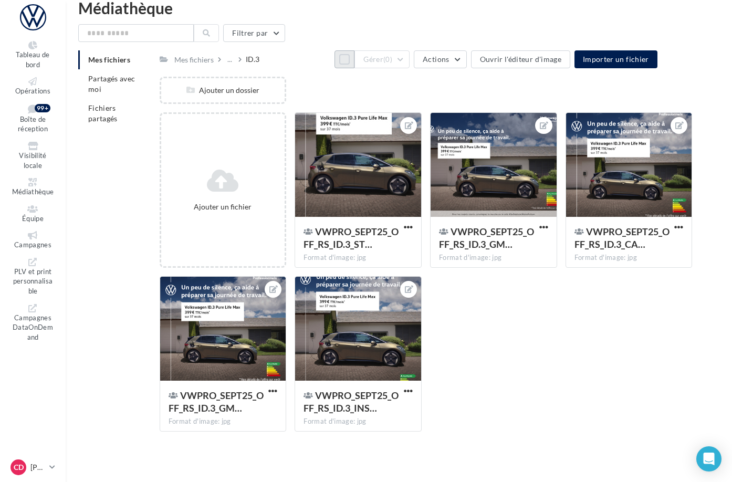
click at [335, 65] on button "Tout sélectionner" at bounding box center [345, 59] width 20 height 18
click at [410, 64] on button "Gérer (5)" at bounding box center [382, 59] width 55 height 18
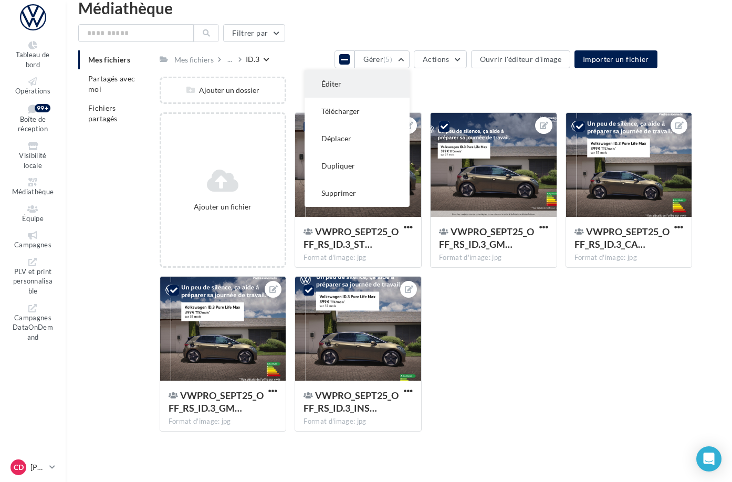
click at [410, 84] on button "Éditer" at bounding box center [357, 83] width 105 height 27
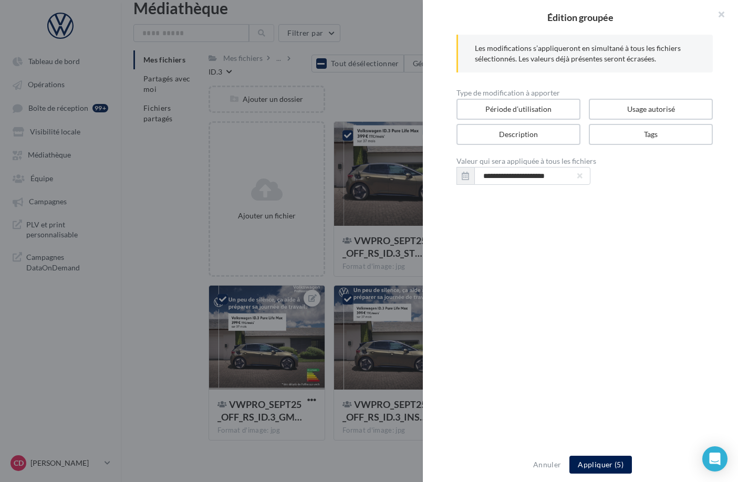
click at [381, 97] on div at bounding box center [369, 241] width 738 height 482
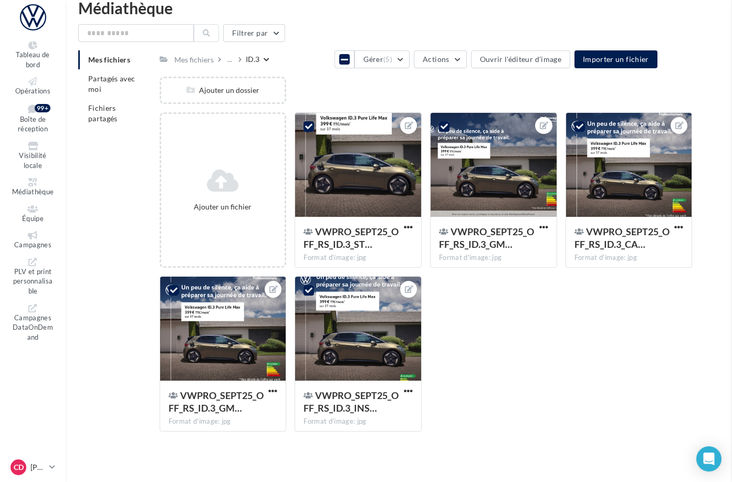
drag, startPoint x: 327, startPoint y: 66, endPoint x: 318, endPoint y: 66, distance: 8.4
click at [341, 64] on icon at bounding box center [344, 59] width 7 height 8
click at [234, 59] on div "..." at bounding box center [229, 59] width 9 height 15
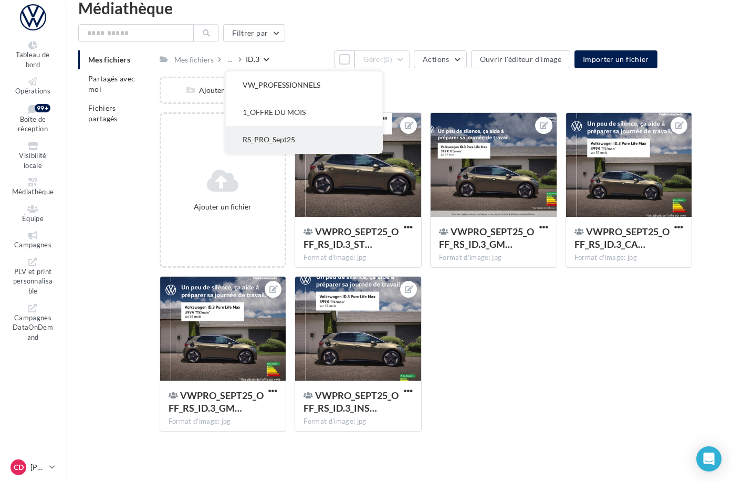
click at [314, 130] on button "RS_PRO_Sept25" at bounding box center [304, 139] width 157 height 27
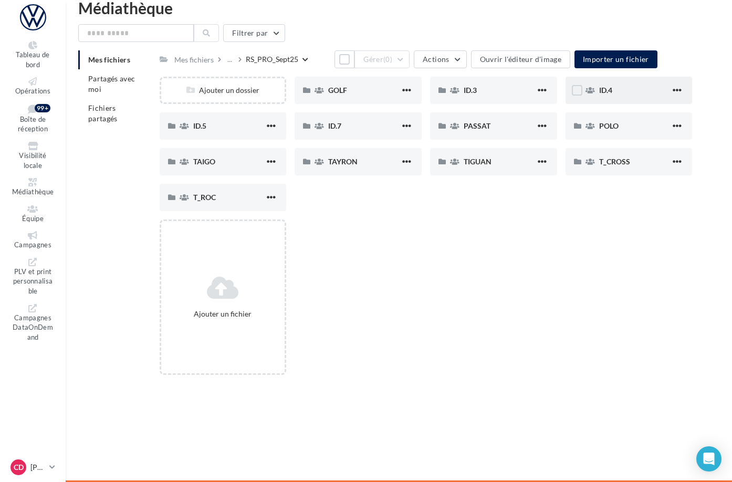
click at [612, 95] on span "ID.4" at bounding box center [605, 90] width 13 height 9
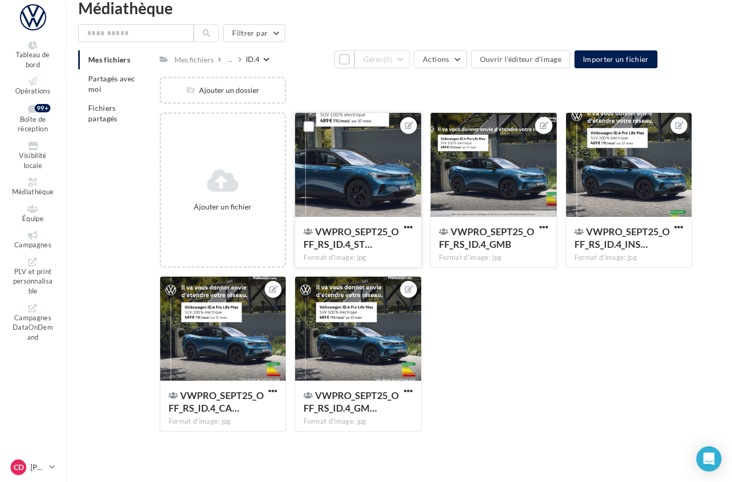
click at [386, 154] on div at bounding box center [358, 165] width 126 height 105
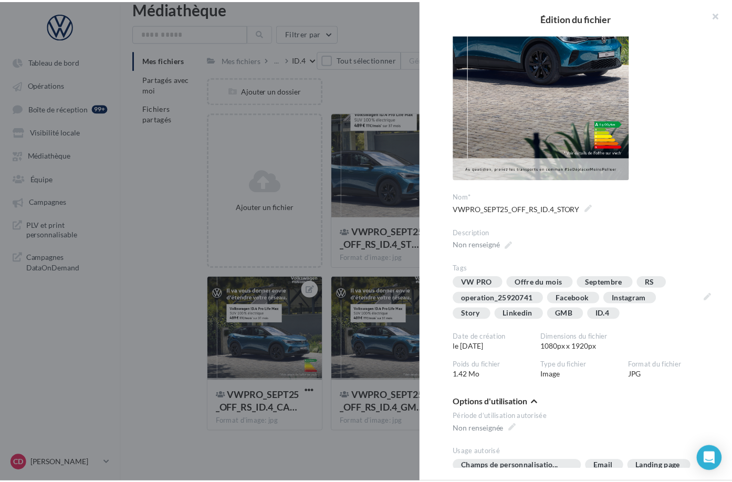
scroll to position [168, 0]
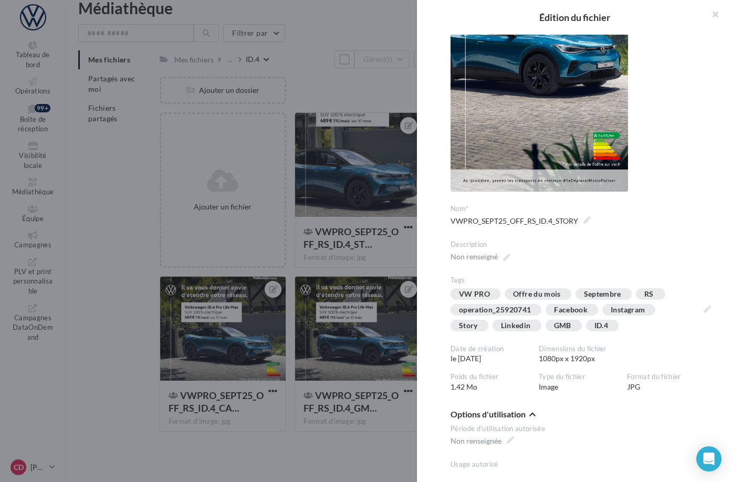
click at [353, 92] on div at bounding box center [366, 241] width 732 height 482
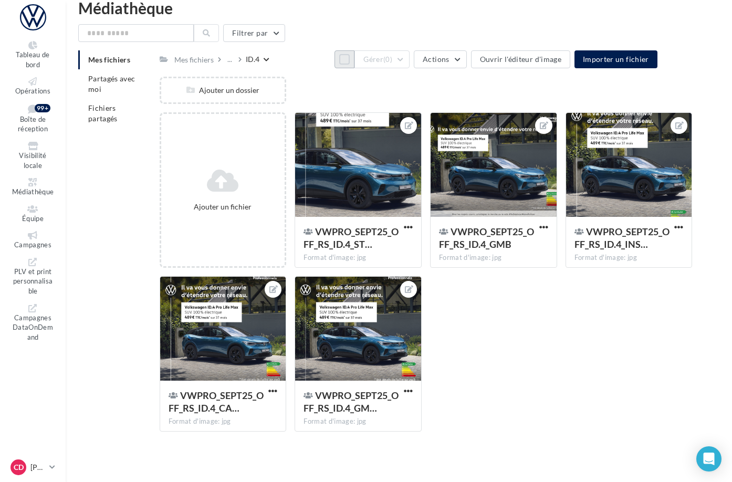
click at [335, 59] on button "Tout sélectionner" at bounding box center [345, 59] width 20 height 18
click at [410, 63] on button "Gérer (5)" at bounding box center [382, 59] width 55 height 18
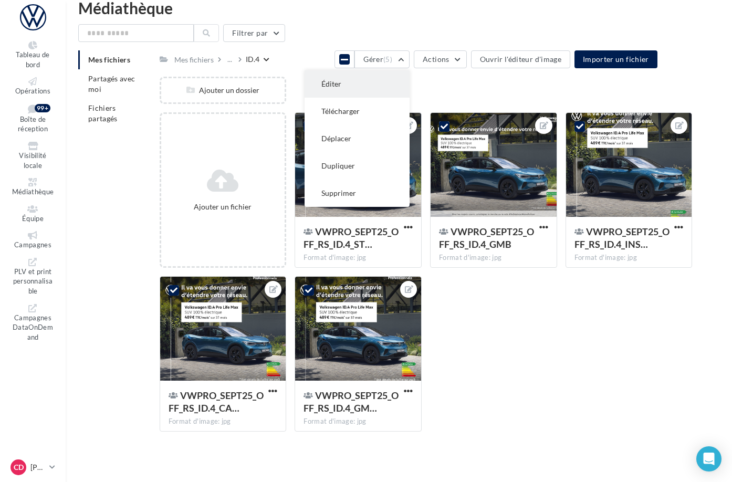
click at [410, 82] on button "Éditer" at bounding box center [357, 83] width 105 height 27
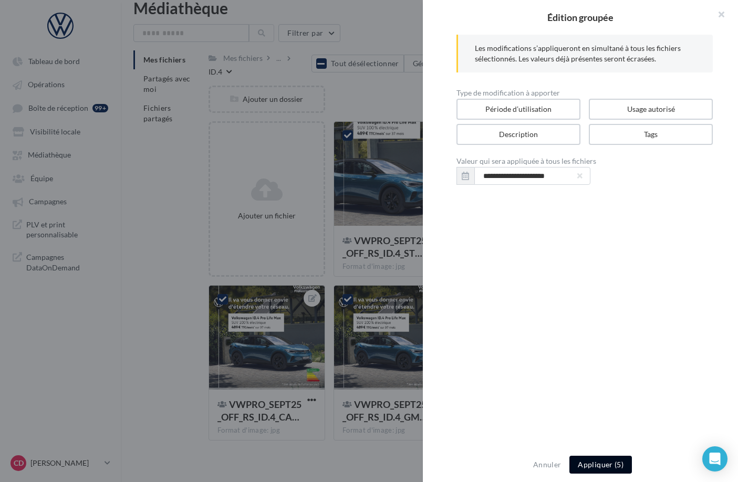
click at [590, 467] on button "Appliquer (5)" at bounding box center [600, 465] width 62 height 18
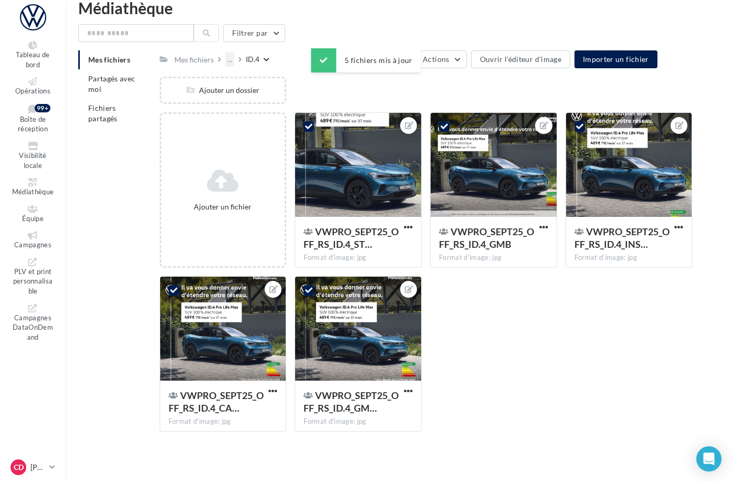
click at [234, 60] on div "..." at bounding box center [229, 59] width 9 height 15
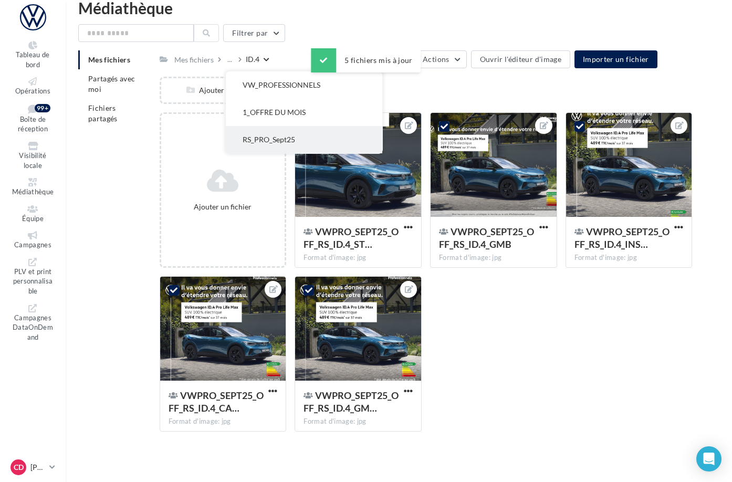
click at [298, 131] on button "RS_PRO_Sept25" at bounding box center [304, 139] width 157 height 27
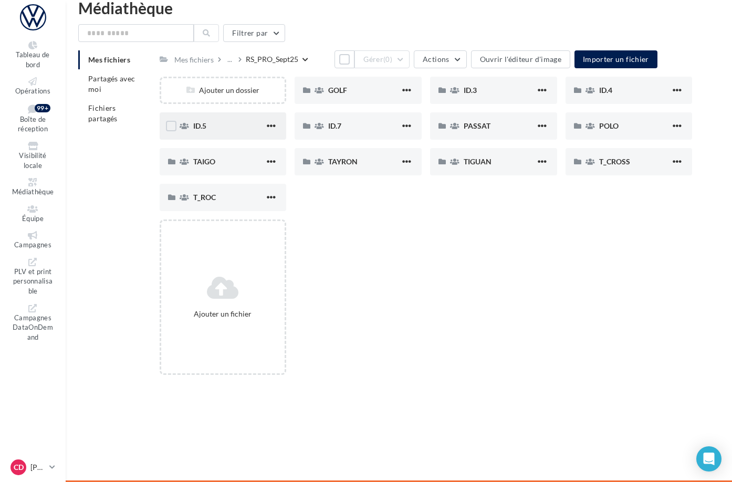
click at [206, 130] on span "ID.5" at bounding box center [199, 125] width 13 height 9
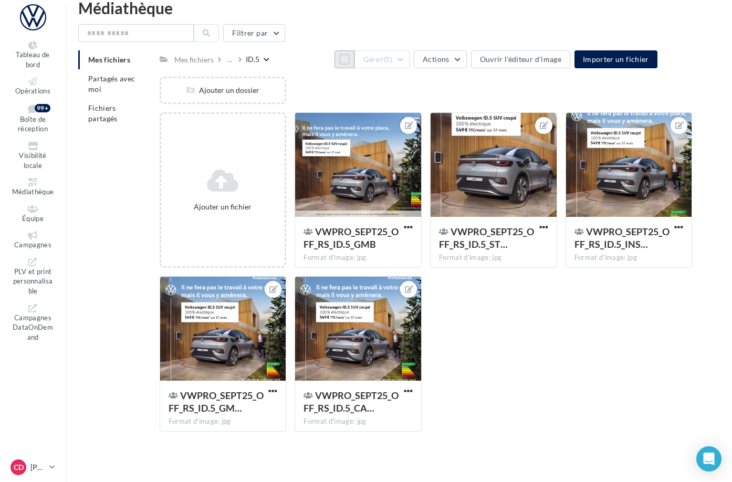
click at [335, 61] on button "Tout sélectionner" at bounding box center [345, 59] width 20 height 18
click at [410, 65] on button "Gérer (5)" at bounding box center [382, 59] width 55 height 18
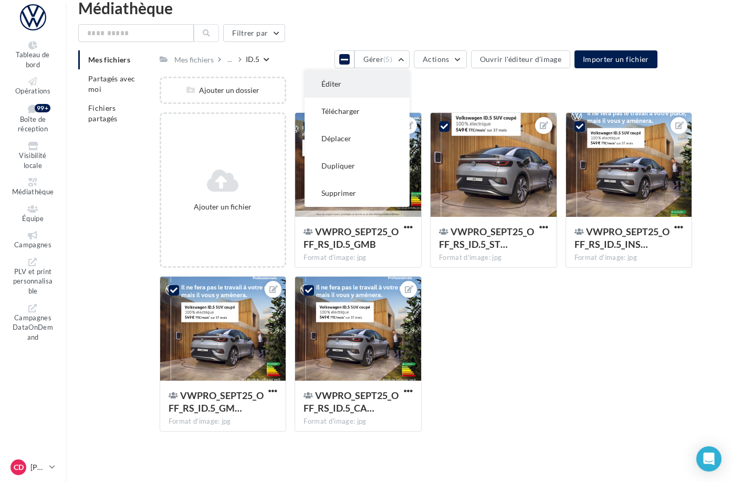
click at [410, 80] on button "Éditer" at bounding box center [357, 83] width 105 height 27
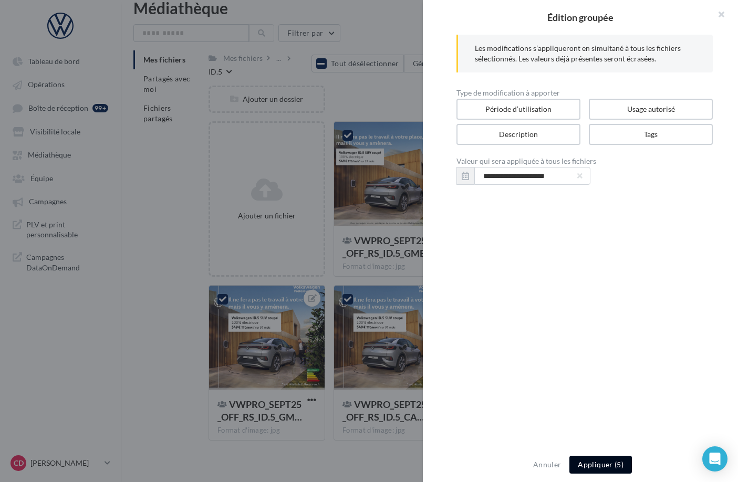
click at [591, 466] on button "Appliquer (5)" at bounding box center [600, 465] width 62 height 18
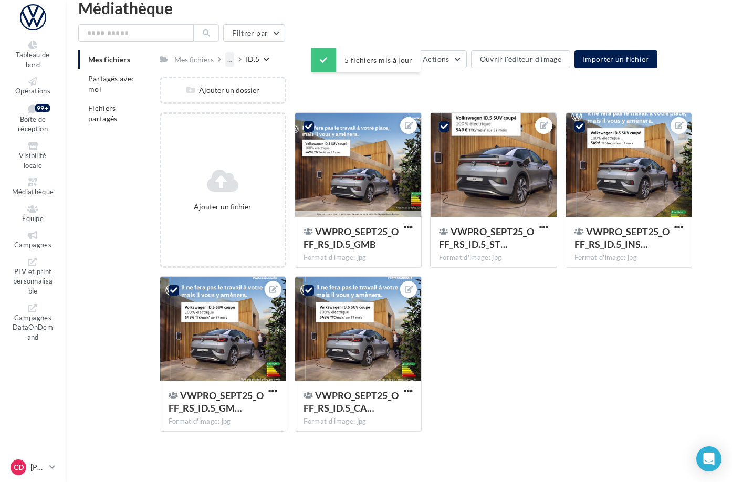
click at [234, 61] on div "..." at bounding box center [229, 59] width 9 height 15
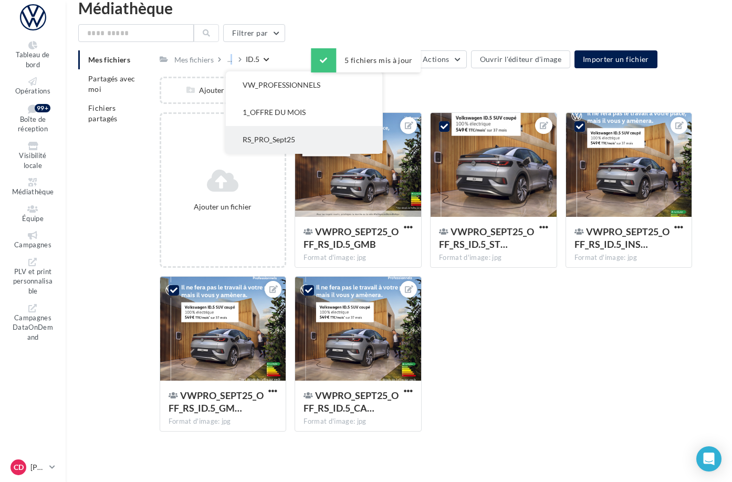
click at [303, 135] on button "RS_PRO_Sept25" at bounding box center [304, 139] width 157 height 27
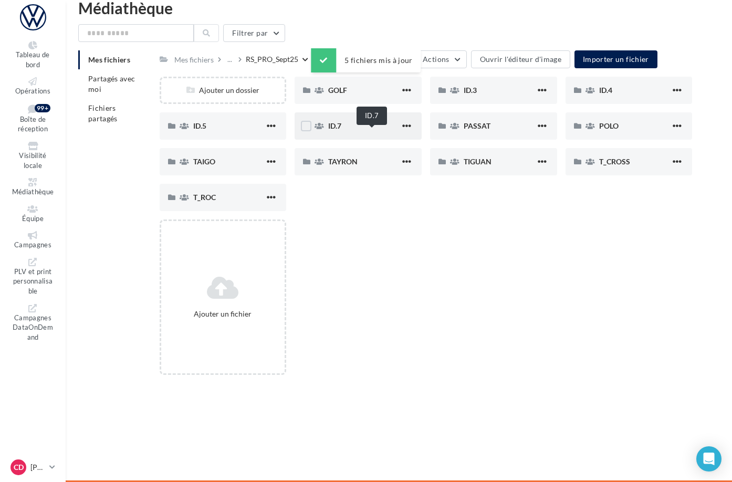
click at [341, 130] on span "ID.7" at bounding box center [334, 125] width 13 height 9
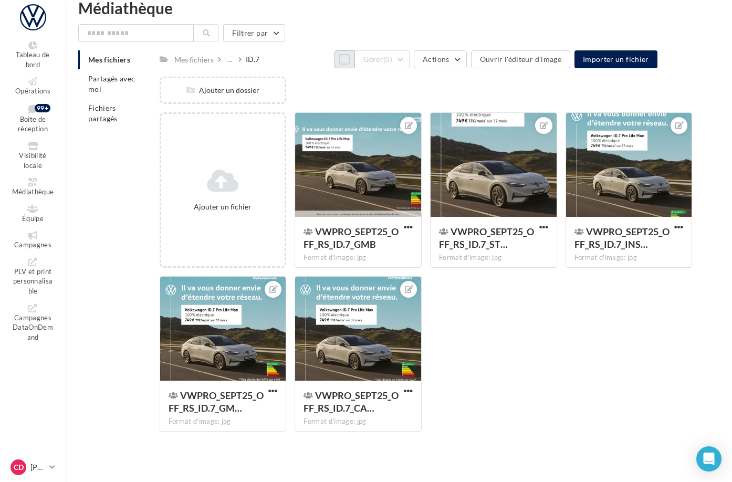
click at [335, 58] on button "Tout sélectionner" at bounding box center [345, 59] width 20 height 18
drag, startPoint x: 455, startPoint y: 64, endPoint x: 454, endPoint y: 72, distance: 8.4
click at [410, 63] on button "Gérer (5)" at bounding box center [382, 59] width 55 height 18
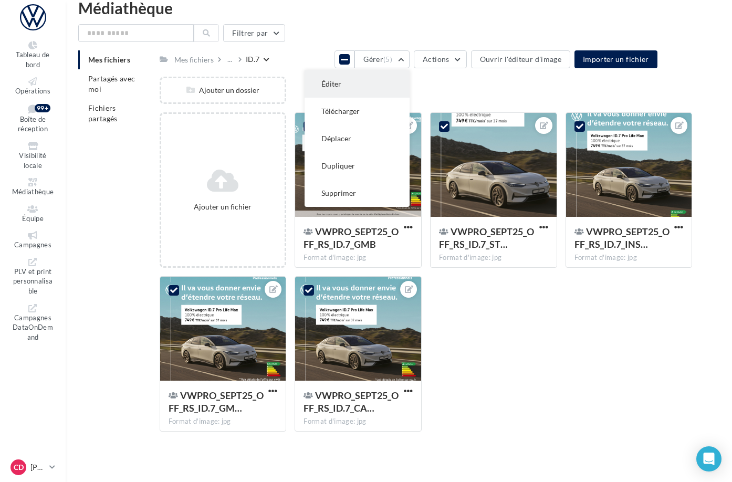
click at [410, 82] on button "Éditer" at bounding box center [357, 83] width 105 height 27
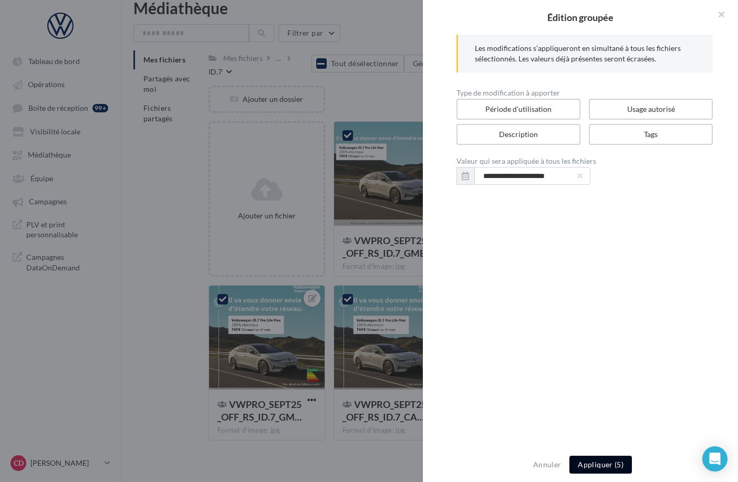
click at [604, 463] on button "Appliquer (5)" at bounding box center [600, 465] width 62 height 18
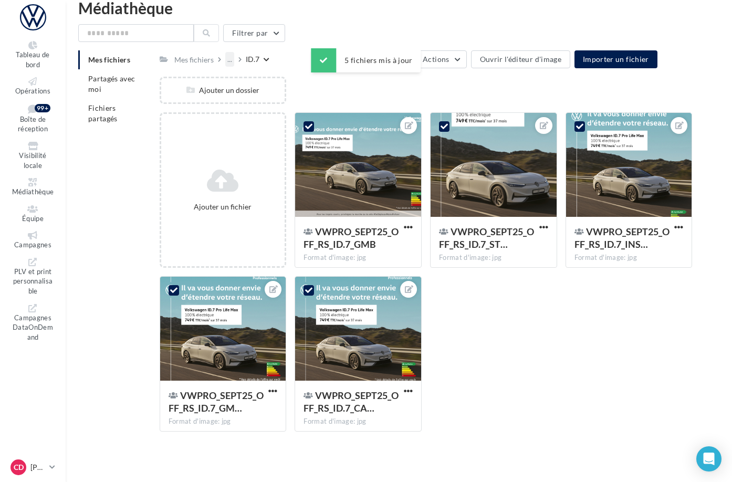
click at [234, 60] on div "..." at bounding box center [229, 59] width 9 height 15
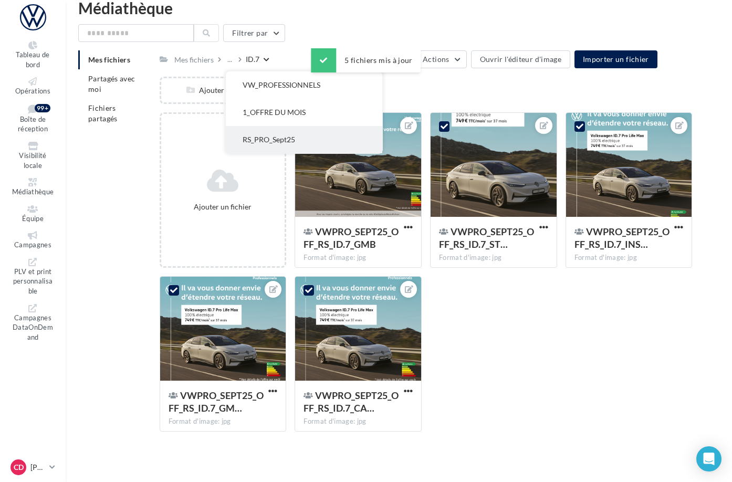
click at [325, 132] on button "RS_PRO_Sept25" at bounding box center [304, 139] width 157 height 27
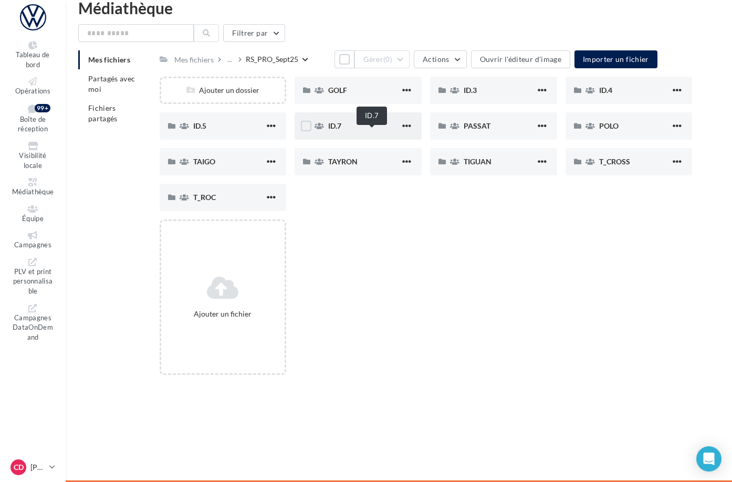
click at [341, 130] on span "ID.7" at bounding box center [334, 125] width 13 height 9
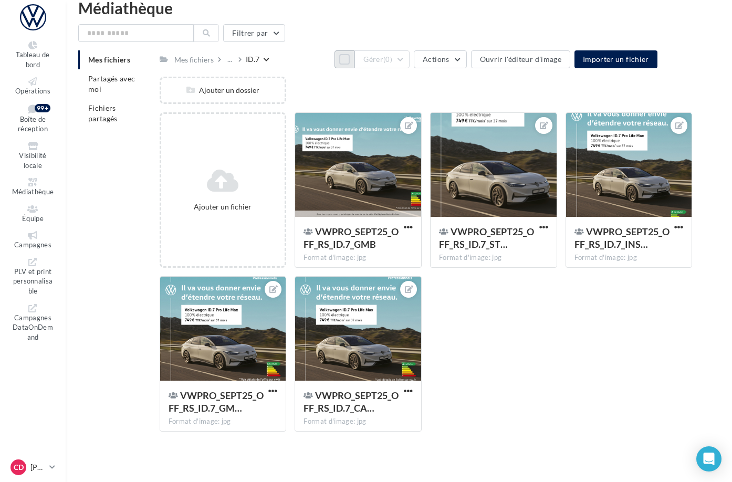
click at [335, 57] on button "Tout sélectionner" at bounding box center [345, 59] width 20 height 18
click at [410, 65] on button "Gérer (5)" at bounding box center [382, 59] width 55 height 18
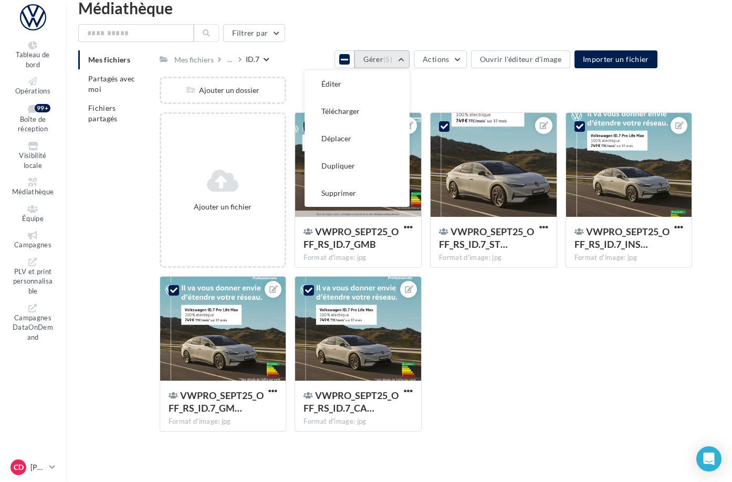
click at [410, 85] on button "Éditer" at bounding box center [357, 83] width 105 height 27
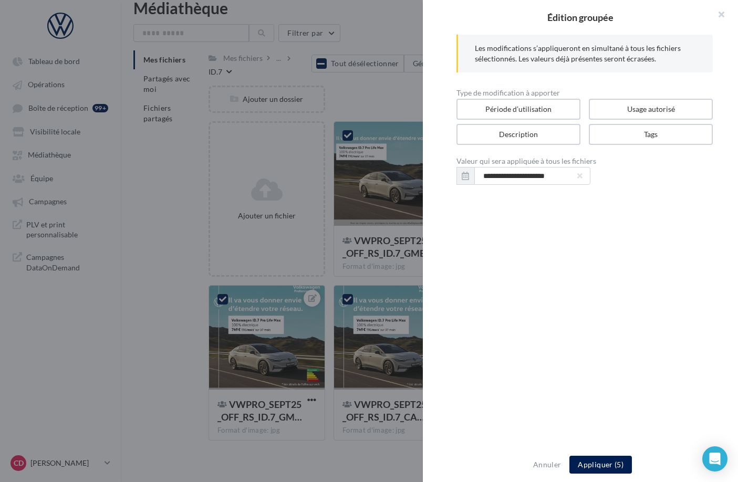
click at [365, 99] on div at bounding box center [369, 241] width 738 height 482
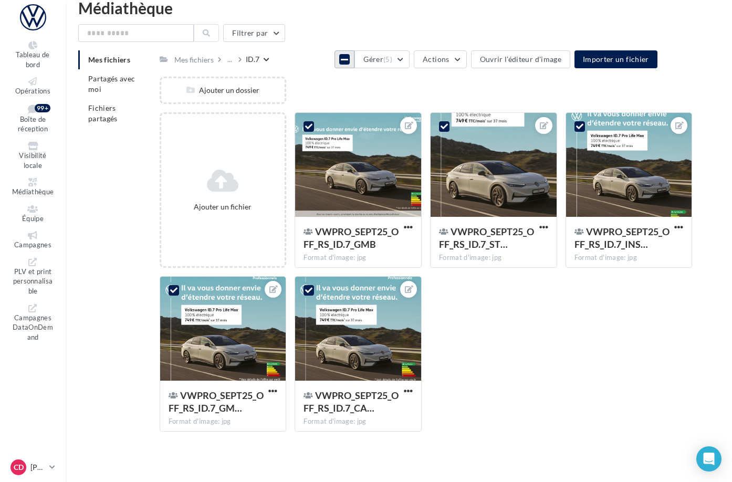
click at [335, 65] on button "Tout désélectionner" at bounding box center [345, 59] width 20 height 18
click at [234, 59] on div "..." at bounding box center [229, 59] width 9 height 15
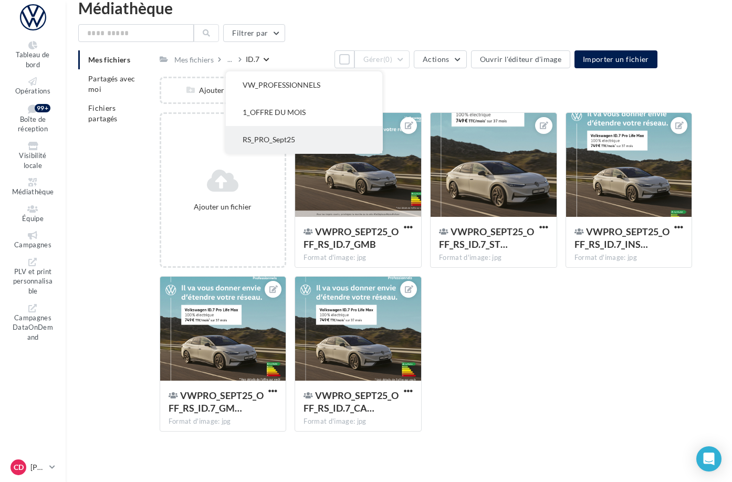
click at [310, 133] on button "RS_PRO_Sept25" at bounding box center [304, 139] width 157 height 27
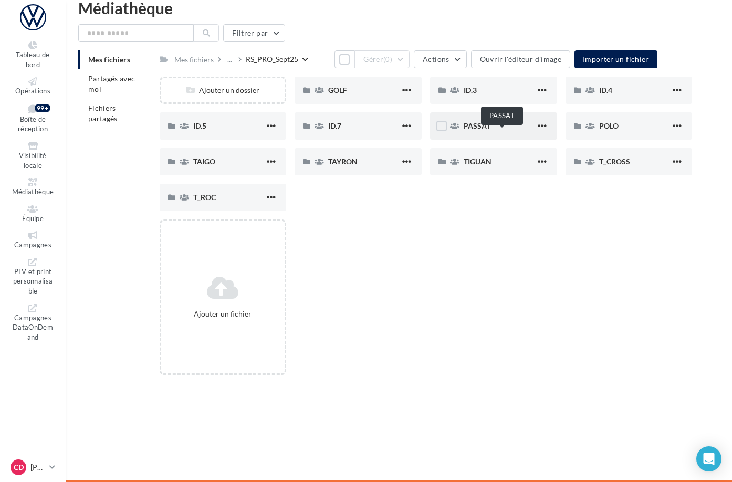
click at [491, 130] on span "PASSAT" at bounding box center [477, 125] width 27 height 9
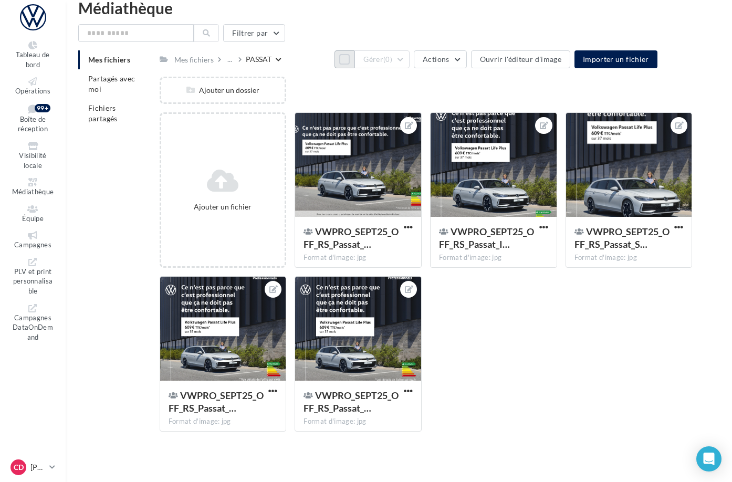
click at [339, 64] on button "Tout sélectionner" at bounding box center [345, 59] width 20 height 18
click at [234, 61] on div "..." at bounding box center [229, 59] width 9 height 15
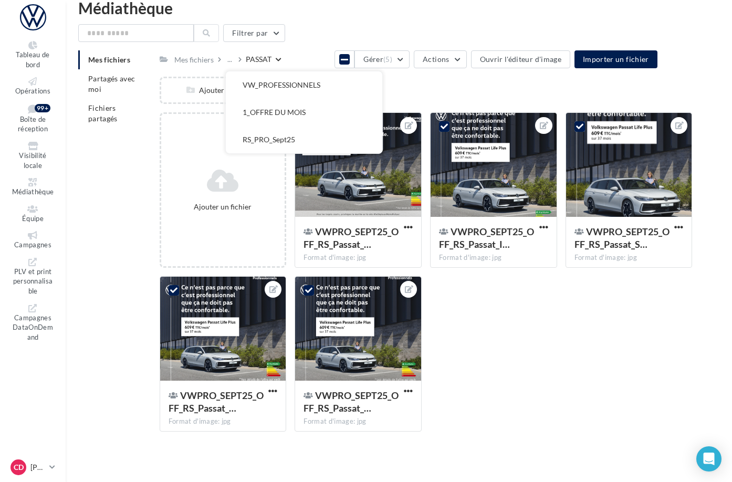
drag, startPoint x: 317, startPoint y: 138, endPoint x: 472, endPoint y: 106, distance: 157.6
click at [472, 107] on div "Mes fichiers ... VW_PROFESSIONNELS 1_OFFRE DU MOIS RS_PRO_Sept25 PASSAT Tout dé…" at bounding box center [426, 245] width 533 height 390
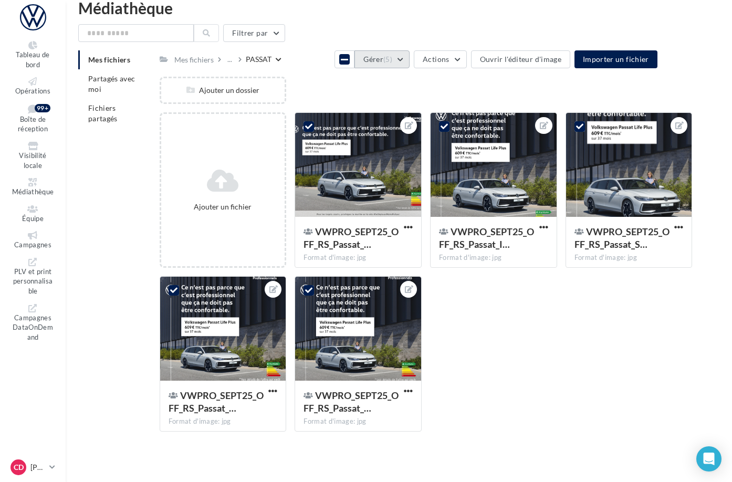
click at [410, 64] on button "Gérer (5)" at bounding box center [382, 59] width 55 height 18
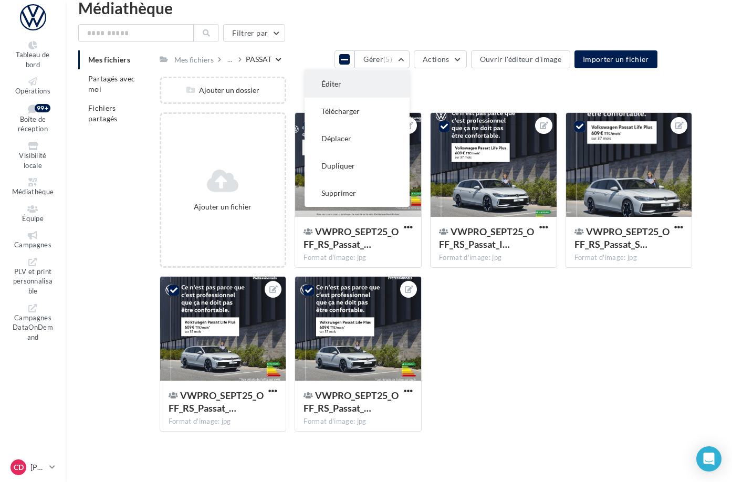
click at [410, 75] on button "Éditer" at bounding box center [357, 83] width 105 height 27
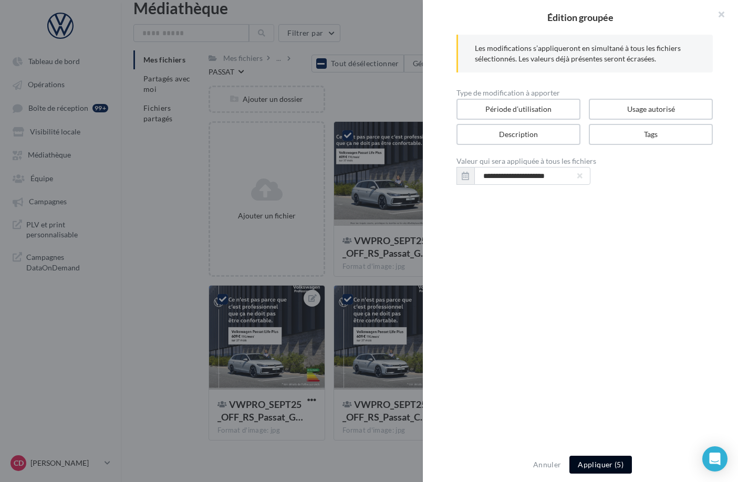
drag, startPoint x: 589, startPoint y: 466, endPoint x: 569, endPoint y: 431, distance: 39.7
click at [589, 465] on button "Appliquer (5)" at bounding box center [600, 465] width 62 height 18
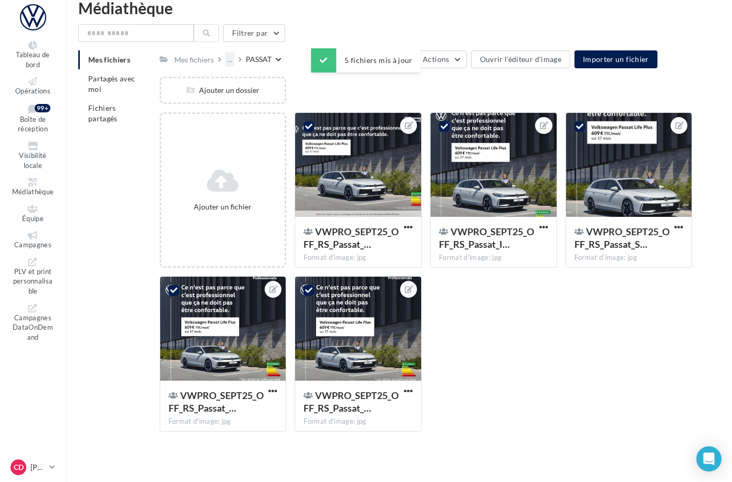
click at [234, 58] on div "..." at bounding box center [229, 59] width 9 height 15
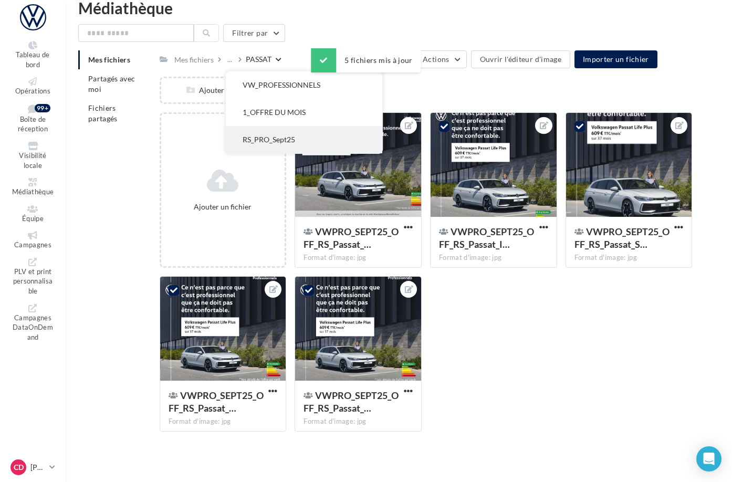
click at [307, 136] on button "RS_PRO_Sept25" at bounding box center [304, 139] width 157 height 27
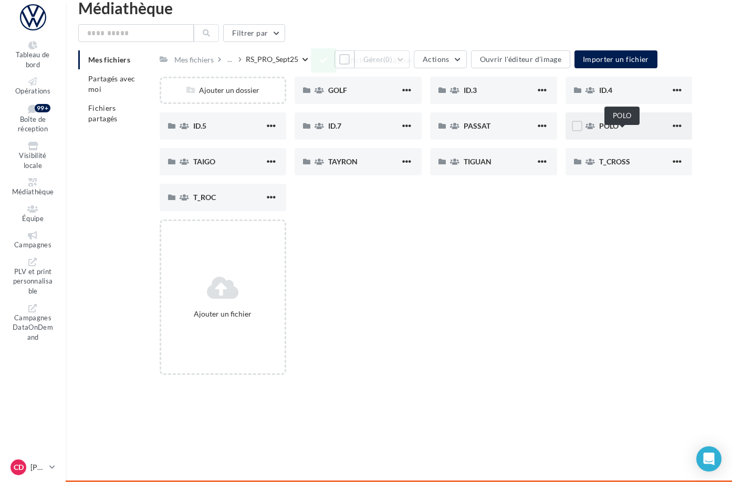
click at [619, 130] on span "POLO" at bounding box center [608, 125] width 19 height 9
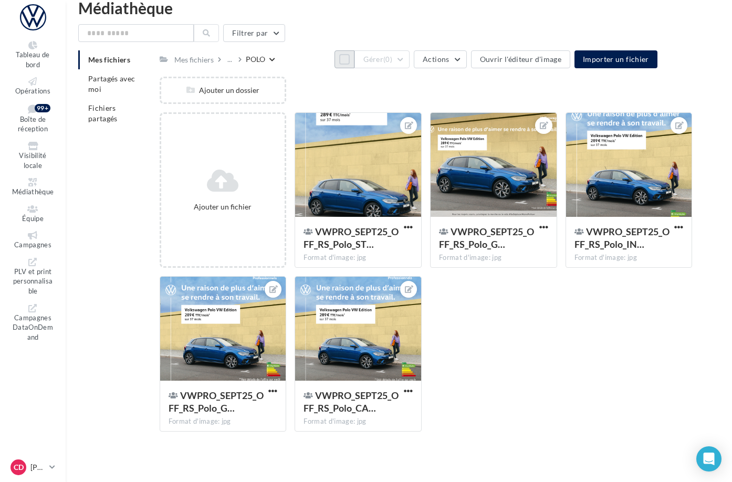
click at [335, 65] on button "Tout sélectionner" at bounding box center [345, 59] width 20 height 18
click at [410, 64] on button "Gérer (5)" at bounding box center [382, 59] width 55 height 18
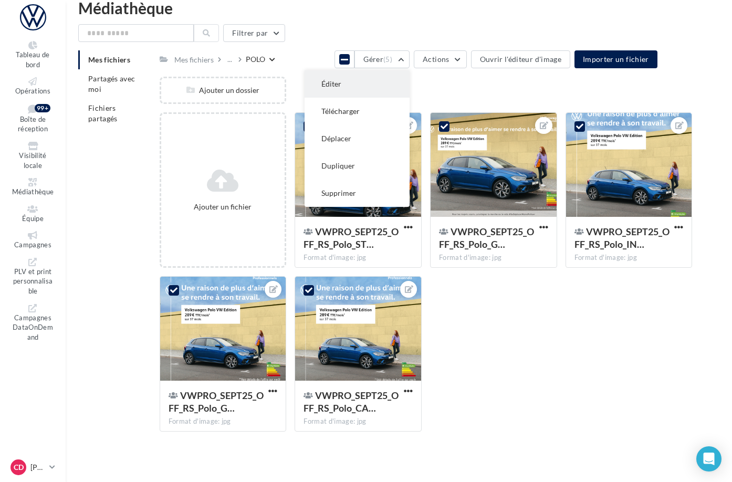
click at [410, 81] on button "Éditer" at bounding box center [357, 83] width 105 height 27
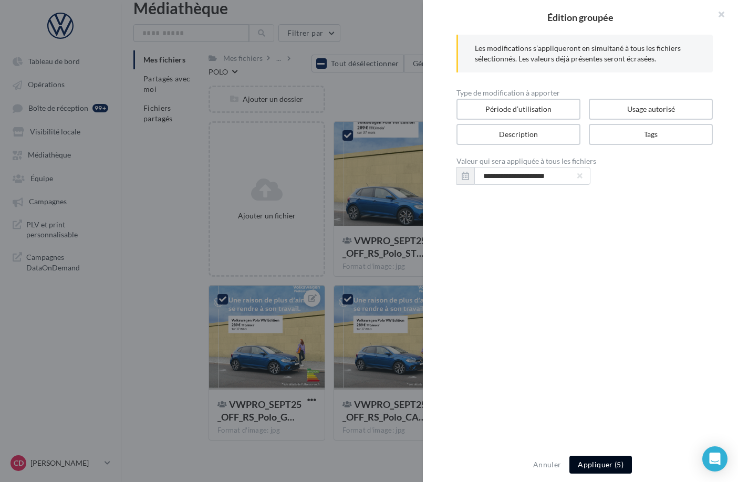
click at [599, 469] on button "Appliquer (5)" at bounding box center [600, 465] width 62 height 18
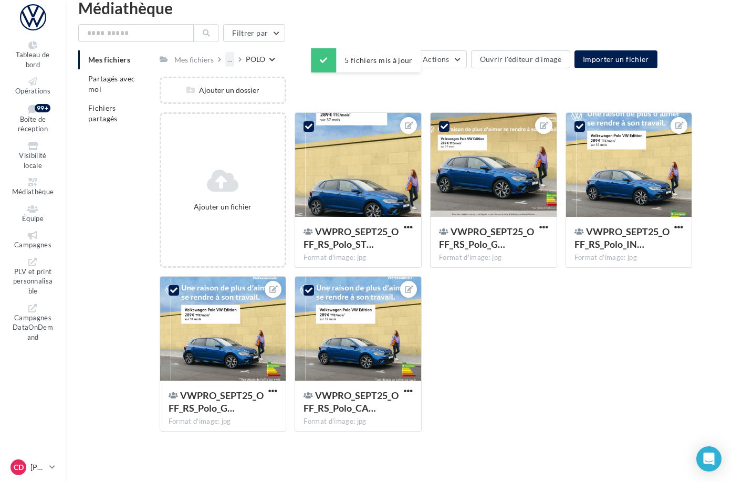
click at [234, 59] on div "..." at bounding box center [229, 59] width 9 height 15
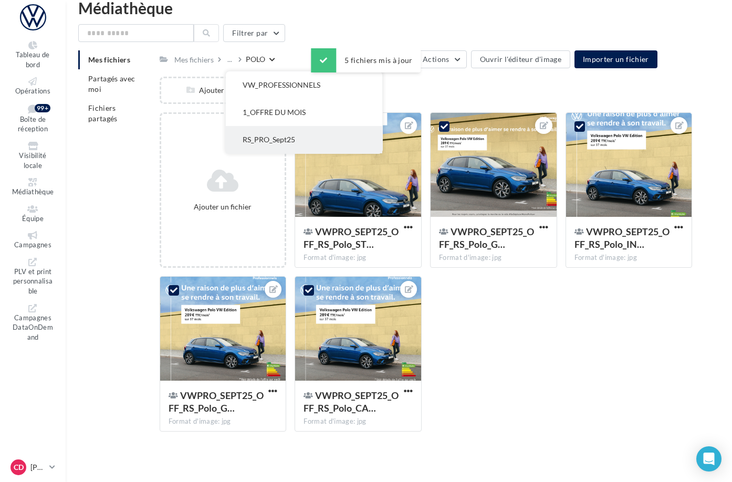
click at [312, 135] on button "RS_PRO_Sept25" at bounding box center [304, 139] width 157 height 27
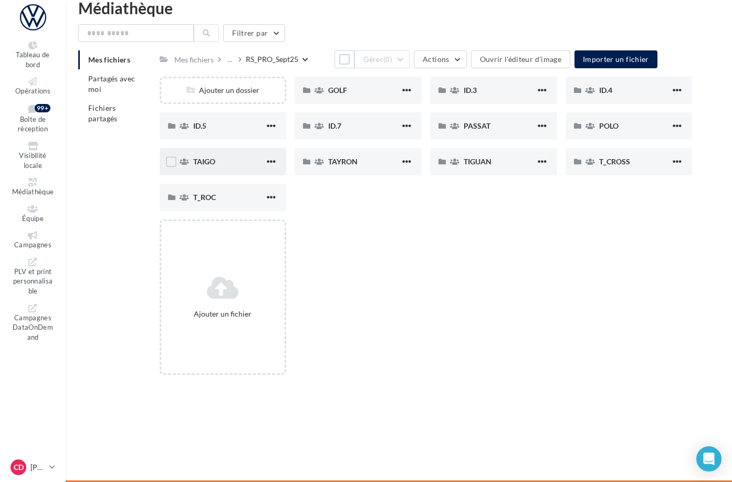
click at [215, 165] on span "TAIGO" at bounding box center [204, 161] width 22 height 9
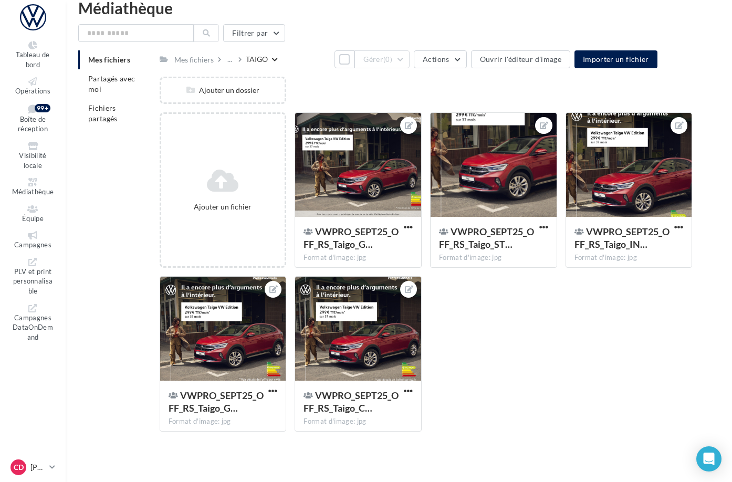
drag, startPoint x: 334, startPoint y: 63, endPoint x: 408, endPoint y: 74, distance: 74.9
click at [335, 62] on button "Tout sélectionner" at bounding box center [345, 59] width 20 height 18
click at [410, 65] on button "Gérer (5)" at bounding box center [382, 59] width 55 height 18
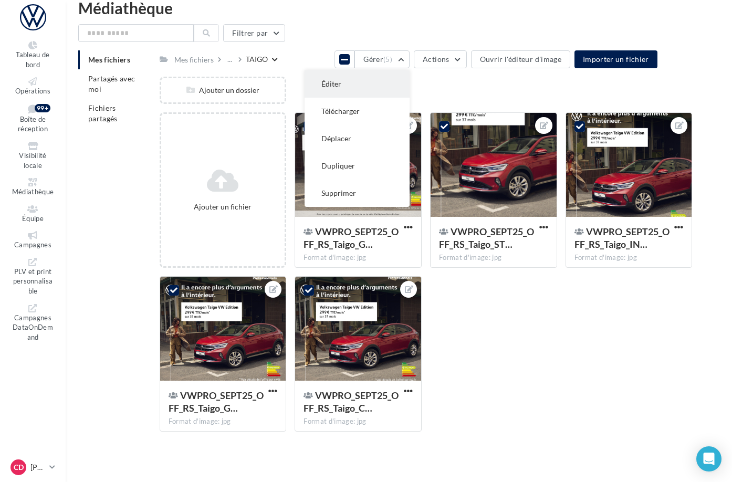
click at [410, 80] on button "Éditer" at bounding box center [357, 83] width 105 height 27
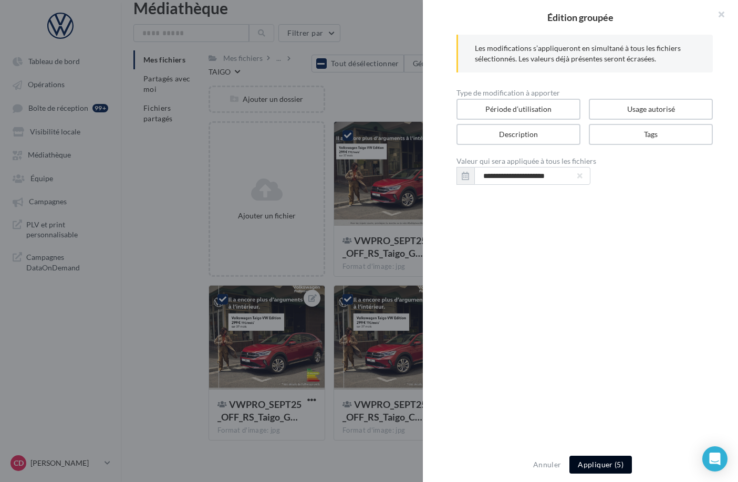
drag, startPoint x: 601, startPoint y: 462, endPoint x: 570, endPoint y: 420, distance: 52.9
click at [601, 463] on button "Appliquer (5)" at bounding box center [600, 465] width 62 height 18
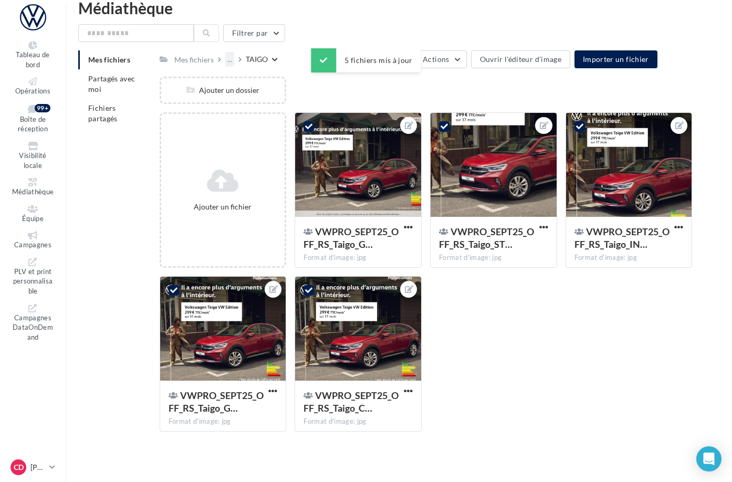
click at [234, 60] on div "..." at bounding box center [229, 59] width 9 height 15
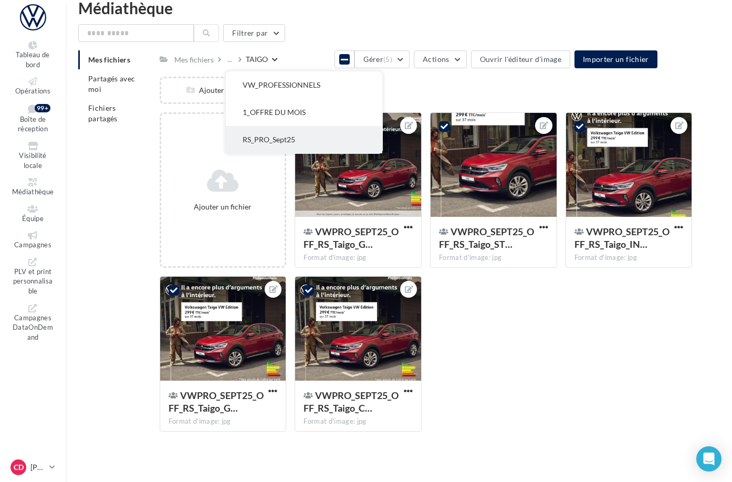
click at [314, 134] on button "RS_PRO_Sept25" at bounding box center [304, 139] width 157 height 27
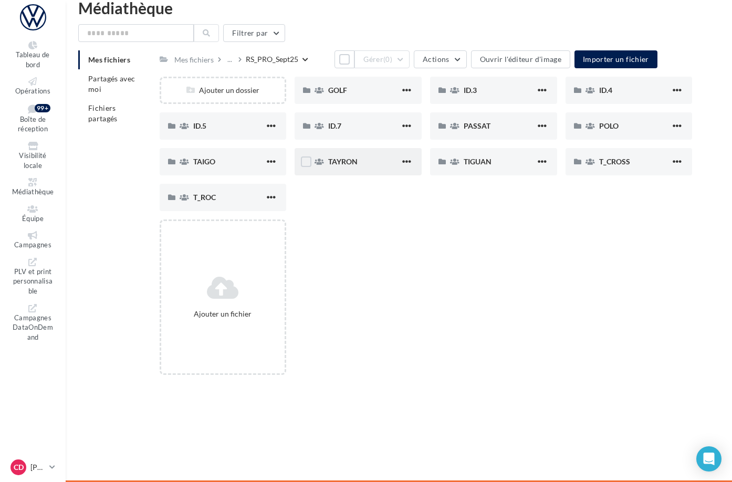
click at [362, 174] on div "TAYRON" at bounding box center [358, 161] width 127 height 27
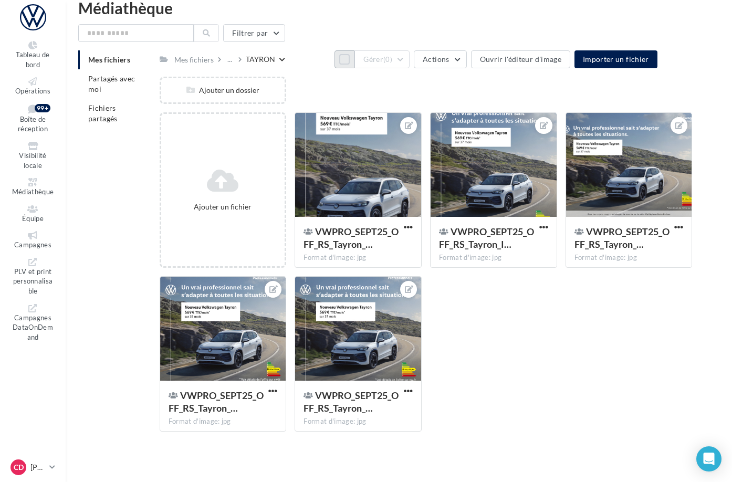
drag, startPoint x: 334, startPoint y: 67, endPoint x: 348, endPoint y: 70, distance: 13.9
click at [335, 67] on button "Tout sélectionner" at bounding box center [345, 59] width 20 height 18
click at [410, 66] on button "Gérer (5)" at bounding box center [382, 59] width 55 height 18
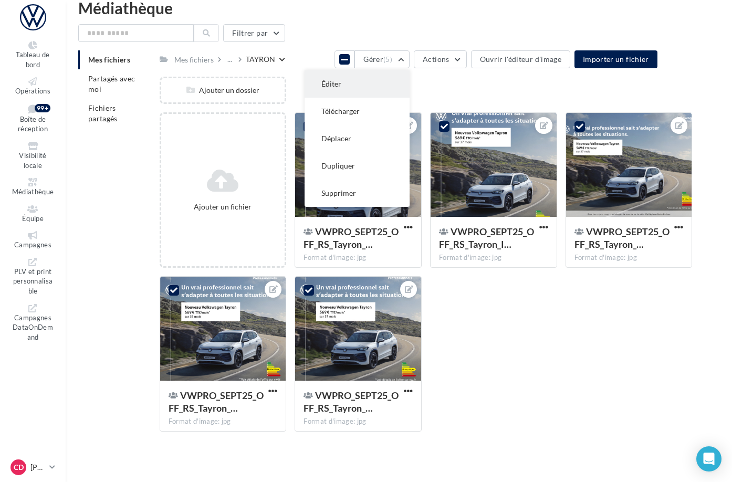
click at [410, 78] on button "Éditer" at bounding box center [357, 83] width 105 height 27
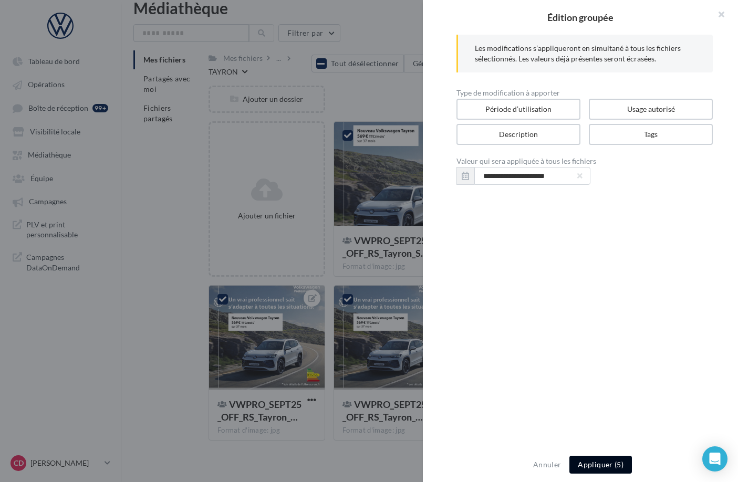
drag, startPoint x: 606, startPoint y: 467, endPoint x: 598, endPoint y: 456, distance: 13.6
click at [606, 467] on button "Appliquer (5)" at bounding box center [600, 465] width 62 height 18
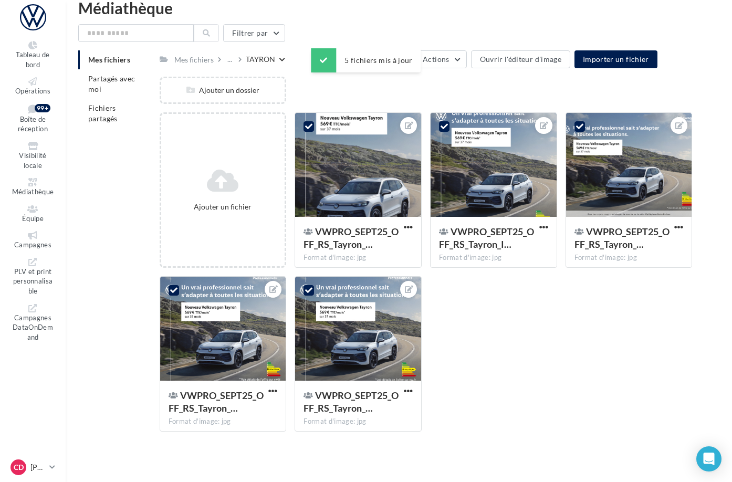
click at [280, 67] on div "Mes fichiers ... [GEOGRAPHIC_DATA]" at bounding box center [223, 58] width 126 height 15
click at [234, 61] on div "..." at bounding box center [229, 59] width 9 height 15
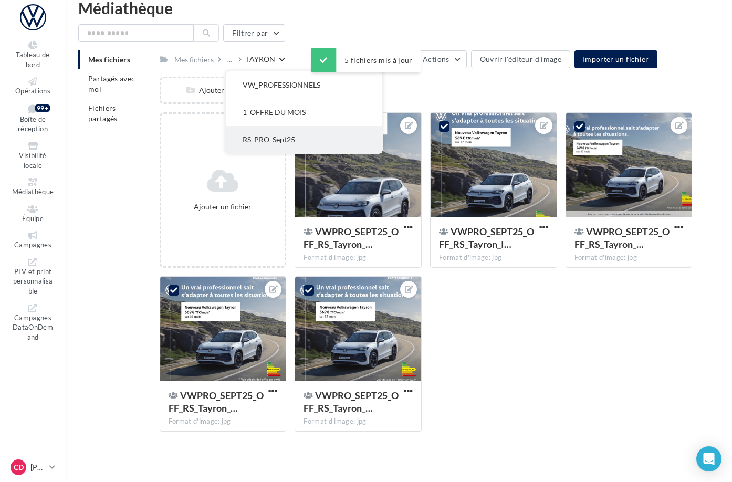
click at [306, 130] on button "RS_PRO_Sept25" at bounding box center [304, 139] width 157 height 27
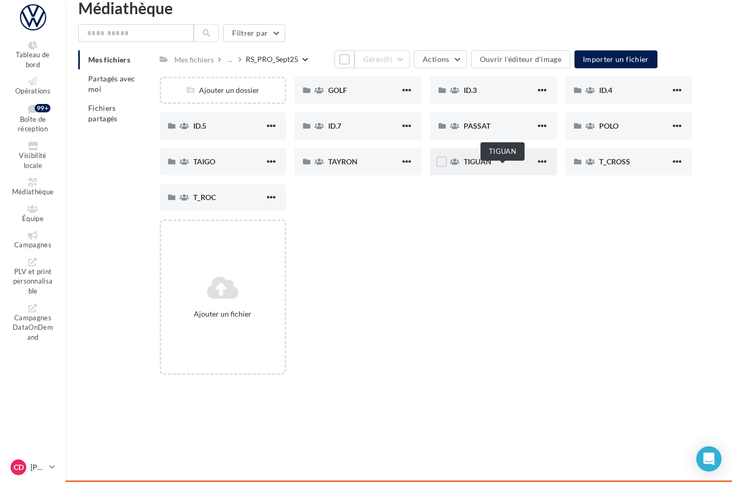
click at [492, 166] on span "TIGUAN" at bounding box center [478, 161] width 28 height 9
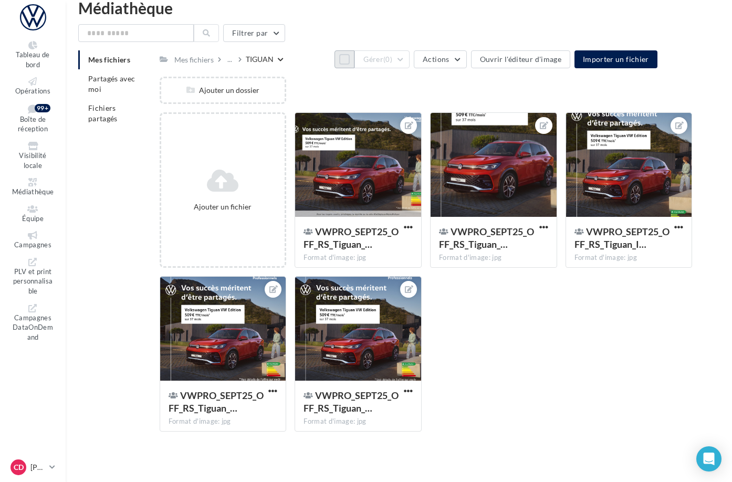
click at [335, 64] on button "Tout sélectionner" at bounding box center [345, 59] width 20 height 18
click at [410, 61] on button "Gérer (5)" at bounding box center [382, 59] width 55 height 18
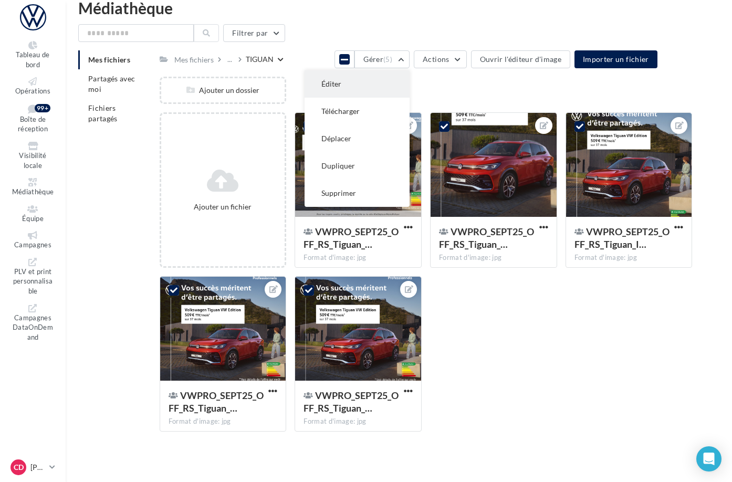
click at [410, 82] on button "Éditer" at bounding box center [357, 83] width 105 height 27
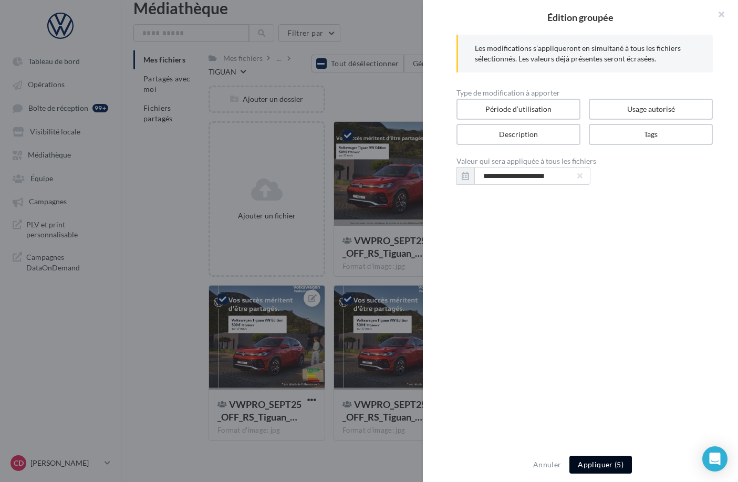
click at [605, 464] on button "Appliquer (5)" at bounding box center [600, 465] width 62 height 18
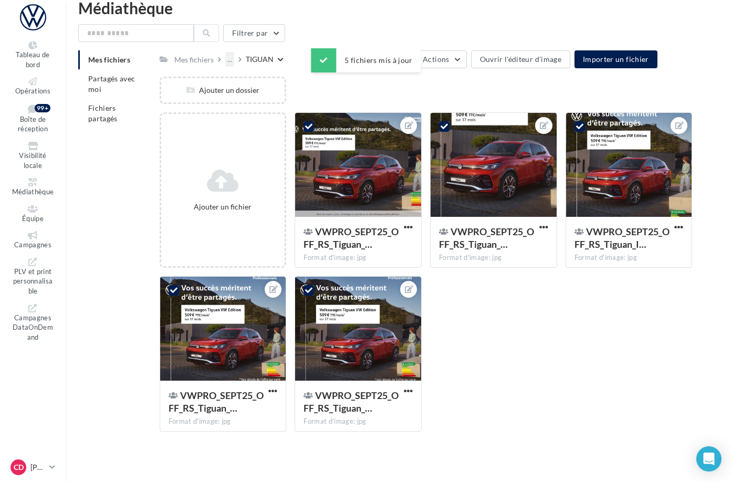
click at [234, 61] on div "..." at bounding box center [229, 59] width 9 height 15
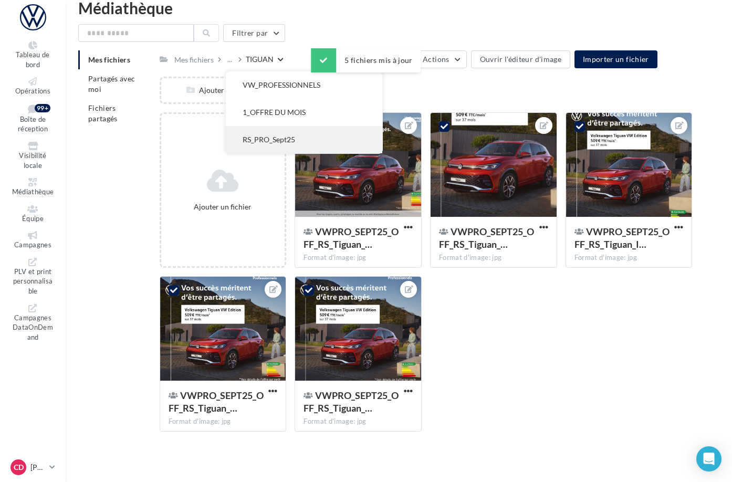
click at [326, 137] on button "RS_PRO_Sept25" at bounding box center [304, 139] width 157 height 27
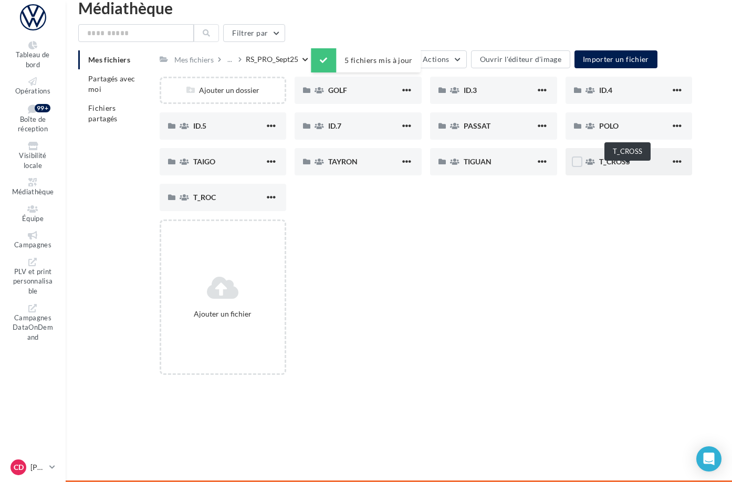
click at [630, 166] on span "T_CROSS" at bounding box center [614, 161] width 31 height 9
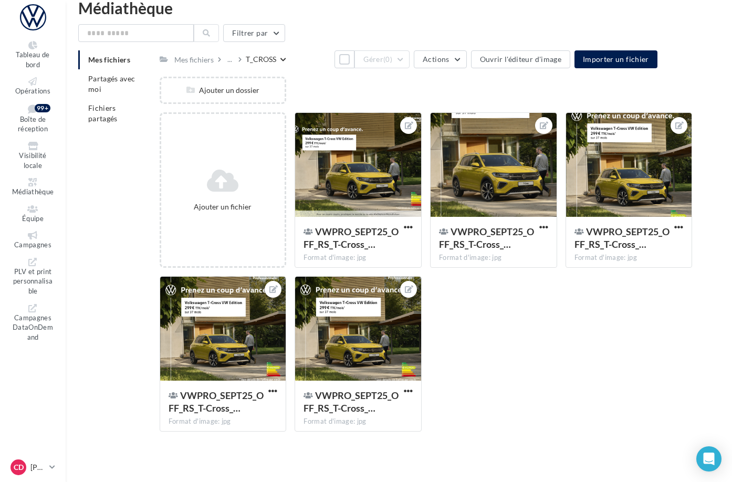
drag, startPoint x: 335, startPoint y: 64, endPoint x: 344, endPoint y: 76, distance: 15.4
click at [335, 64] on button "Tout sélectionner" at bounding box center [345, 59] width 20 height 18
click at [410, 62] on button "Gérer (5)" at bounding box center [382, 59] width 55 height 18
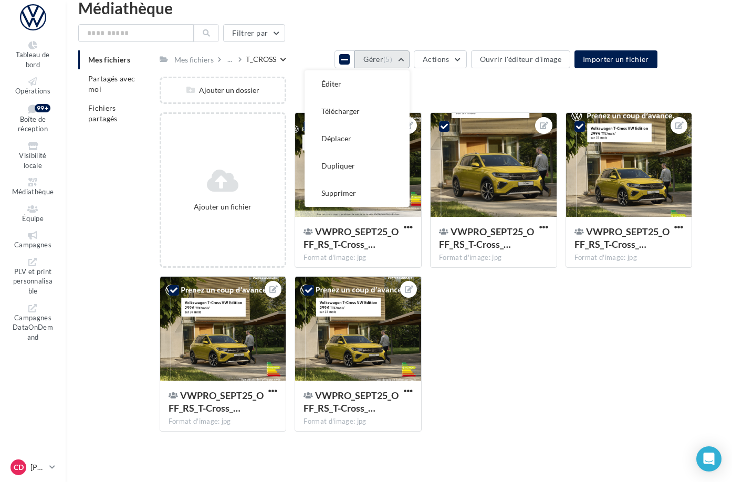
click at [410, 85] on button "Éditer" at bounding box center [357, 83] width 105 height 27
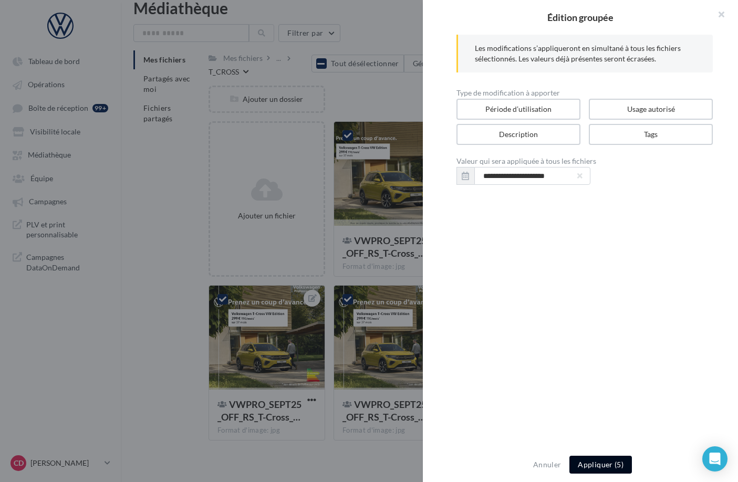
click at [601, 466] on button "Appliquer (5)" at bounding box center [600, 465] width 62 height 18
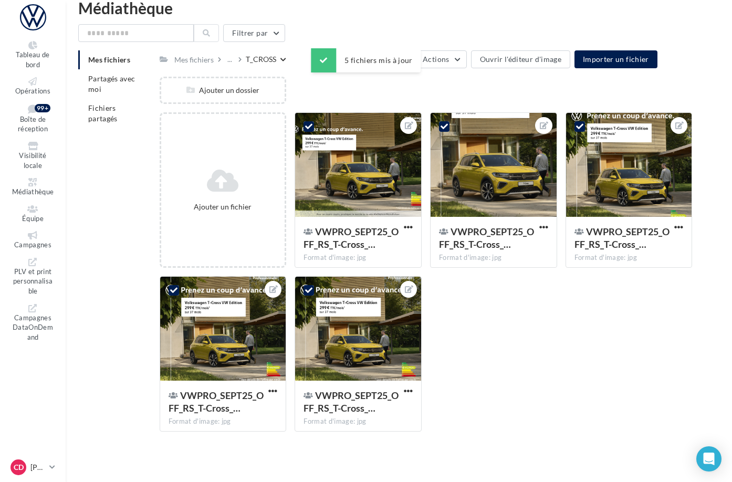
drag, startPoint x: 280, startPoint y: 60, endPoint x: 282, endPoint y: 68, distance: 8.2
click at [234, 60] on div "..." at bounding box center [229, 59] width 9 height 15
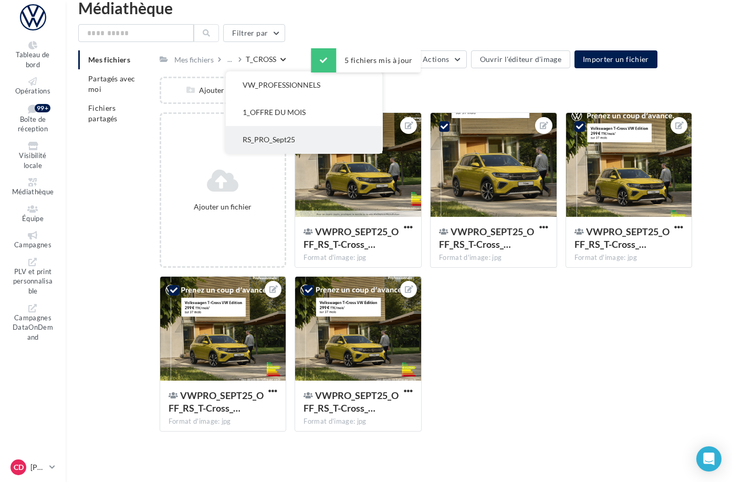
click at [305, 132] on button "RS_PRO_Sept25" at bounding box center [304, 139] width 157 height 27
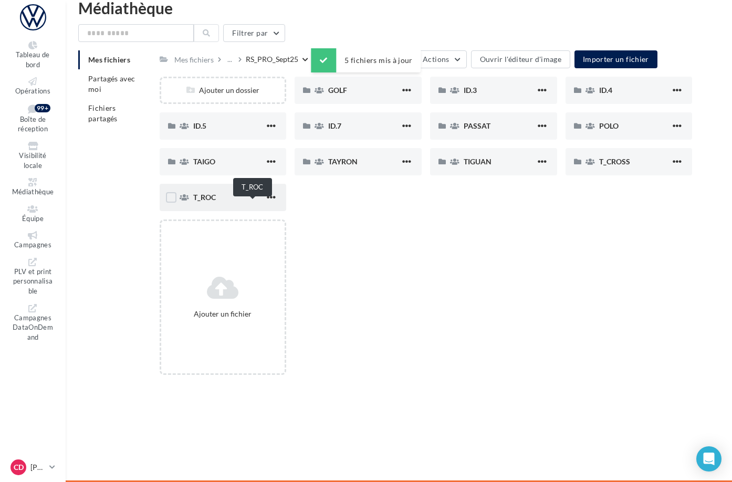
click at [216, 201] on span "T_ROC" at bounding box center [204, 197] width 23 height 9
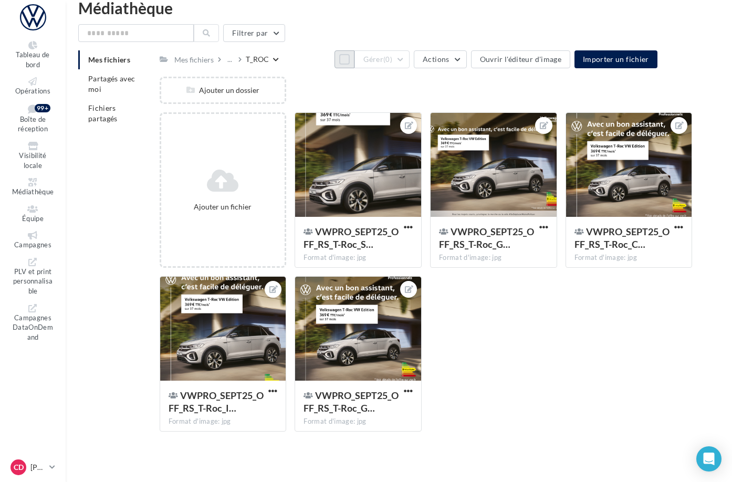
click at [335, 64] on button "Tout sélectionner" at bounding box center [345, 59] width 20 height 18
click at [410, 64] on button "Gérer (5)" at bounding box center [382, 59] width 55 height 18
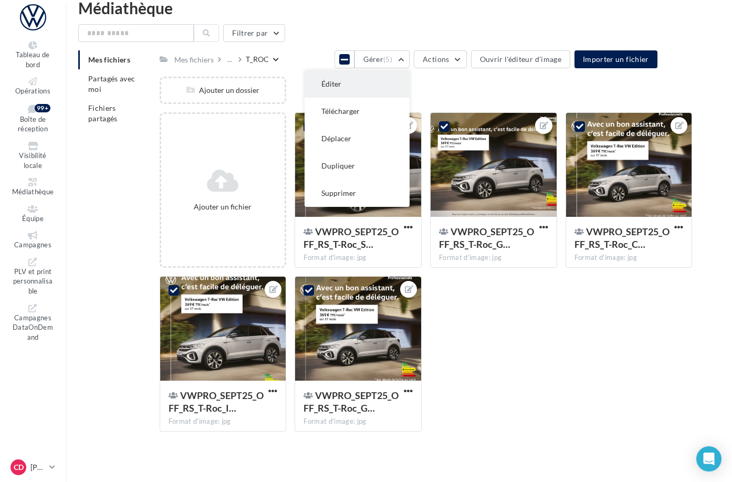
click at [410, 89] on button "Éditer" at bounding box center [357, 83] width 105 height 27
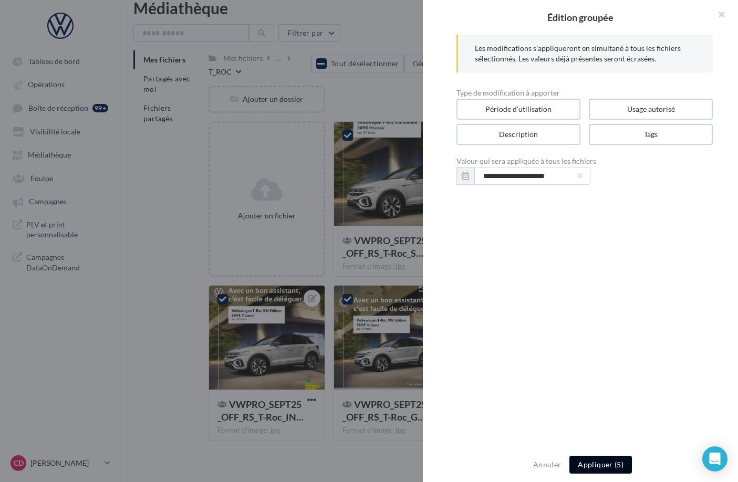
drag, startPoint x: 606, startPoint y: 466, endPoint x: 523, endPoint y: 392, distance: 111.2
click at [606, 466] on button "Appliquer (5)" at bounding box center [600, 465] width 62 height 18
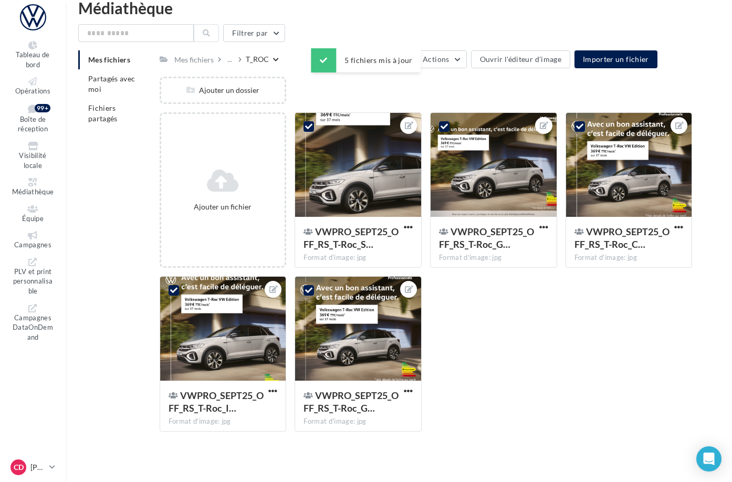
click at [225, 59] on div "Mes fichiers" at bounding box center [198, 58] width 53 height 15
click at [55, 463] on icon at bounding box center [52, 467] width 6 height 9
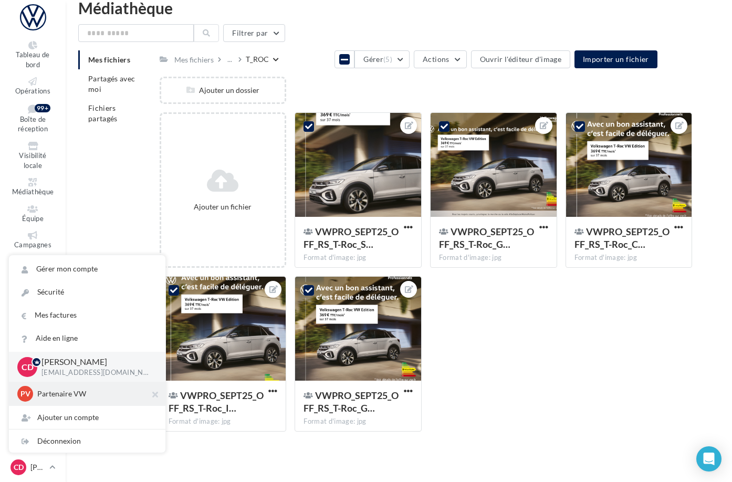
click at [72, 390] on p "Partenaire VW" at bounding box center [95, 394] width 116 height 11
